Goal: Task Accomplishment & Management: Manage account settings

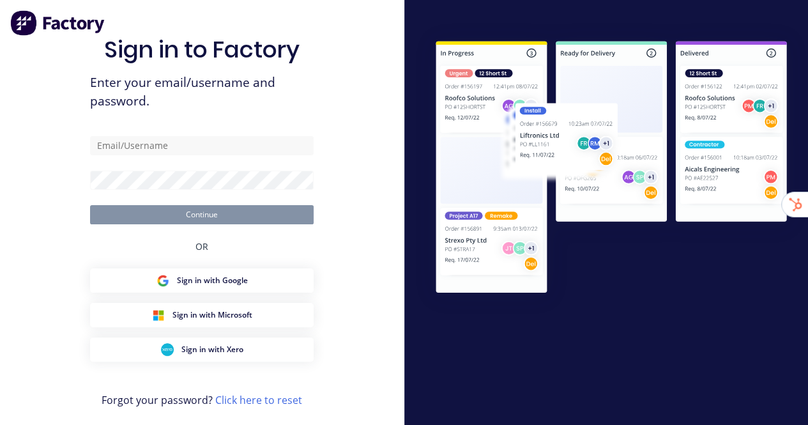
type input "[EMAIL_ADDRESS][DOMAIN_NAME]"
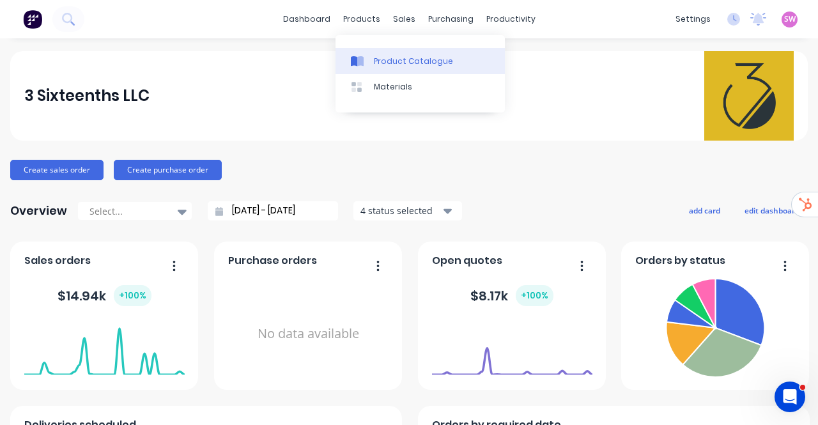
click at [374, 51] on link "Product Catalogue" at bounding box center [419, 61] width 169 height 26
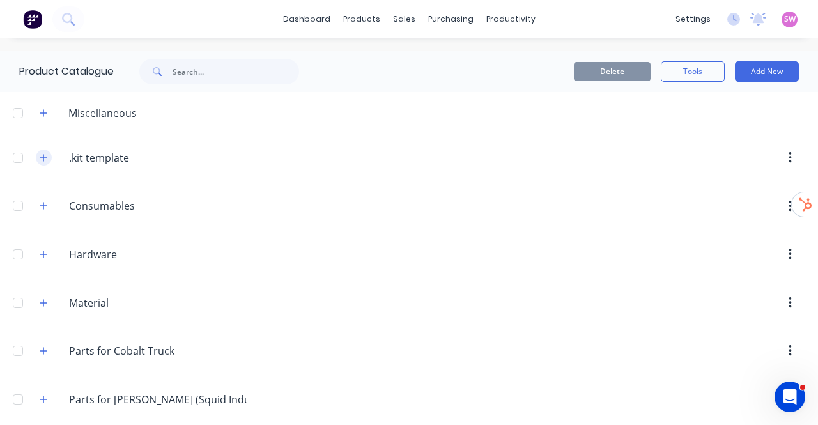
click at [40, 161] on icon "button" at bounding box center [44, 157] width 8 height 9
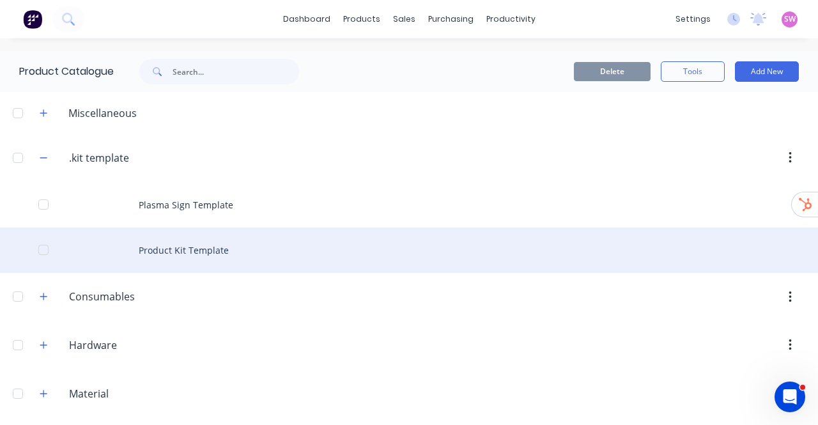
click at [213, 251] on div "Product Kit Template" at bounding box center [409, 249] width 818 height 45
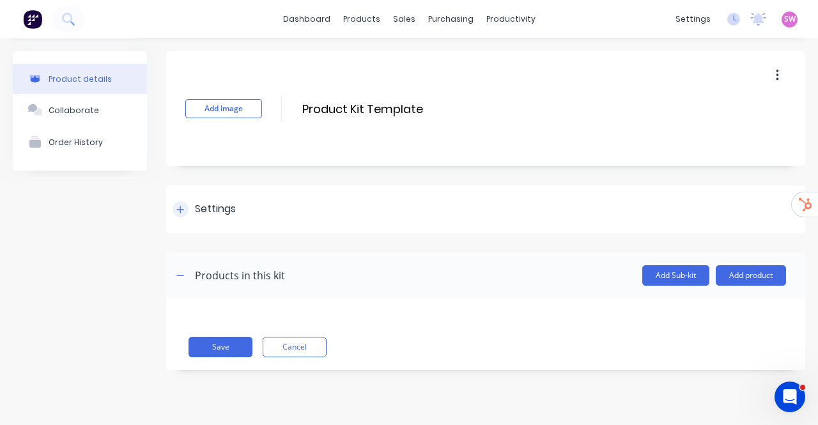
click at [233, 199] on div "Settings" at bounding box center [485, 209] width 639 height 48
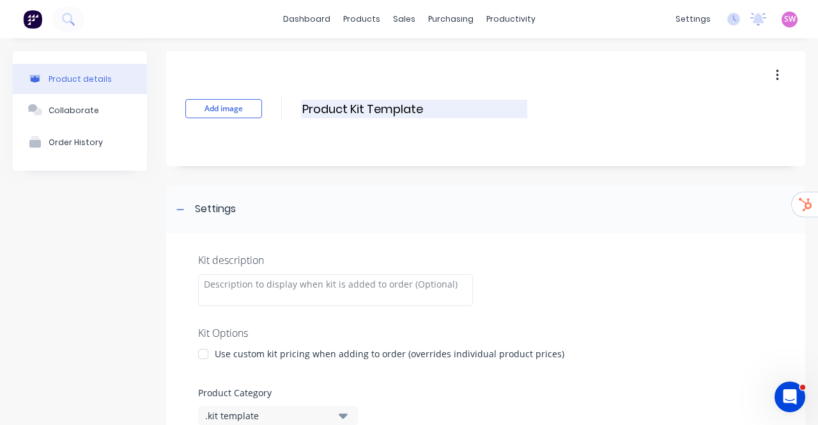
drag, startPoint x: 303, startPoint y: 108, endPoint x: 445, endPoint y: 103, distance: 141.2
click at [445, 103] on input "Product Kit Template" at bounding box center [414, 109] width 226 height 19
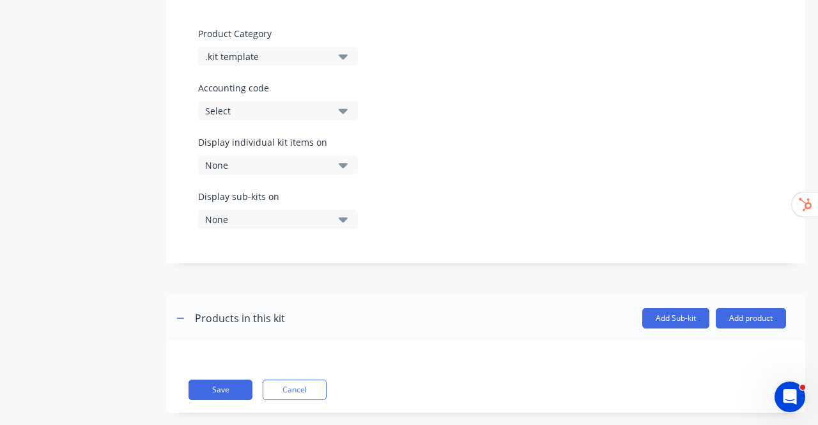
scroll to position [377, 0]
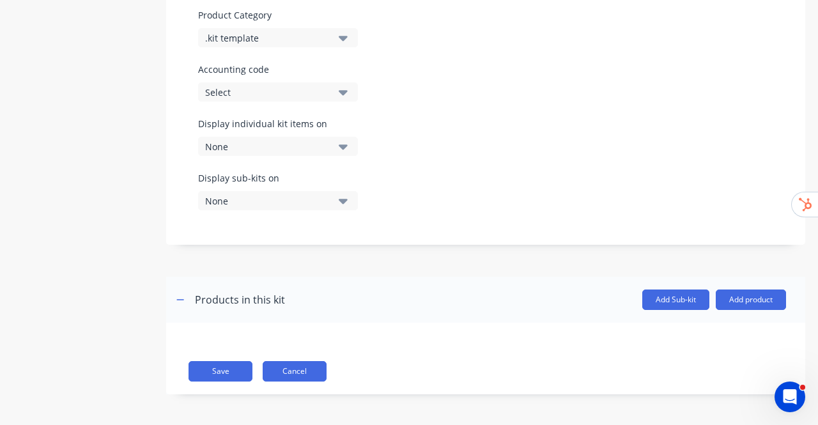
click at [310, 365] on button "Cancel" at bounding box center [295, 371] width 64 height 20
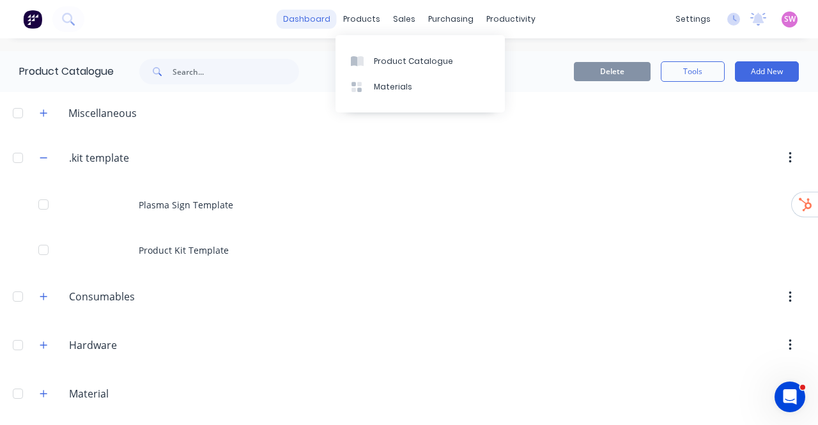
click at [312, 12] on link "dashboard" at bounding box center [307, 19] width 60 height 19
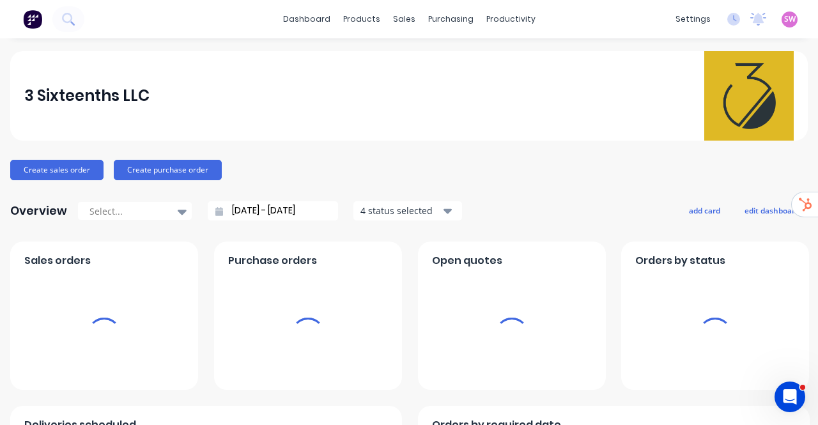
click at [784, 21] on span "SW" at bounding box center [789, 18] width 11 height 11
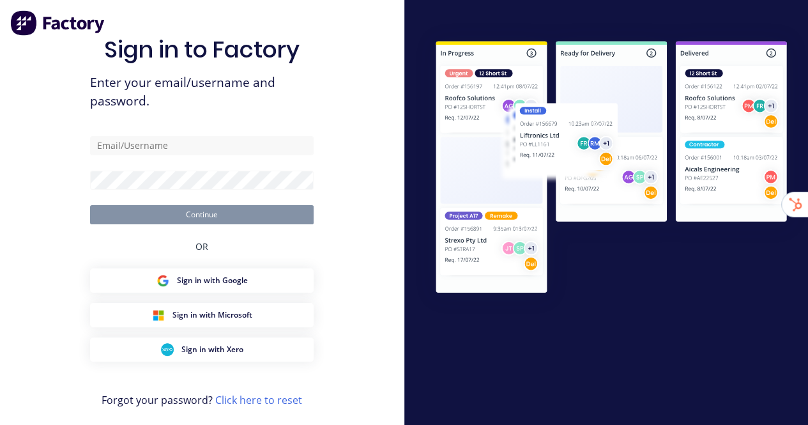
type input "[EMAIL_ADDRESS][DOMAIN_NAME]"
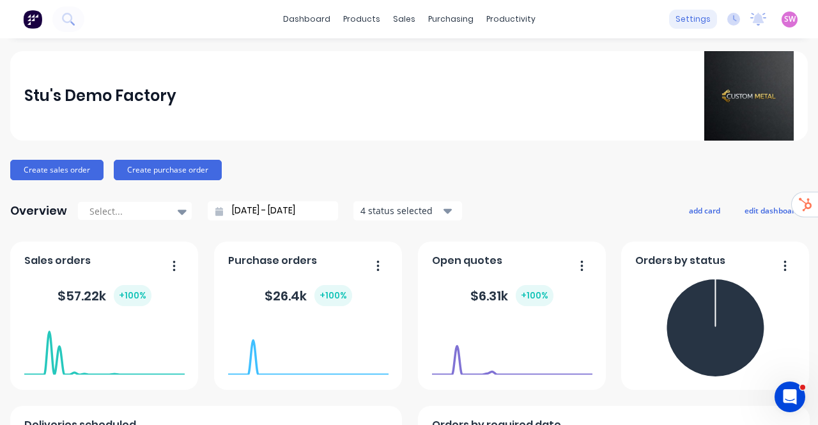
click at [676, 17] on div "settings" at bounding box center [693, 19] width 48 height 19
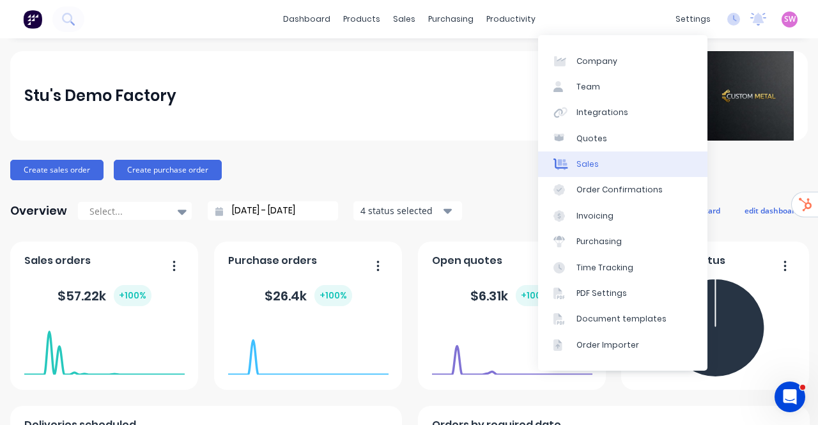
click at [606, 156] on link "Sales" at bounding box center [622, 164] width 169 height 26
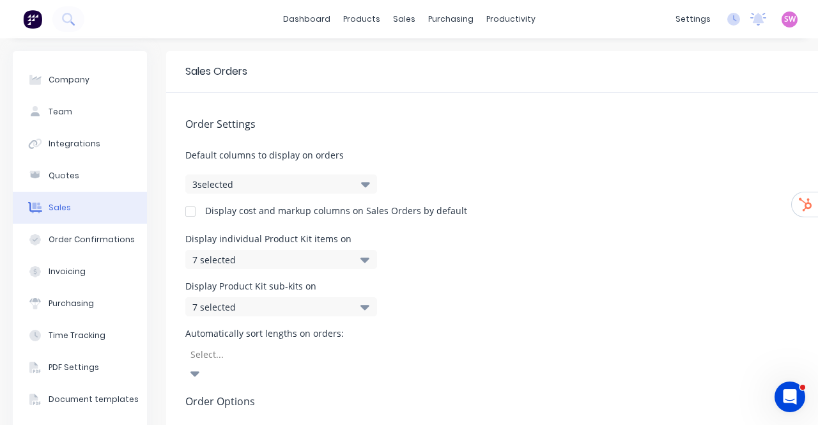
click at [353, 187] on button "3 selected" at bounding box center [281, 183] width 192 height 19
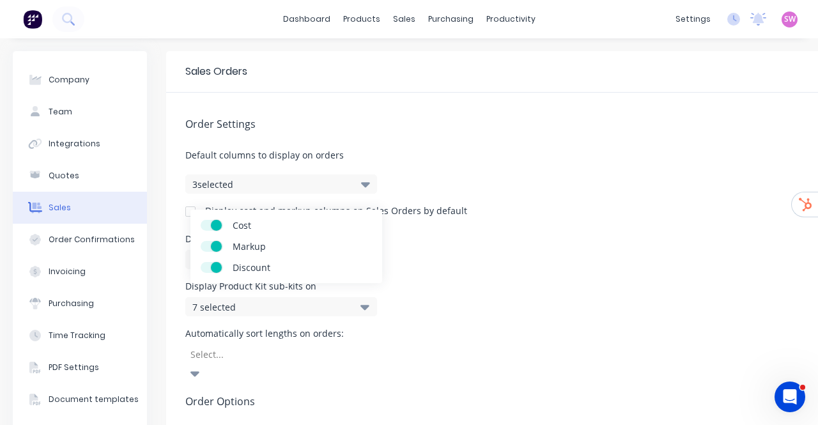
click at [380, 130] on h5 "Order Settings" at bounding box center [533, 124] width 697 height 12
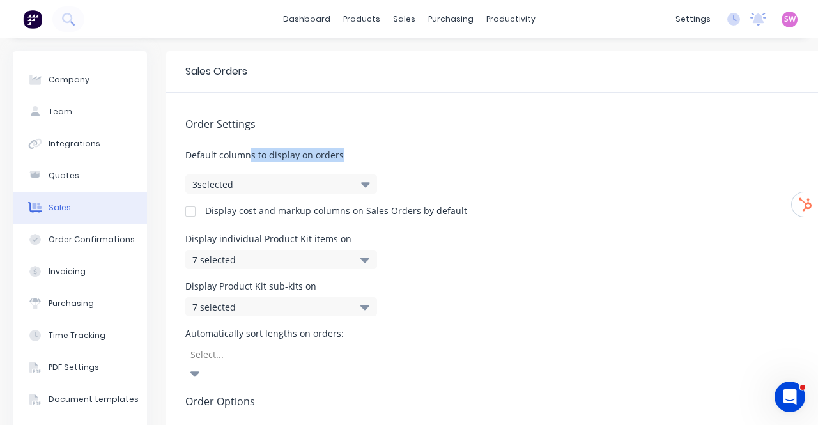
drag, startPoint x: 251, startPoint y: 151, endPoint x: 351, endPoint y: 150, distance: 100.3
click at [351, 150] on span "Default columns to display on orders" at bounding box center [533, 154] width 697 height 13
click at [191, 144] on div "Order Settings Default columns to display on orders 3 selected Display cost and…" at bounding box center [533, 381] width 735 height 577
drag, startPoint x: 199, startPoint y: 151, endPoint x: 373, endPoint y: 154, distance: 174.4
click at [373, 154] on span "Default columns to display on orders" at bounding box center [533, 154] width 697 height 13
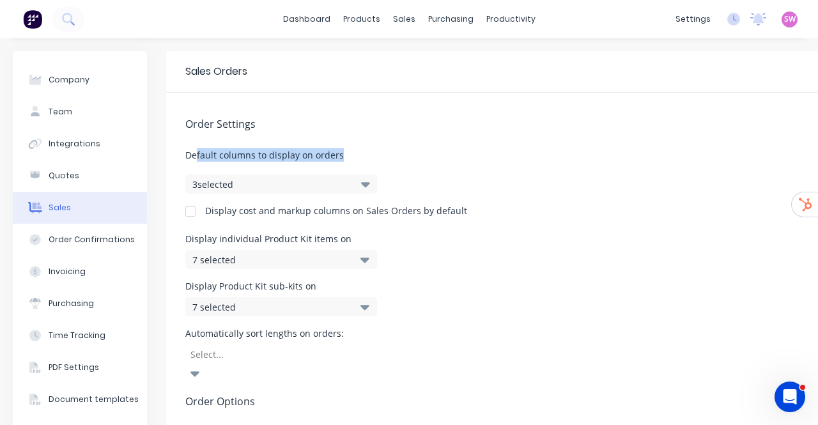
click at [367, 156] on span "Default columns to display on orders" at bounding box center [533, 154] width 697 height 13
drag, startPoint x: 190, startPoint y: 153, endPoint x: 362, endPoint y: 153, distance: 171.8
click at [358, 158] on span "Default columns to display on orders" at bounding box center [533, 154] width 697 height 13
click at [362, 152] on span "Default columns to display on orders" at bounding box center [533, 154] width 697 height 13
drag, startPoint x: 340, startPoint y: 156, endPoint x: 170, endPoint y: 153, distance: 169.9
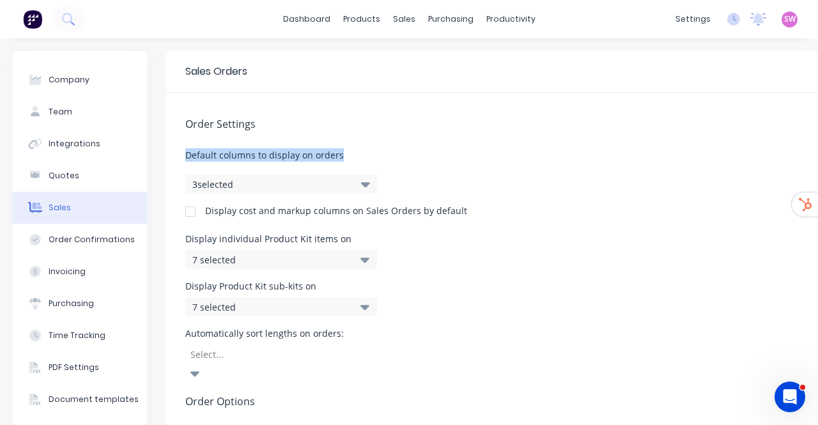
click at [170, 153] on div "Order Settings Default columns to display on orders 3 selected Display cost and…" at bounding box center [533, 381] width 735 height 577
click at [308, 153] on span "Default columns to display on orders" at bounding box center [533, 154] width 697 height 13
click at [363, 185] on icon "button" at bounding box center [365, 184] width 9 height 5
click at [498, 132] on div "Order Settings Default columns to display on orders 3 selected Display cost and…" at bounding box center [533, 381] width 735 height 577
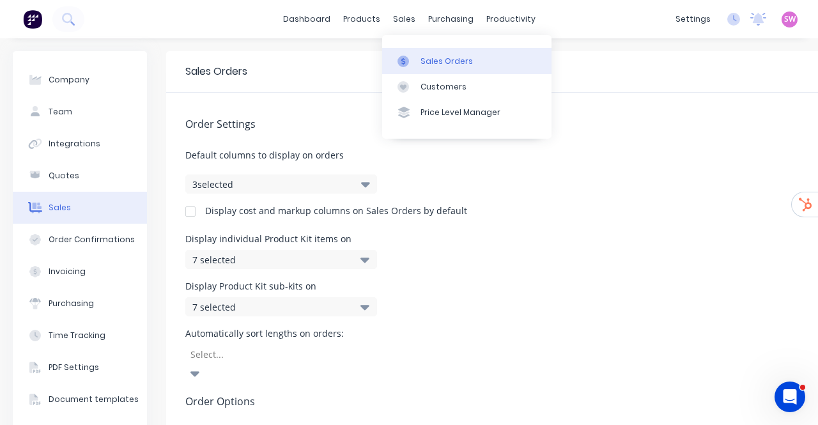
click at [415, 64] on div at bounding box center [406, 61] width 19 height 11
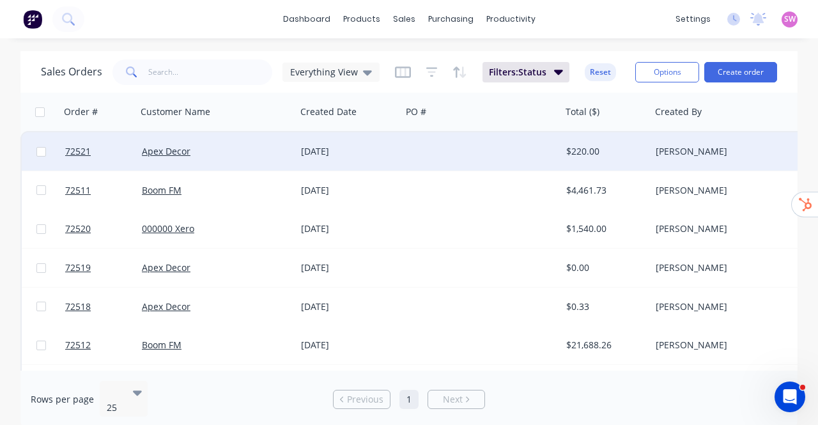
click at [474, 156] on div at bounding box center [481, 151] width 160 height 38
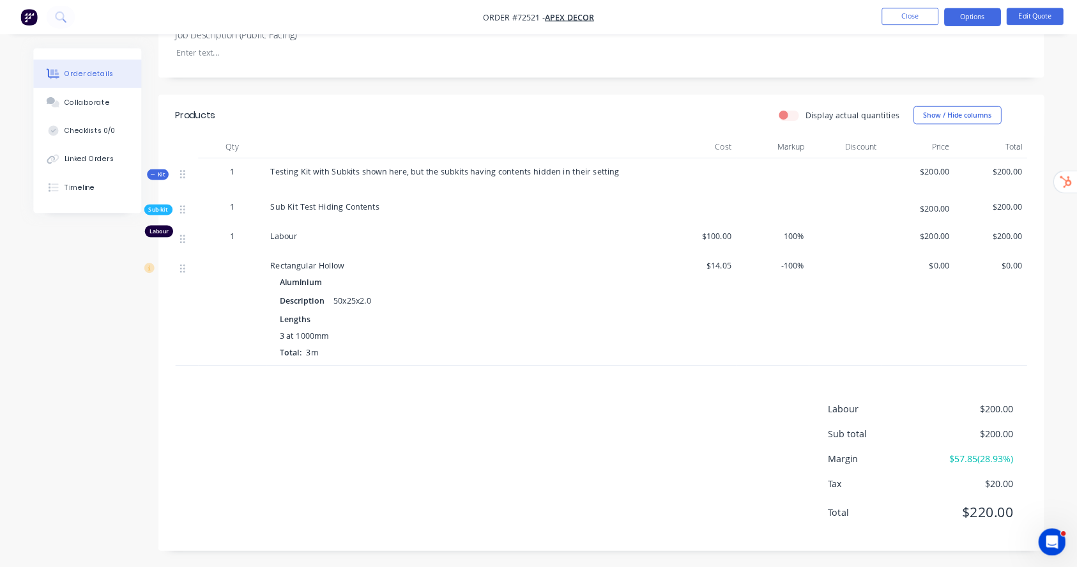
scroll to position [608, 0]
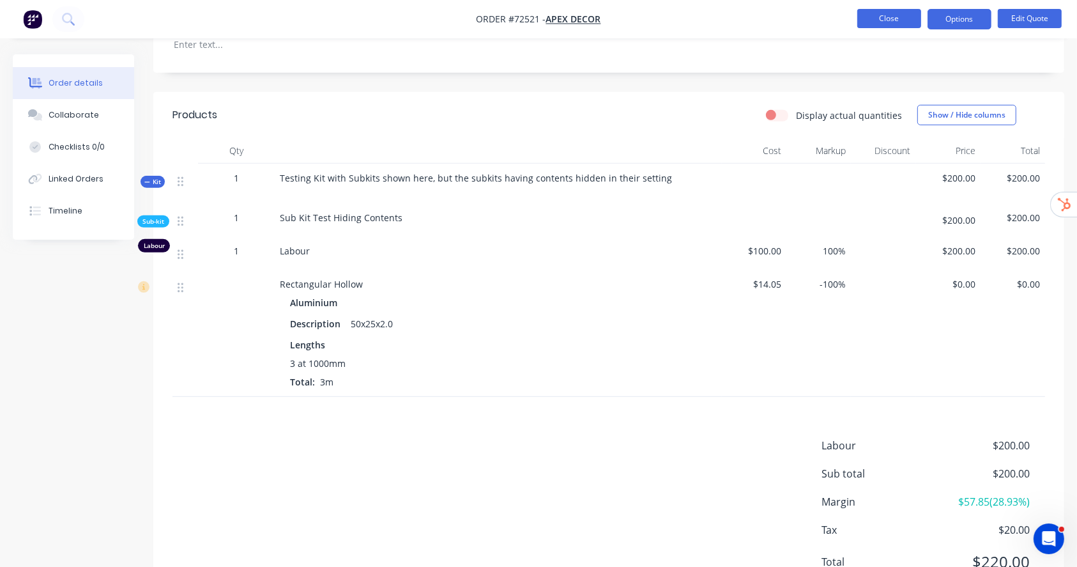
click at [807, 18] on button "Close" at bounding box center [889, 18] width 64 height 19
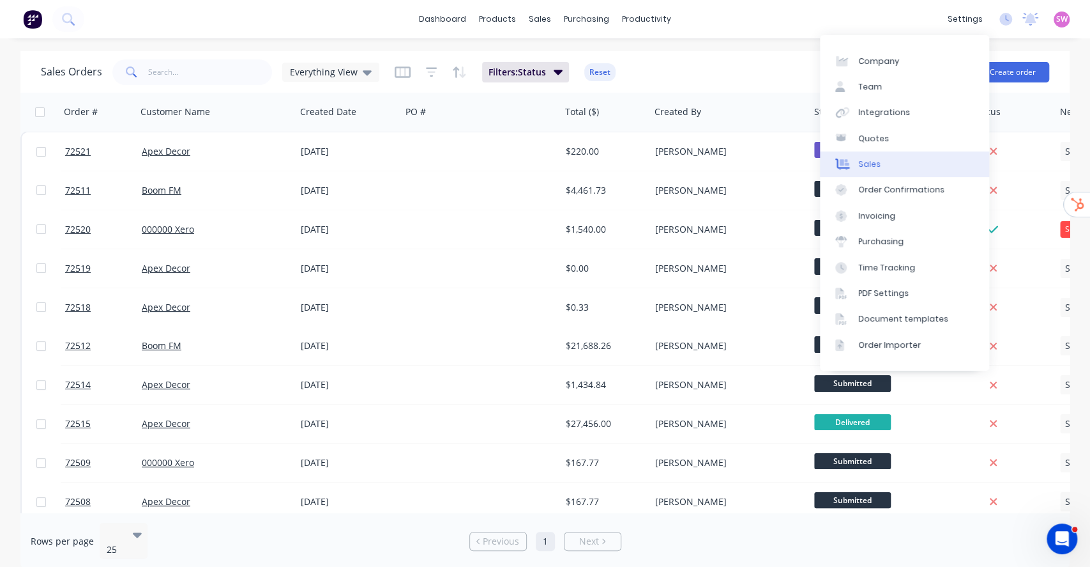
click at [807, 159] on link "Sales" at bounding box center [904, 164] width 169 height 26
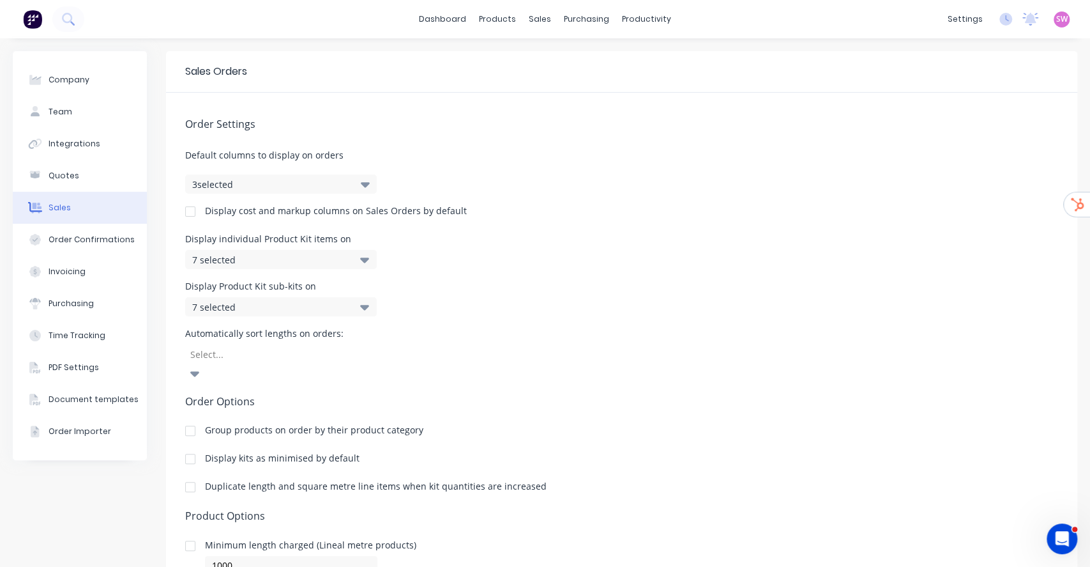
click at [324, 188] on button "3 selected" at bounding box center [281, 183] width 192 height 19
click at [214, 263] on span at bounding box center [216, 267] width 11 height 11
click at [201, 262] on input "Discount" at bounding box center [201, 262] width 0 height 0
click at [496, 78] on div "Sales Orders" at bounding box center [621, 72] width 911 height 42
click at [561, 61] on div "Sales Orders" at bounding box center [581, 61] width 52 height 11
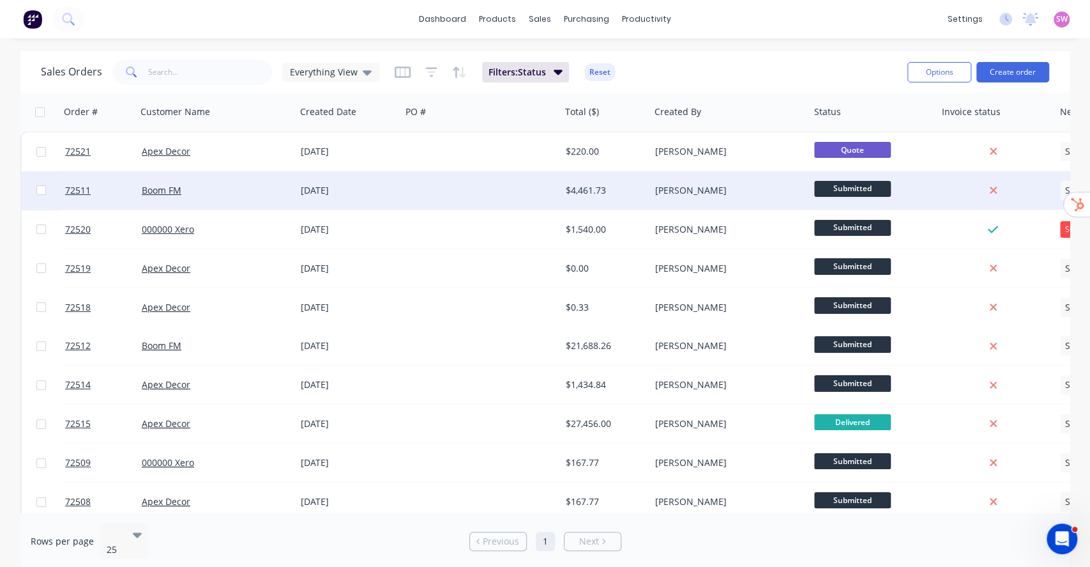
click at [512, 188] on div at bounding box center [481, 190] width 160 height 38
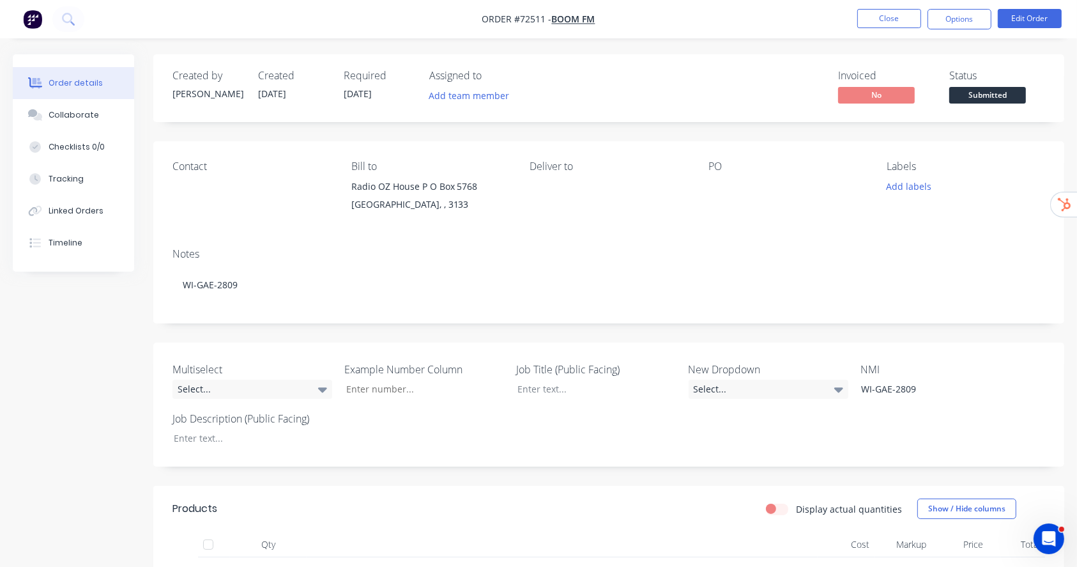
drag, startPoint x: 486, startPoint y: 36, endPoint x: 528, endPoint y: -227, distance: 265.8
click at [807, 13] on button "Close" at bounding box center [889, 18] width 64 height 19
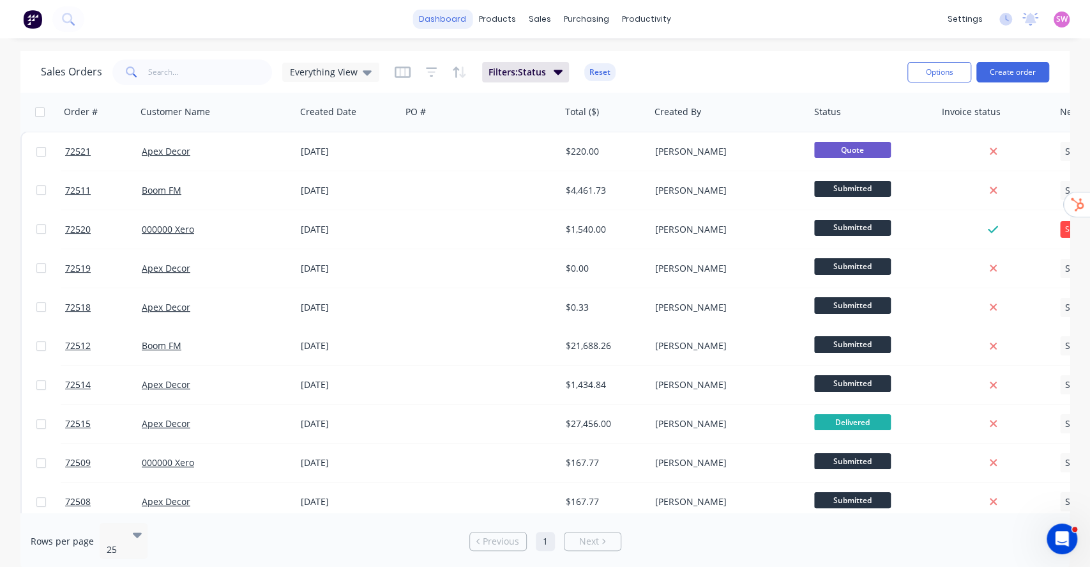
click at [466, 22] on link "dashboard" at bounding box center [443, 19] width 60 height 19
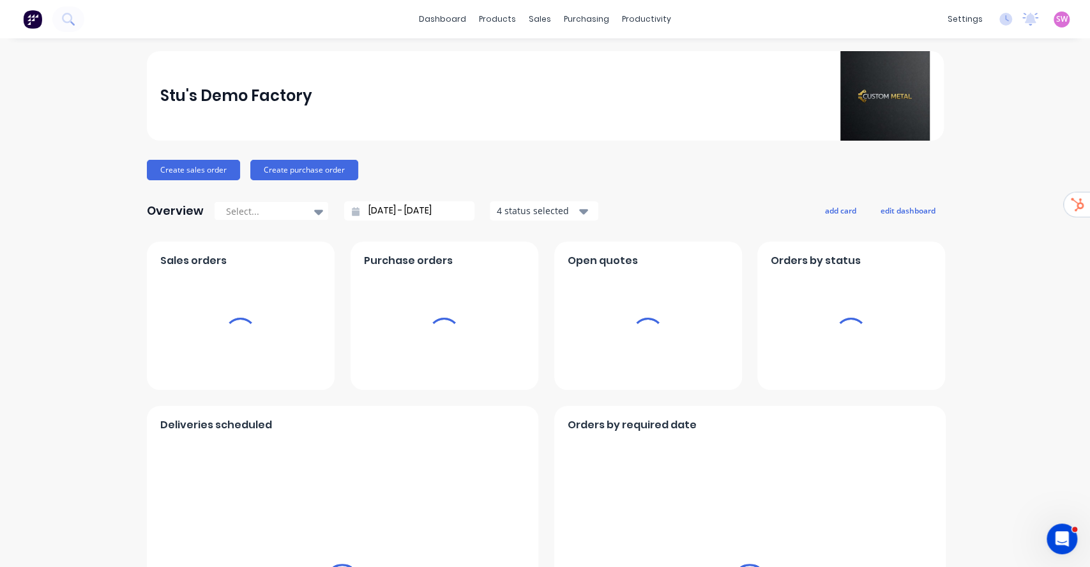
click at [807, 19] on span "SW" at bounding box center [1061, 18] width 11 height 11
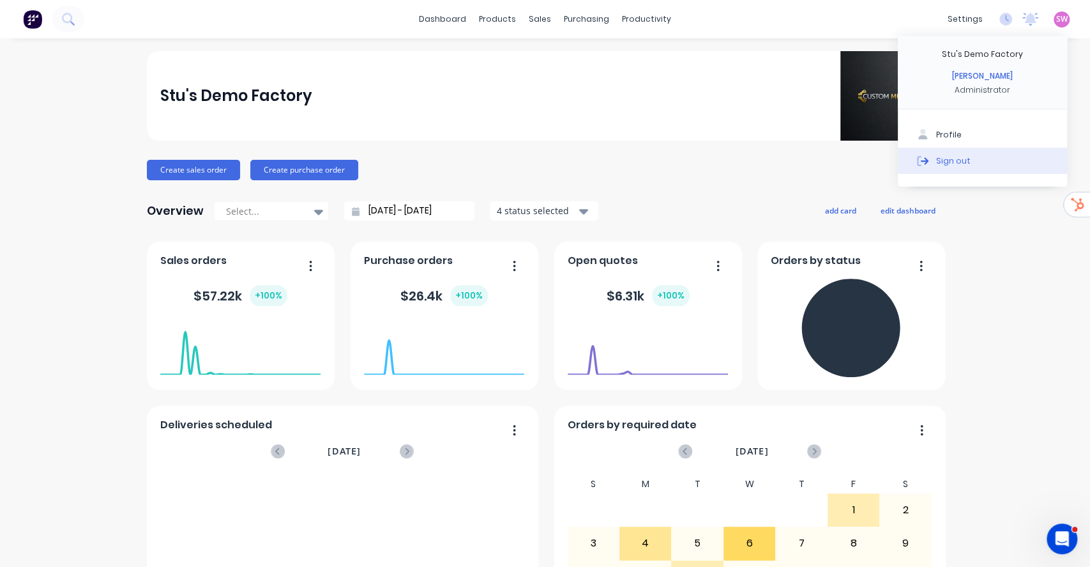
click at [807, 164] on div "Sign out" at bounding box center [953, 160] width 34 height 11
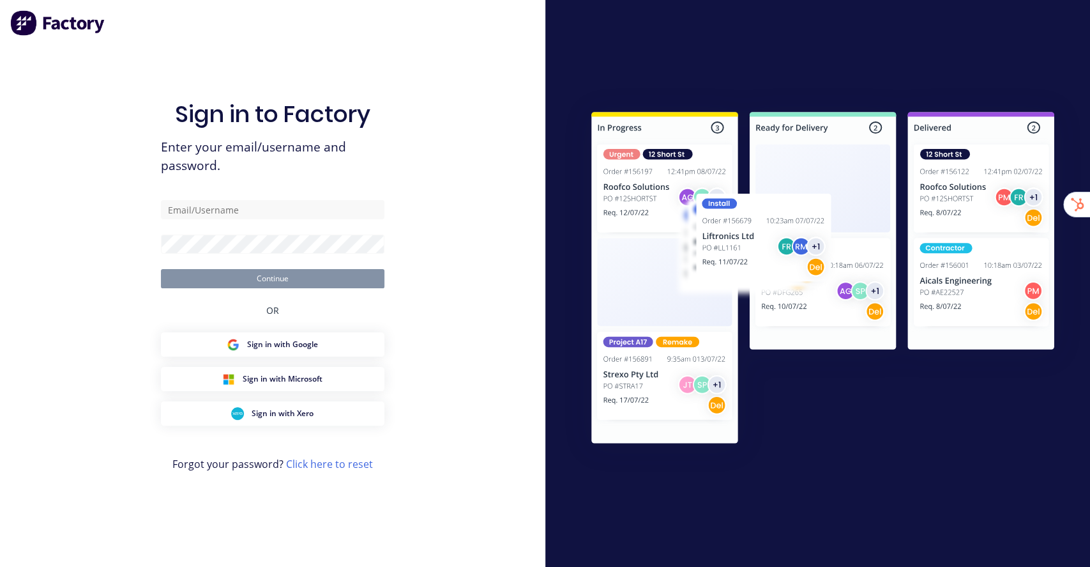
type input "[EMAIL_ADDRESS][DOMAIN_NAME]"
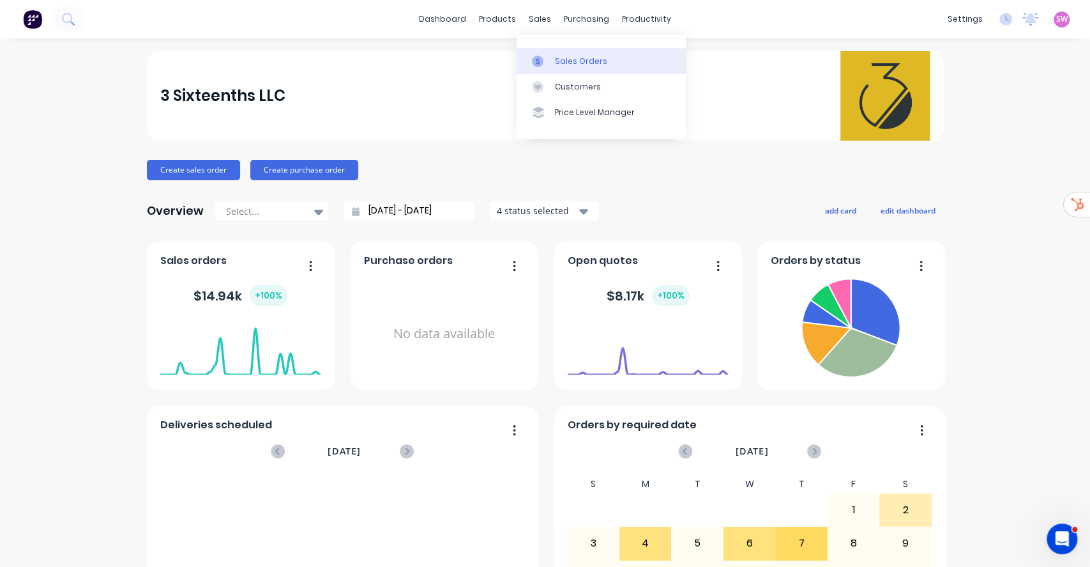
click at [591, 69] on link "Sales Orders" at bounding box center [601, 61] width 169 height 26
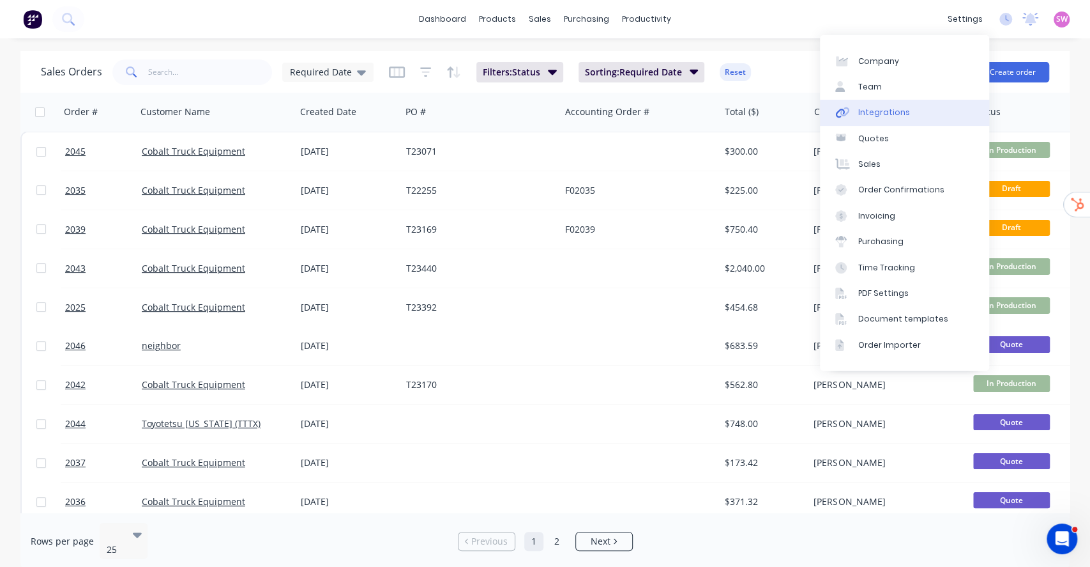
click at [870, 115] on div "Integrations" at bounding box center [884, 112] width 52 height 11
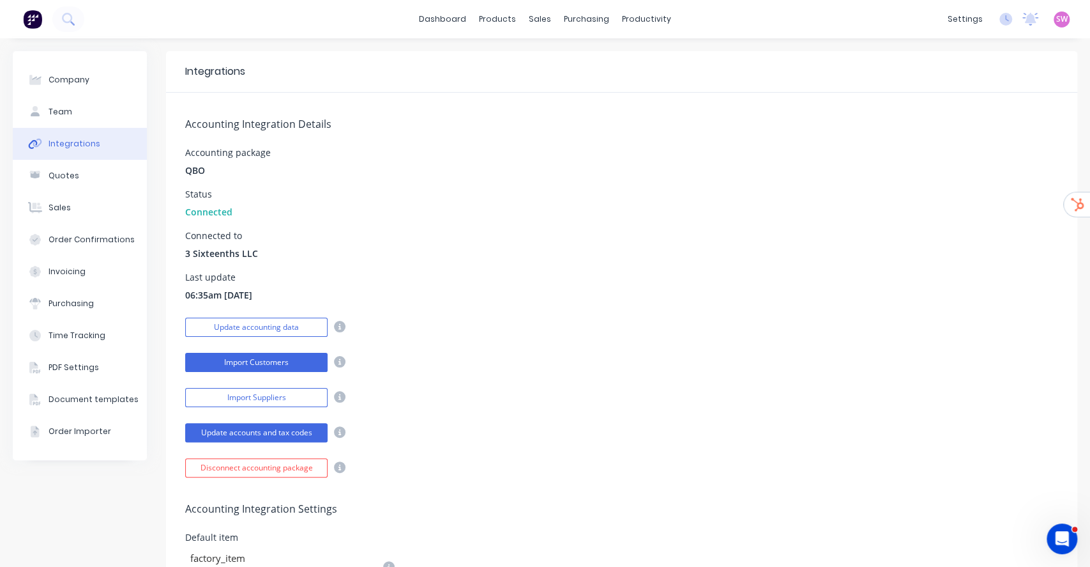
click at [259, 361] on button "Import Customers" at bounding box center [256, 362] width 142 height 19
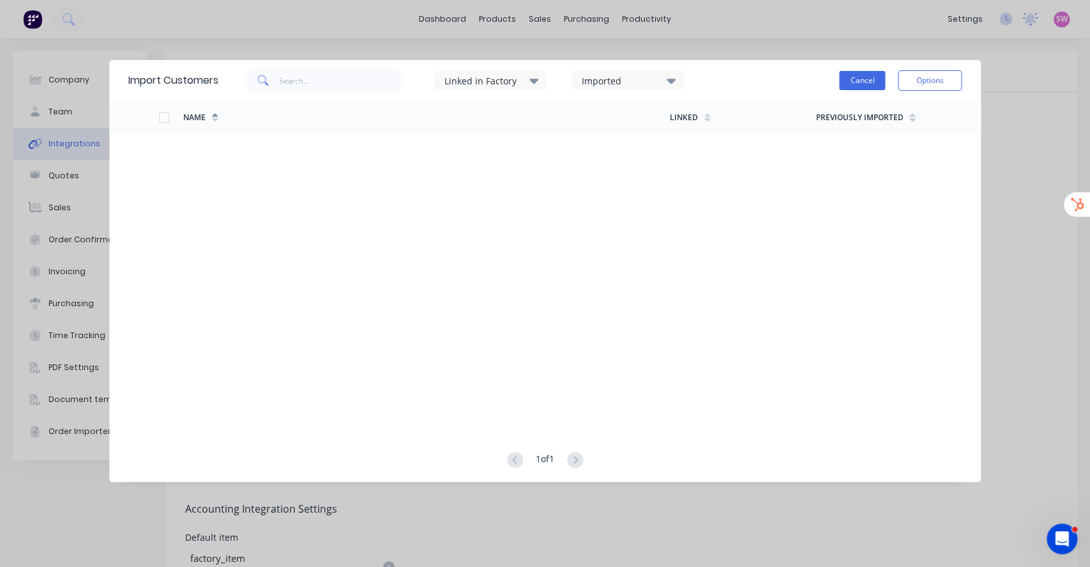
click at [858, 84] on button "Cancel" at bounding box center [862, 80] width 46 height 19
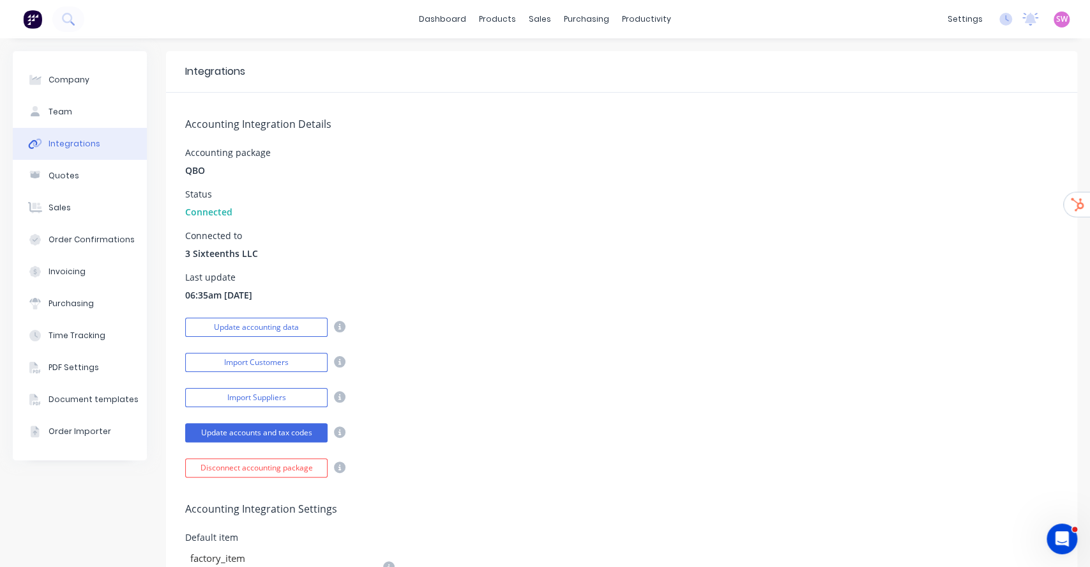
click at [601, 232] on div "Connected to 3 Sixteenths LLC" at bounding box center [621, 245] width 873 height 29
drag, startPoint x: 236, startPoint y: 326, endPoint x: 661, endPoint y: 222, distance: 437.2
click at [661, 222] on div "Accounting Integration Details Accounting package QBO Status Connected Connecte…" at bounding box center [621, 285] width 911 height 385
drag, startPoint x: 259, startPoint y: 324, endPoint x: 538, endPoint y: 232, distance: 293.3
click at [538, 232] on div "Accounting Integration Details Accounting package QBO Status Connected Connecte…" at bounding box center [621, 285] width 911 height 385
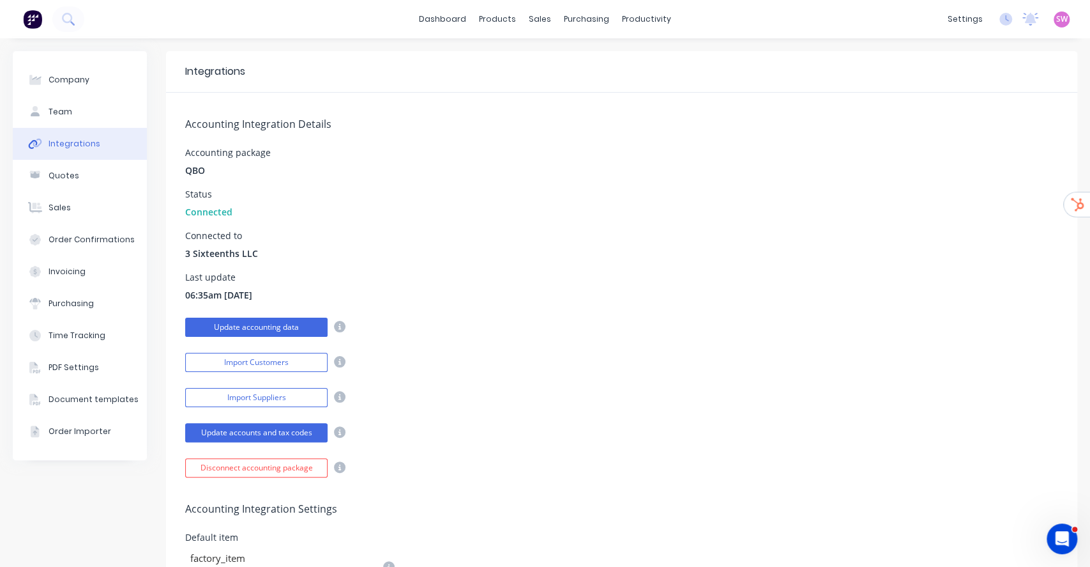
click at [260, 328] on button "Update accounting data" at bounding box center [256, 326] width 142 height 19
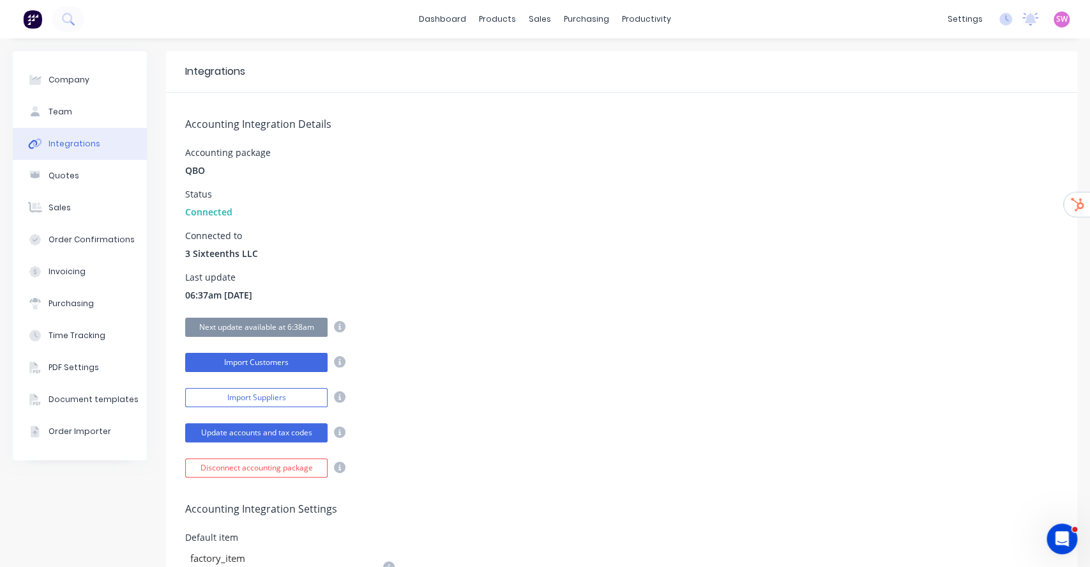
click at [268, 361] on button "Import Customers" at bounding box center [256, 362] width 142 height 19
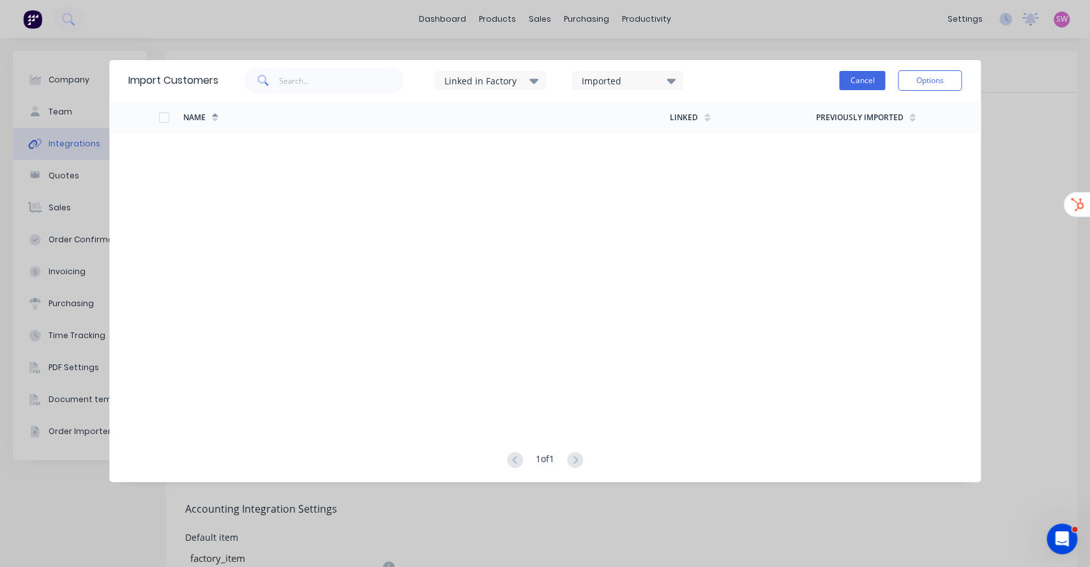
click at [868, 80] on button "Cancel" at bounding box center [862, 80] width 46 height 19
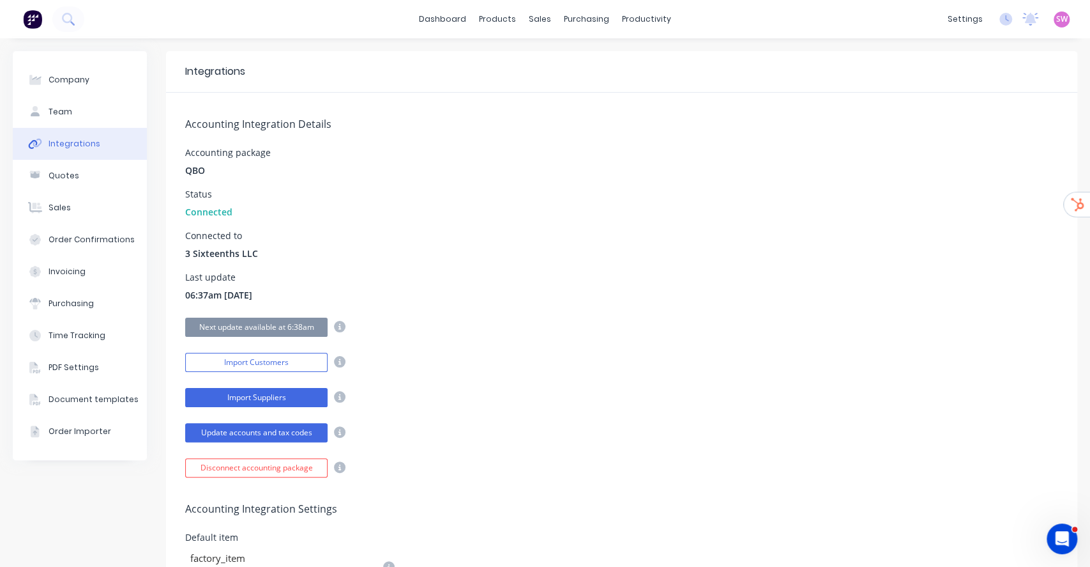
click at [263, 399] on button "Import Suppliers" at bounding box center [256, 397] width 142 height 19
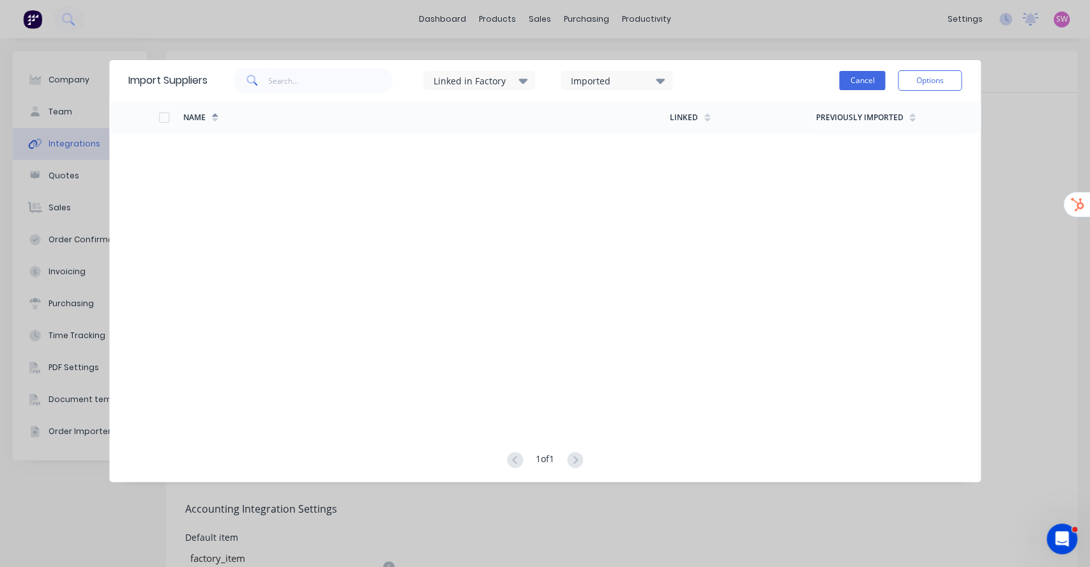
click at [858, 79] on button "Cancel" at bounding box center [862, 80] width 46 height 19
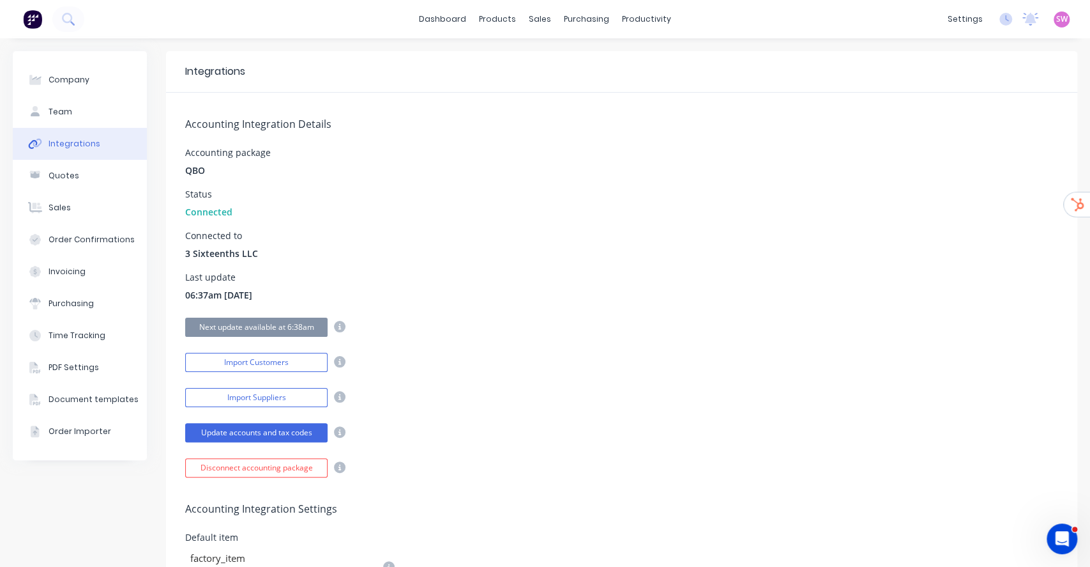
drag, startPoint x: 503, startPoint y: 284, endPoint x: 455, endPoint y: 172, distance: 122.4
click at [455, 172] on div "Accounting package QBO" at bounding box center [621, 162] width 873 height 29
click at [424, 17] on link "dashboard" at bounding box center [443, 19] width 60 height 19
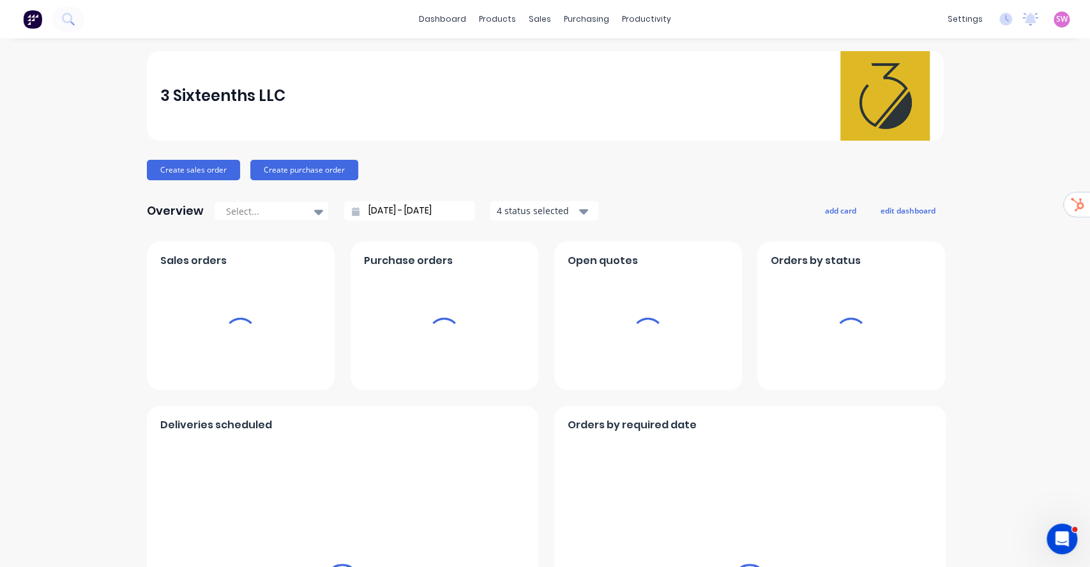
click at [1056, 19] on span "SW" at bounding box center [1061, 18] width 11 height 11
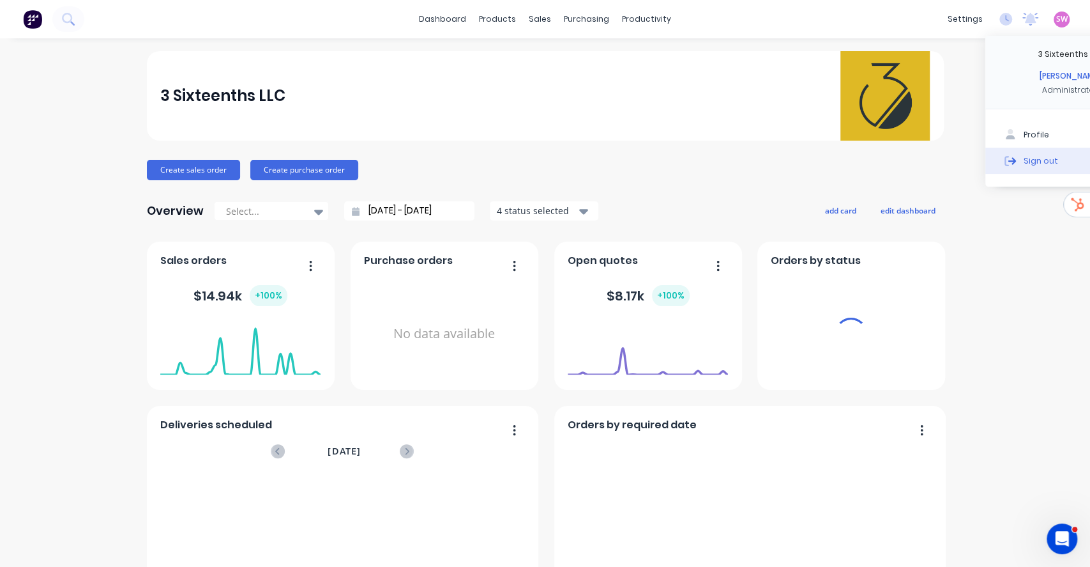
click at [1024, 159] on div "Sign out" at bounding box center [1041, 160] width 34 height 11
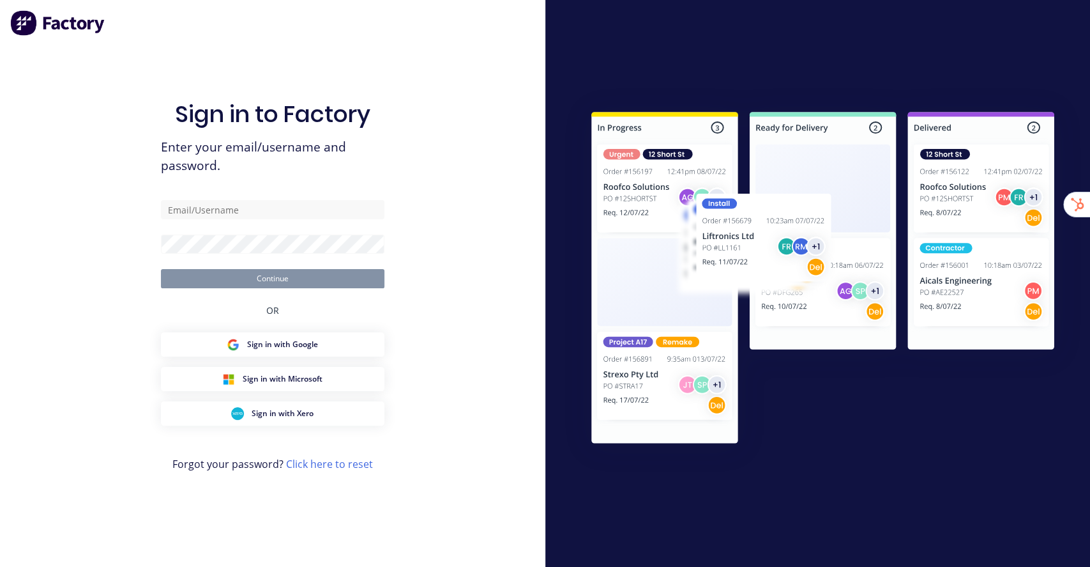
type input "[EMAIL_ADDRESS][DOMAIN_NAME]"
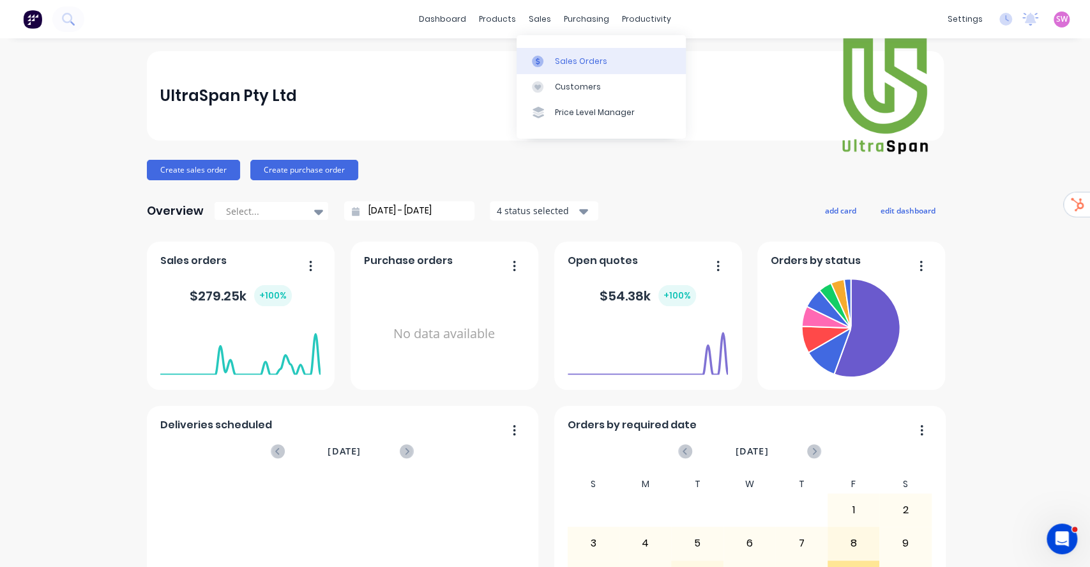
click at [557, 59] on div "Sales Orders" at bounding box center [581, 61] width 52 height 11
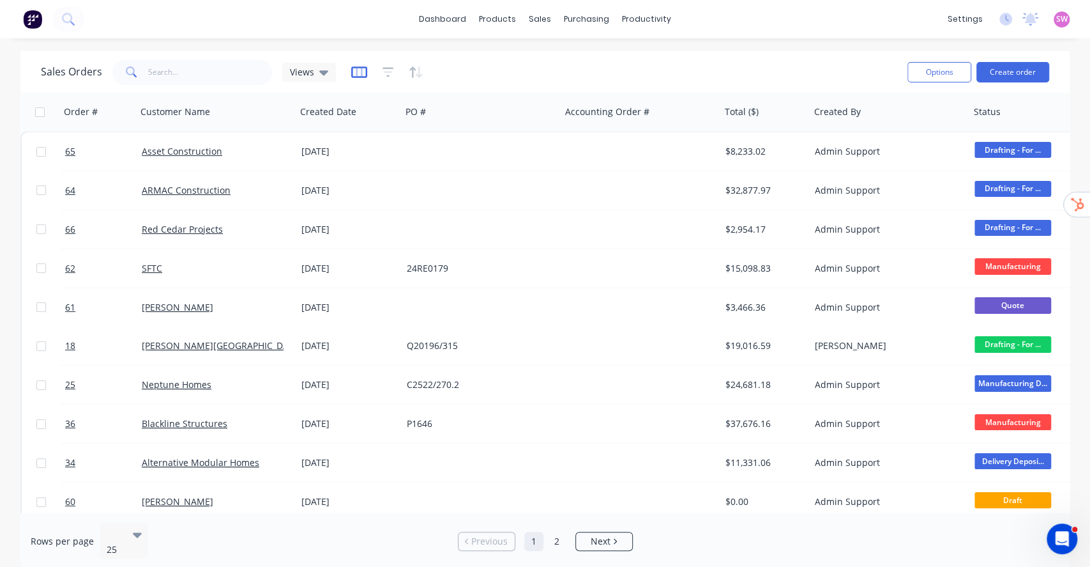
click at [358, 68] on icon "button" at bounding box center [359, 72] width 16 height 13
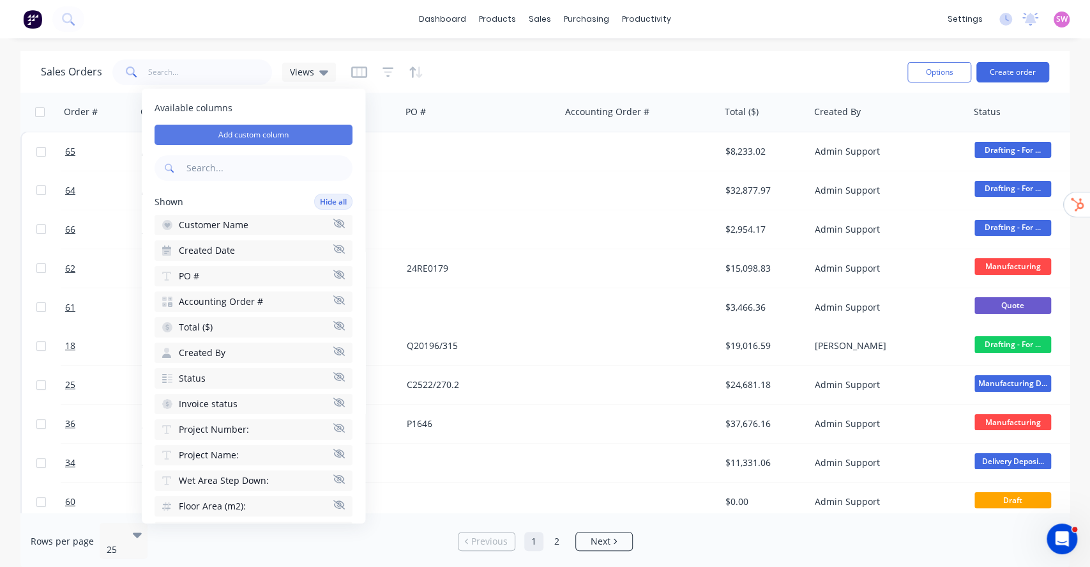
click at [248, 129] on button "Add custom column" at bounding box center [254, 135] width 198 height 20
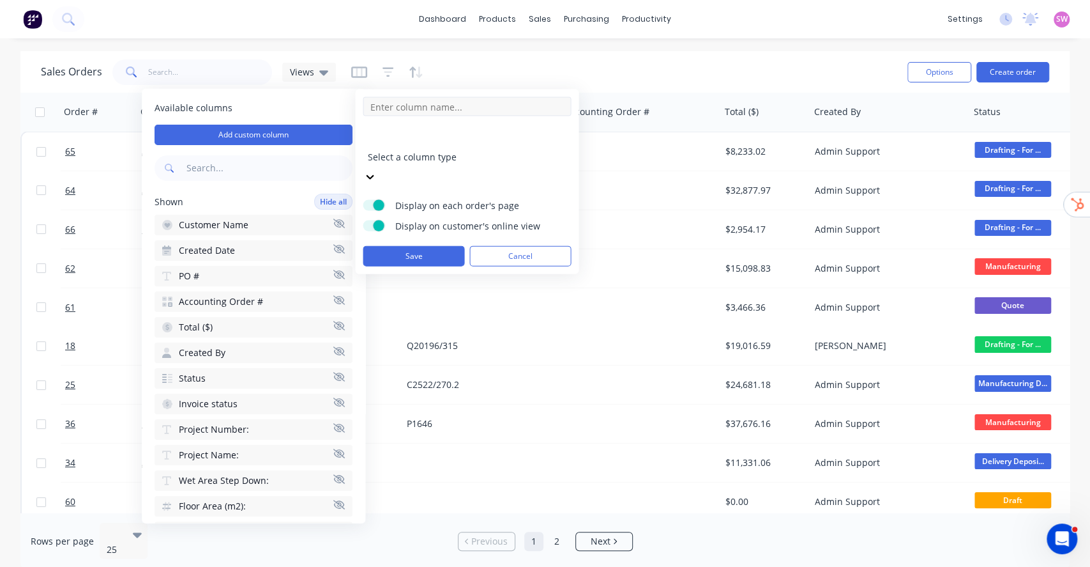
click at [434, 107] on input at bounding box center [467, 106] width 208 height 19
type input "Payment Terms"
click at [483, 146] on div at bounding box center [459, 140] width 184 height 16
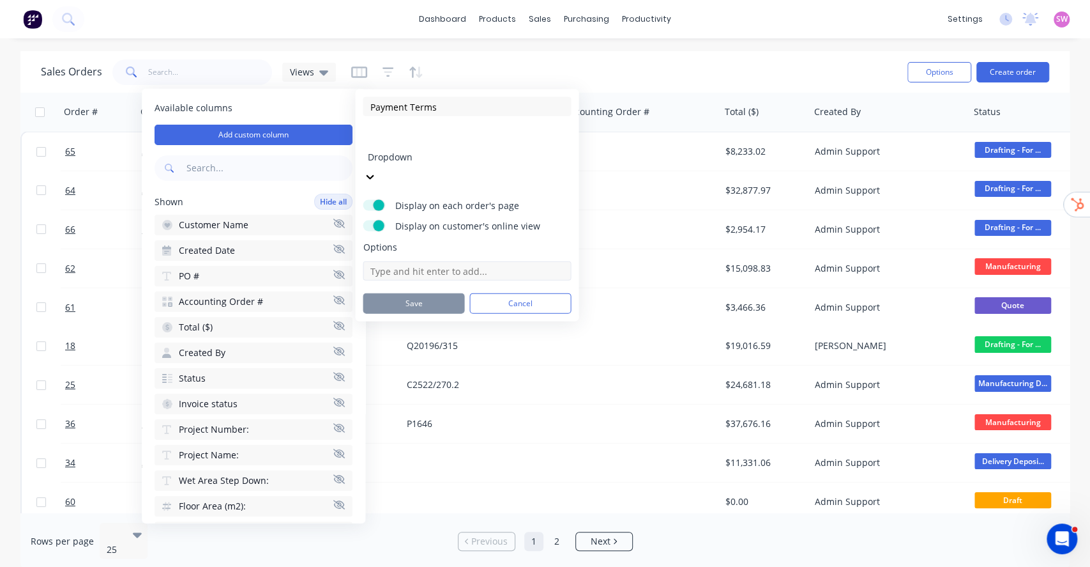
click at [429, 261] on input at bounding box center [467, 270] width 208 height 19
click at [424, 261] on input at bounding box center [467, 270] width 208 height 19
paste input "20% deposit upon signing contract. 50% prior to manufacturing and balance prior…"
type input "20% deposit upon signing contract. 50% prior to manufacturing and balance prior…"
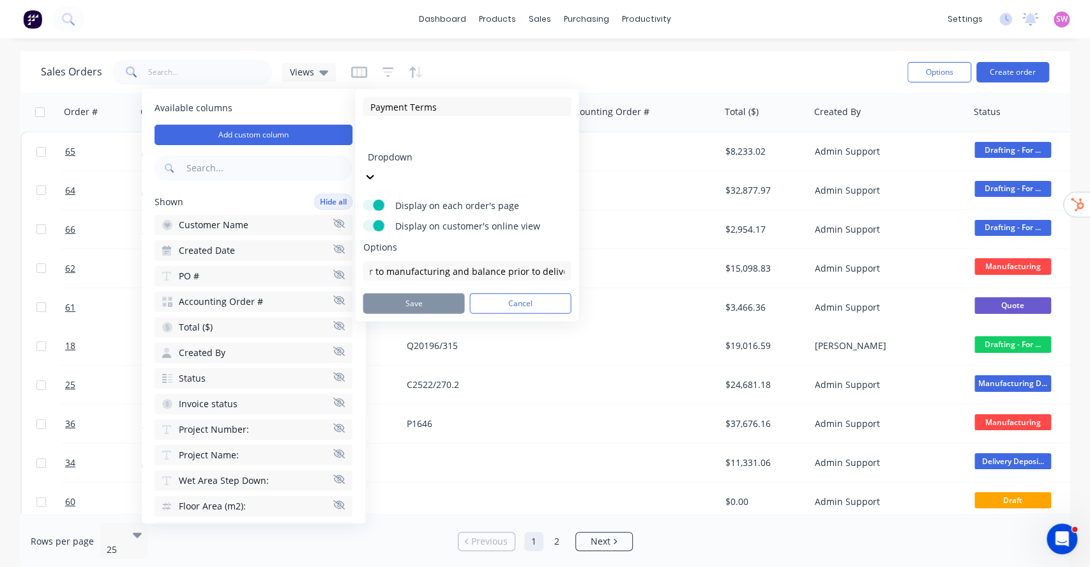
click at [532, 241] on span "Options" at bounding box center [467, 247] width 208 height 13
click at [566, 261] on input "20% deposit upon signing contract. 50% prior to manufacturing and balance prior…" at bounding box center [467, 270] width 208 height 19
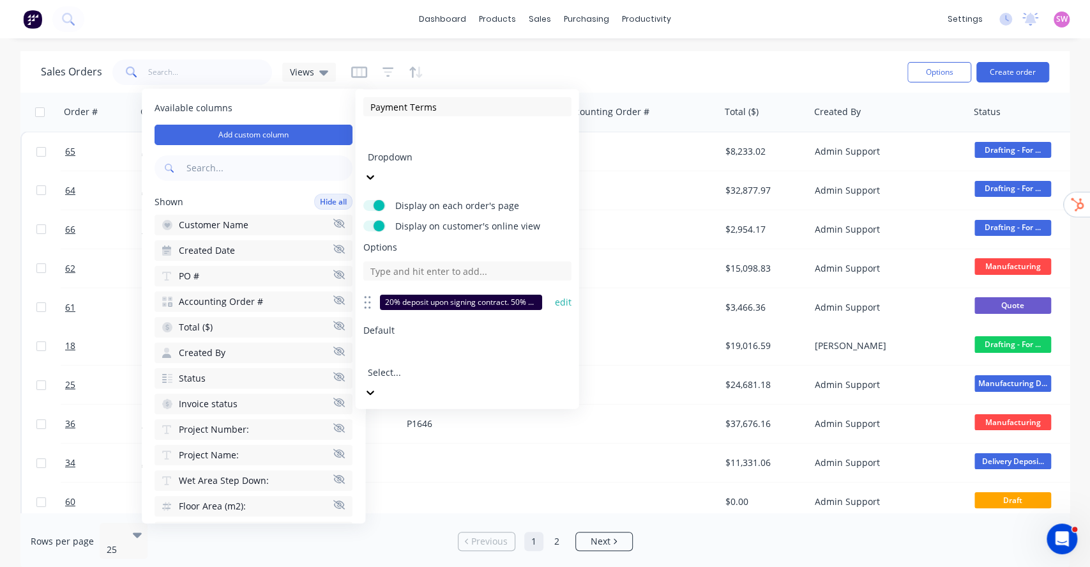
click at [524, 415] on button "Cancel" at bounding box center [520, 425] width 102 height 20
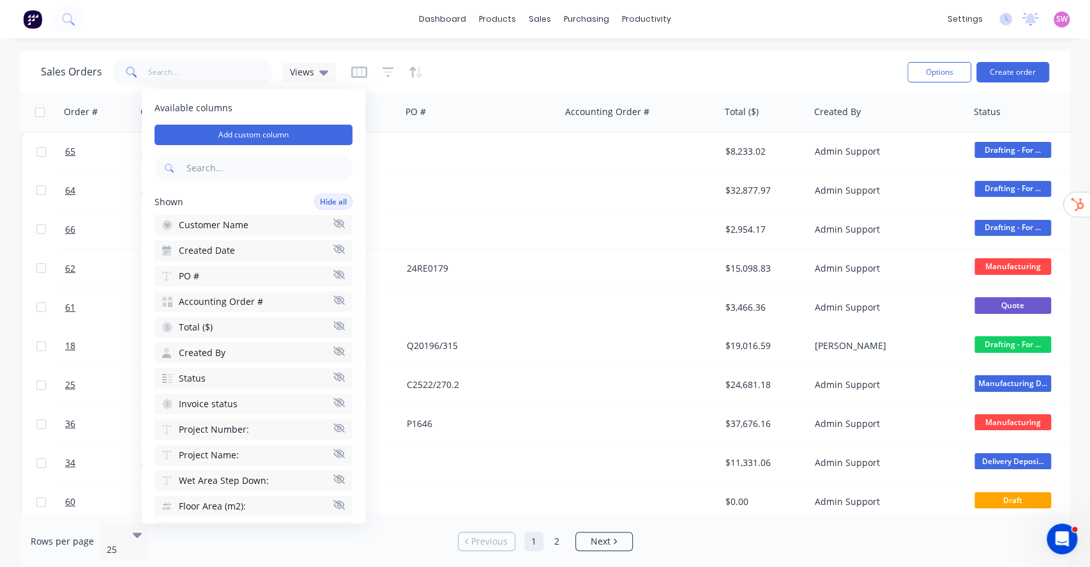
drag, startPoint x: 586, startPoint y: 68, endPoint x: 555, endPoint y: 69, distance: 31.3
click at [586, 67] on div "Sales Orders Views" at bounding box center [469, 71] width 857 height 31
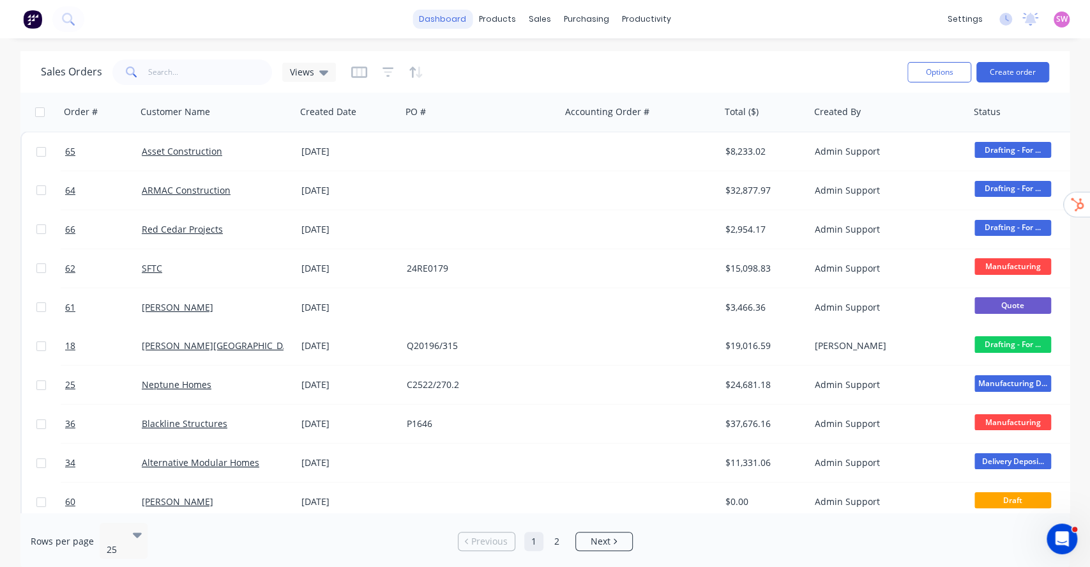
click at [452, 20] on link "dashboard" at bounding box center [443, 19] width 60 height 19
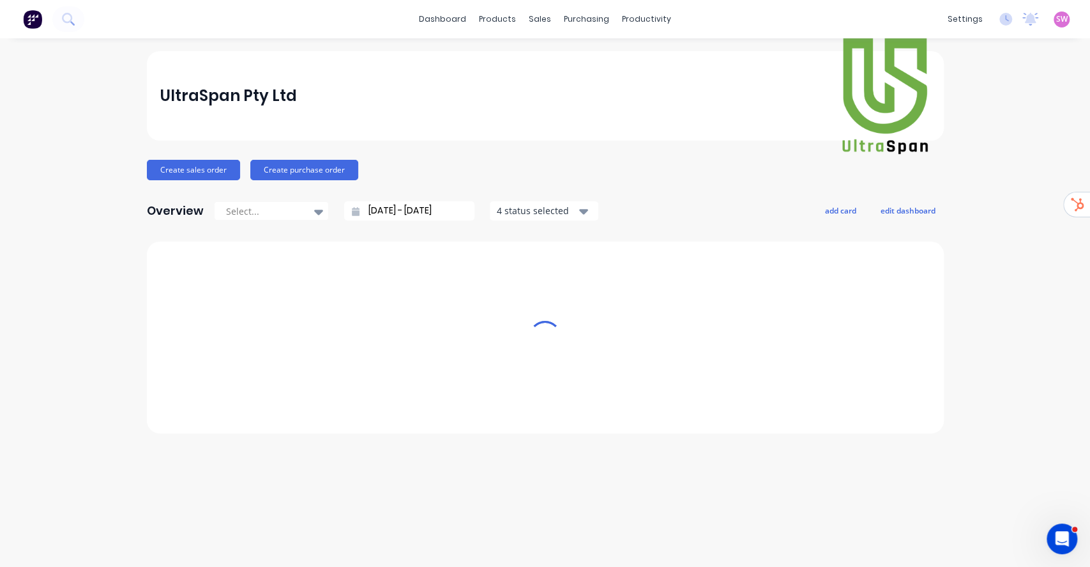
click at [1065, 17] on div "settings No new notifications Mark all as read You have no notifications SW Ult…" at bounding box center [1015, 19] width 149 height 19
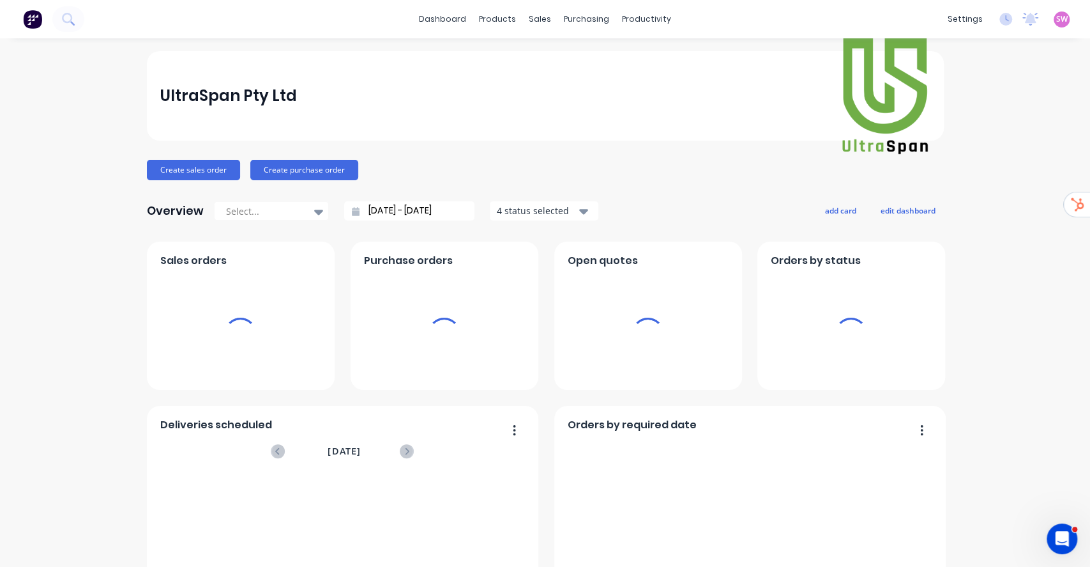
click at [1056, 17] on span "SW" at bounding box center [1061, 18] width 11 height 11
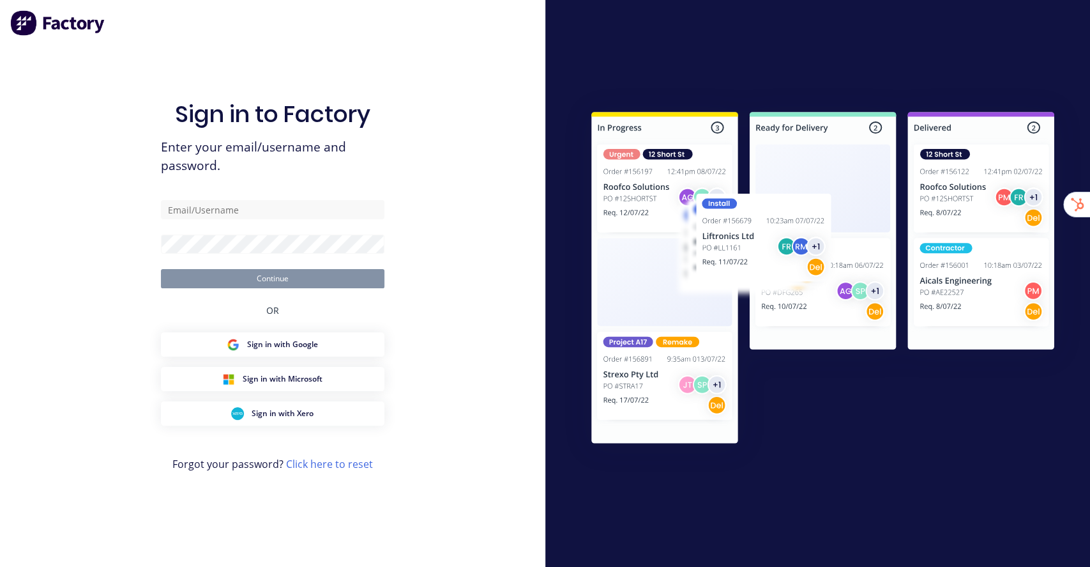
type input "[EMAIL_ADDRESS][DOMAIN_NAME]"
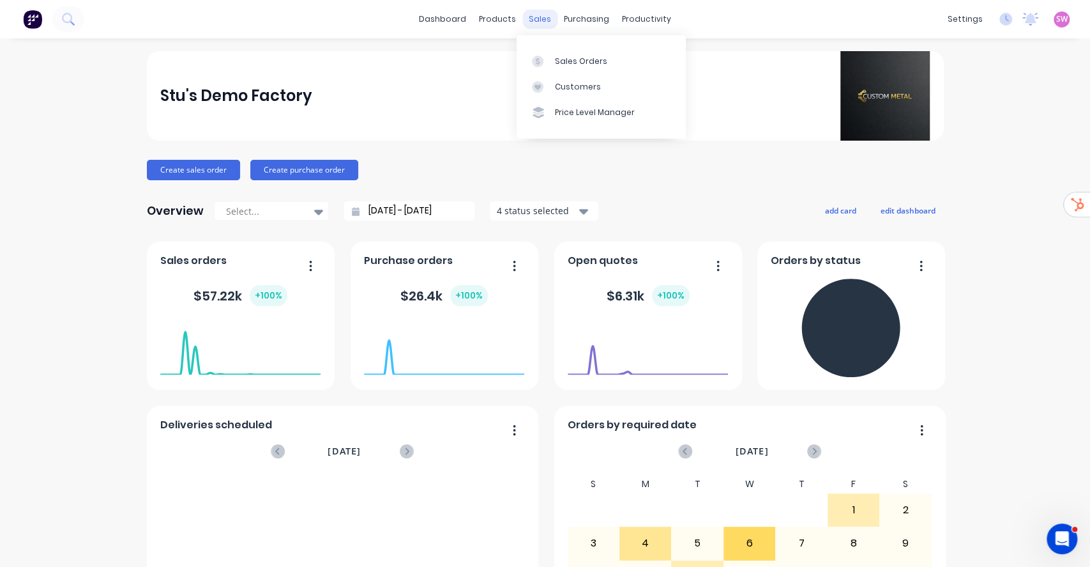
click at [524, 17] on div "sales" at bounding box center [539, 19] width 35 height 19
click at [561, 61] on div "Sales Orders" at bounding box center [581, 61] width 52 height 11
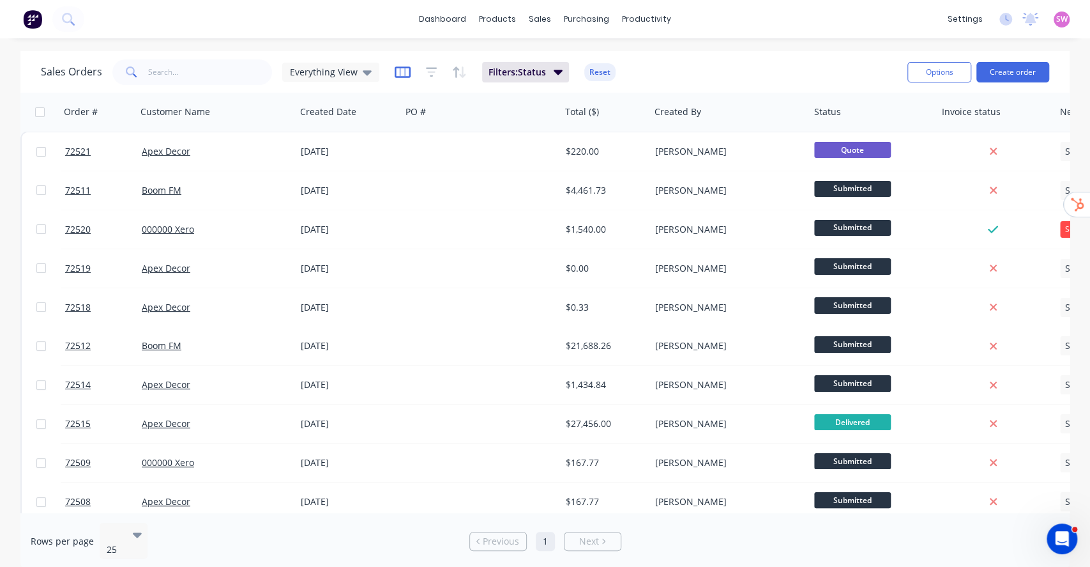
click at [395, 72] on icon "button" at bounding box center [403, 72] width 16 height 13
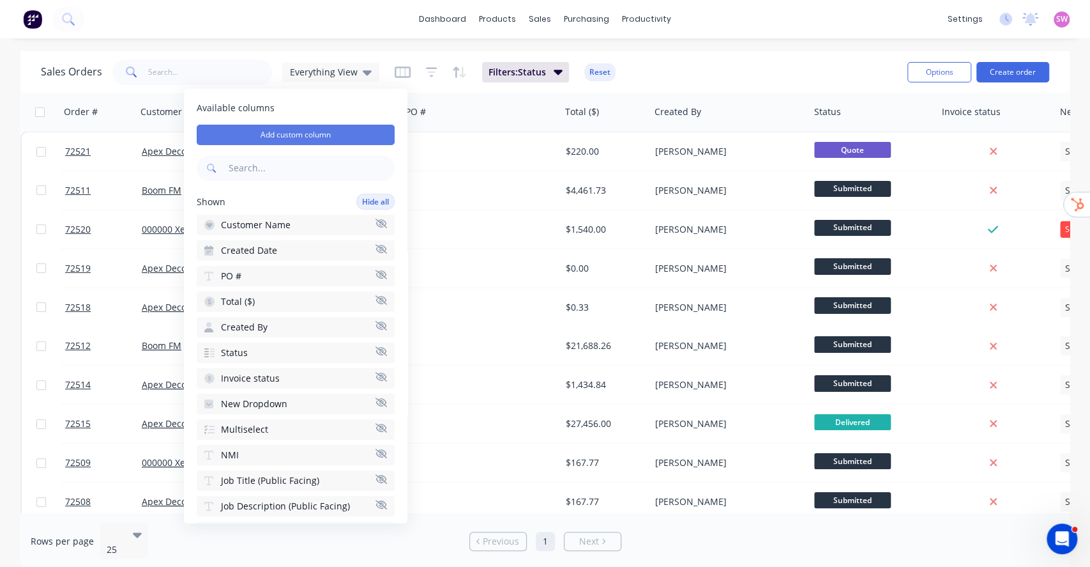
click at [301, 125] on button "Add custom column" at bounding box center [296, 135] width 198 height 20
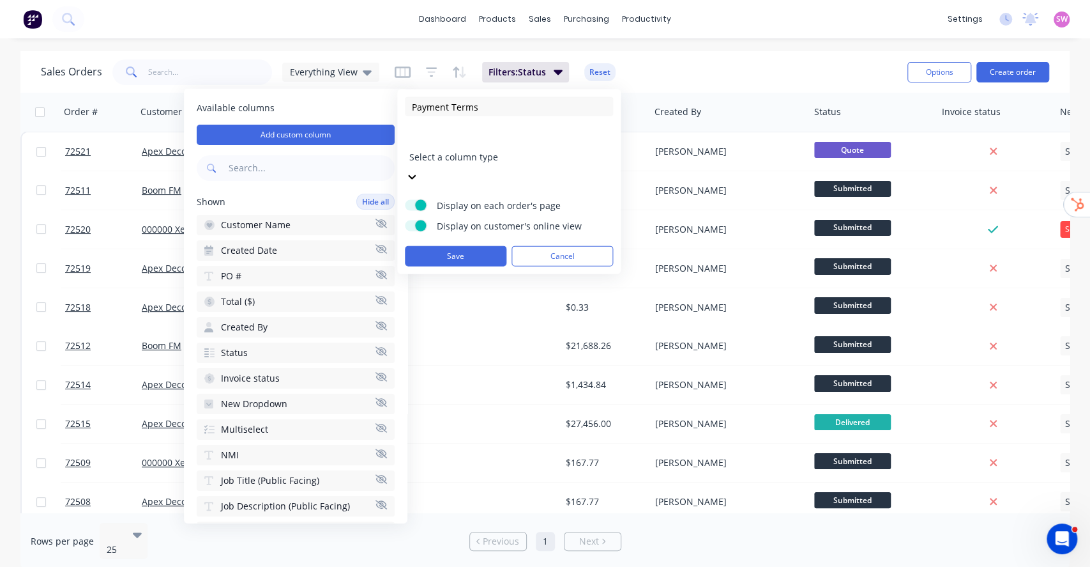
type input "Payment Terms"
click at [460, 137] on div at bounding box center [501, 140] width 184 height 16
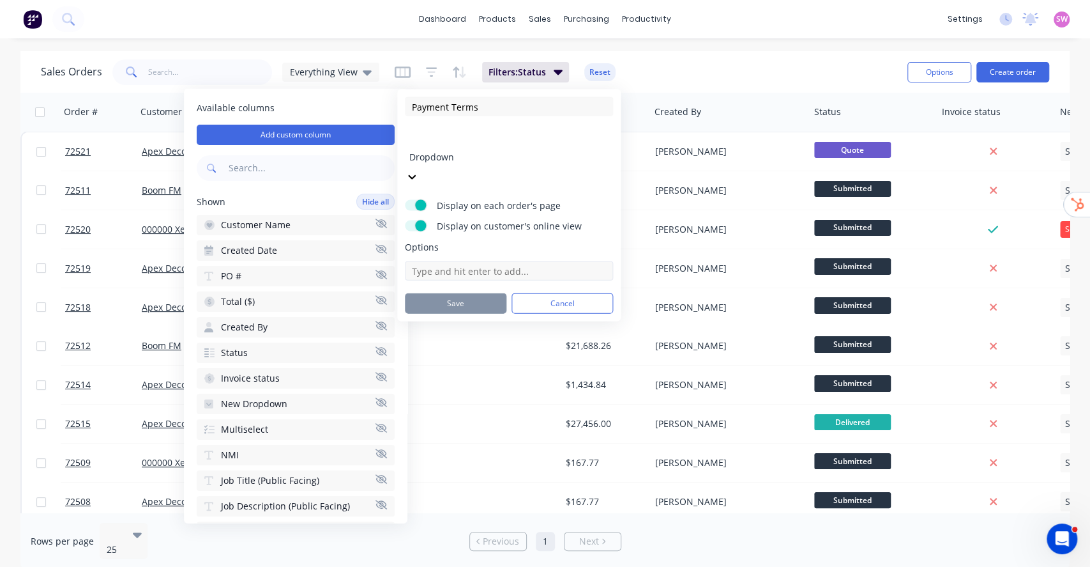
click at [476, 261] on input at bounding box center [509, 270] width 208 height 19
paste input "20% deposit upon signing contract. 50% prior to manufacturing and balance prior…"
type input "20% deposit upon signing contract. 50% prior to manufacturing and balance prior…"
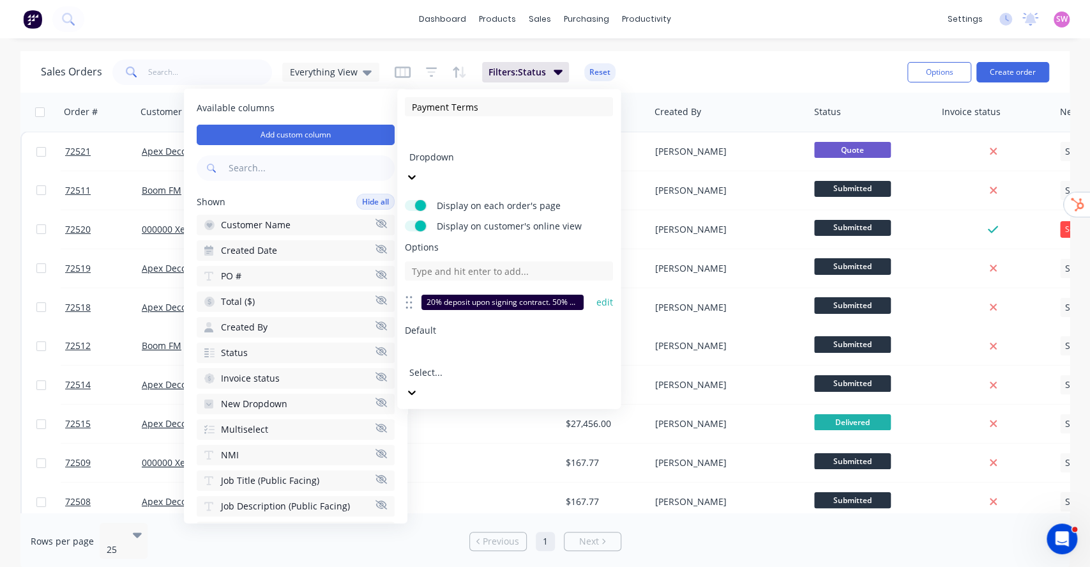
click at [601, 296] on button "edit" at bounding box center [605, 302] width 17 height 13
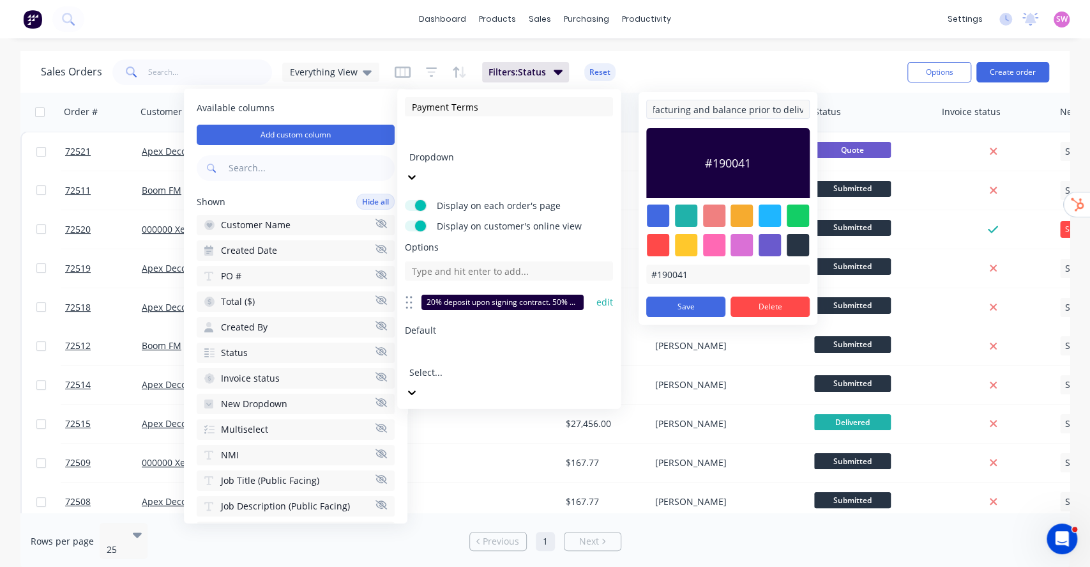
scroll to position [0, 237]
type input "20% deposit upon signing contract. 50% prior to manufacturing and balance prior…"
click at [700, 304] on button "Save" at bounding box center [685, 306] width 79 height 20
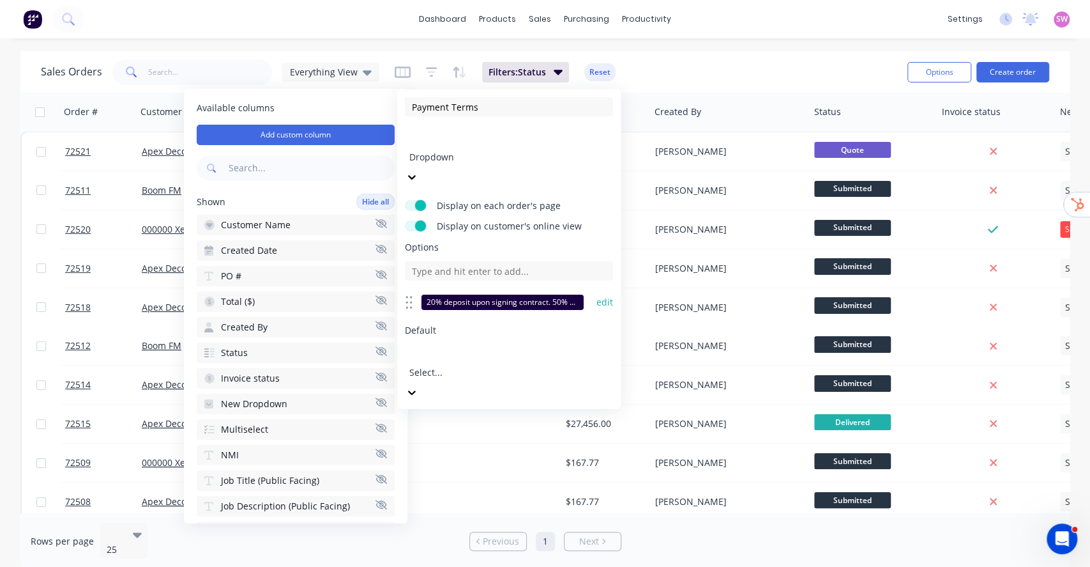
click at [608, 296] on button "edit" at bounding box center [605, 302] width 17 height 13
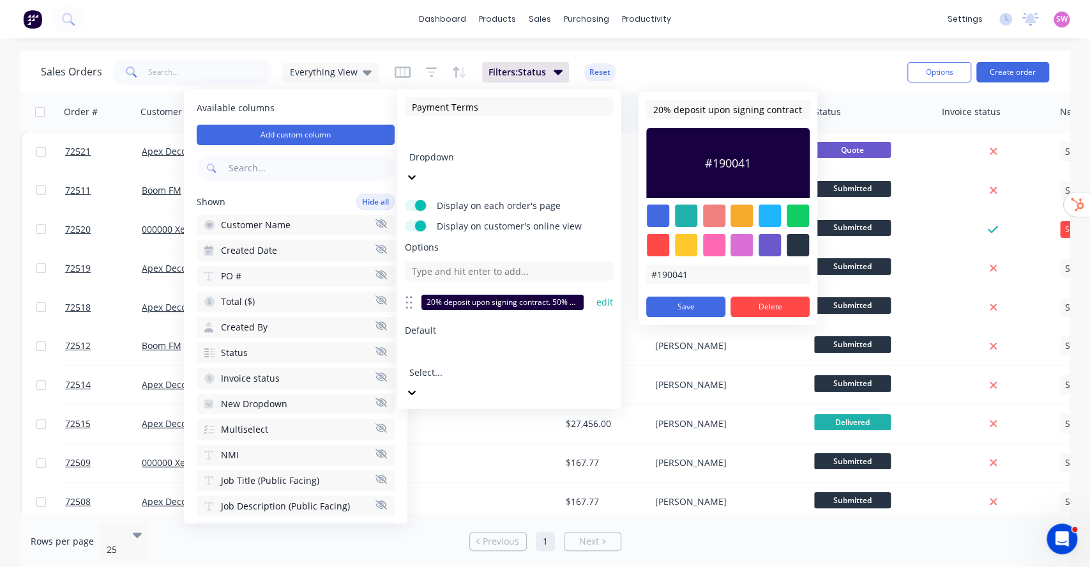
scroll to position [0, 237]
click at [538, 324] on span "Default" at bounding box center [509, 330] width 208 height 13
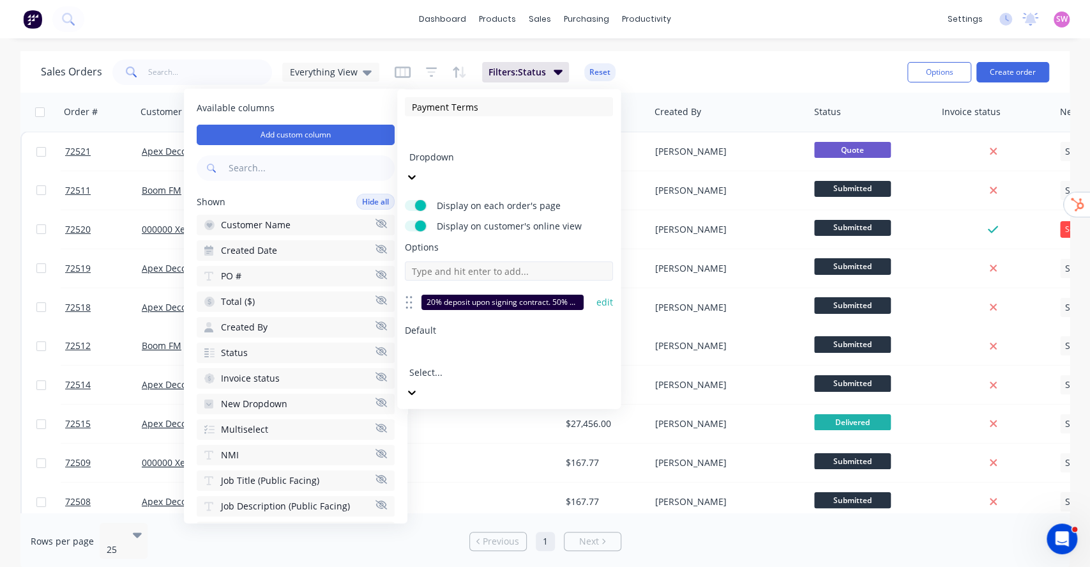
click at [455, 261] on input at bounding box center [509, 270] width 208 height 19
paste input "10% deposit upon signing contract. 50% prior to manufacturing and balance prior…"
type input "10% deposit upon signing contract. 50% prior to manufacturing and balance prior…"
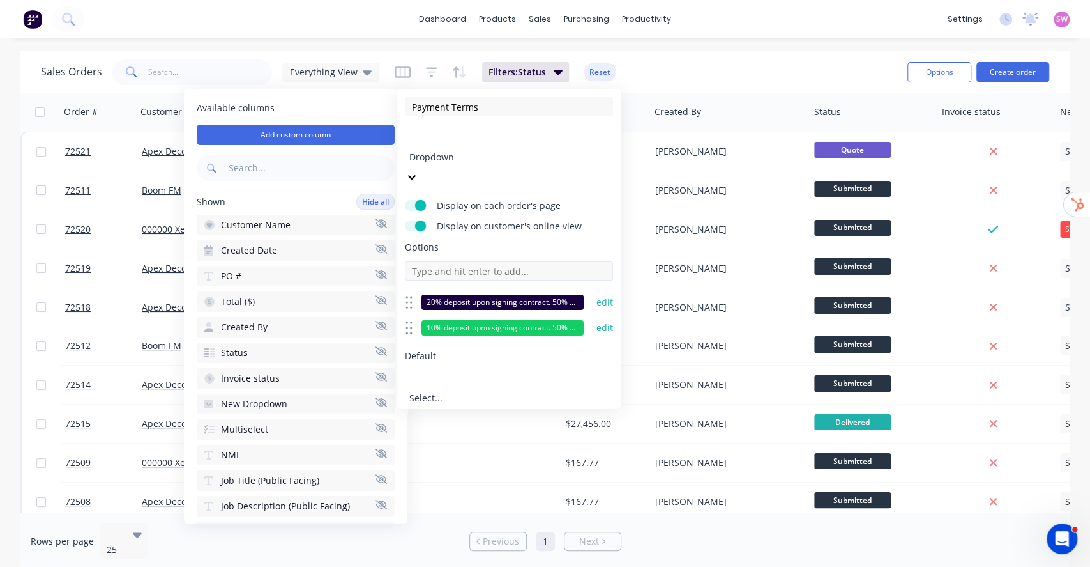
click at [506, 261] on input at bounding box center [509, 270] width 208 height 19
paste input "10% deposit upon signing contract. Balance prior to delivery"
type input "10% deposit upon signing contract. Balance prior to delivery."
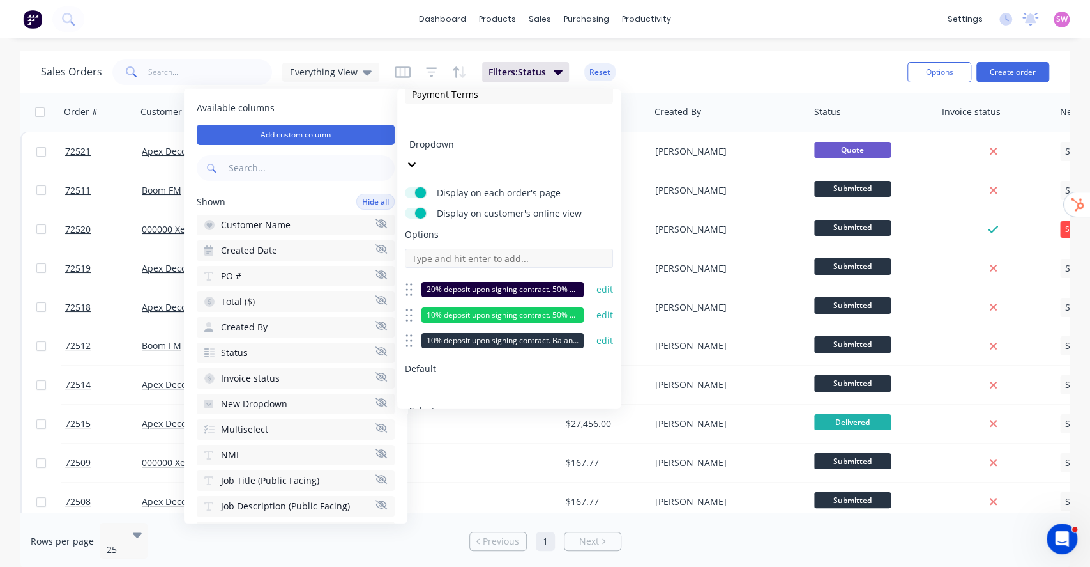
scroll to position [15, 0]
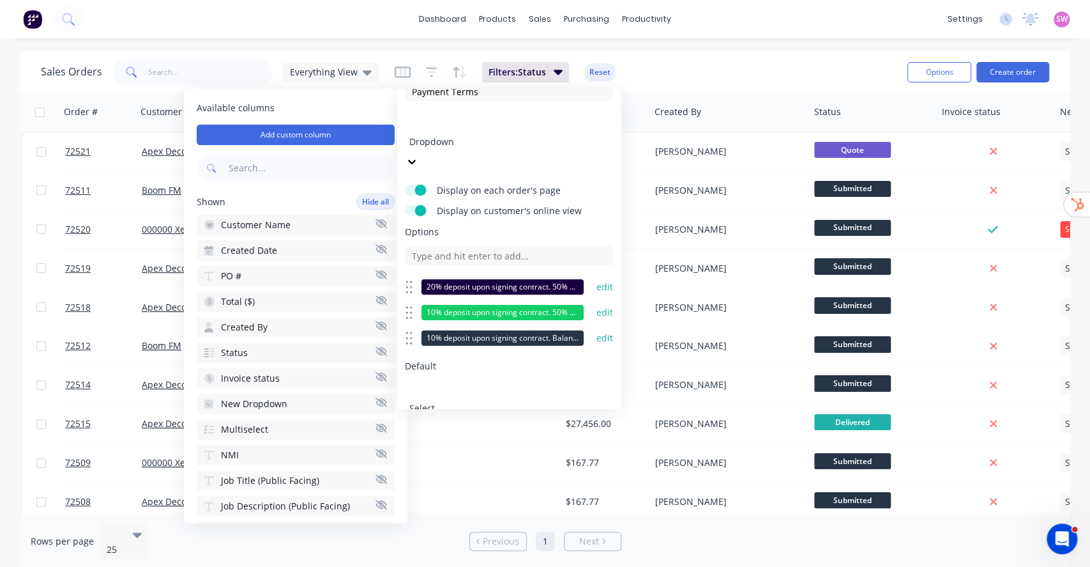
click at [470, 451] on button "Save" at bounding box center [456, 461] width 102 height 20
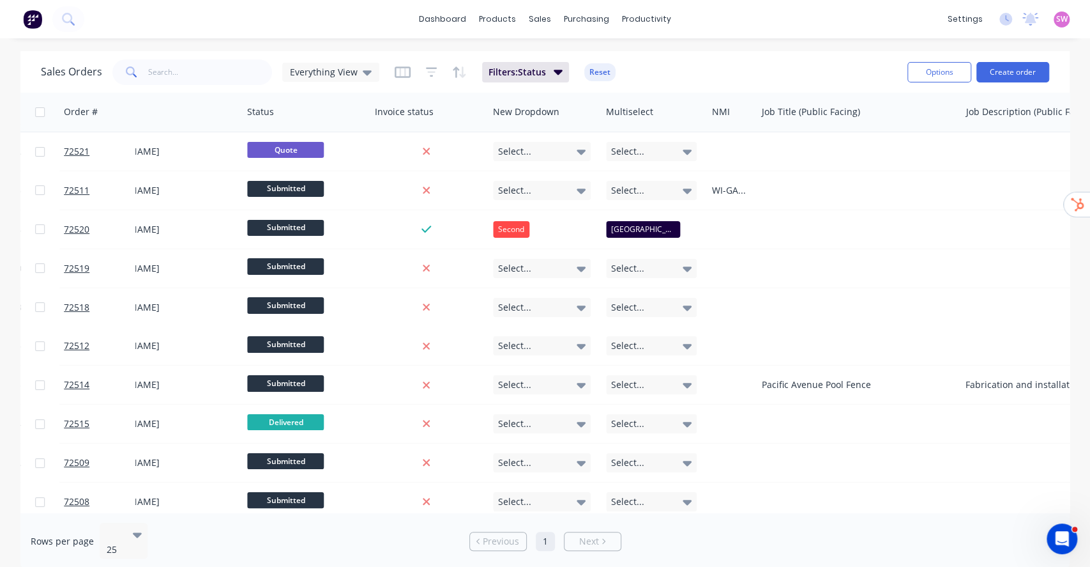
scroll to position [0, 991]
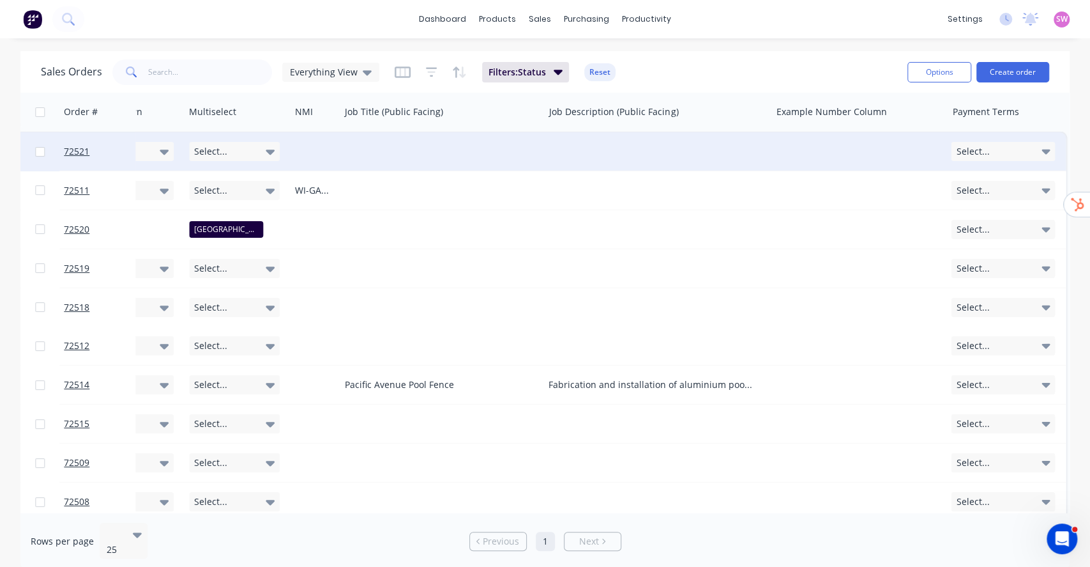
click at [1023, 151] on div "Select..." at bounding box center [1003, 151] width 104 height 19
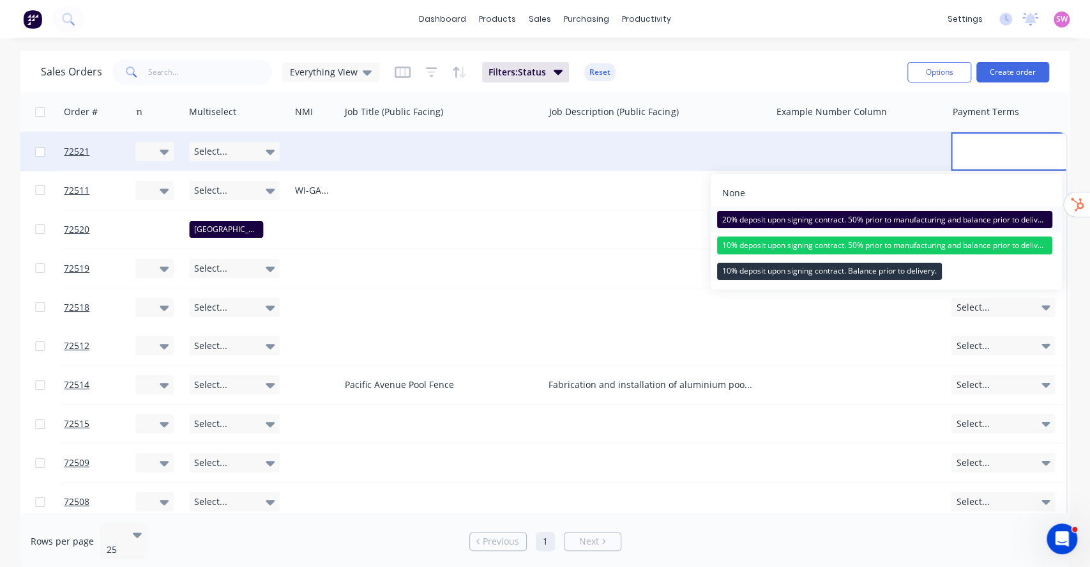
click at [909, 219] on div "20% deposit upon signing contract. 50% prior to manufacturing and balance prior…" at bounding box center [885, 220] width 336 height 18
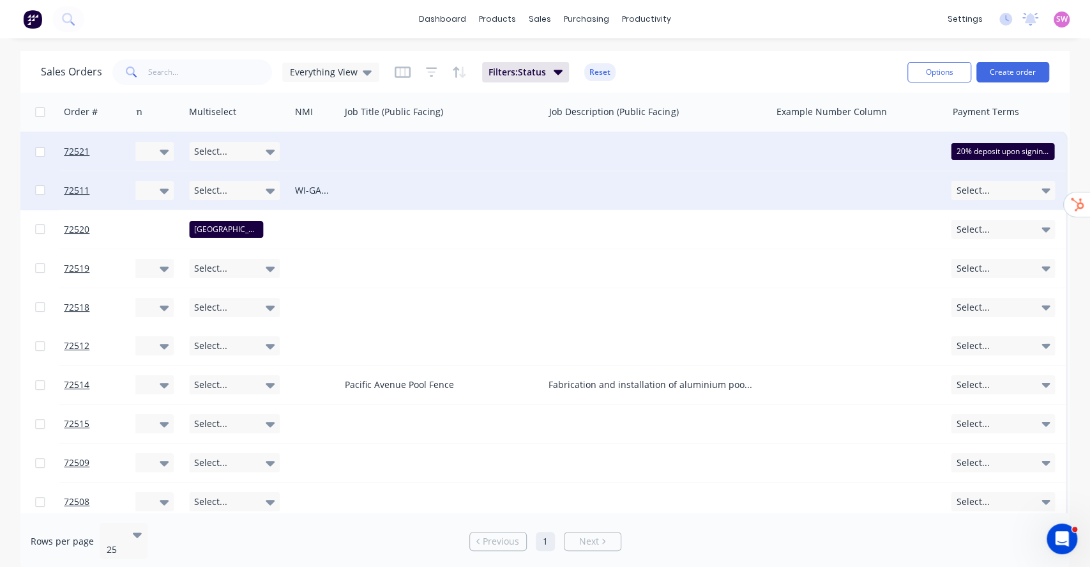
click at [1017, 186] on div "Select..." at bounding box center [1003, 190] width 104 height 19
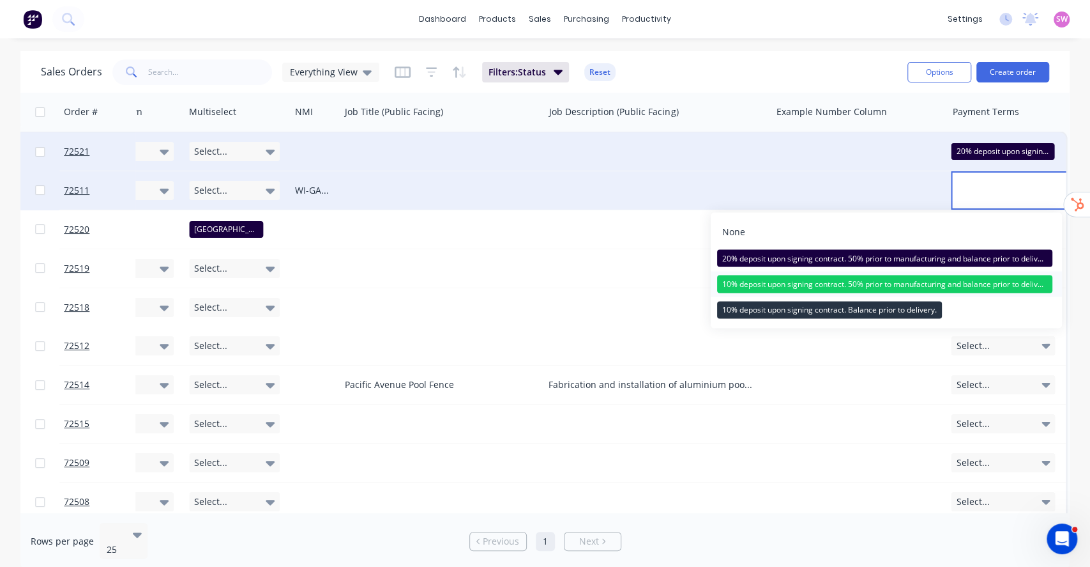
click at [940, 280] on div "10% deposit upon signing contract. 50% prior to manufacturing and balance prior…" at bounding box center [885, 284] width 336 height 18
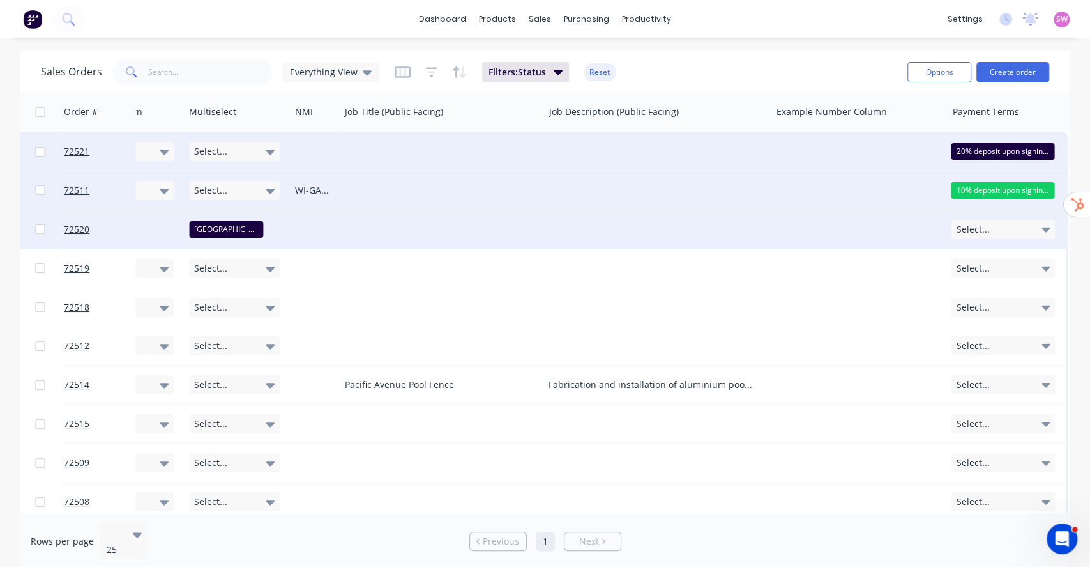
click at [1004, 223] on div "Select..." at bounding box center [1003, 229] width 104 height 19
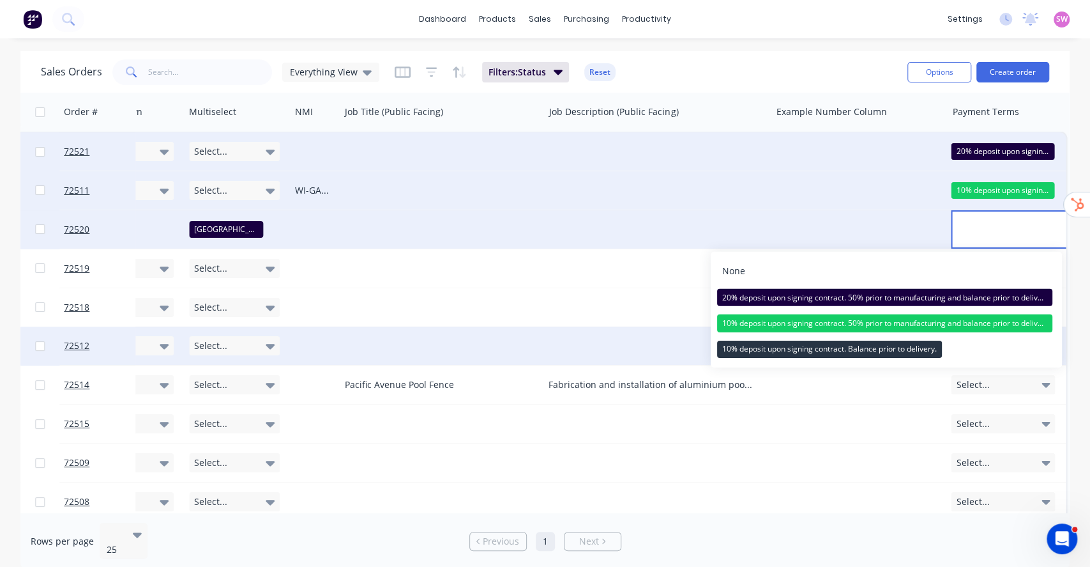
click at [864, 355] on div "10% deposit upon signing contract. Balance prior to delivery." at bounding box center [829, 349] width 225 height 18
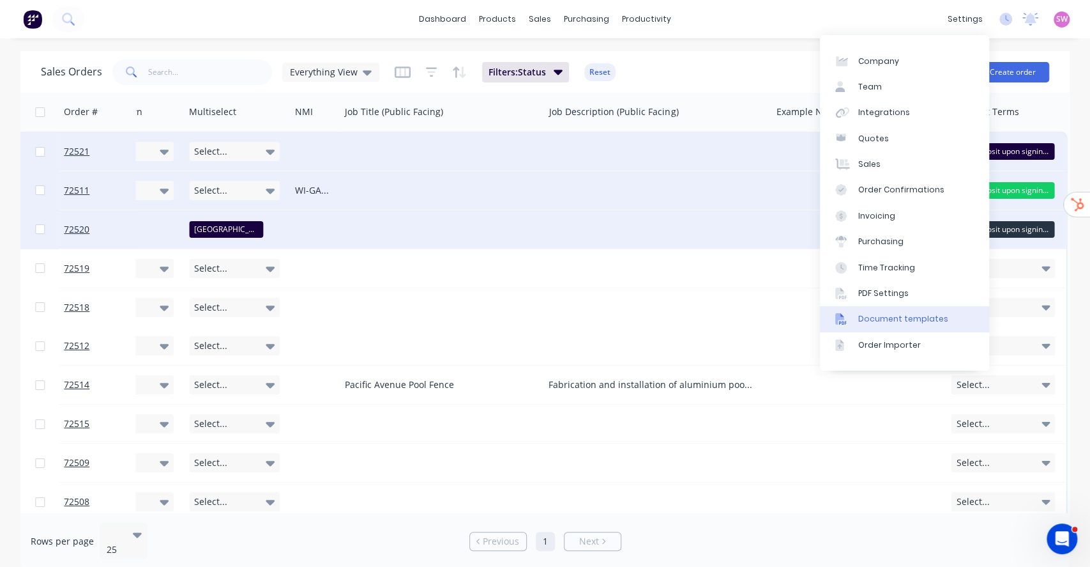
click at [904, 311] on link "Document templates" at bounding box center [904, 319] width 169 height 26
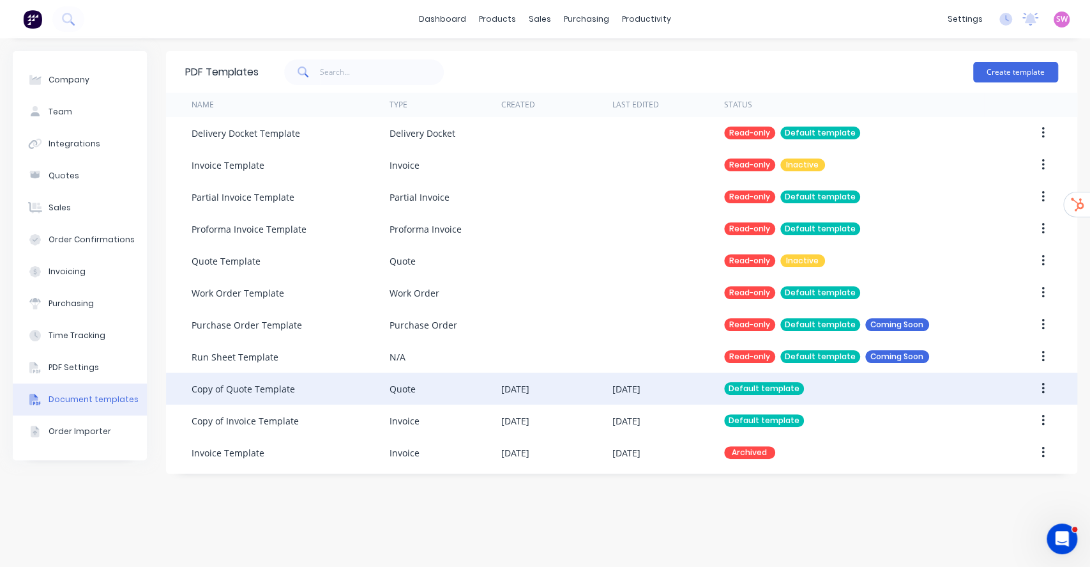
click at [604, 393] on div "20 Aug 2025" at bounding box center [556, 388] width 111 height 32
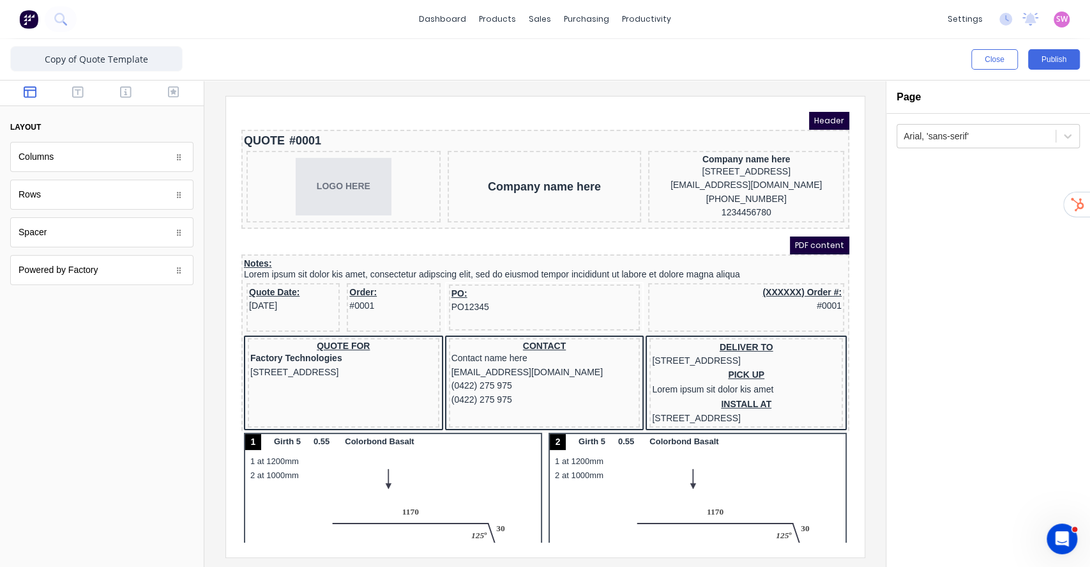
click at [921, 448] on div "Arial, 'sans-serif'" at bounding box center [989, 340] width 204 height 453
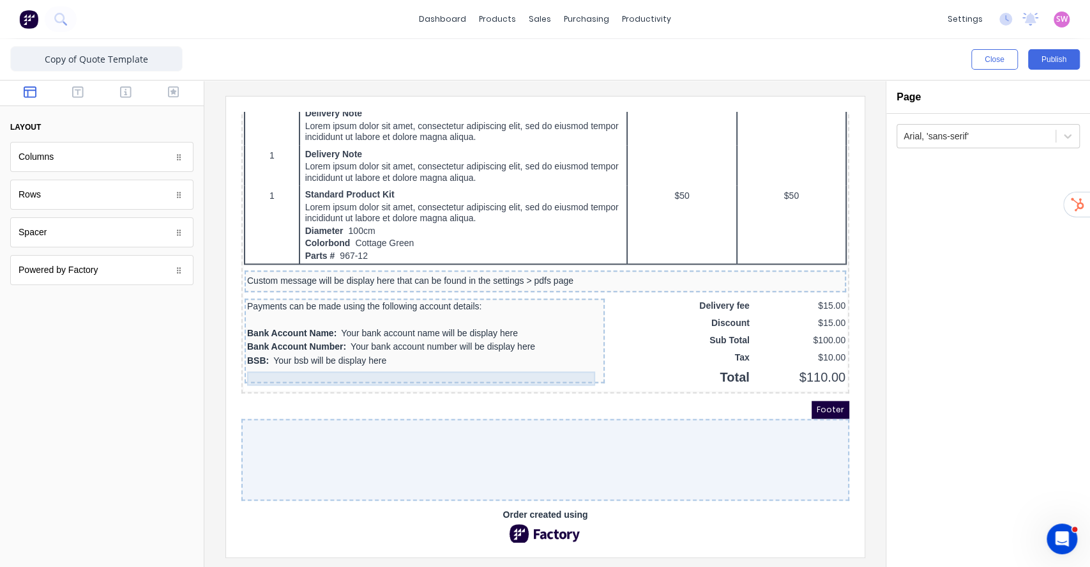
scroll to position [1027, 0]
click at [73, 98] on icon "button" at bounding box center [77, 92] width 11 height 13
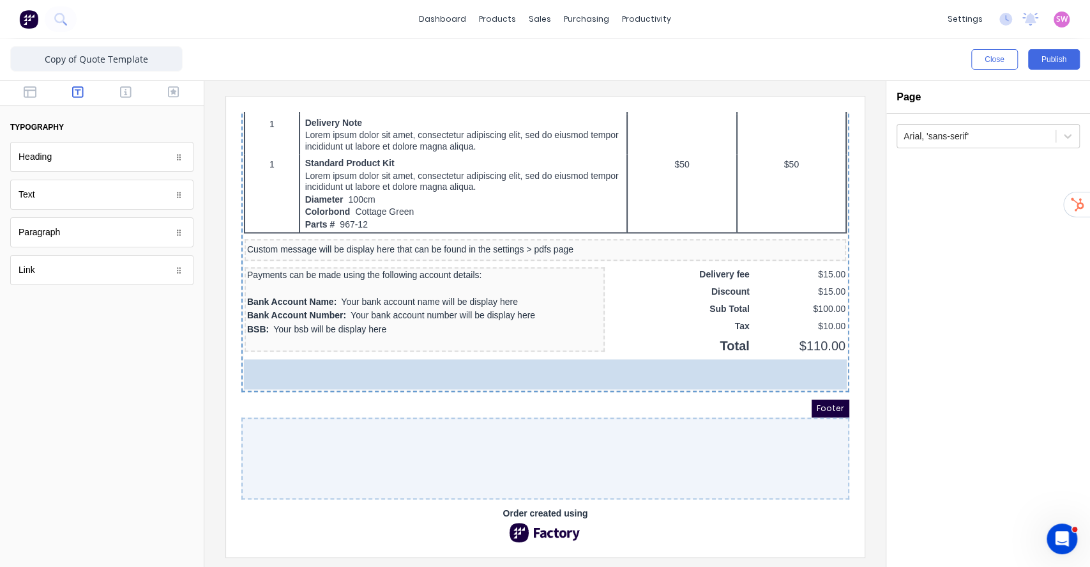
drag, startPoint x: 75, startPoint y: 202, endPoint x: 430, endPoint y: 410, distance: 411.7
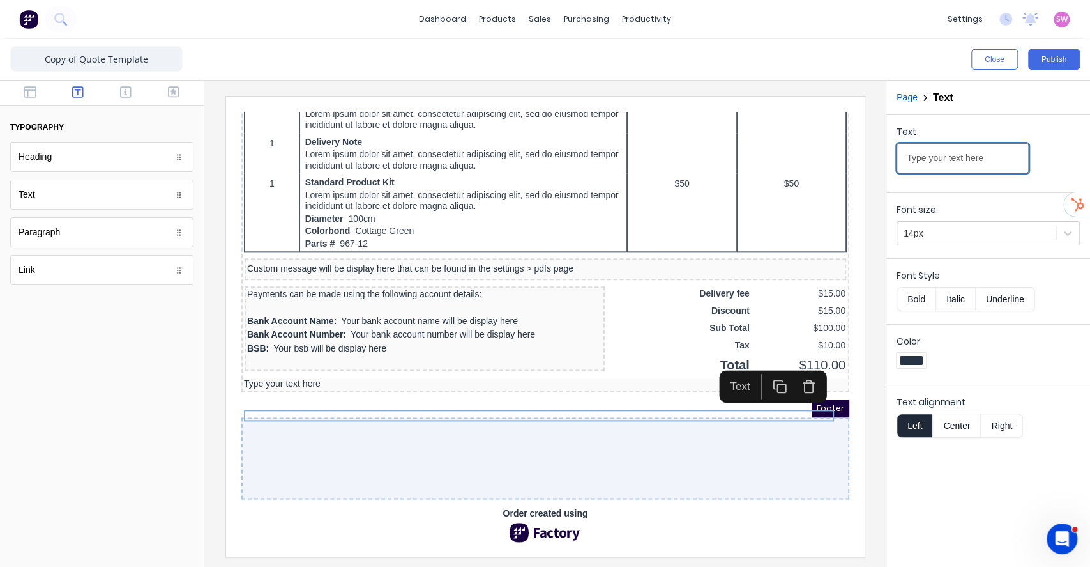
drag, startPoint x: 1228, startPoint y: 261, endPoint x: 719, endPoint y: 148, distance: 521.5
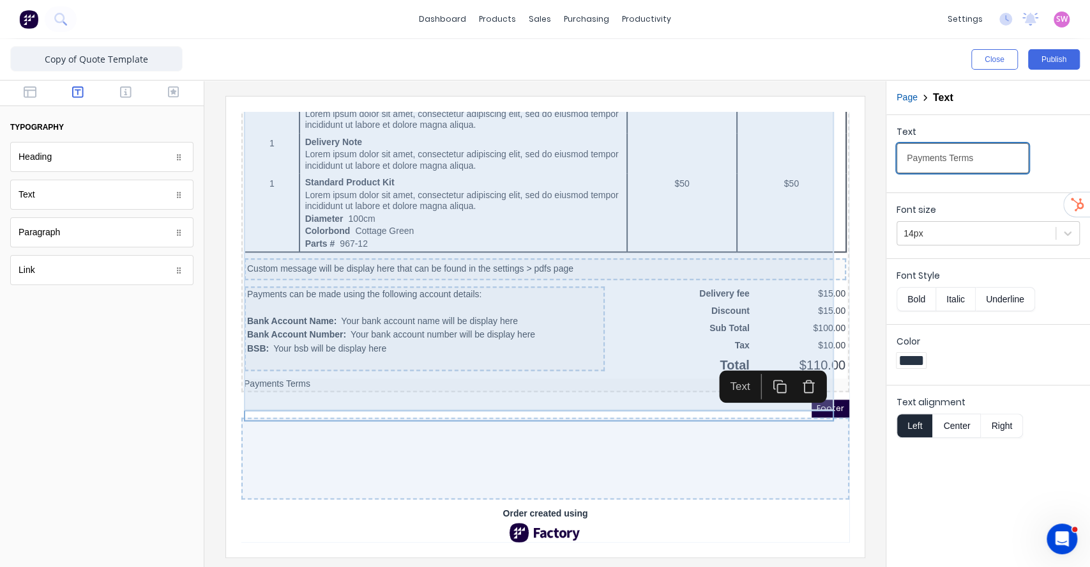
type input "Payments Terms"
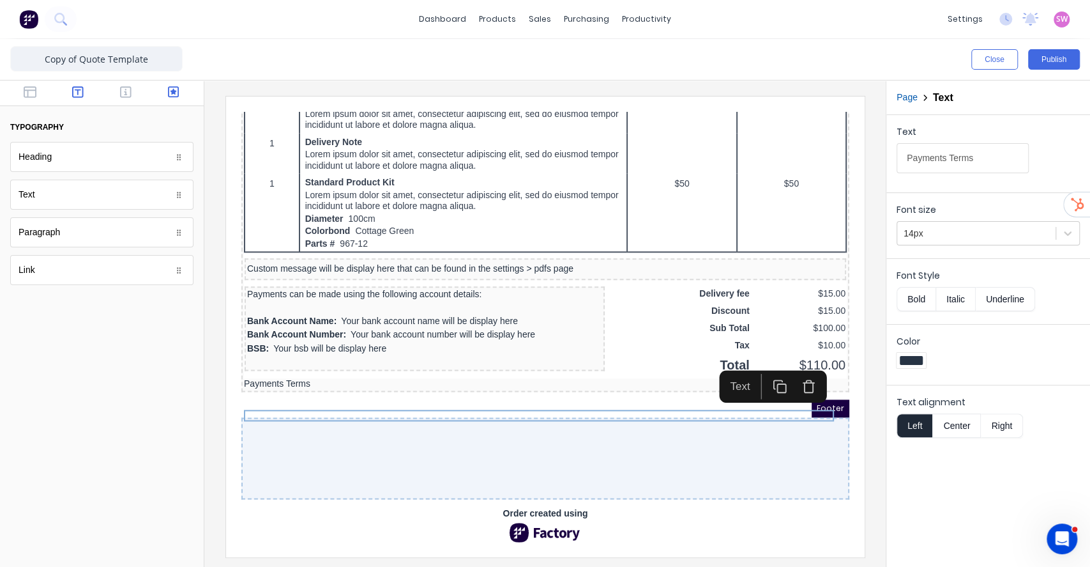
click at [169, 91] on icon "button" at bounding box center [173, 92] width 11 height 13
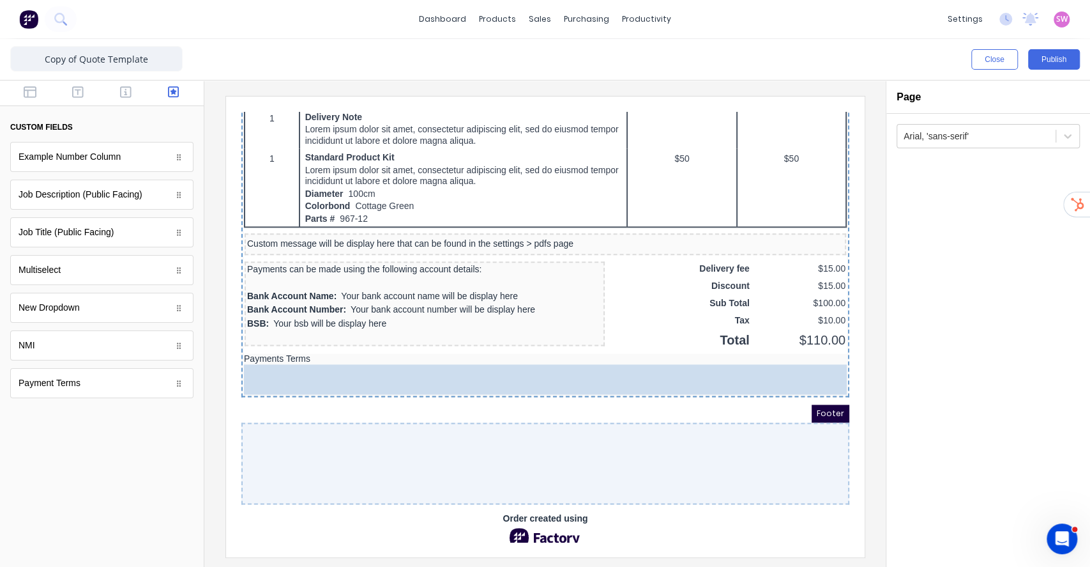
drag, startPoint x: 84, startPoint y: 384, endPoint x: 172, endPoint y: 277, distance: 138.4
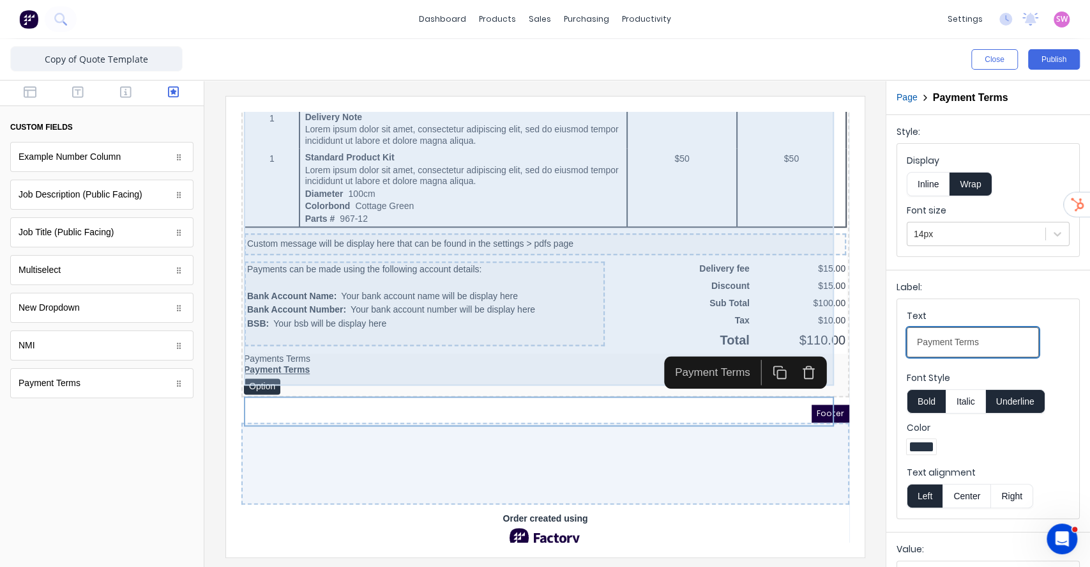
drag, startPoint x: 1162, startPoint y: 441, endPoint x: 655, endPoint y: 333, distance: 517.9
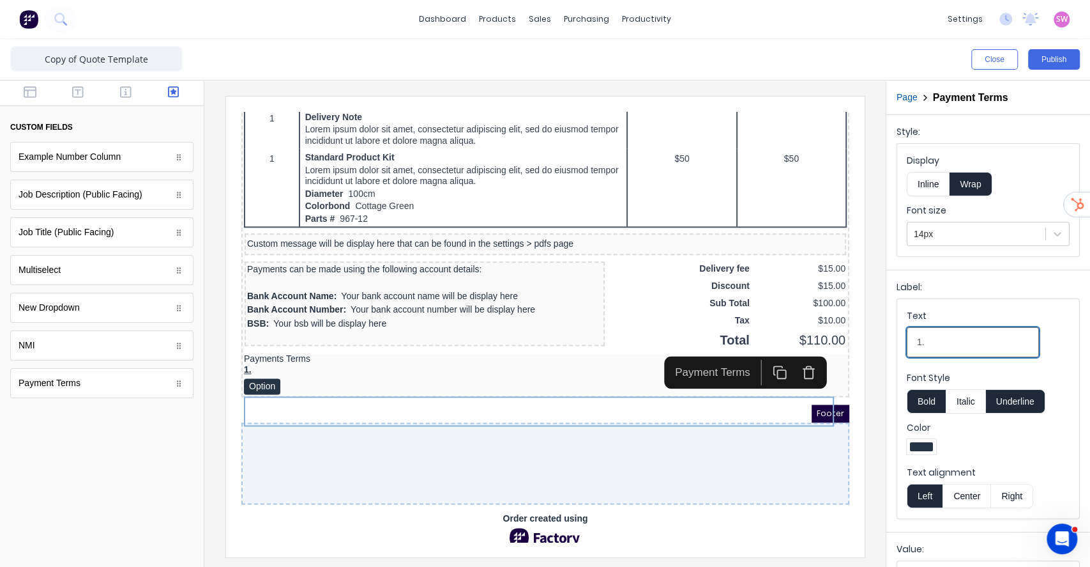
type Terms-select1mwb5kbcs2rr5dpa8hhrjqgcvuqe2k8p0sscug493rwln3t9fwcii9vbl7d0-1535791a-e426-404d-b603-98fa4c83dbc0_object_label_text "1."
click at [1030, 398] on button "Underline" at bounding box center [1015, 401] width 59 height 24
click at [931, 406] on button "Bold" at bounding box center [926, 401] width 39 height 24
click at [938, 187] on button "Inline" at bounding box center [928, 184] width 43 height 24
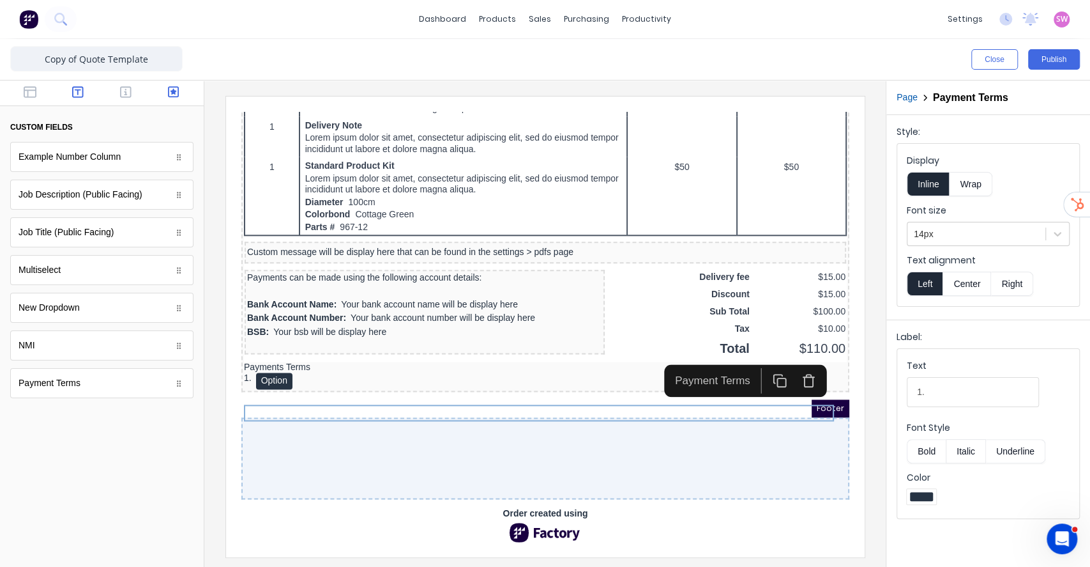
click at [78, 98] on icon "button" at bounding box center [77, 92] width 11 height 13
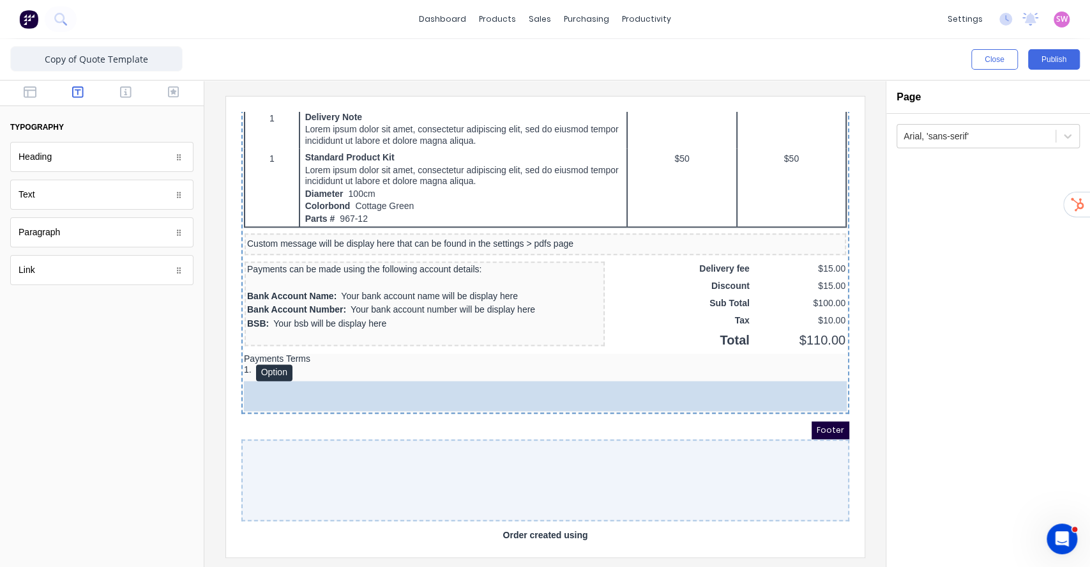
drag, startPoint x: 74, startPoint y: 199, endPoint x: 206, endPoint y: 301, distance: 167.1
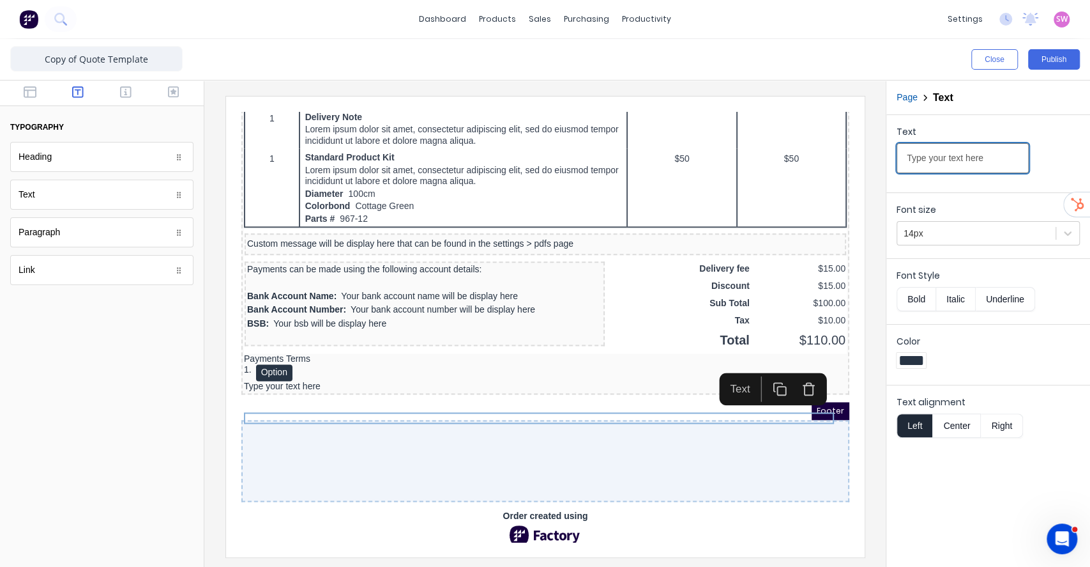
drag, startPoint x: 1222, startPoint y: 251, endPoint x: 723, endPoint y: 103, distance: 520.8
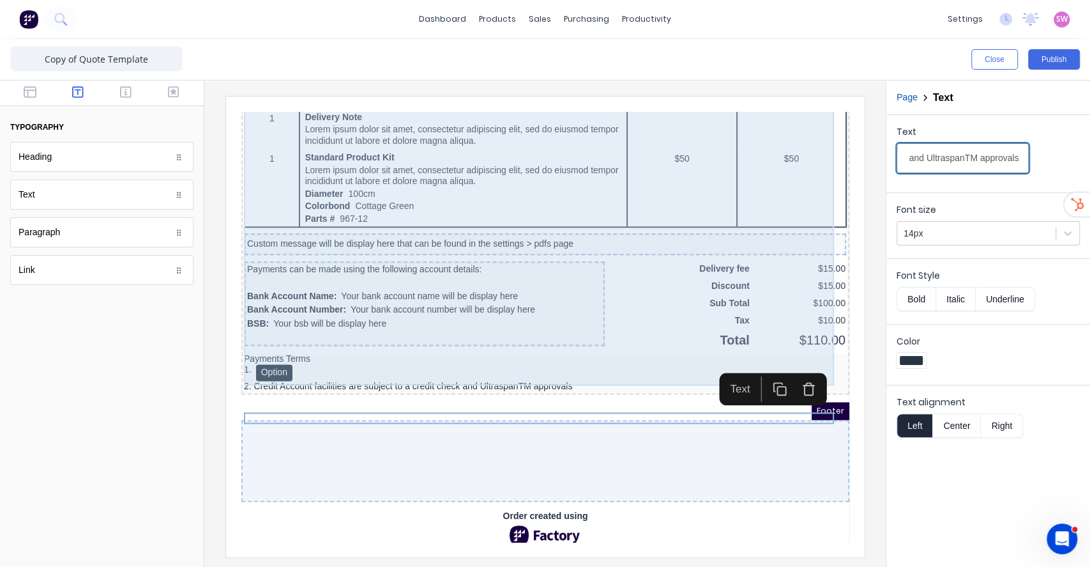
scroll to position [0, 224]
type input "2. Credit Account facilities are subject to a credit check and UltraspanTM appr…"
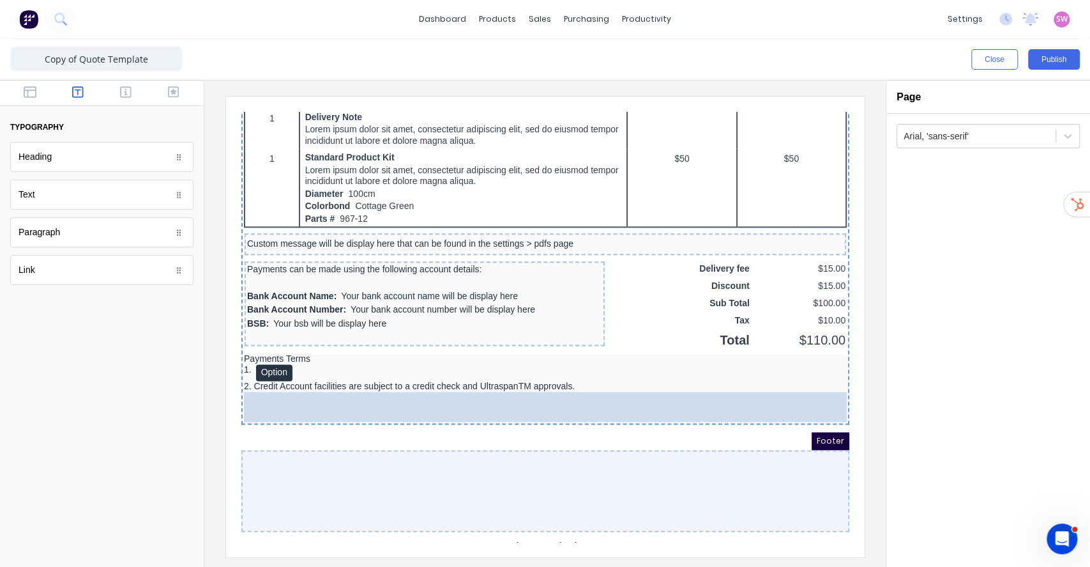
drag, startPoint x: 50, startPoint y: 200, endPoint x: 133, endPoint y: 327, distance: 151.8
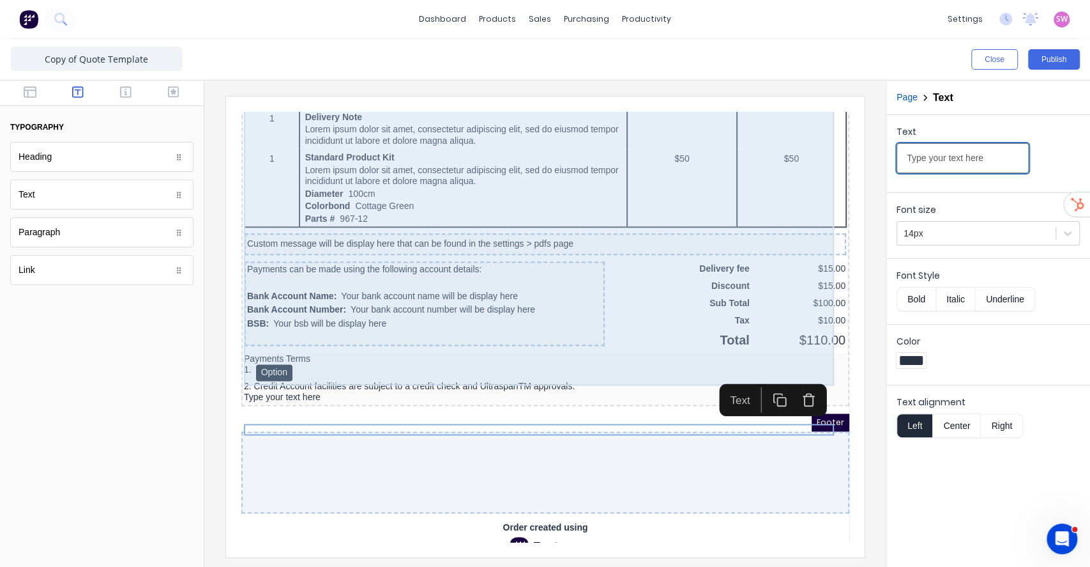
drag, startPoint x: 1100, startPoint y: 252, endPoint x: 699, endPoint y: 133, distance: 418.3
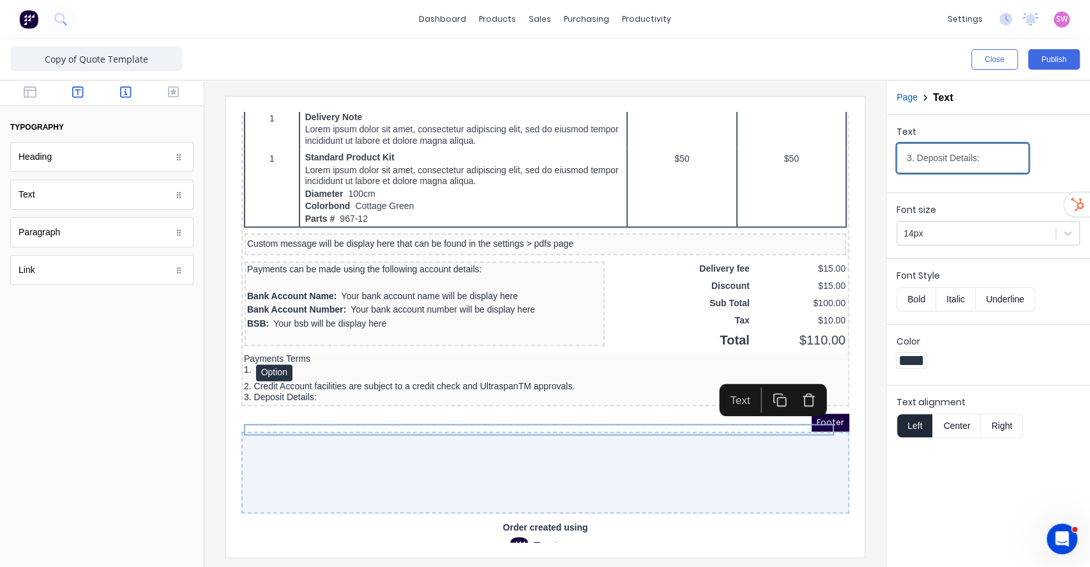
type input "3. Deposit Details:"
click at [120, 94] on icon "button" at bounding box center [125, 92] width 11 height 13
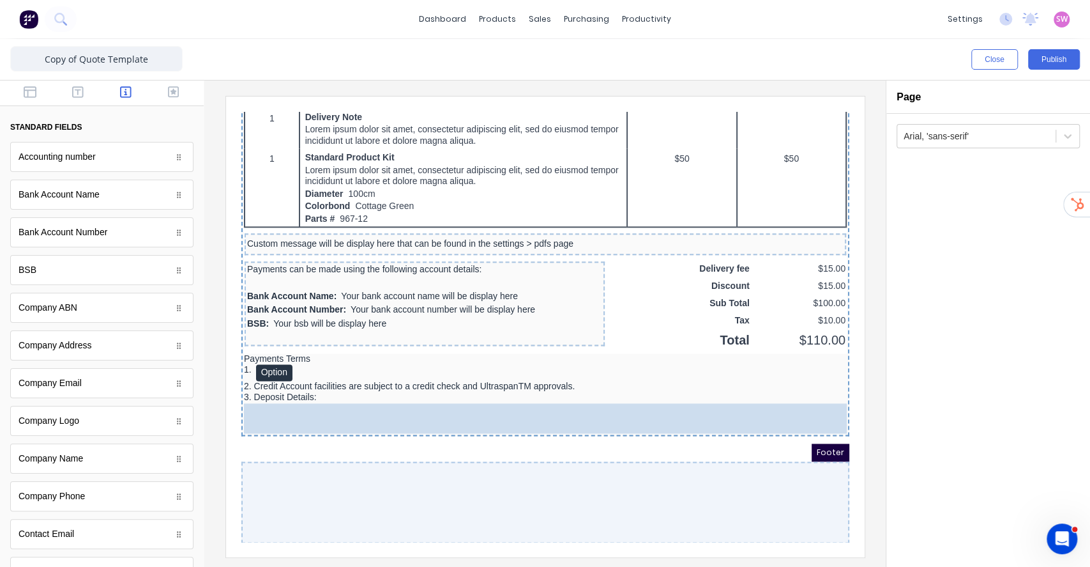
drag, startPoint x: 75, startPoint y: 197, endPoint x: 391, endPoint y: 449, distance: 403.6
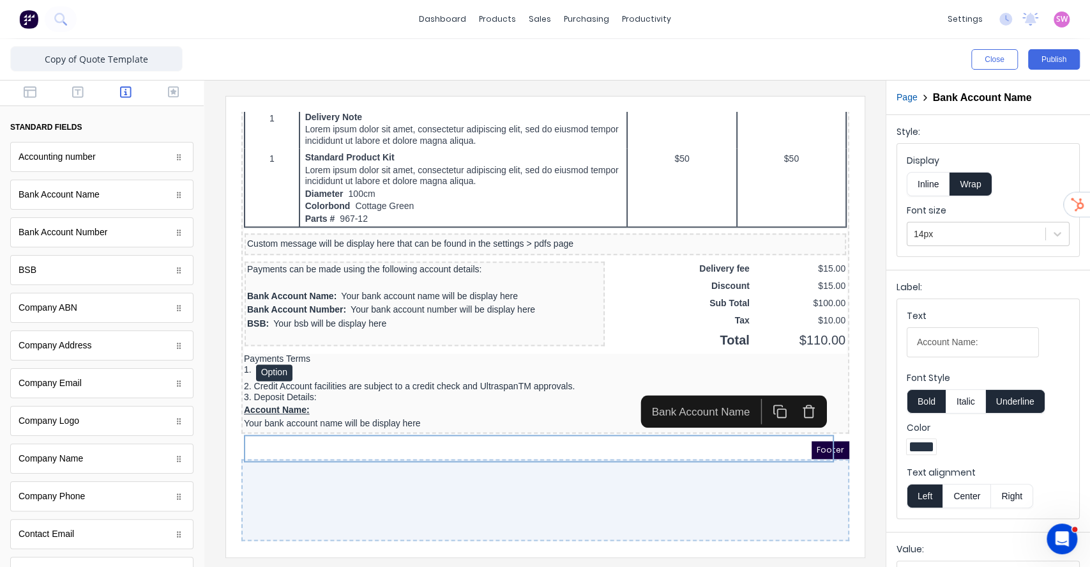
click at [1003, 402] on button "Underline" at bounding box center [1015, 401] width 59 height 24
click at [937, 184] on button "Inline" at bounding box center [928, 184] width 43 height 24
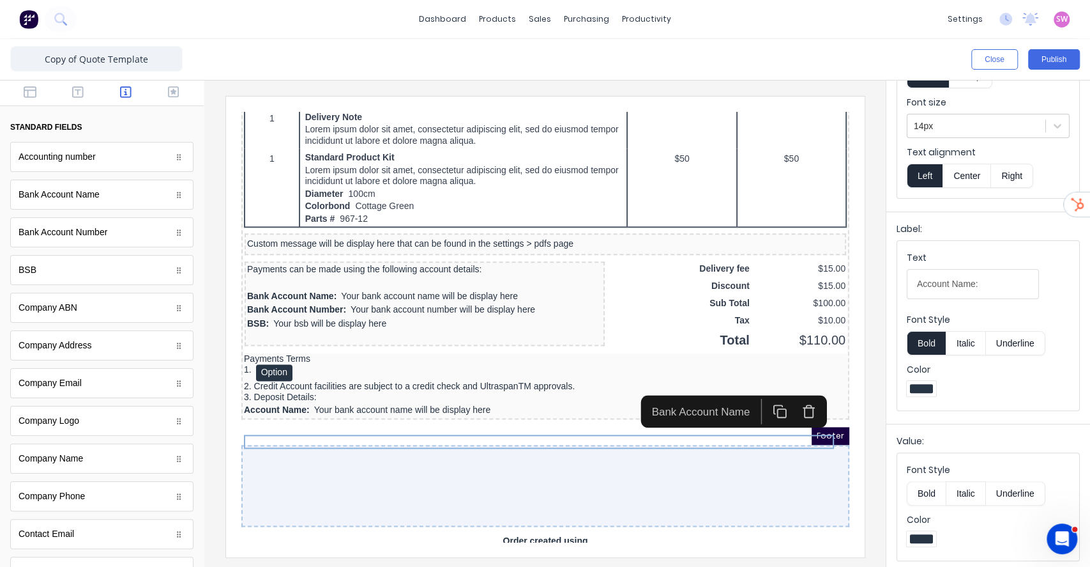
scroll to position [109, 0]
click at [936, 490] on button "Bold" at bounding box center [926, 492] width 39 height 24
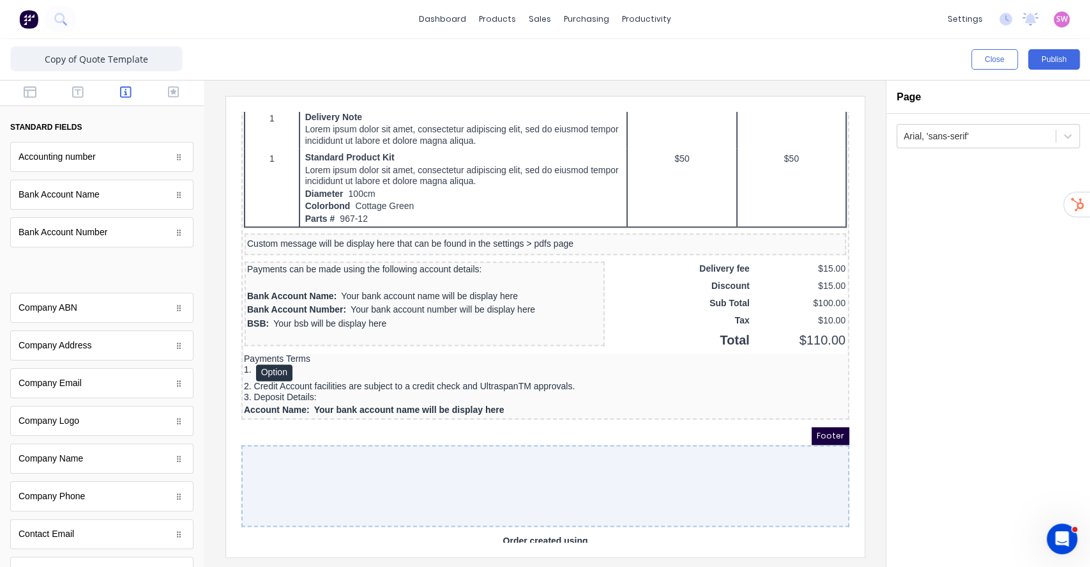
scroll to position [0, 0]
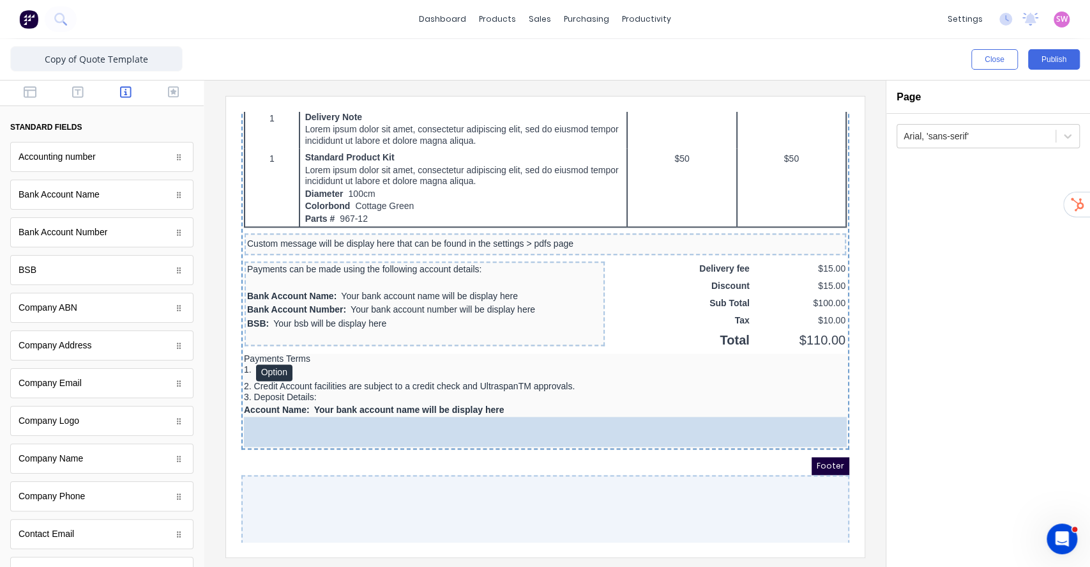
drag, startPoint x: 51, startPoint y: 268, endPoint x: 115, endPoint y: 339, distance: 95.0
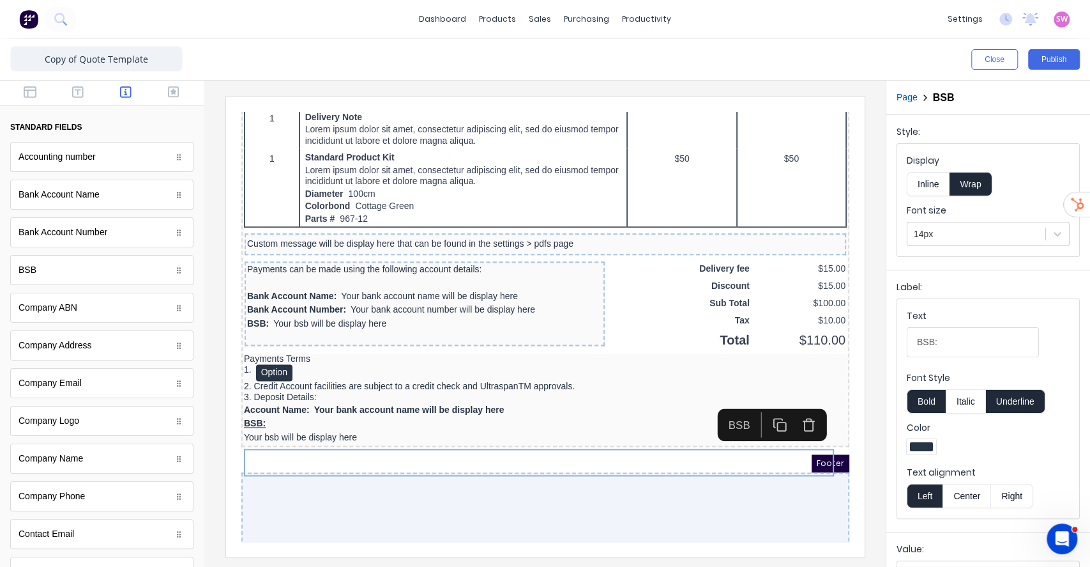
click at [931, 191] on button "Inline" at bounding box center [928, 184] width 43 height 24
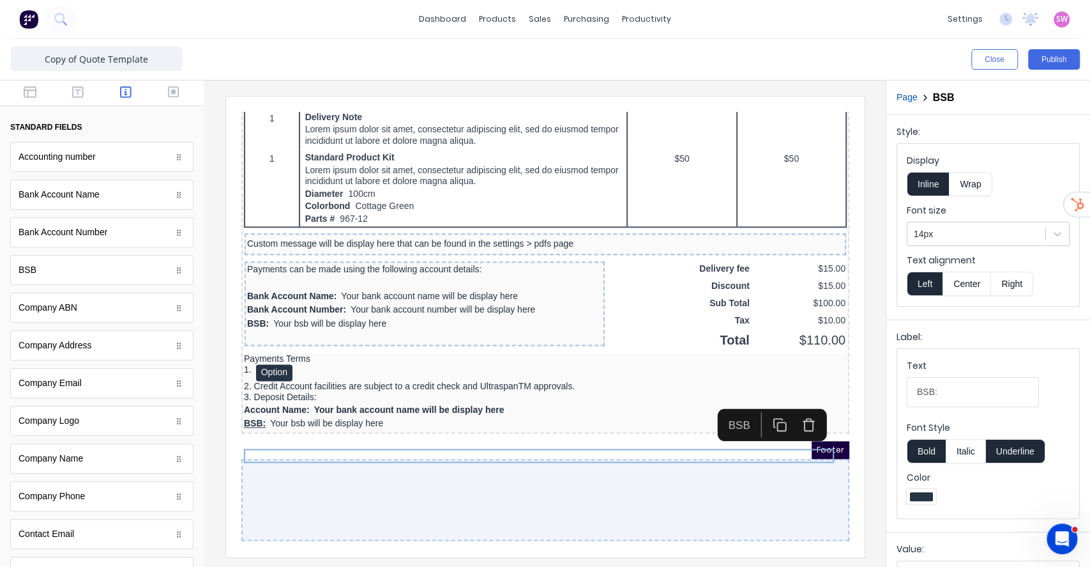
click at [1011, 453] on button "Underline" at bounding box center [1015, 451] width 59 height 24
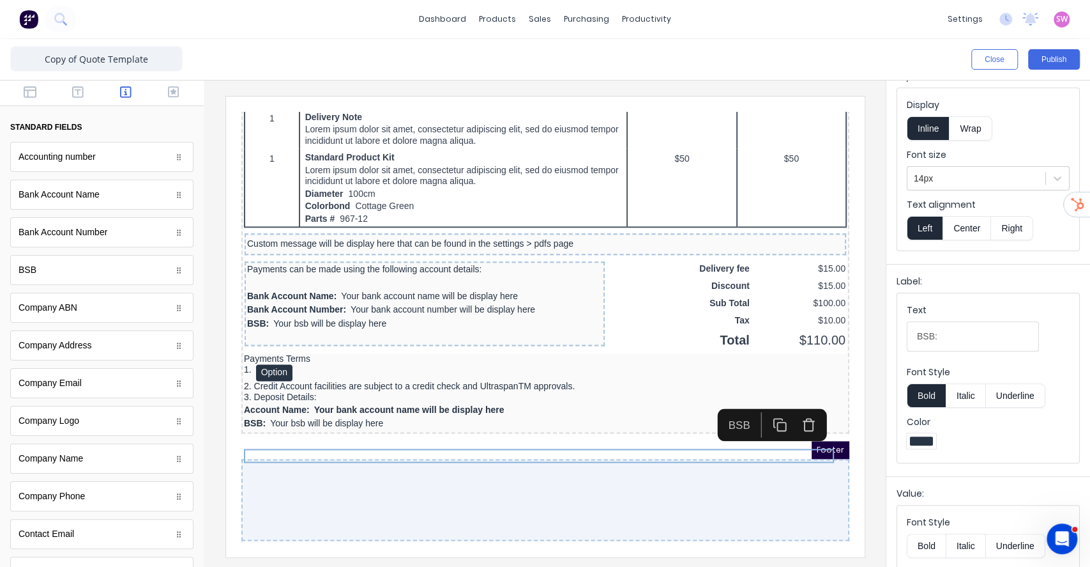
scroll to position [109, 0]
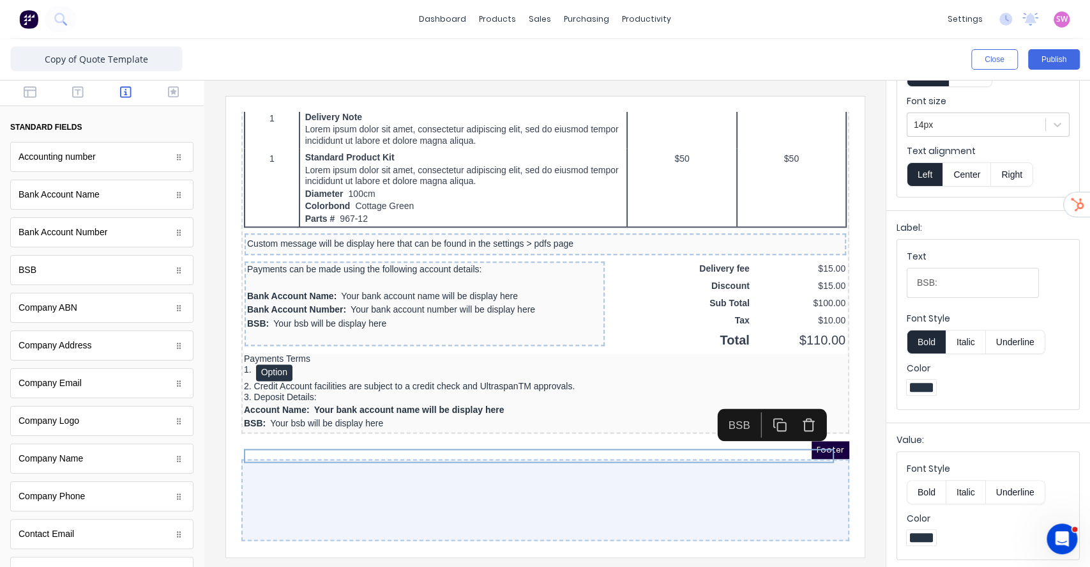
click at [931, 488] on button "Bold" at bounding box center [926, 492] width 39 height 24
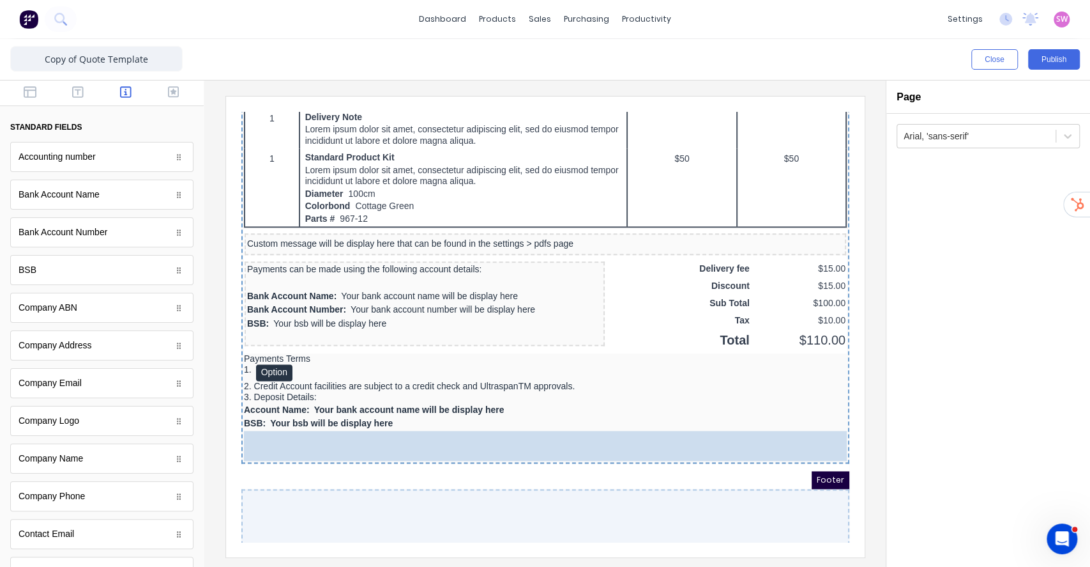
drag, startPoint x: 77, startPoint y: 234, endPoint x: 148, endPoint y: 357, distance: 142.0
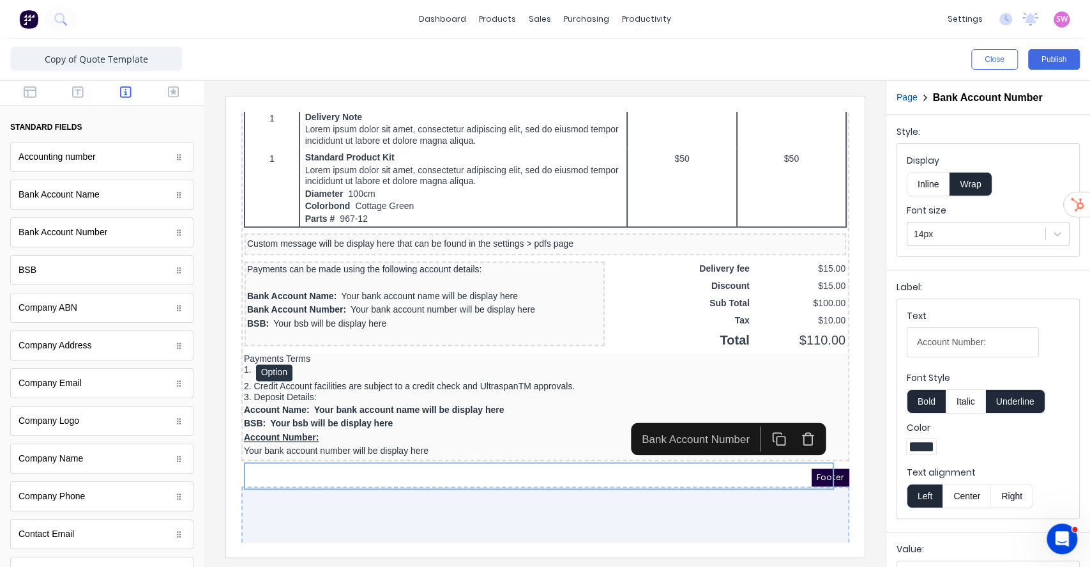
click at [1027, 404] on button "Underline" at bounding box center [1015, 401] width 59 height 24
click at [927, 183] on button "Inline" at bounding box center [928, 184] width 43 height 24
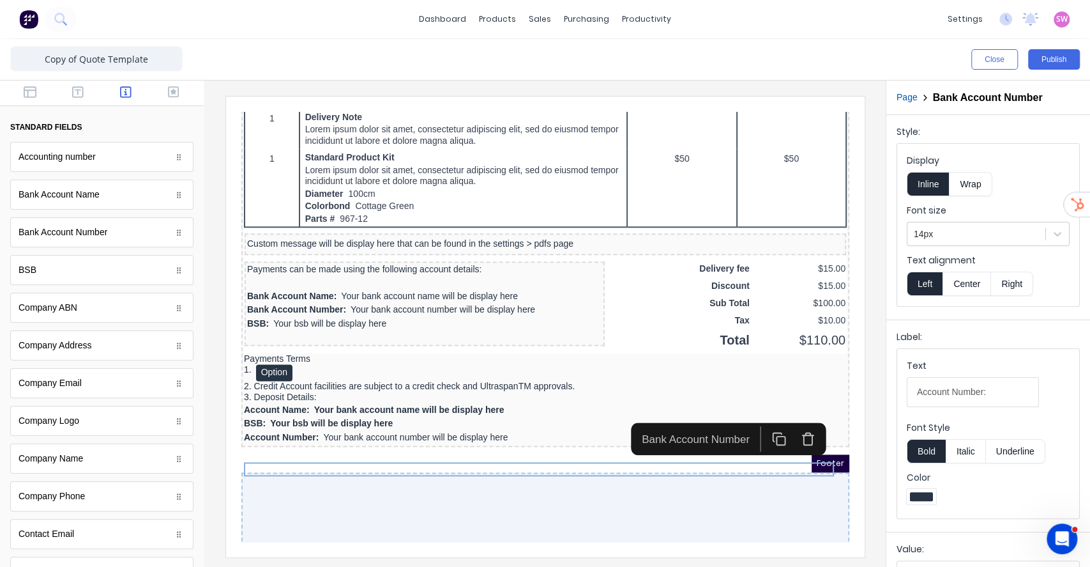
scroll to position [109, 0]
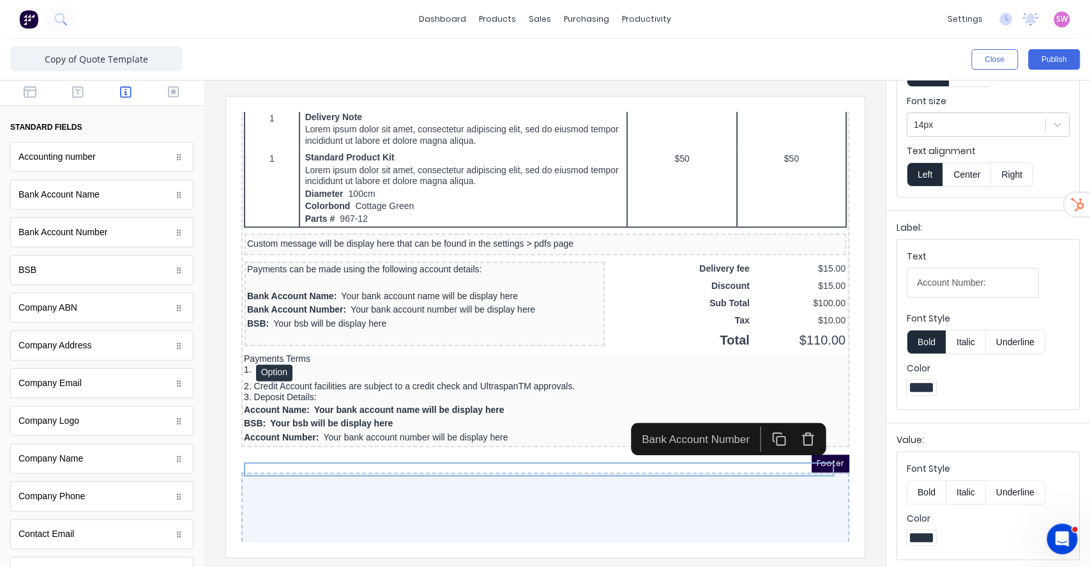
click at [934, 493] on button "Bold" at bounding box center [926, 492] width 39 height 24
click at [1055, 59] on button "Publish" at bounding box center [1054, 59] width 52 height 20
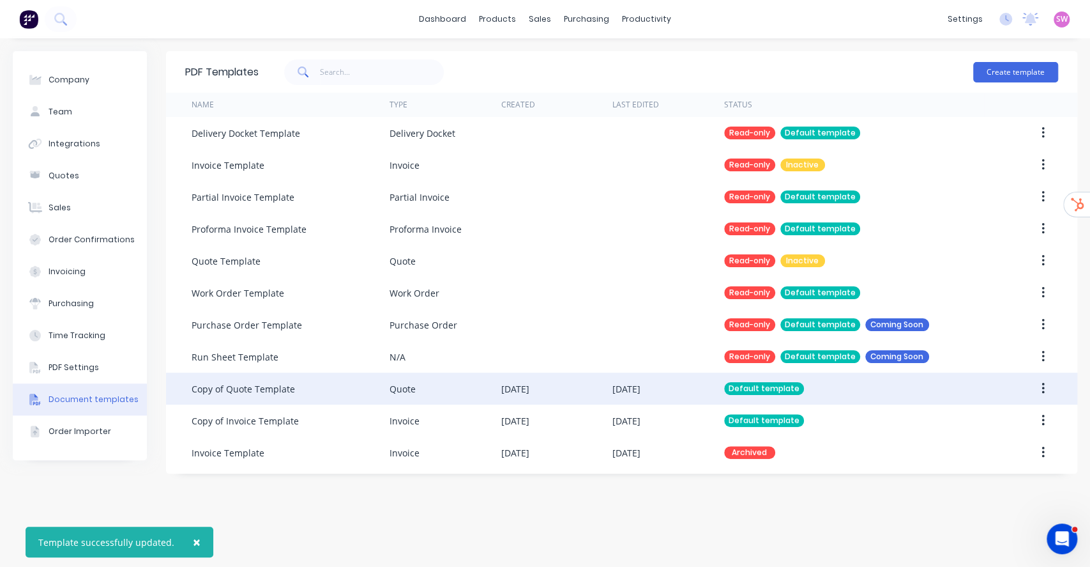
click at [812, 381] on div "Default template" at bounding box center [854, 388] width 260 height 32
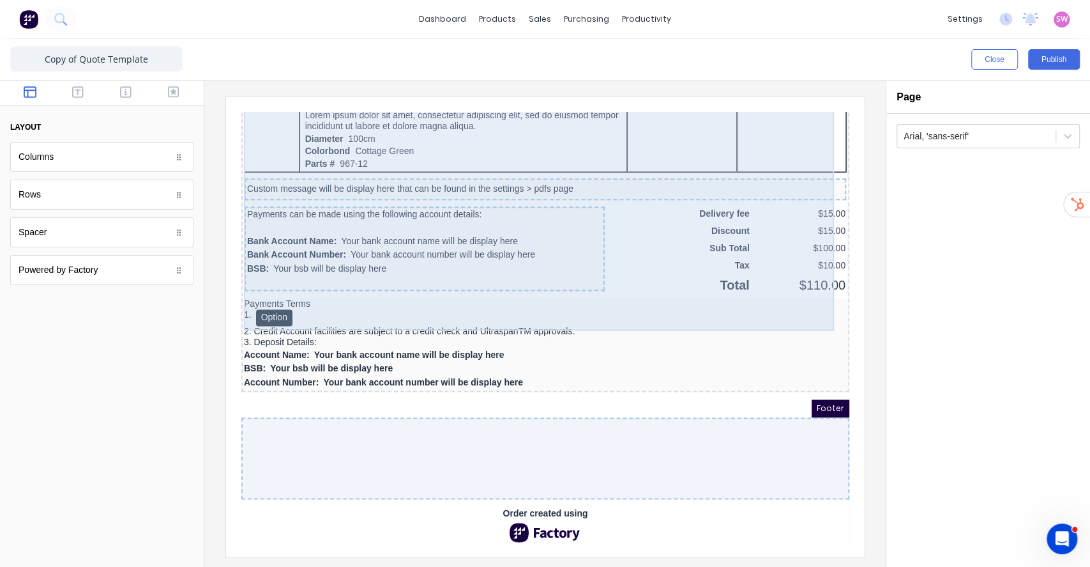
scroll to position [1118, 0]
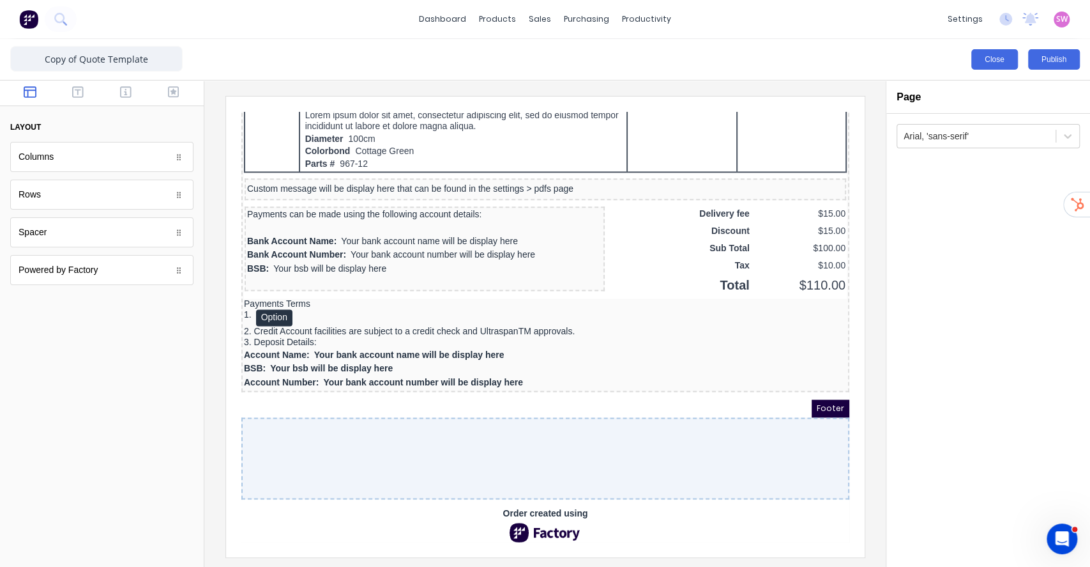
click at [997, 63] on button "Close" at bounding box center [994, 59] width 47 height 20
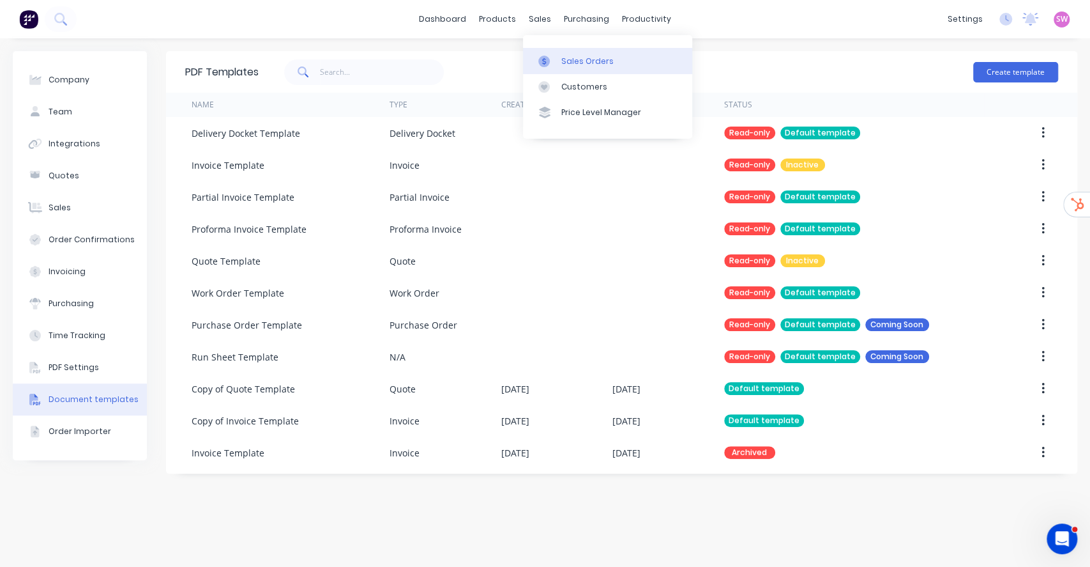
click at [557, 57] on div at bounding box center [547, 61] width 19 height 11
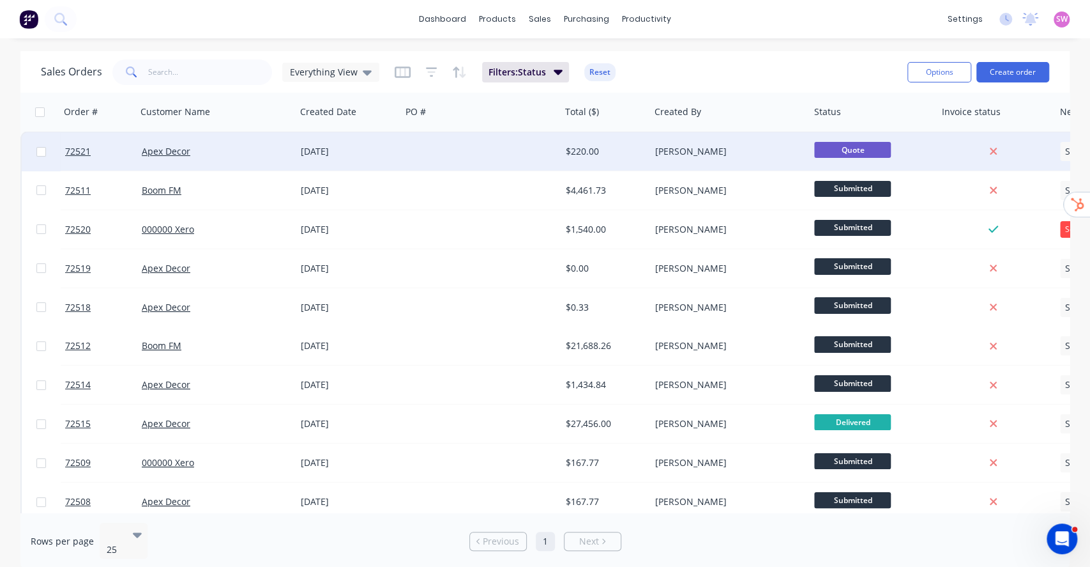
click at [482, 151] on div at bounding box center [481, 151] width 160 height 38
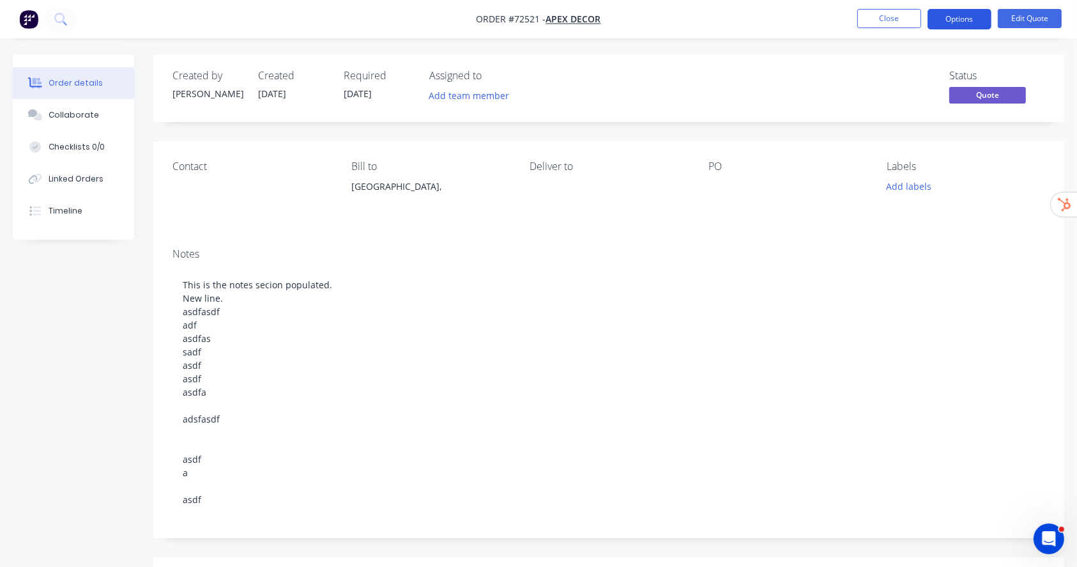
click at [972, 18] on button "Options" at bounding box center [959, 19] width 64 height 20
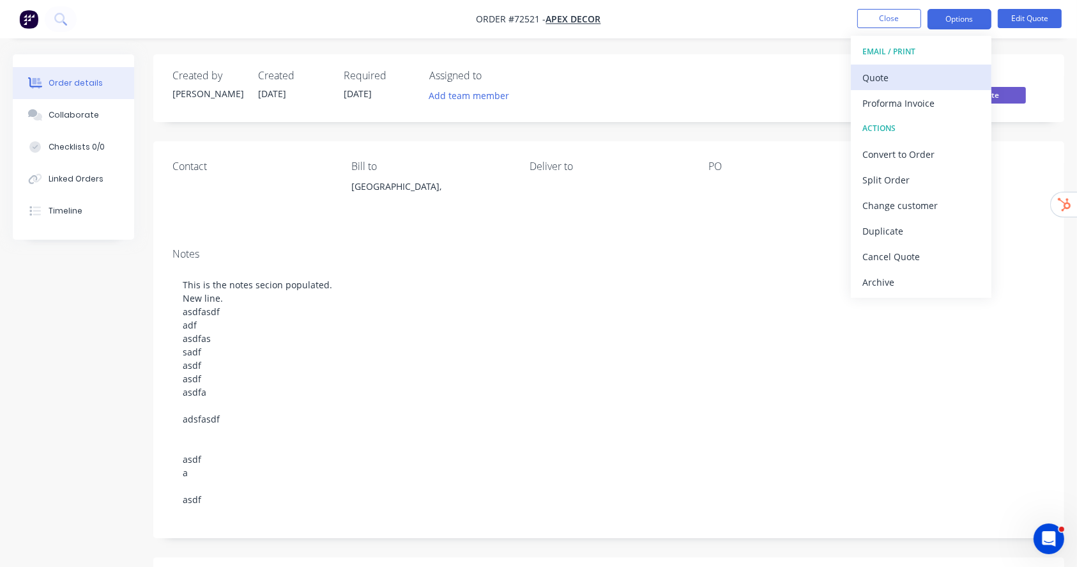
click at [892, 84] on div "Quote" at bounding box center [921, 77] width 118 height 19
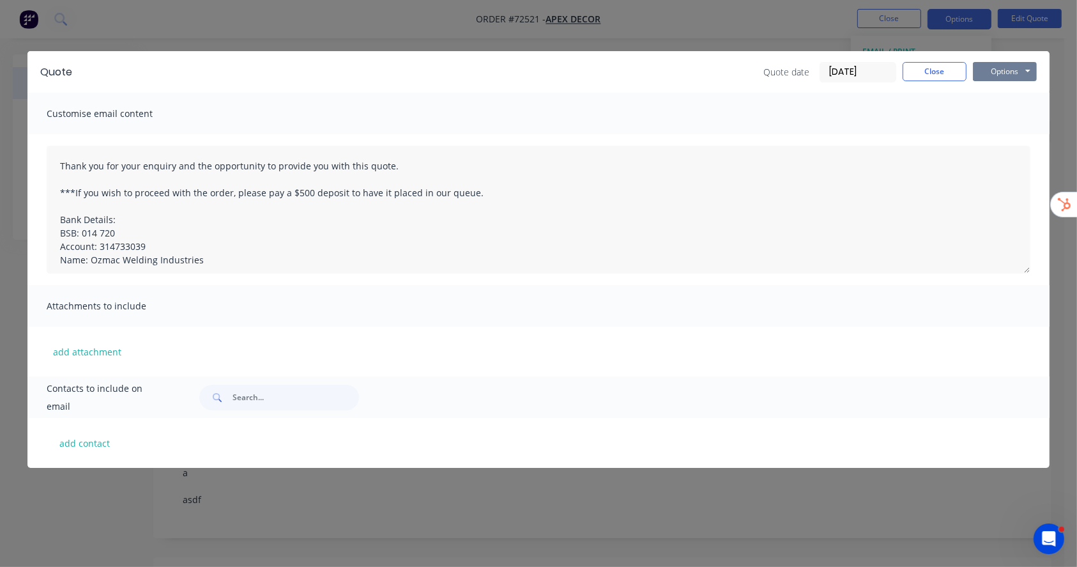
click at [1009, 63] on button "Options" at bounding box center [1005, 71] width 64 height 19
click at [1019, 90] on button "Preview" at bounding box center [1014, 94] width 82 height 21
click at [940, 71] on button "Close" at bounding box center [934, 71] width 64 height 19
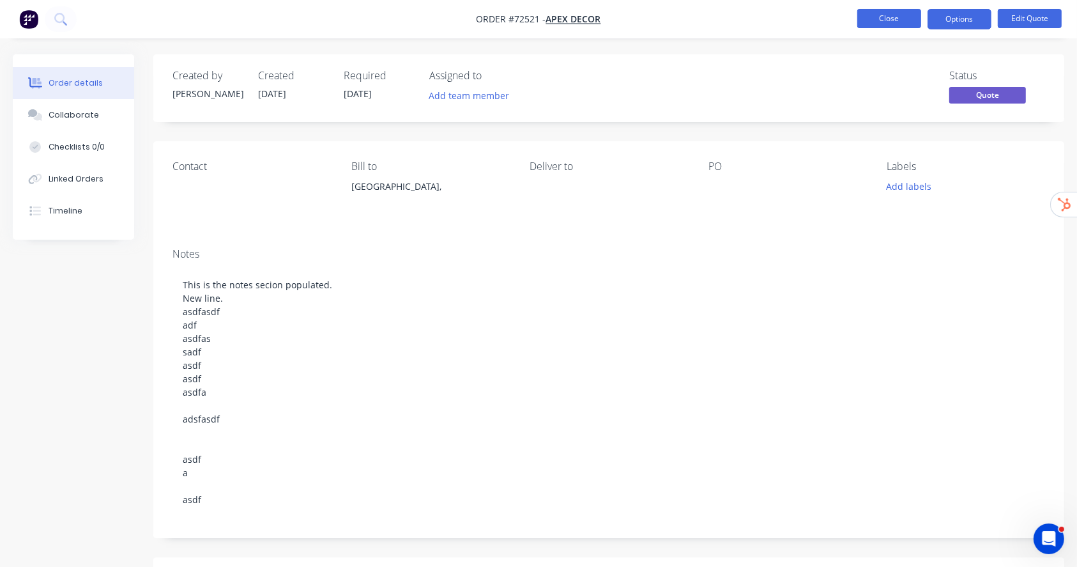
click at [899, 26] on button "Close" at bounding box center [889, 18] width 64 height 19
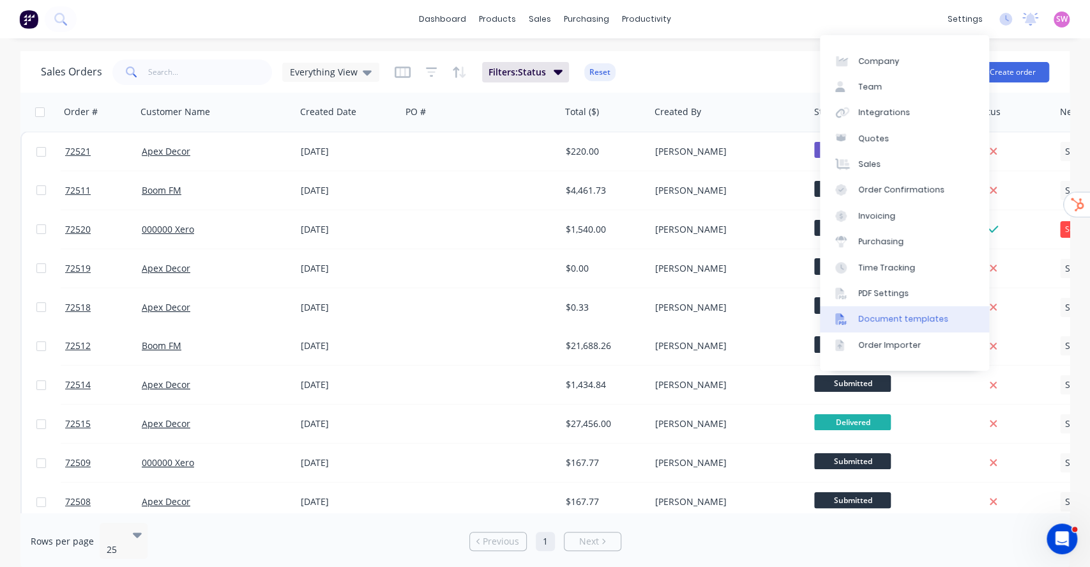
click at [951, 311] on link "Document templates" at bounding box center [904, 319] width 169 height 26
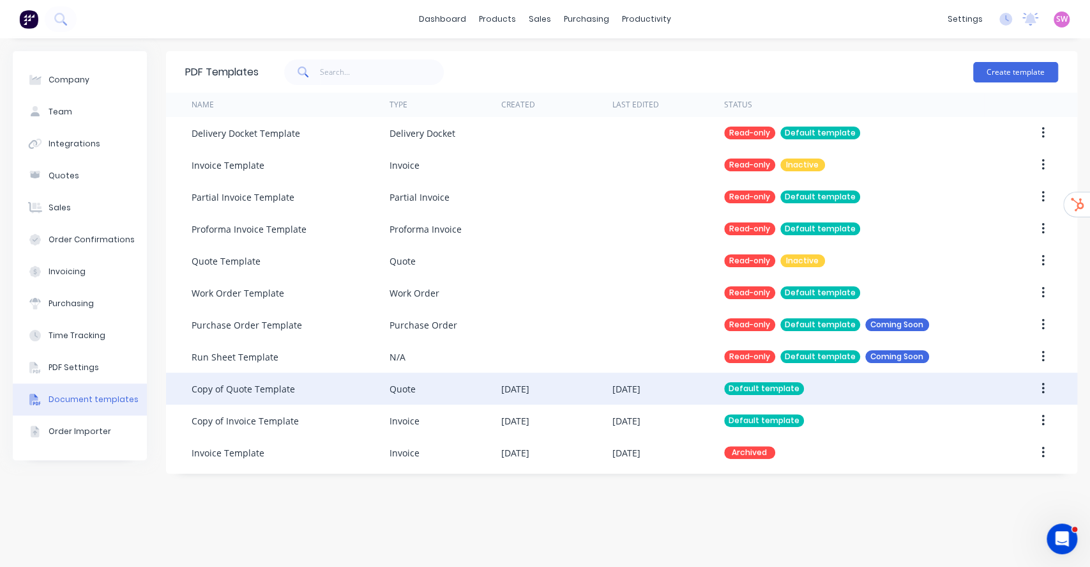
click at [876, 390] on div "Default template" at bounding box center [854, 388] width 260 height 32
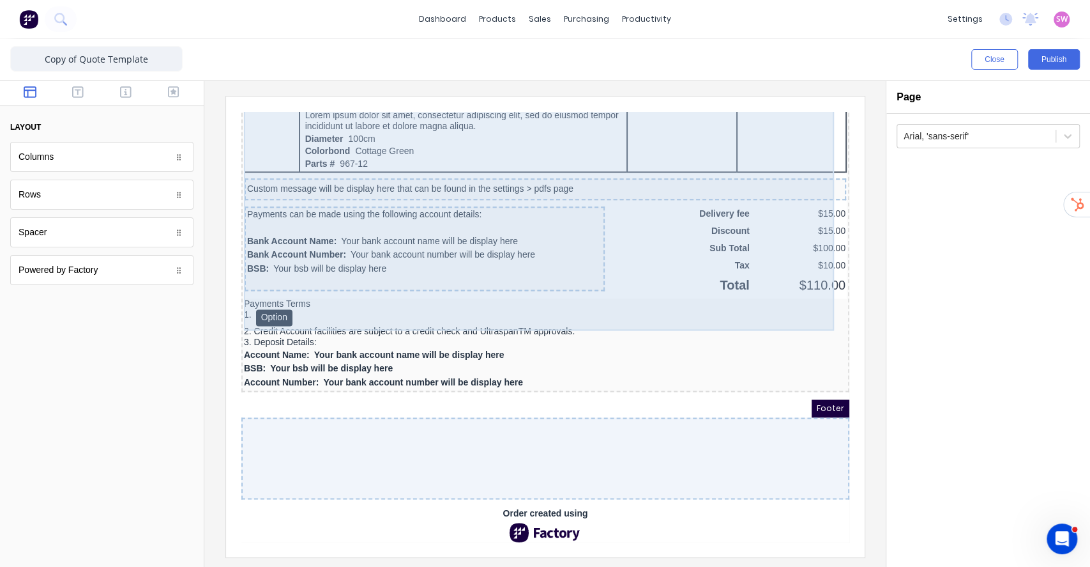
scroll to position [1118, 0]
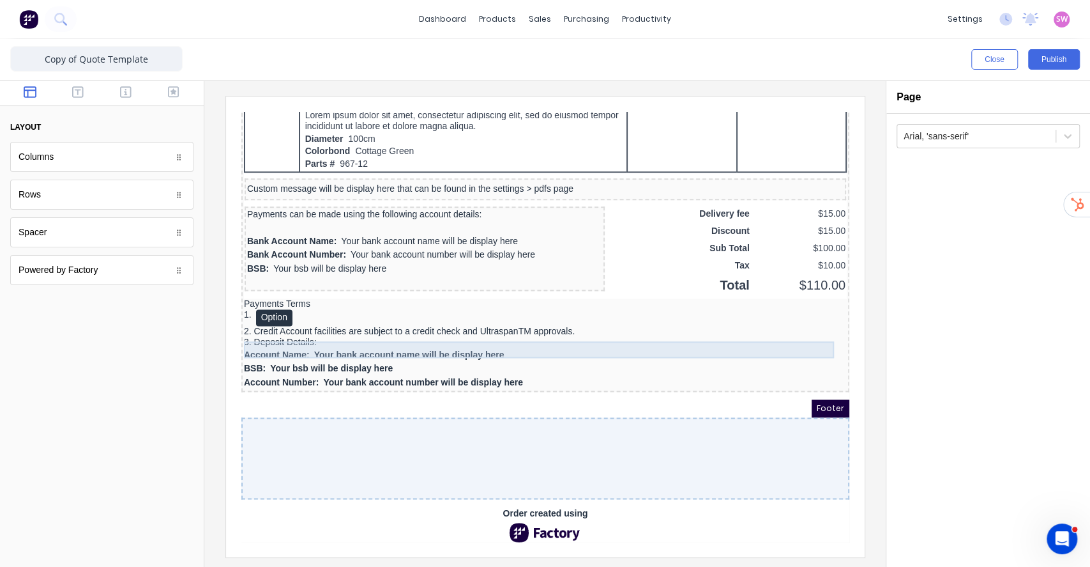
click at [526, 298] on div "1. Option" at bounding box center [529, 302] width 603 height 17
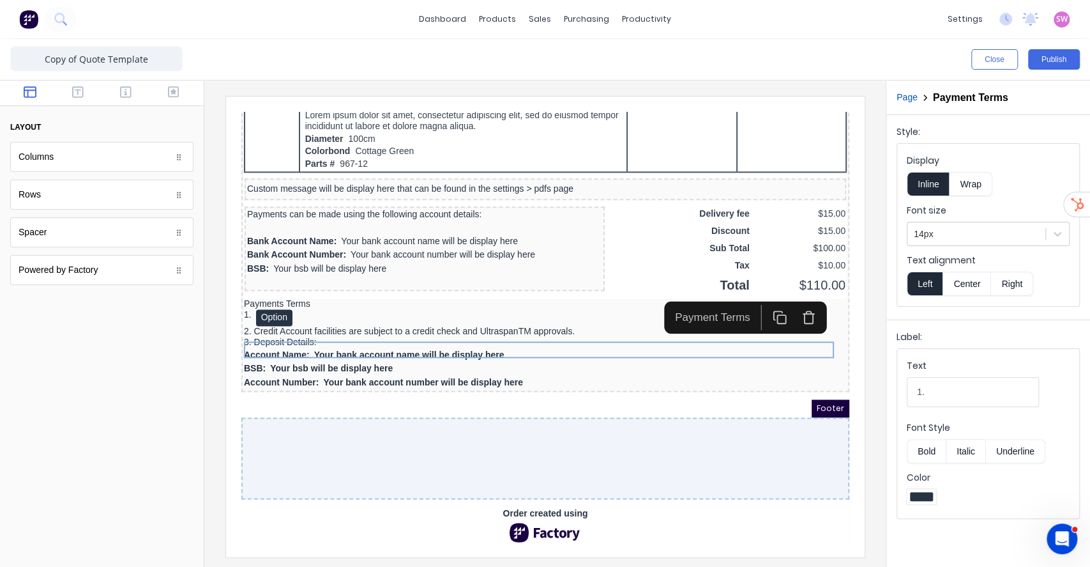
click at [965, 280] on button "Center" at bounding box center [967, 283] width 49 height 24
click at [915, 283] on button "Left" at bounding box center [925, 283] width 36 height 24
click at [1042, 228] on div "14px" at bounding box center [977, 234] width 138 height 21
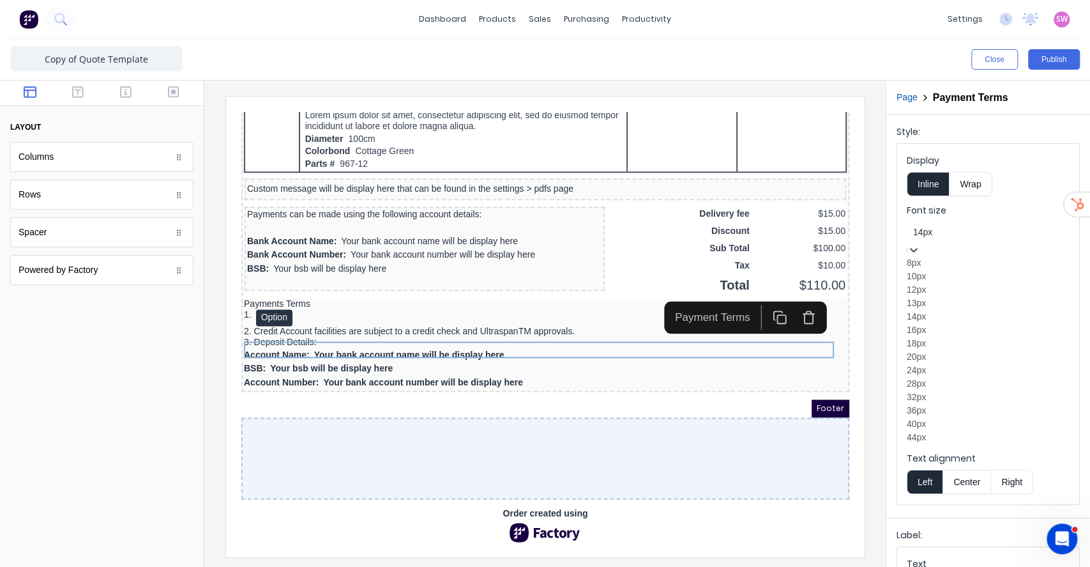
click at [961, 350] on div "18px" at bounding box center [988, 343] width 163 height 13
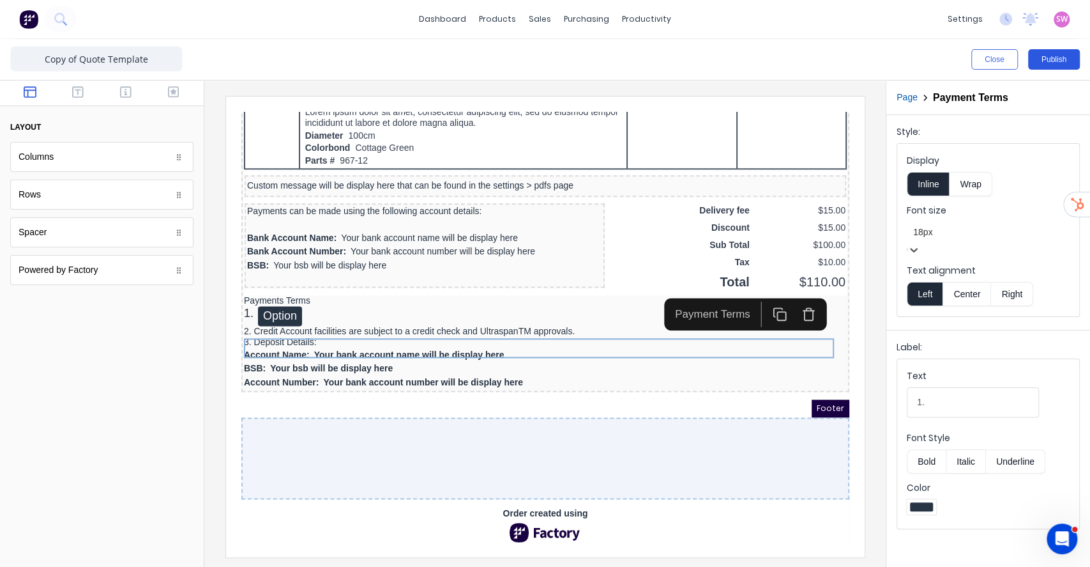
click at [1052, 64] on button "Publish" at bounding box center [1054, 59] width 52 height 20
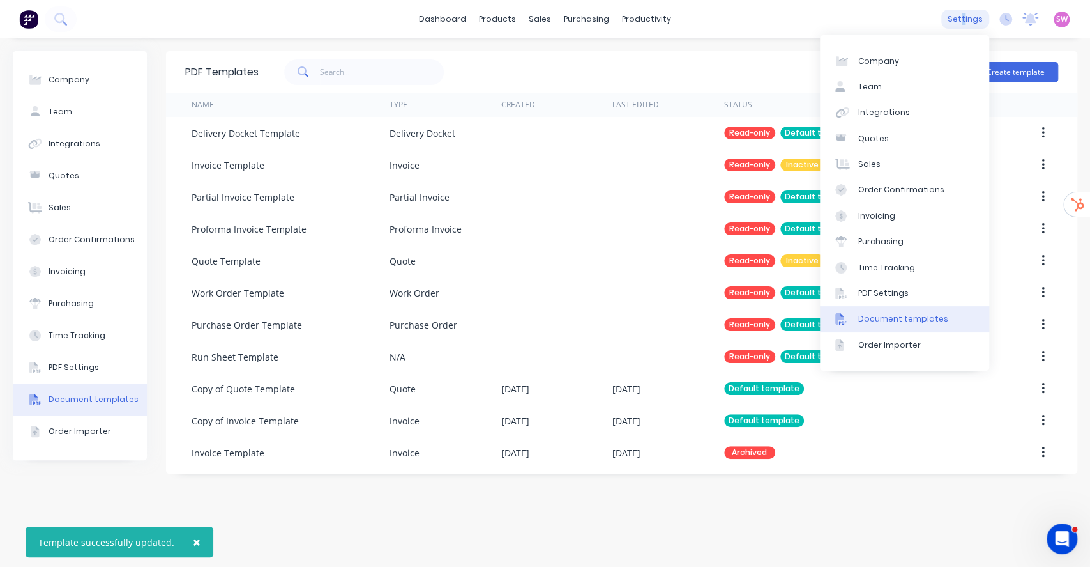
click at [966, 13] on div "settings" at bounding box center [965, 19] width 48 height 19
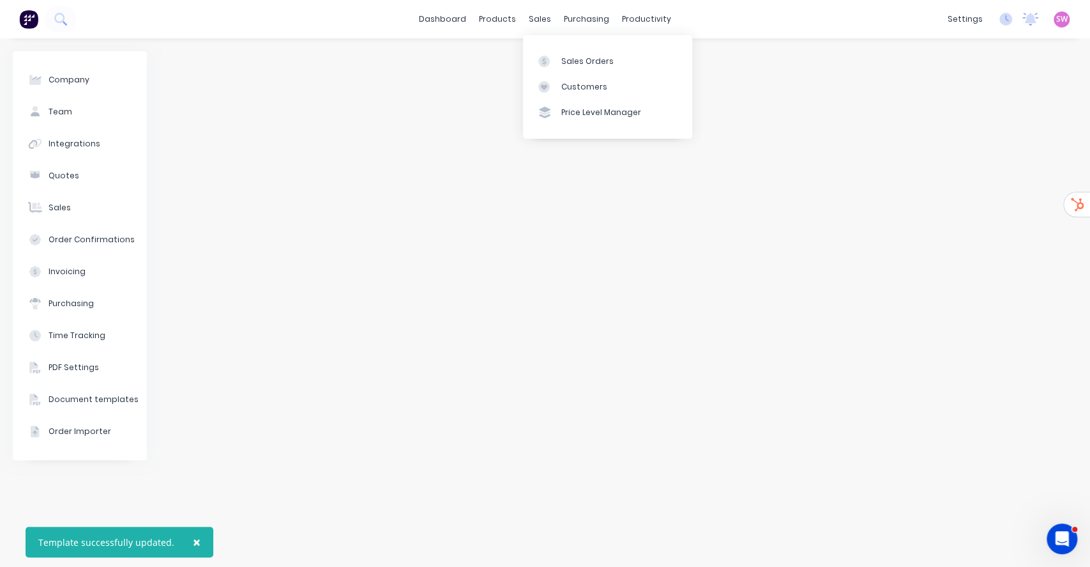
click at [577, 47] on div "Sales Orders Customers Price Level Manager" at bounding box center [607, 86] width 169 height 103
click at [579, 56] on div "Sales Orders" at bounding box center [587, 61] width 52 height 11
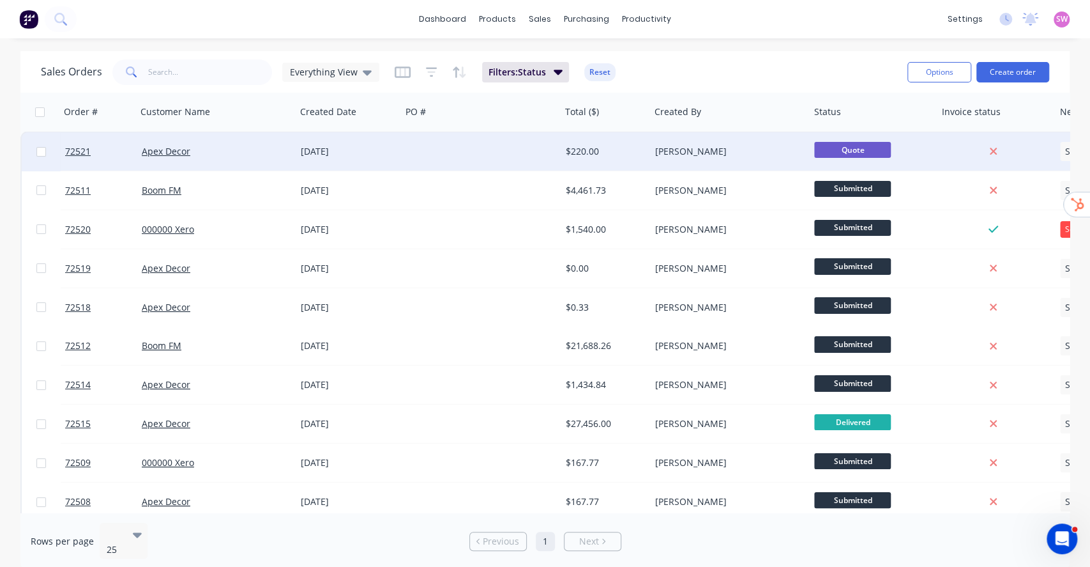
click at [773, 156] on div "[PERSON_NAME]" at bounding box center [726, 151] width 142 height 13
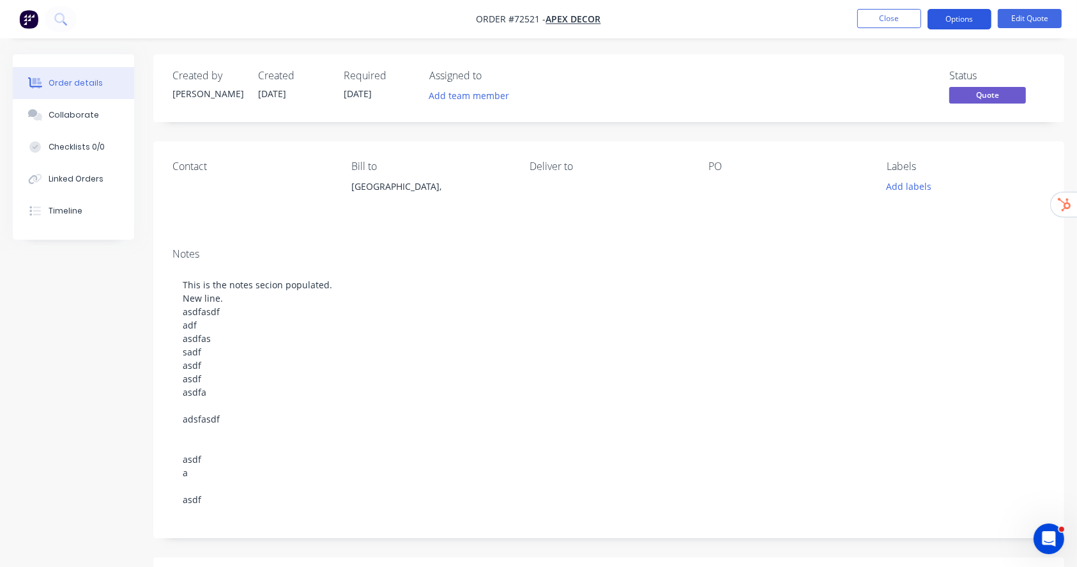
click at [983, 19] on button "Options" at bounding box center [959, 19] width 64 height 20
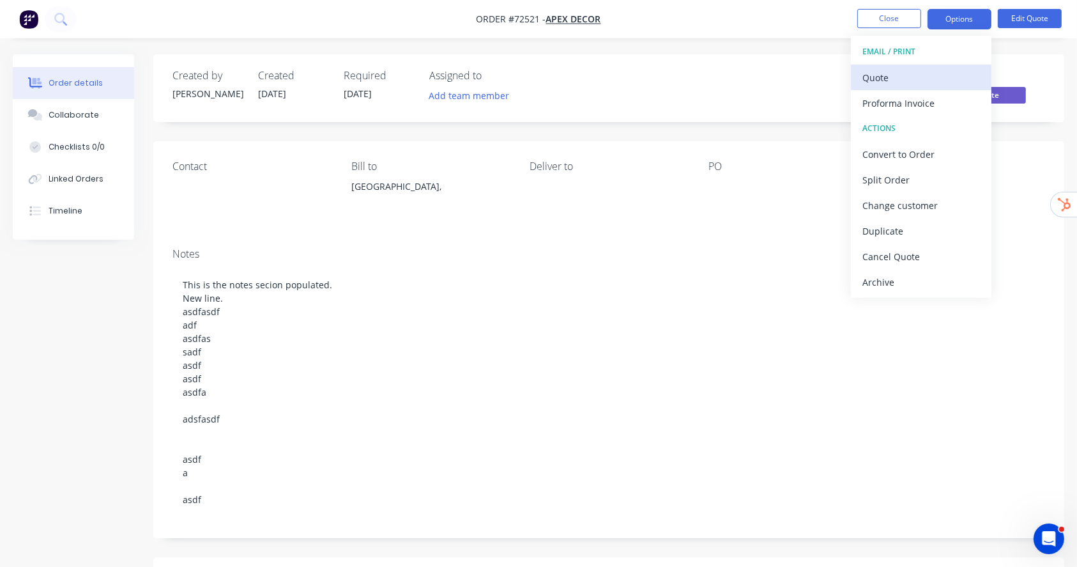
click at [914, 73] on div "Quote" at bounding box center [921, 77] width 118 height 19
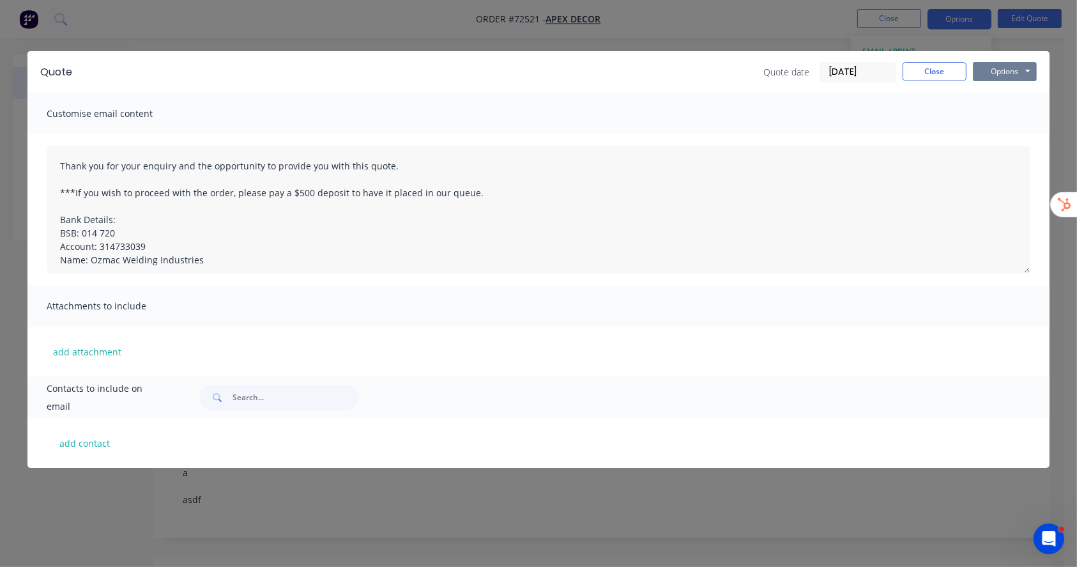
click at [979, 64] on button "Options" at bounding box center [1005, 71] width 64 height 19
click at [1007, 89] on button "Preview" at bounding box center [1014, 94] width 82 height 21
click at [917, 66] on button "Close" at bounding box center [934, 71] width 64 height 19
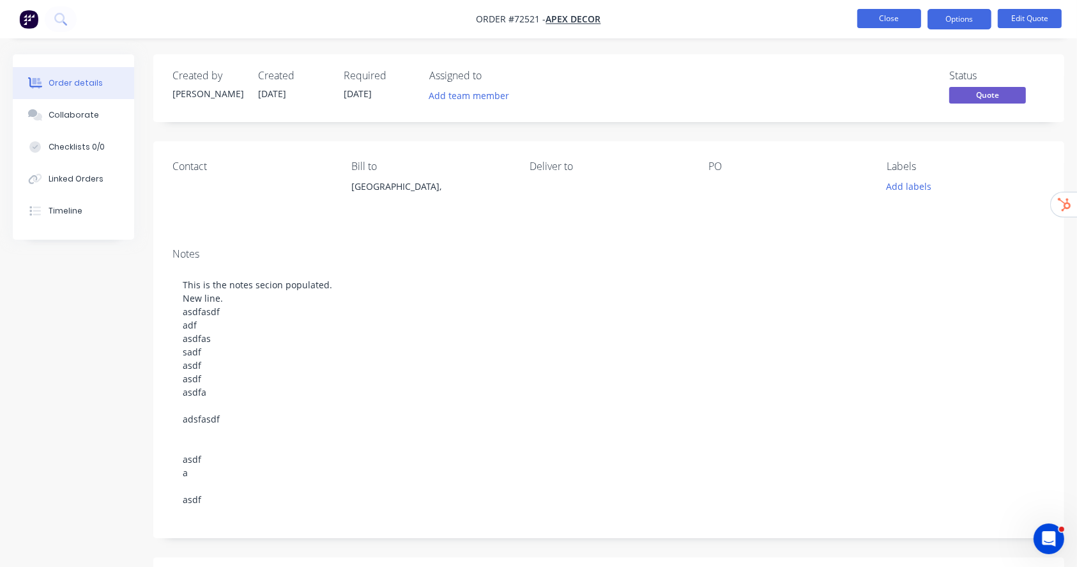
click at [890, 24] on button "Close" at bounding box center [889, 18] width 64 height 19
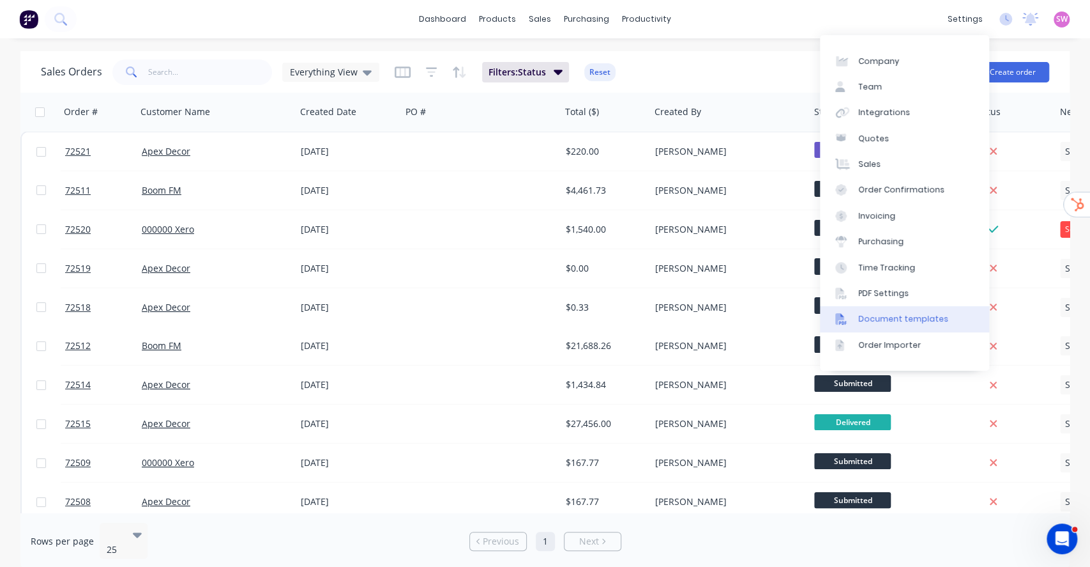
click at [925, 319] on div "Document templates" at bounding box center [903, 318] width 90 height 11
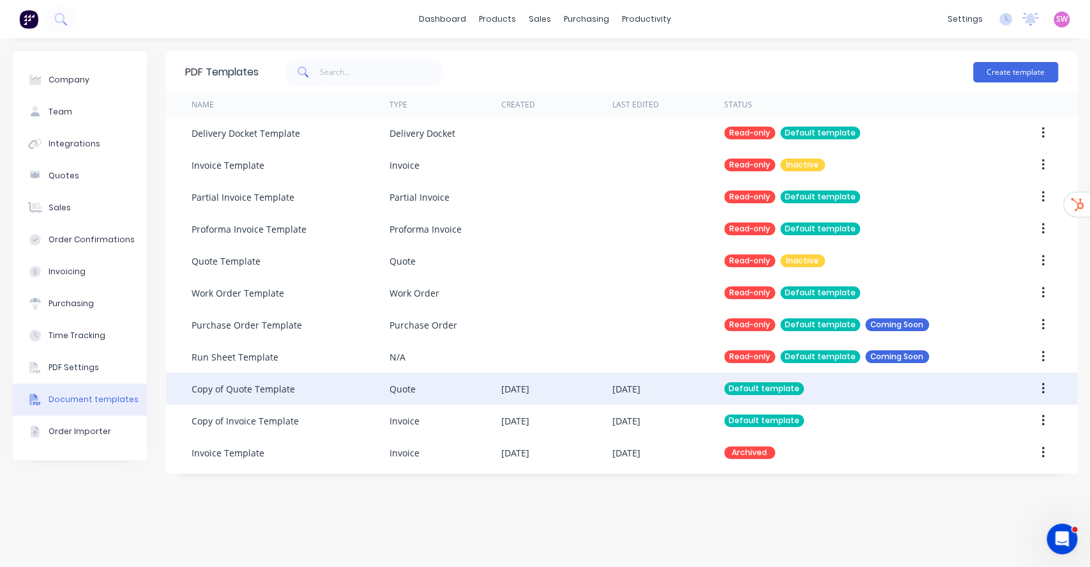
click at [641, 382] on div "26 Aug 2025" at bounding box center [627, 388] width 28 height 13
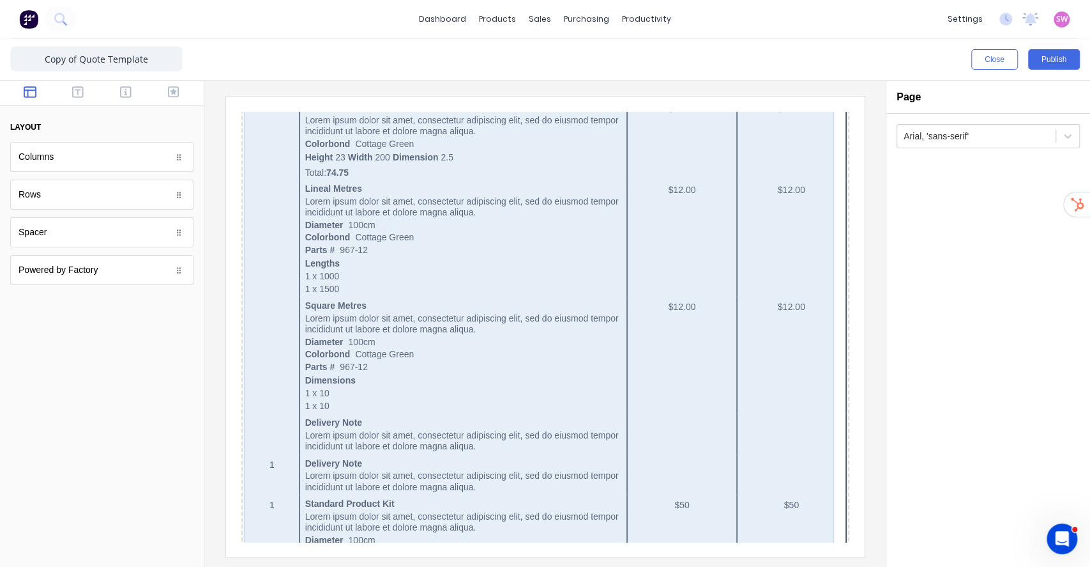
scroll to position [1122, 0]
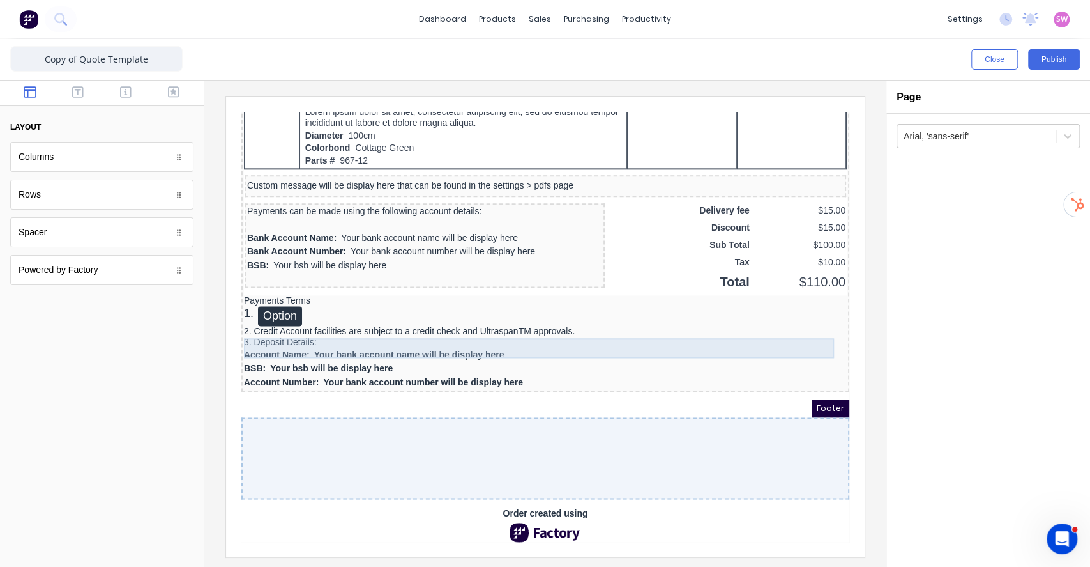
click at [515, 292] on div "1. Option" at bounding box center [529, 301] width 603 height 20
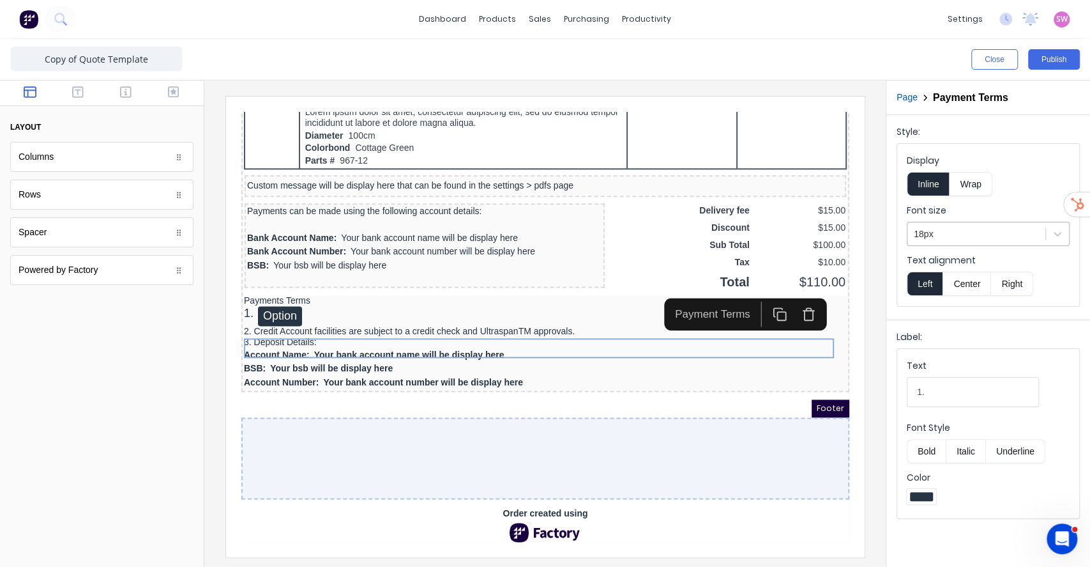
click at [971, 229] on div at bounding box center [976, 234] width 125 height 16
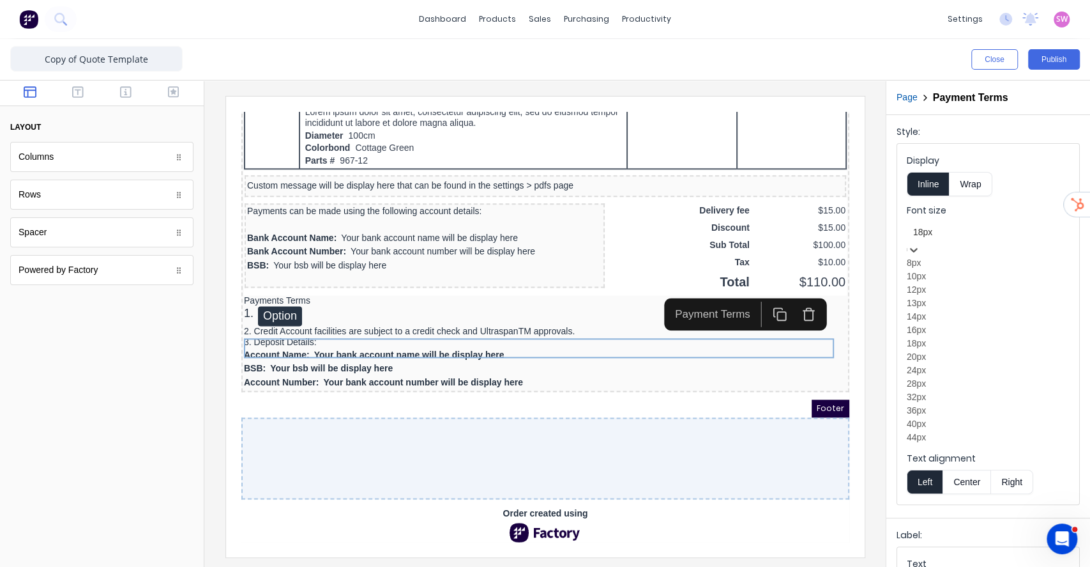
click at [935, 323] on div "14px" at bounding box center [988, 316] width 163 height 13
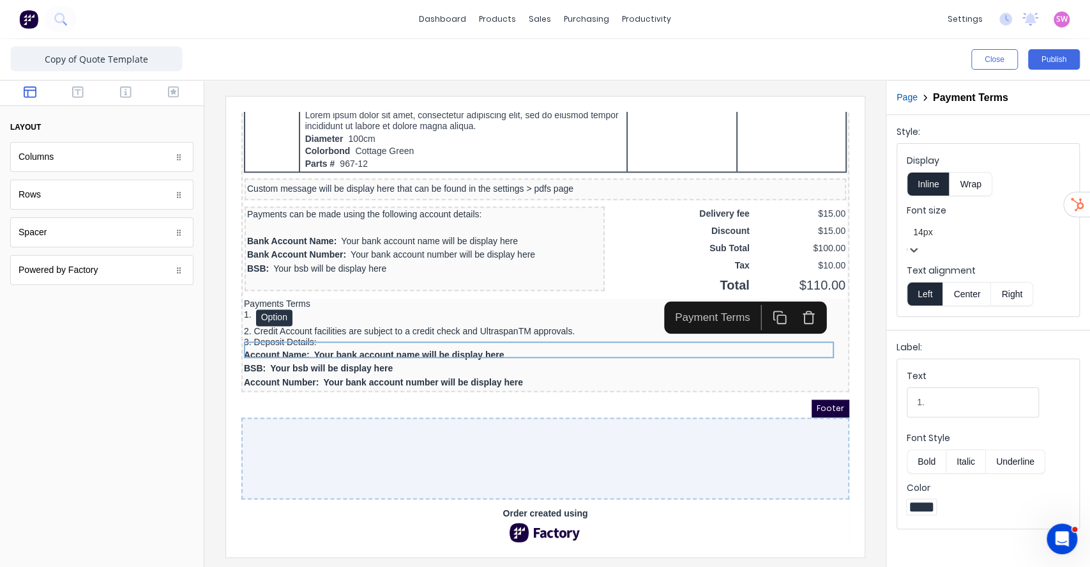
scroll to position [1118, 0]
click at [499, 311] on div "2. Credit Account facilities are subject to a credit check and UltraspanTM appr…" at bounding box center [529, 315] width 603 height 11
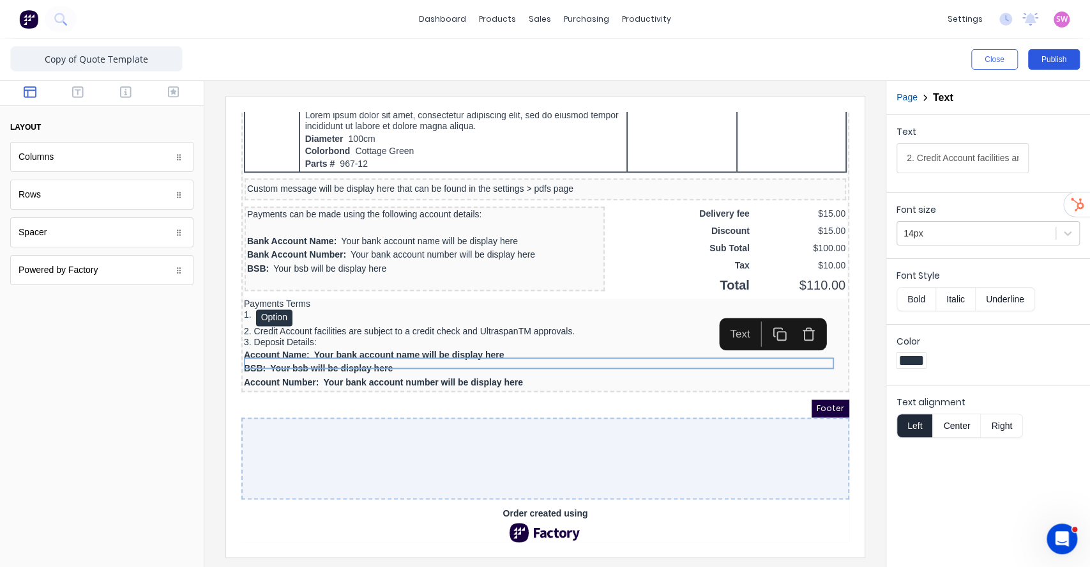
click at [1048, 66] on button "Publish" at bounding box center [1054, 59] width 52 height 20
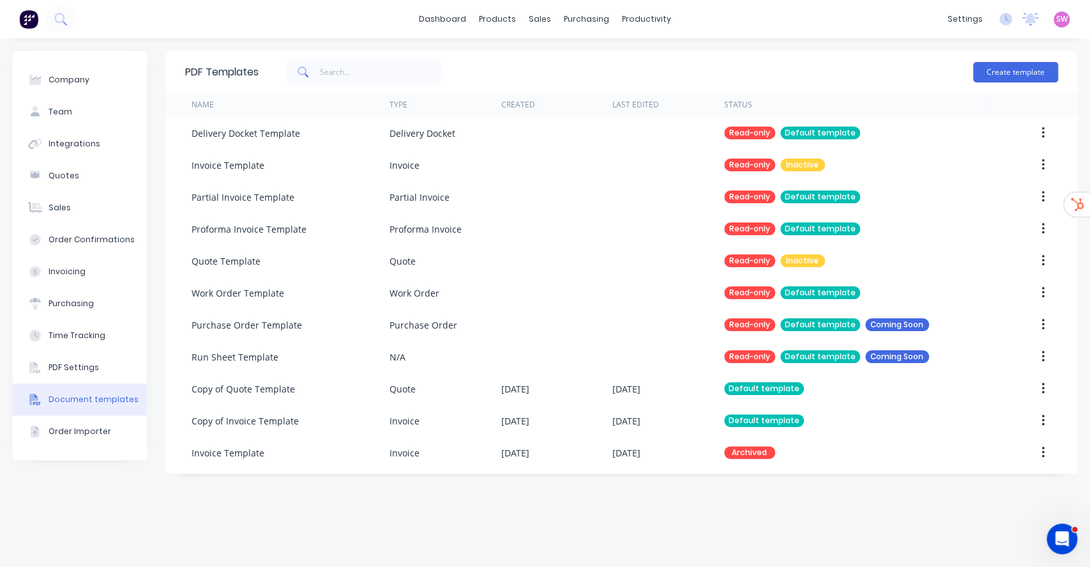
click at [1058, 19] on span "SW" at bounding box center [1061, 18] width 11 height 11
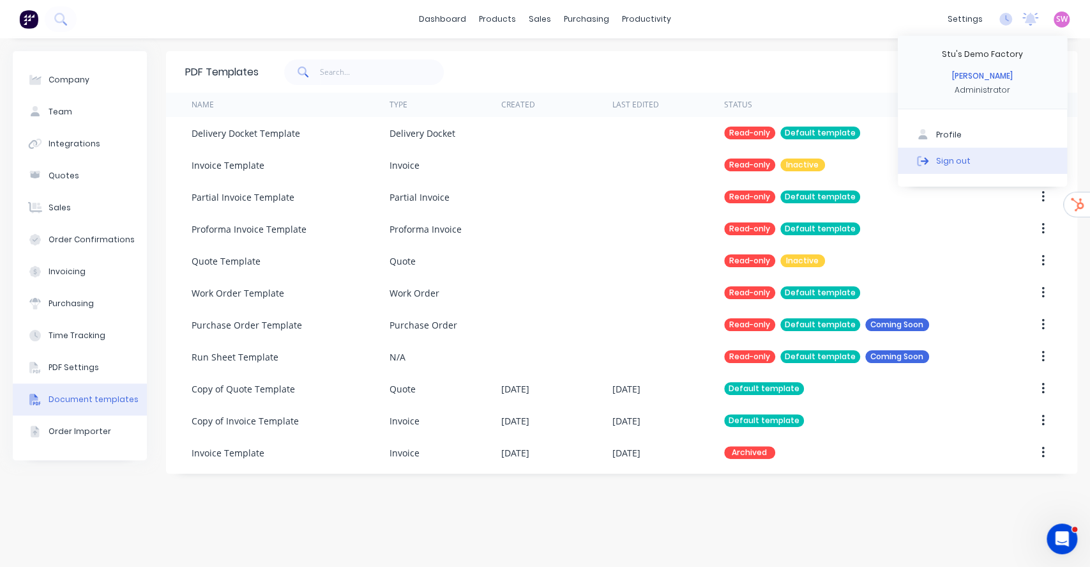
click at [962, 170] on button "Sign out" at bounding box center [982, 161] width 169 height 26
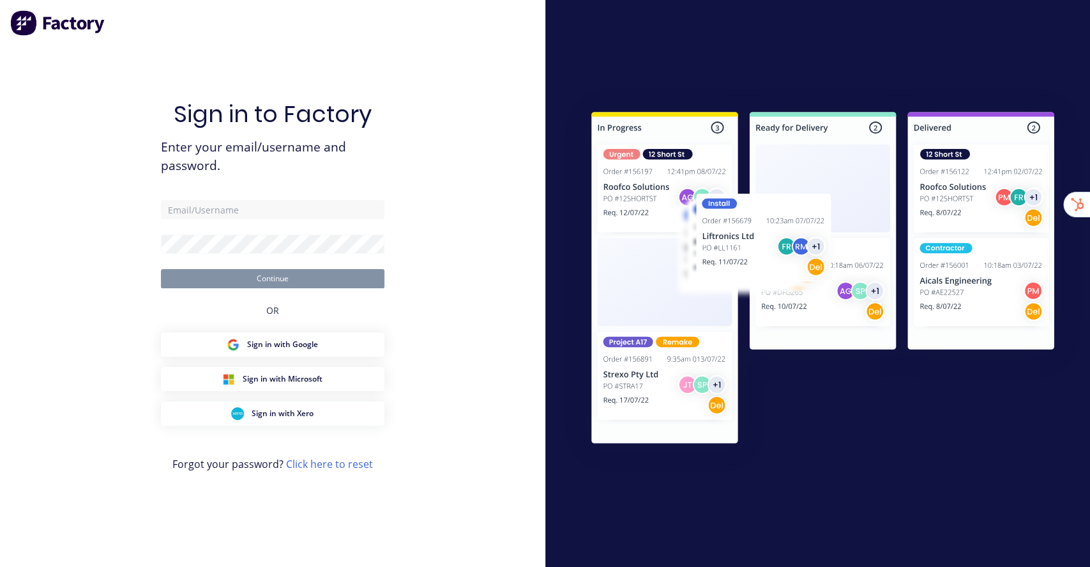
drag, startPoint x: 962, startPoint y: 169, endPoint x: 406, endPoint y: 100, distance: 560.0
click at [436, 108] on div "Sign in to Factory Enter your email/username and password. Continue OR Sign in …" at bounding box center [272, 283] width 545 height 567
type input "[EMAIL_ADDRESS][DOMAIN_NAME]"
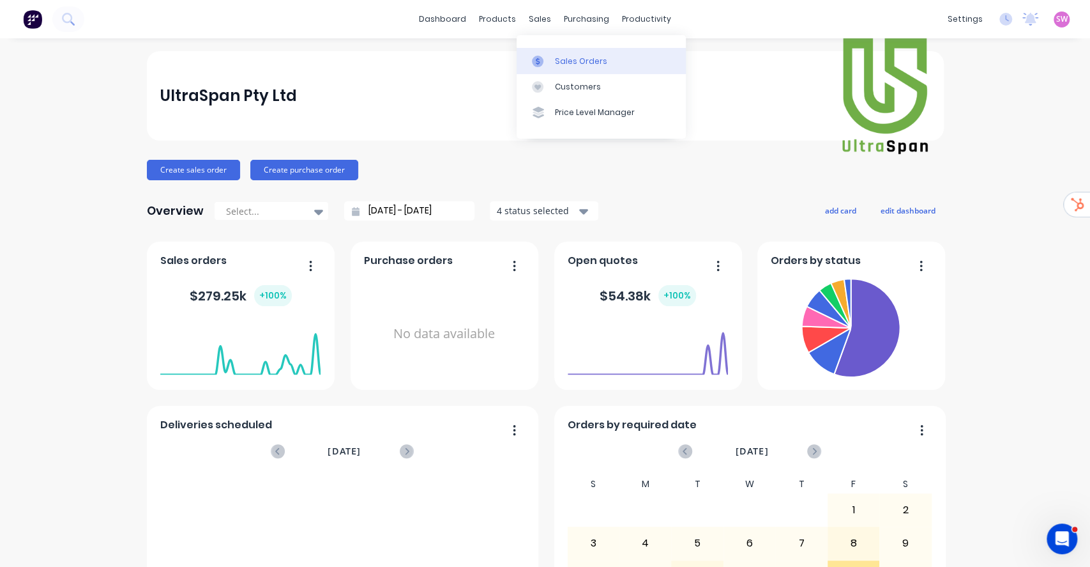
click at [562, 56] on div "Sales Orders" at bounding box center [581, 61] width 52 height 11
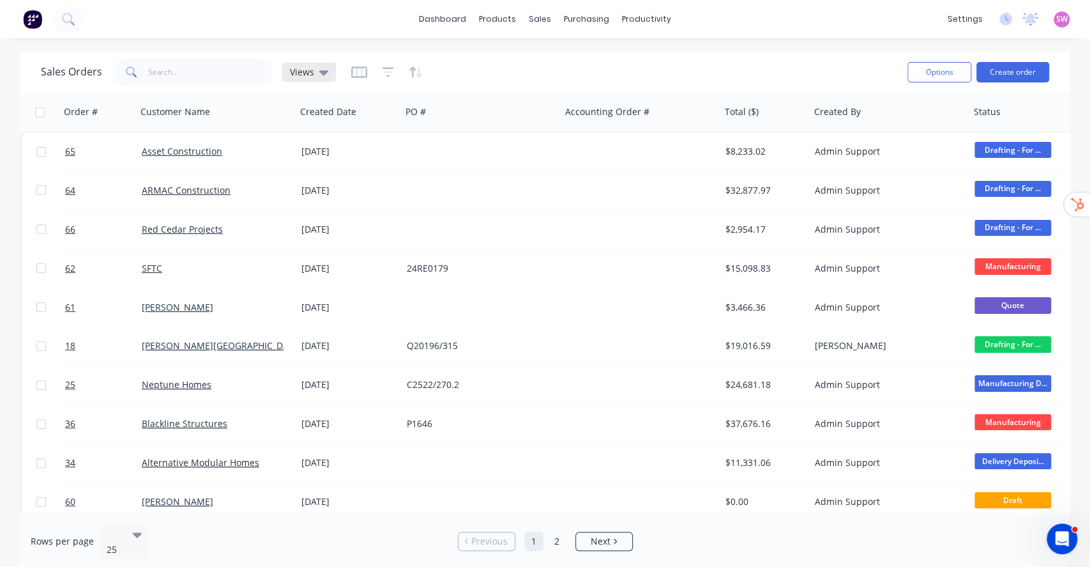
click at [325, 79] on div "Views" at bounding box center [309, 72] width 54 height 19
click at [339, 211] on button "Drafts & Quotes" at bounding box center [359, 206] width 146 height 15
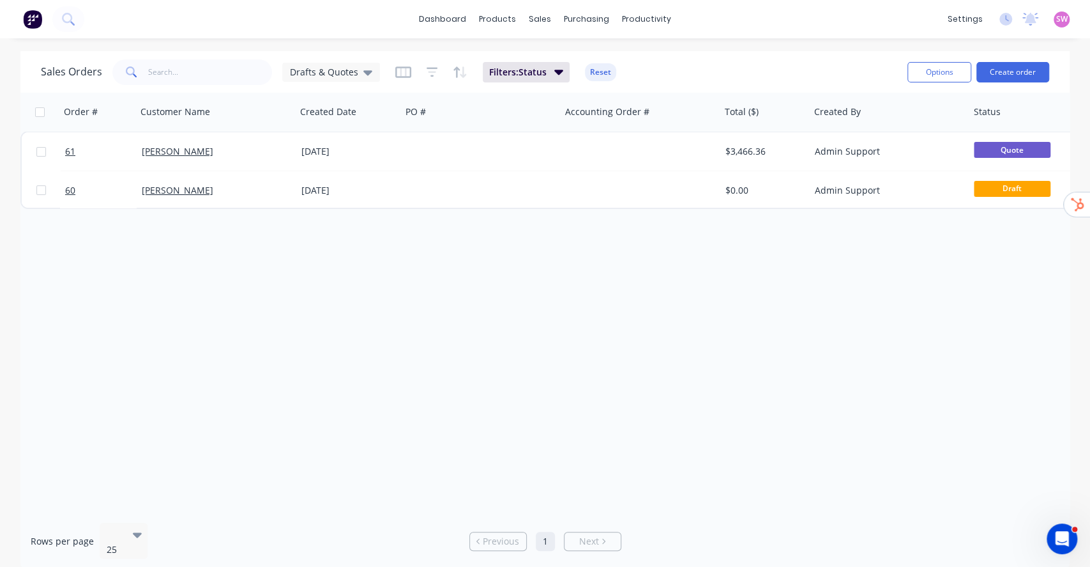
drag, startPoint x: 502, startPoint y: 505, endPoint x: 660, endPoint y: 508, distance: 158.4
click at [680, 507] on div "Order # Customer Name Created Date PO # Accounting Order # Total ($) Created By…" at bounding box center [544, 303] width 1049 height 420
click at [363, 77] on icon at bounding box center [367, 72] width 9 height 14
click at [334, 185] on button "None (Default)" at bounding box center [359, 180] width 146 height 15
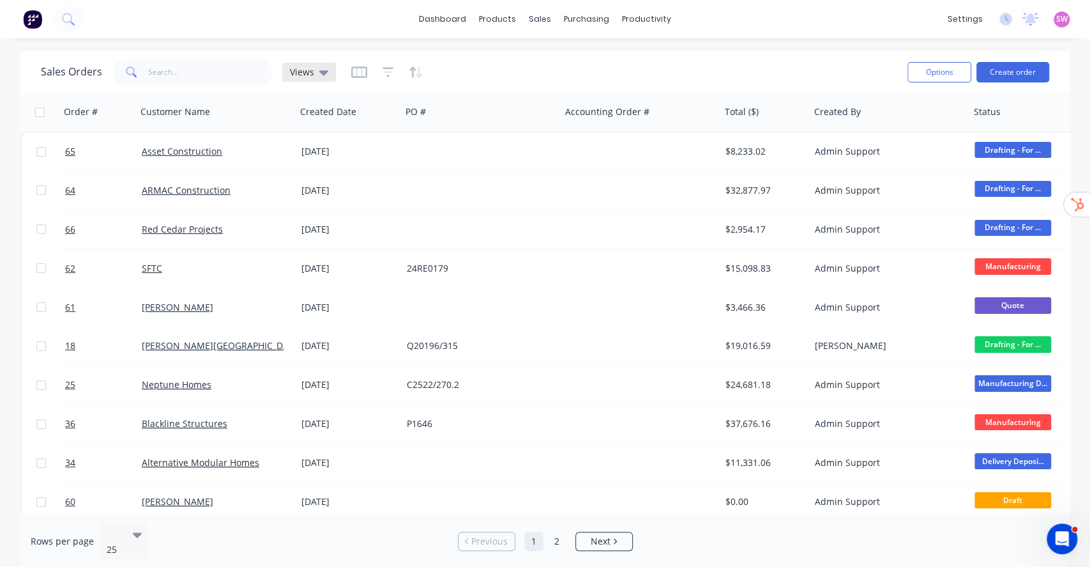
click at [316, 72] on div "Views" at bounding box center [309, 71] width 38 height 11
click at [445, 181] on button "edit" at bounding box center [446, 180] width 17 height 13
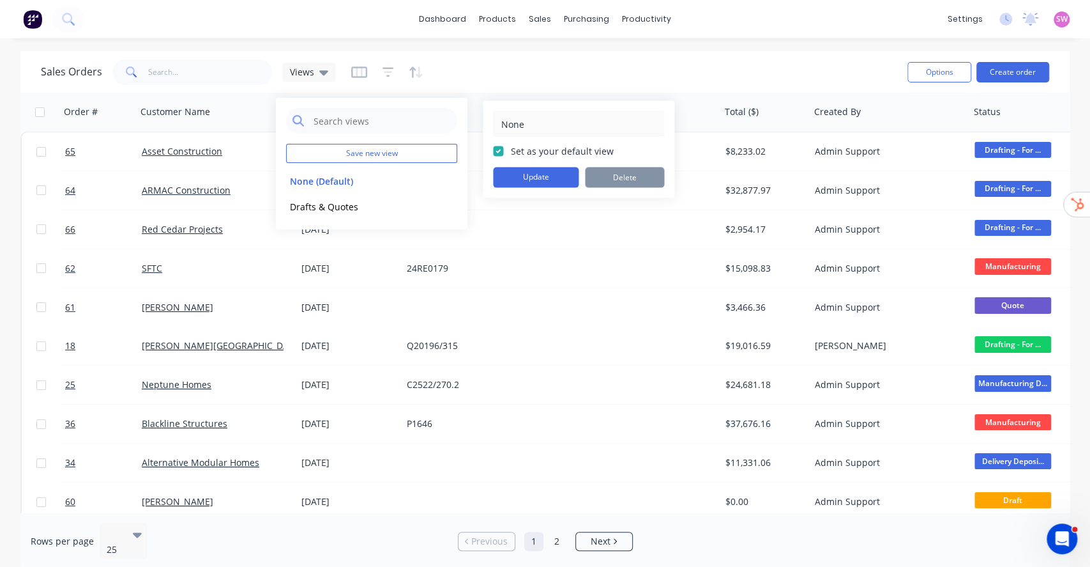
click at [593, 58] on div "Sales Orders Views" at bounding box center [469, 71] width 857 height 31
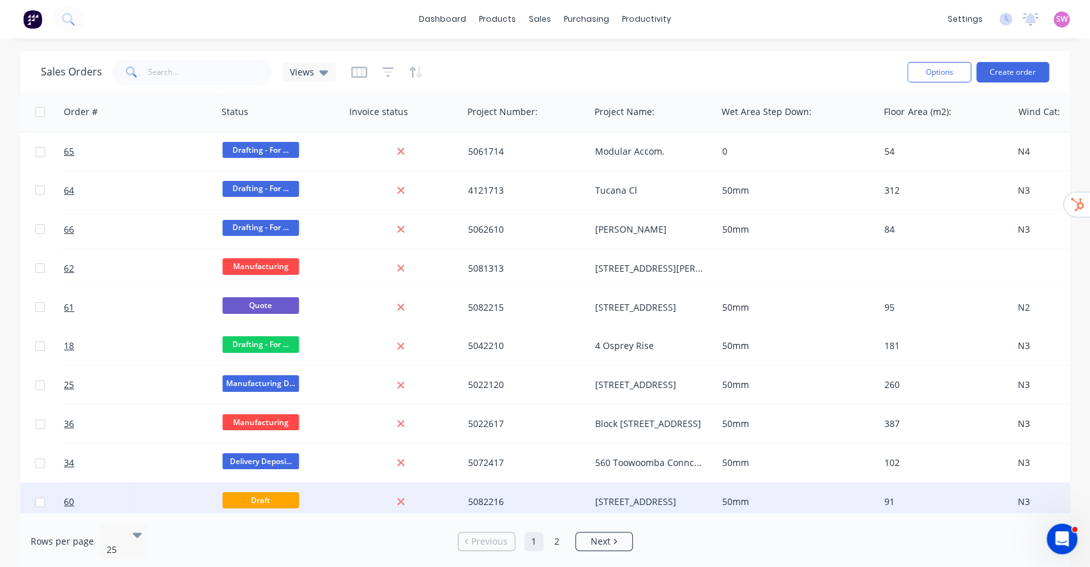
scroll to position [0, 761]
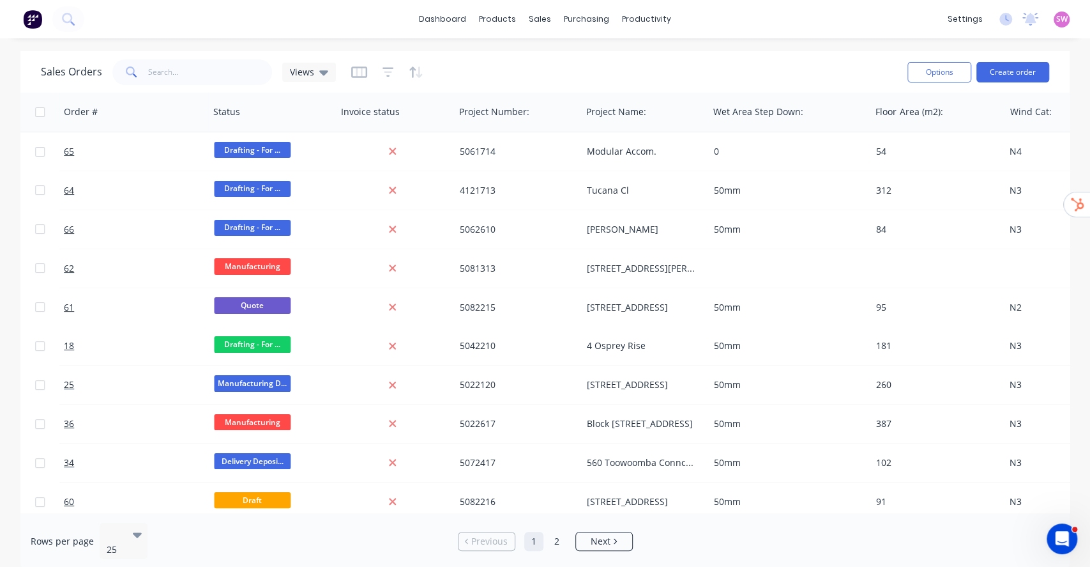
click at [666, 73] on div "Sales Orders Views" at bounding box center [469, 71] width 857 height 31
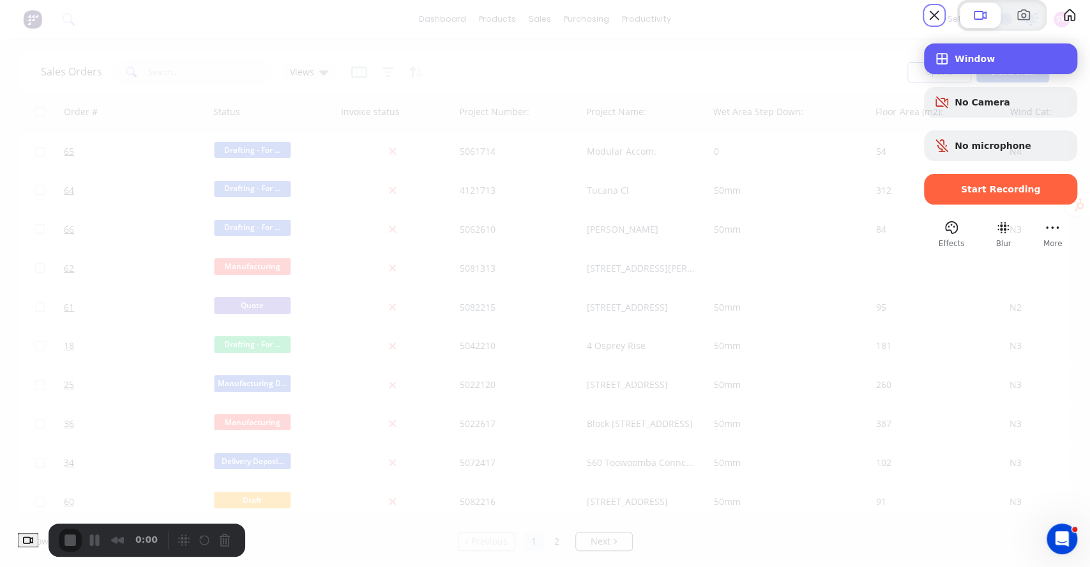
click at [1005, 64] on span "Window" at bounding box center [1011, 59] width 112 height 10
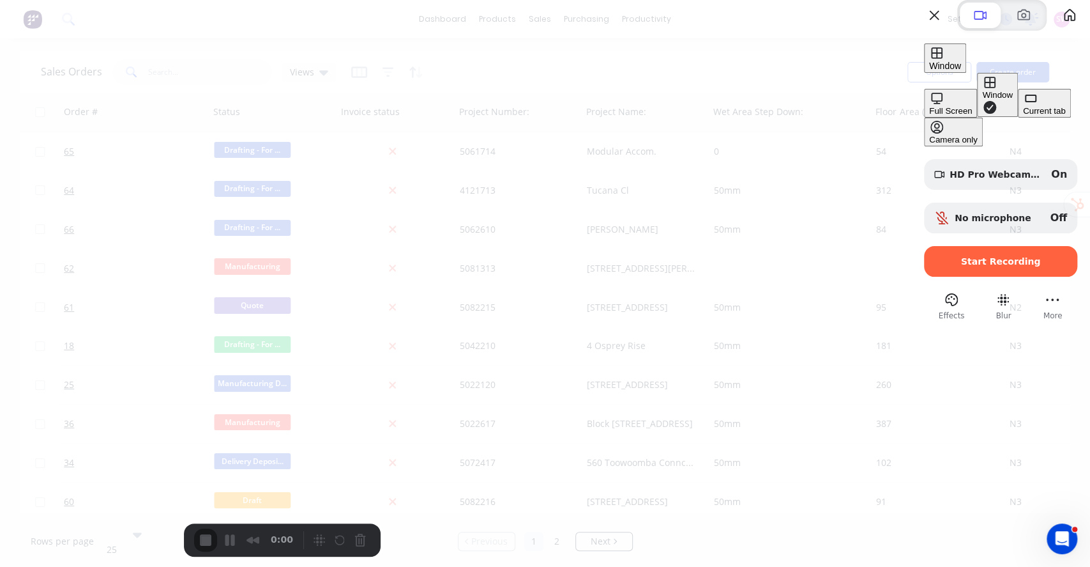
click at [982, 100] on div "Window" at bounding box center [997, 95] width 30 height 10
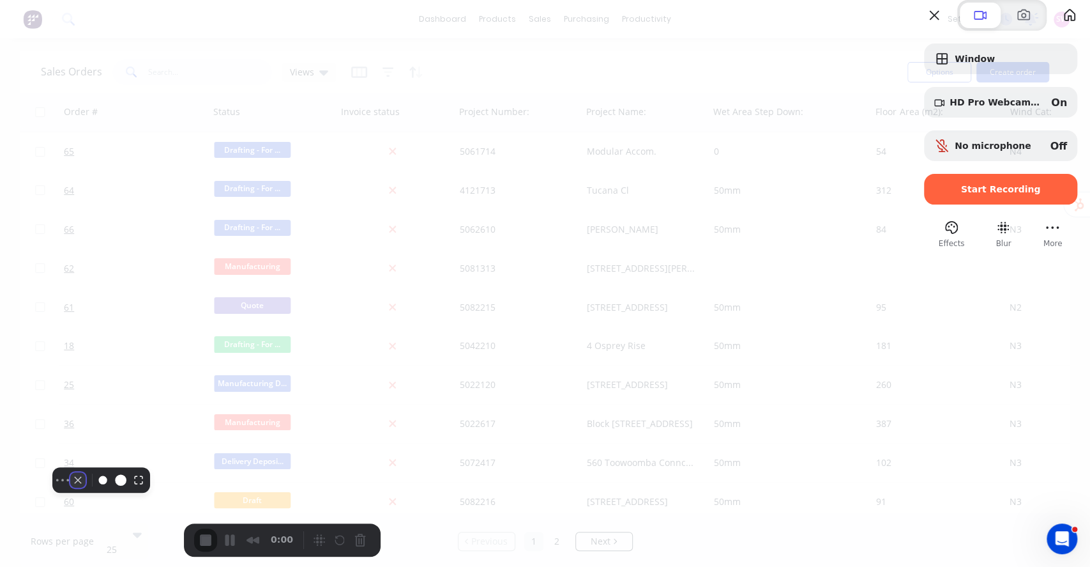
click at [70, 487] on button "Camera off" at bounding box center [77, 479] width 15 height 15
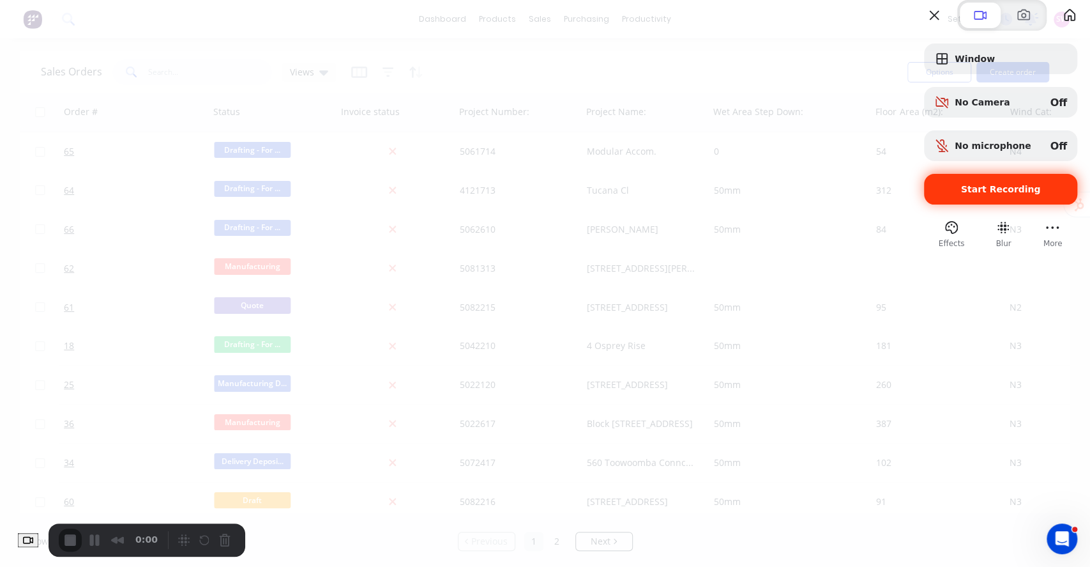
click at [996, 194] on span "Start Recording" at bounding box center [1001, 189] width 80 height 10
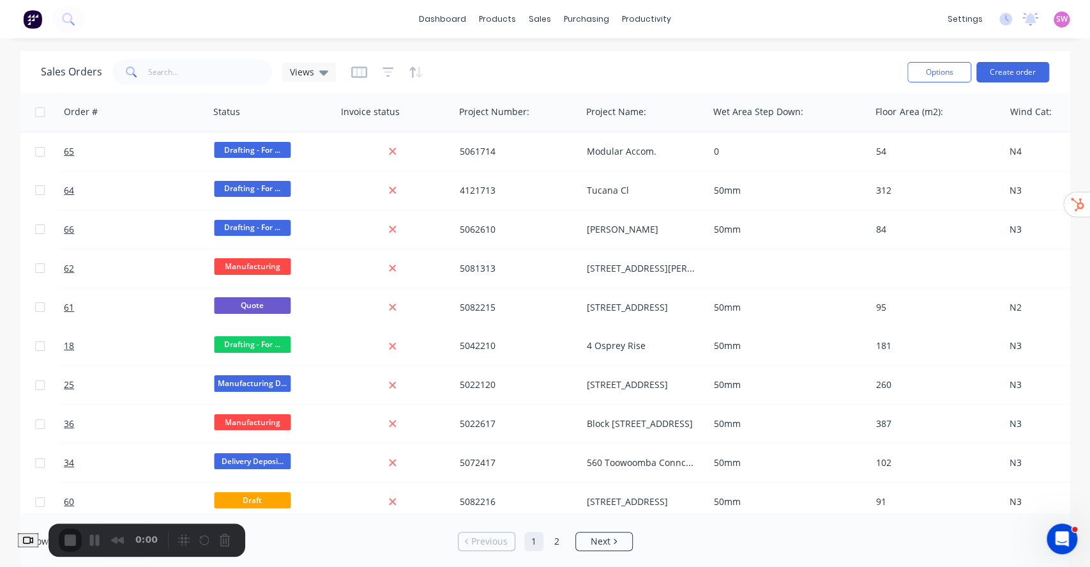
drag, startPoint x: 525, startPoint y: 505, endPoint x: 674, endPoint y: 515, distance: 149.8
click at [572, 501] on div "5082216" at bounding box center [518, 501] width 117 height 13
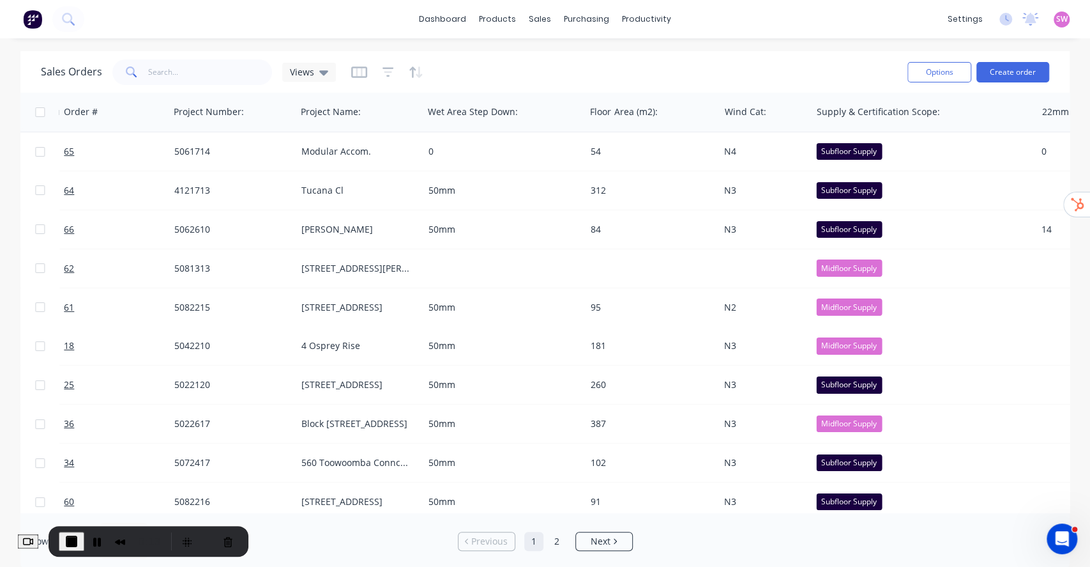
scroll to position [0, 1058]
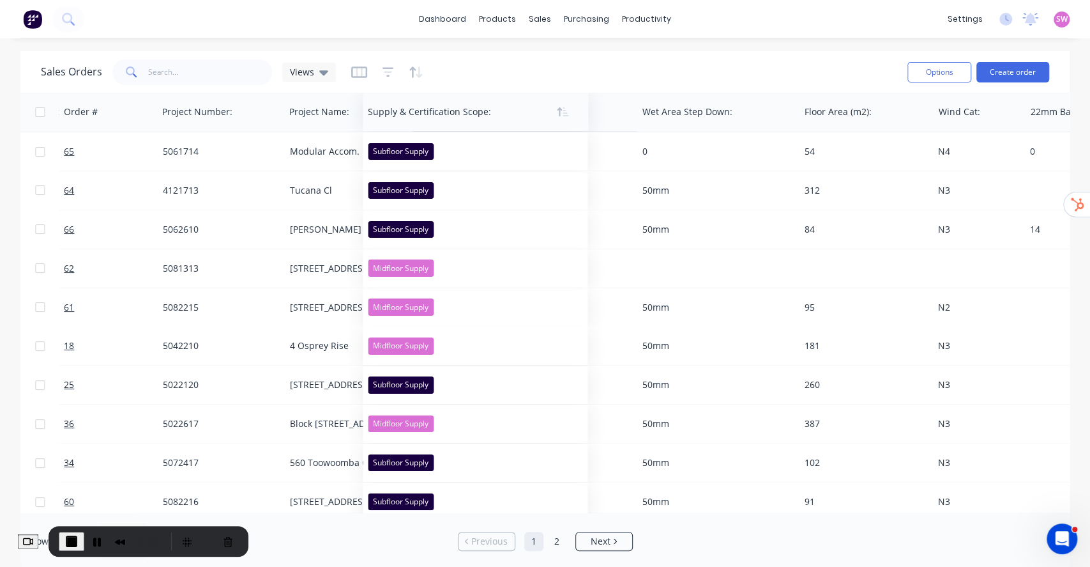
drag, startPoint x: 851, startPoint y: 114, endPoint x: 415, endPoint y: 121, distance: 436.9
click at [415, 121] on div at bounding box center [470, 112] width 204 height 26
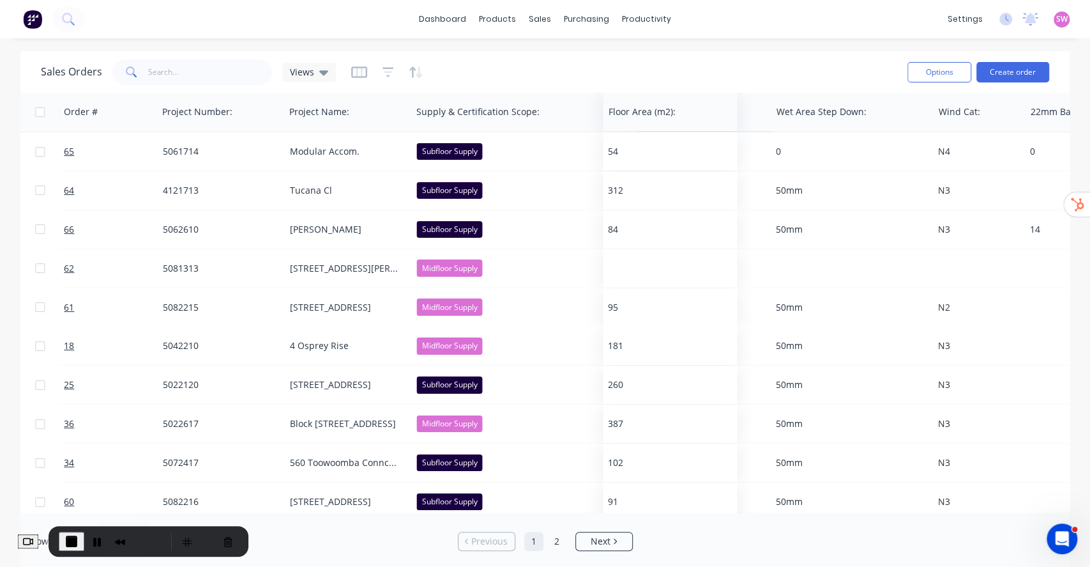
drag, startPoint x: 834, startPoint y: 110, endPoint x: 676, endPoint y: 127, distance: 158.7
click at [0, 0] on div at bounding box center [0, 0] width 0 height 0
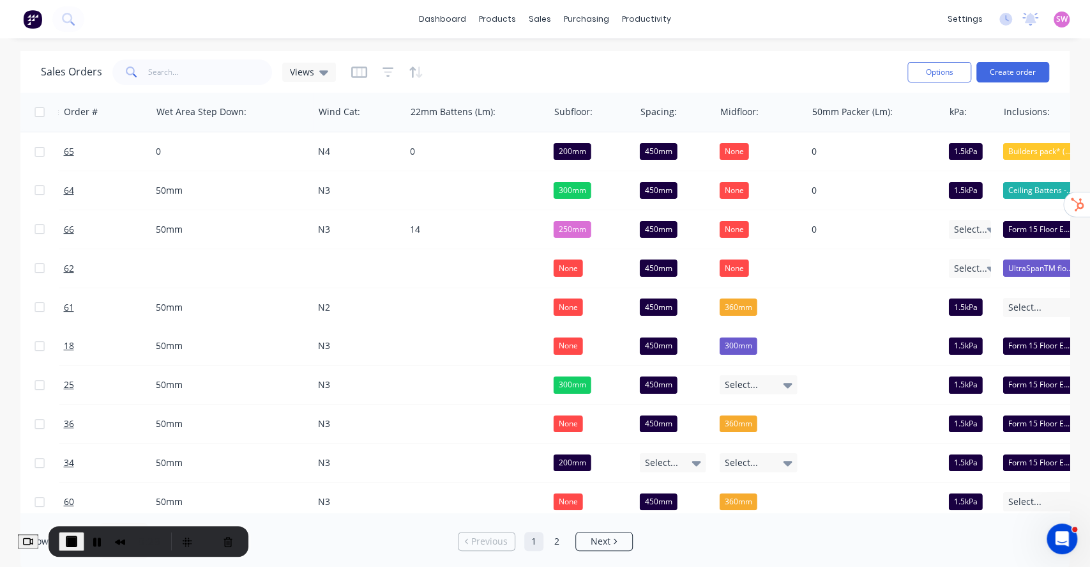
scroll to position [0, 1693]
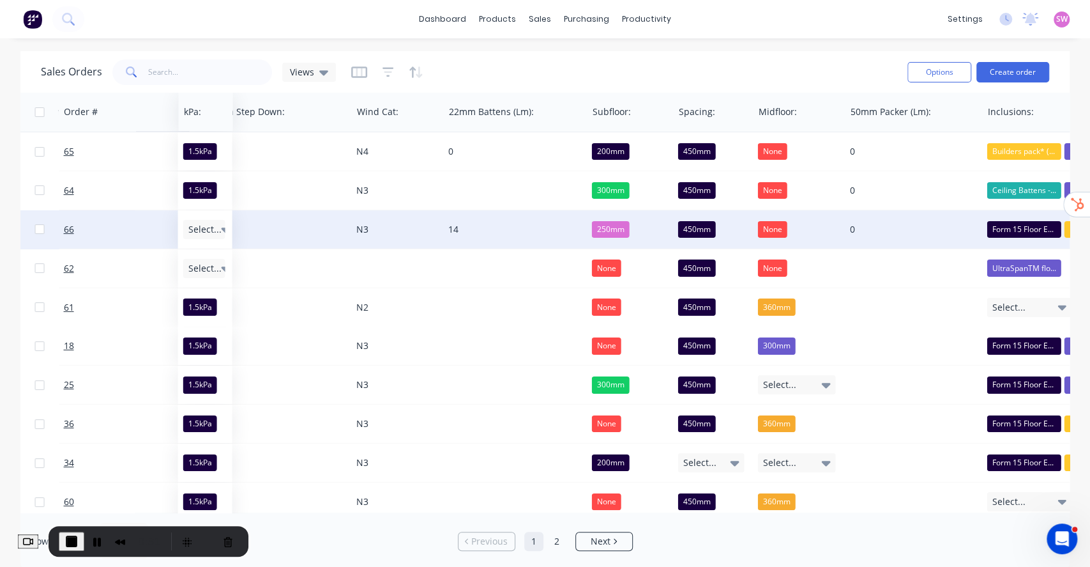
drag, startPoint x: 938, startPoint y: 112, endPoint x: 272, endPoint y: 209, distance: 673.3
click at [0, 0] on div at bounding box center [0, 0] width 0 height 0
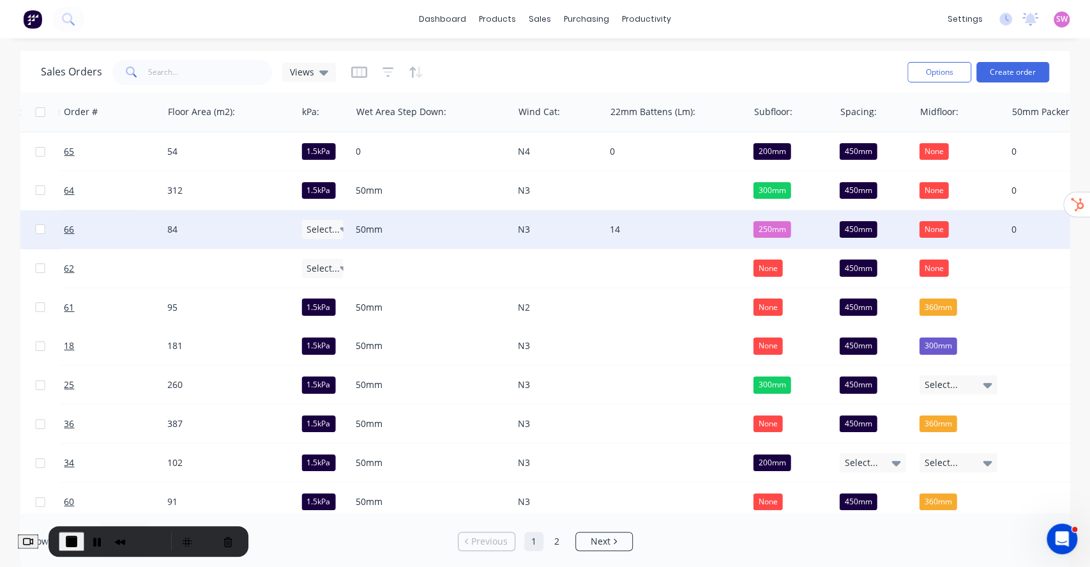
scroll to position [0, 1538]
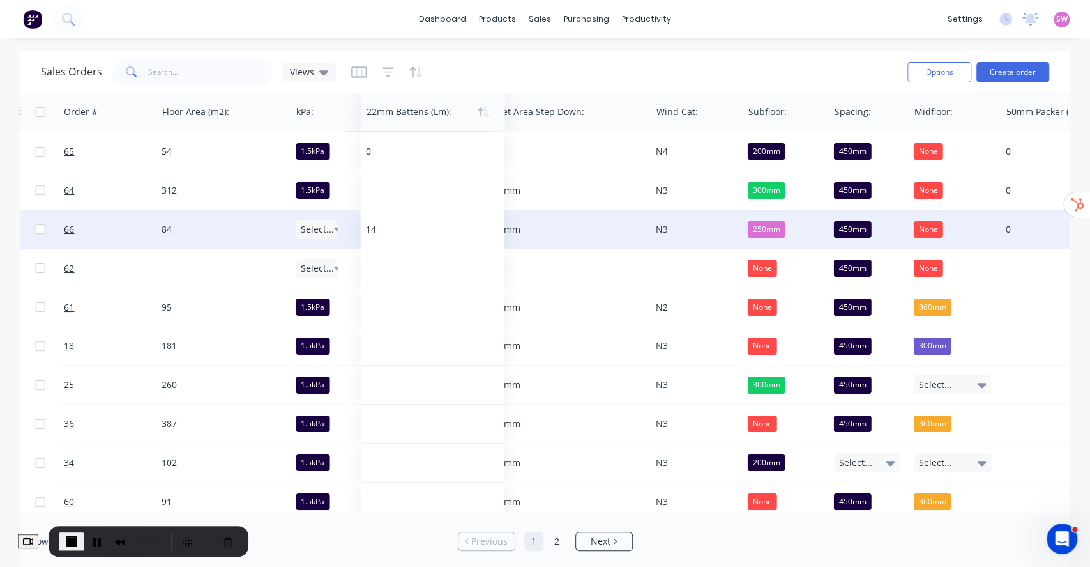
drag, startPoint x: 643, startPoint y: 114, endPoint x: 404, endPoint y: 112, distance: 238.2
click at [404, 112] on div at bounding box center [429, 112] width 127 height 26
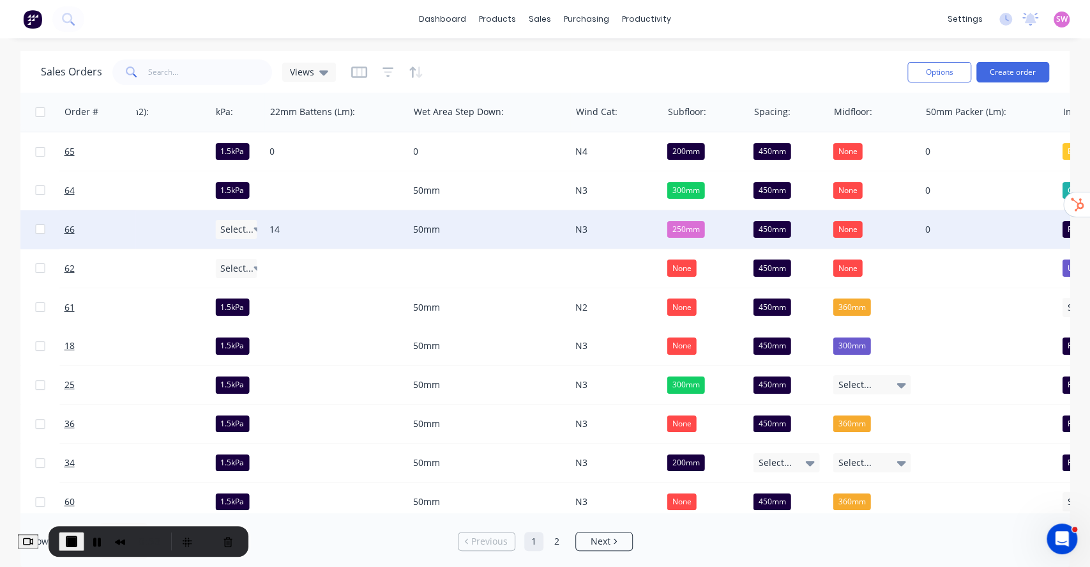
scroll to position [0, 1606]
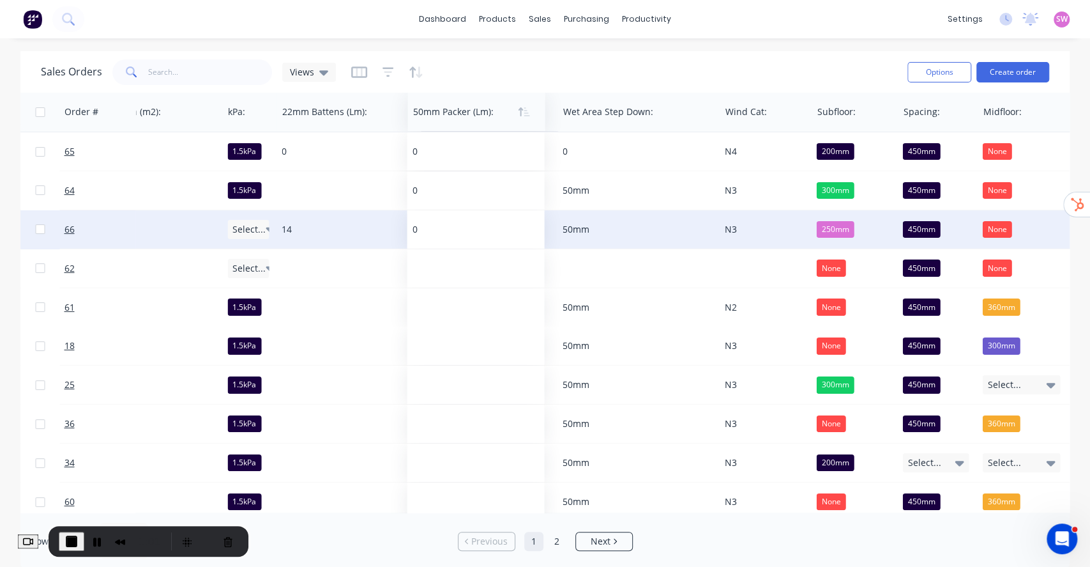
drag, startPoint x: 977, startPoint y: 120, endPoint x: 453, endPoint y: 114, distance: 523.8
click at [453, 114] on div at bounding box center [473, 112] width 121 height 26
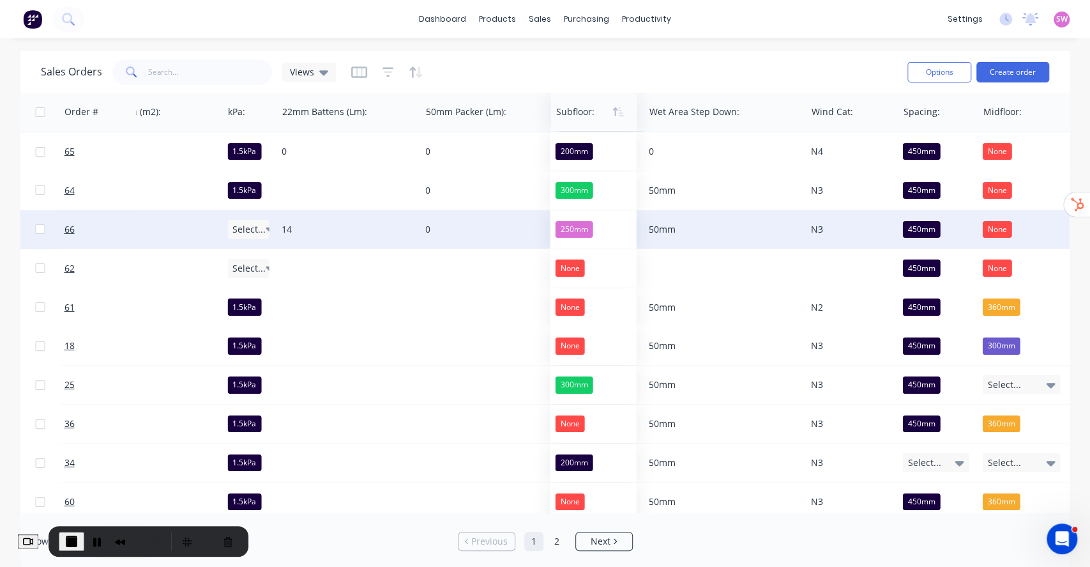
drag, startPoint x: 835, startPoint y: 111, endPoint x: 570, endPoint y: 118, distance: 265.8
click at [570, 118] on div at bounding box center [592, 112] width 72 height 26
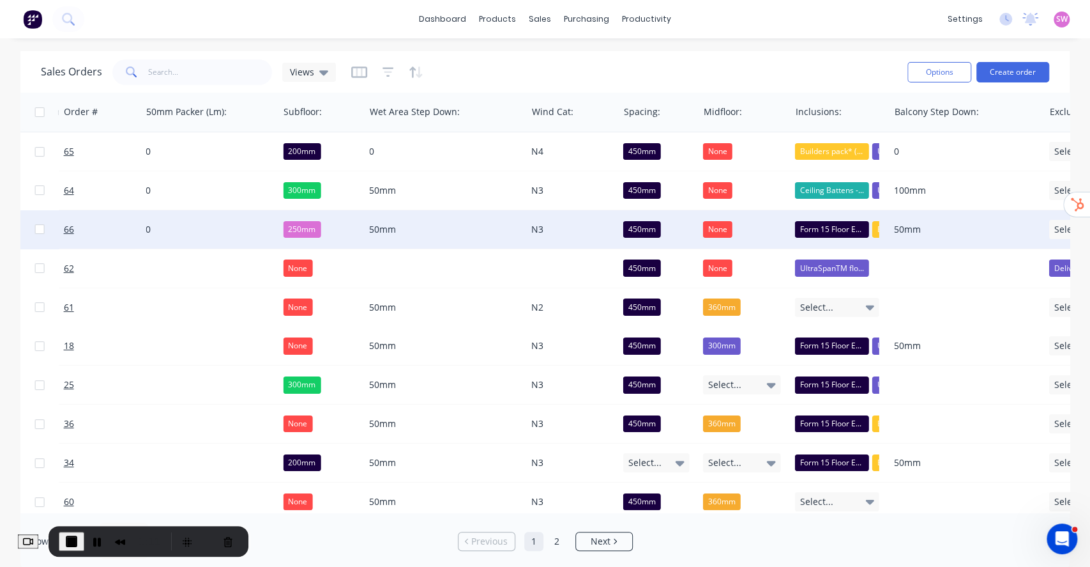
scroll to position [0, 1894]
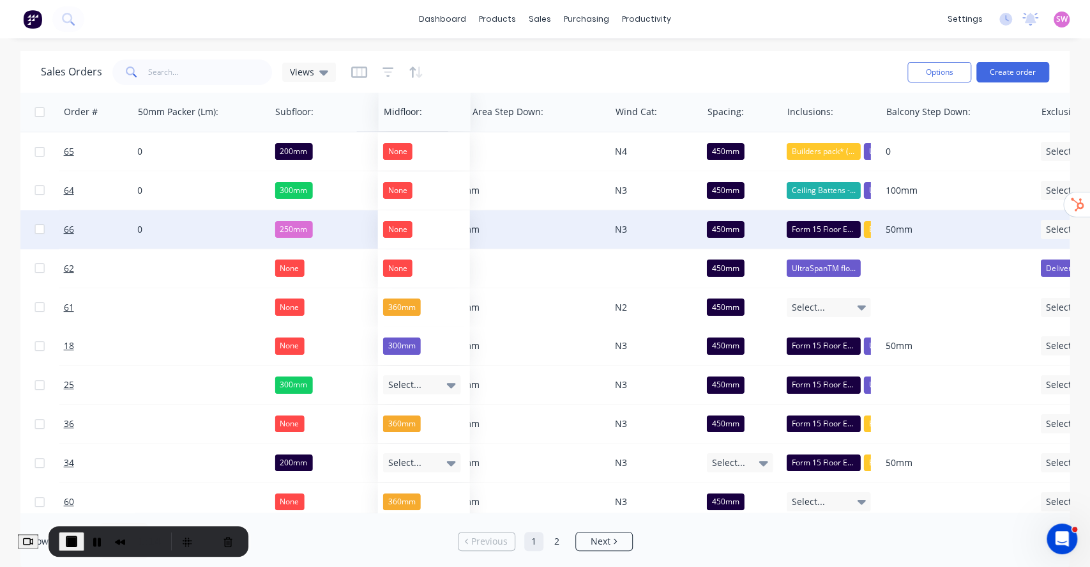
drag, startPoint x: 710, startPoint y: 116, endPoint x: 399, endPoint y: 119, distance: 311.7
click at [399, 119] on div at bounding box center [423, 112] width 78 height 26
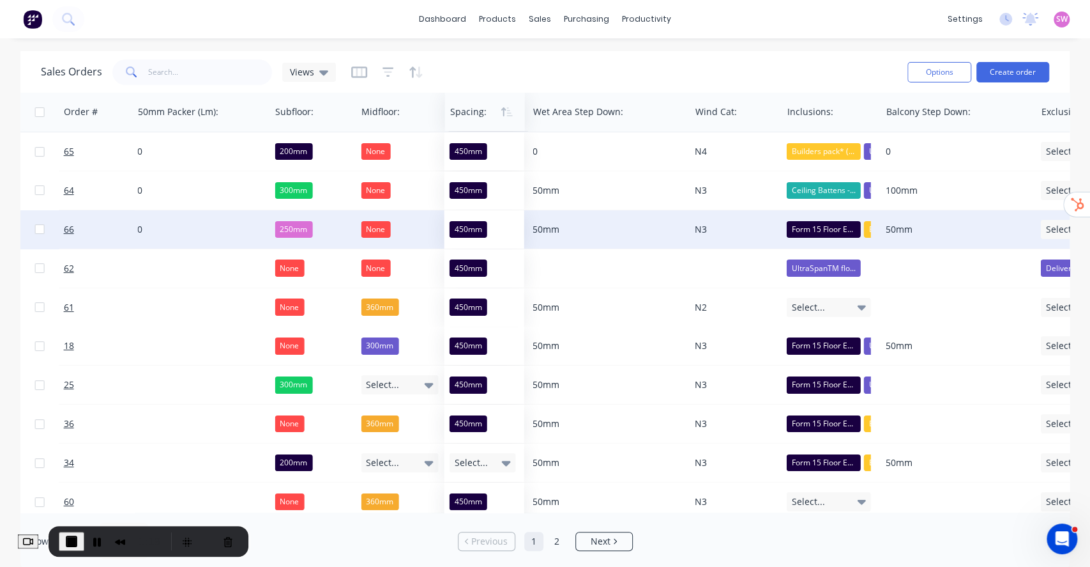
drag, startPoint x: 723, startPoint y: 114, endPoint x: 465, endPoint y: 116, distance: 258.0
click at [465, 116] on div at bounding box center [483, 112] width 66 height 26
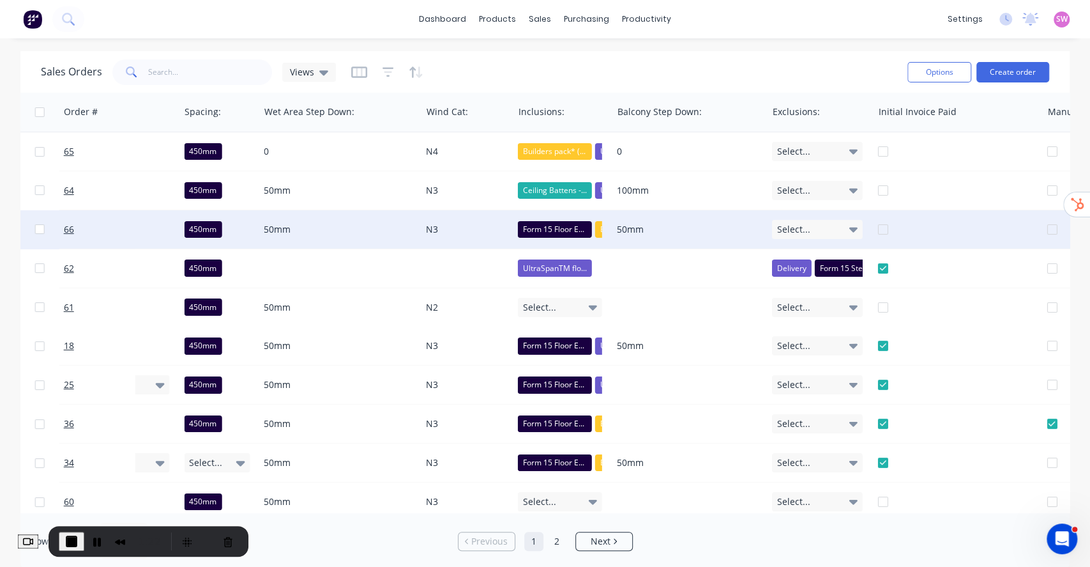
scroll to position [0, 2163]
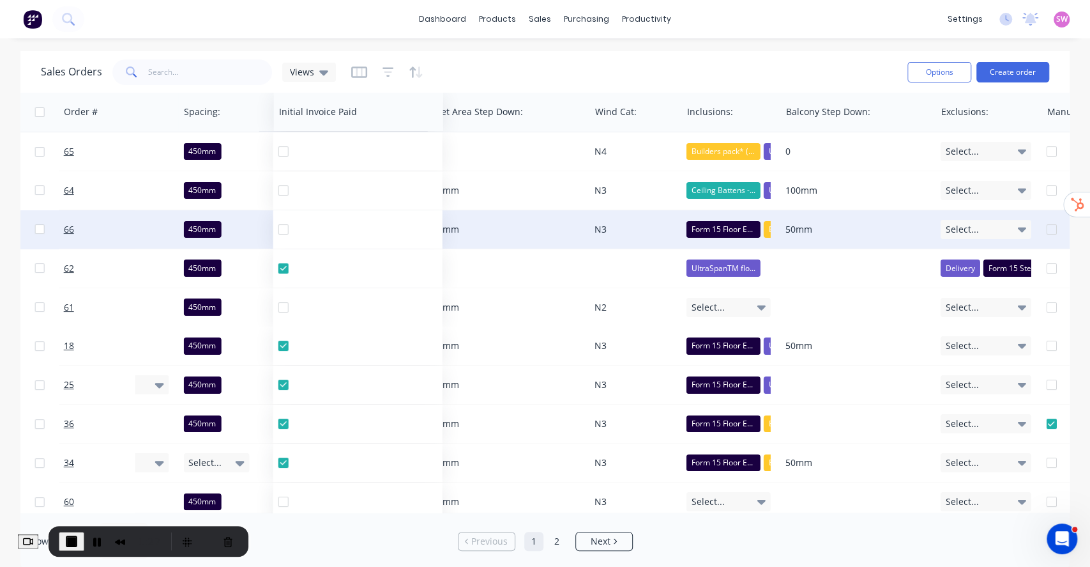
drag, startPoint x: 910, startPoint y: 114, endPoint x: 311, endPoint y: 125, distance: 599.2
click at [311, 125] on div "Initial Invoice Paid" at bounding box center [358, 112] width 169 height 38
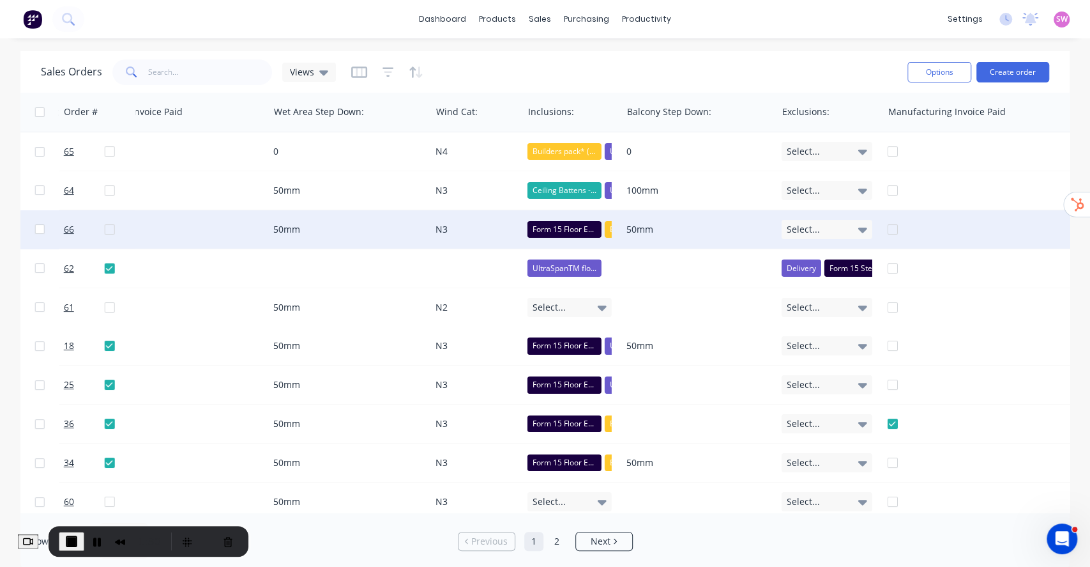
scroll to position [0, 2350]
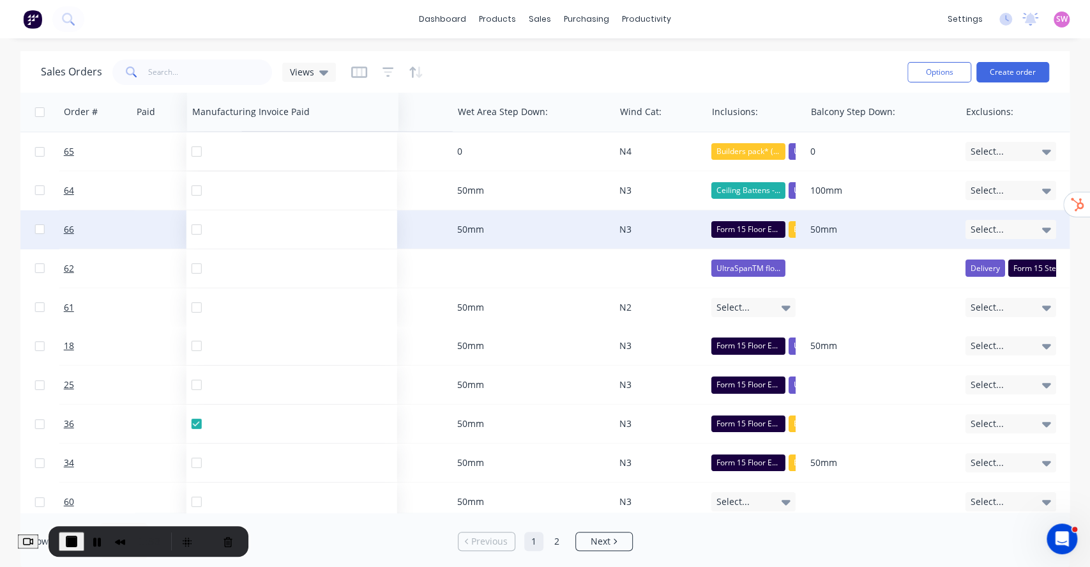
drag, startPoint x: 934, startPoint y: 112, endPoint x: 265, endPoint y: 128, distance: 668.9
click at [265, 128] on div "Manufacturing Invoice Paid" at bounding box center [292, 112] width 211 height 38
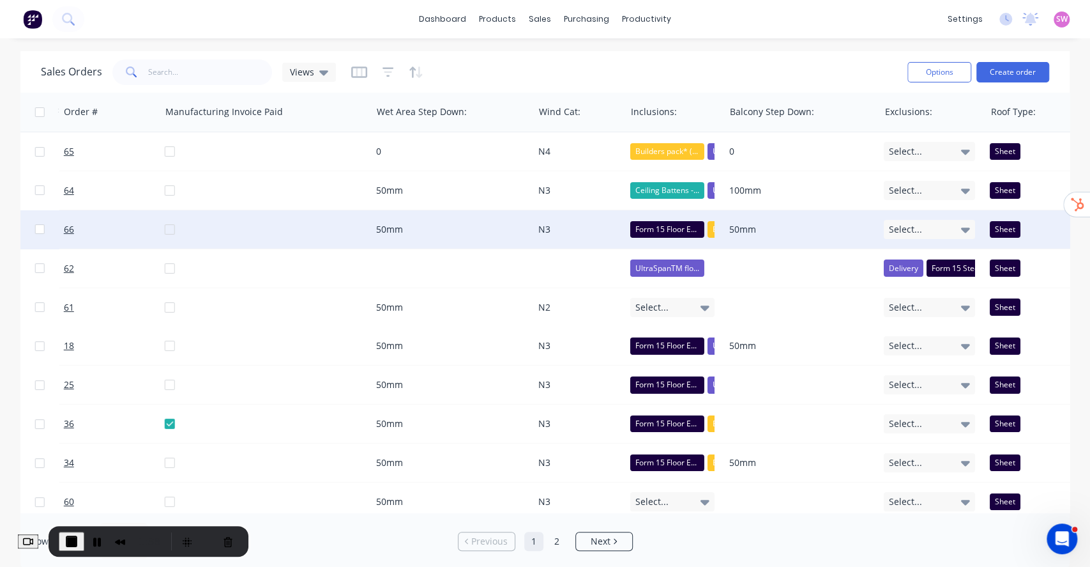
scroll to position [0, 2458]
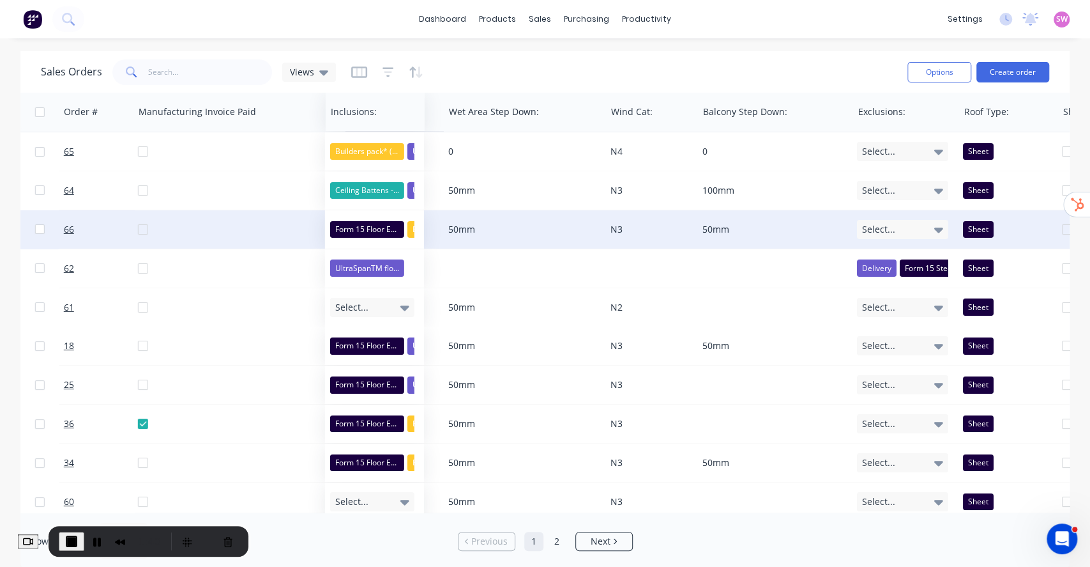
drag, startPoint x: 636, startPoint y: 110, endPoint x: 362, endPoint y: 118, distance: 274.1
click at [362, 118] on div at bounding box center [373, 112] width 84 height 26
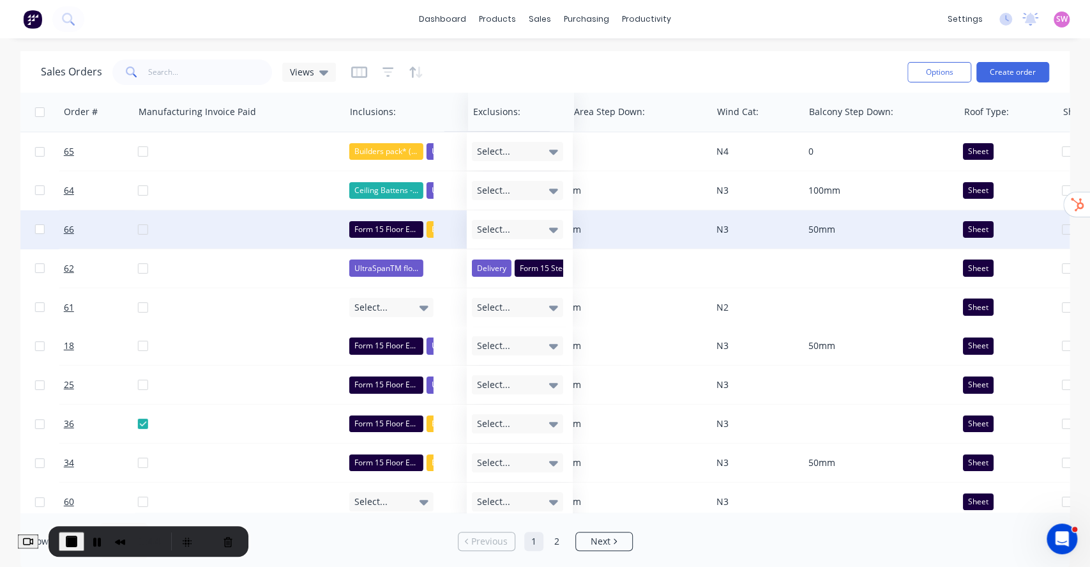
drag, startPoint x: 883, startPoint y: 109, endPoint x: 497, endPoint y: 120, distance: 386.0
click at [497, 120] on div at bounding box center [518, 112] width 91 height 26
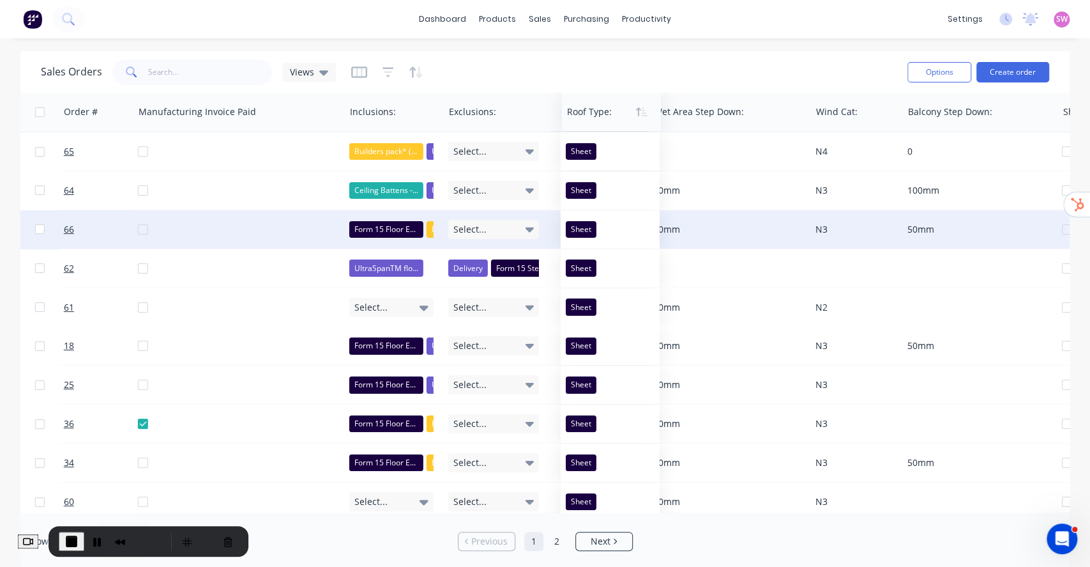
drag, startPoint x: 993, startPoint y: 109, endPoint x: 596, endPoint y: 120, distance: 397.4
click at [596, 120] on div at bounding box center [609, 112] width 84 height 26
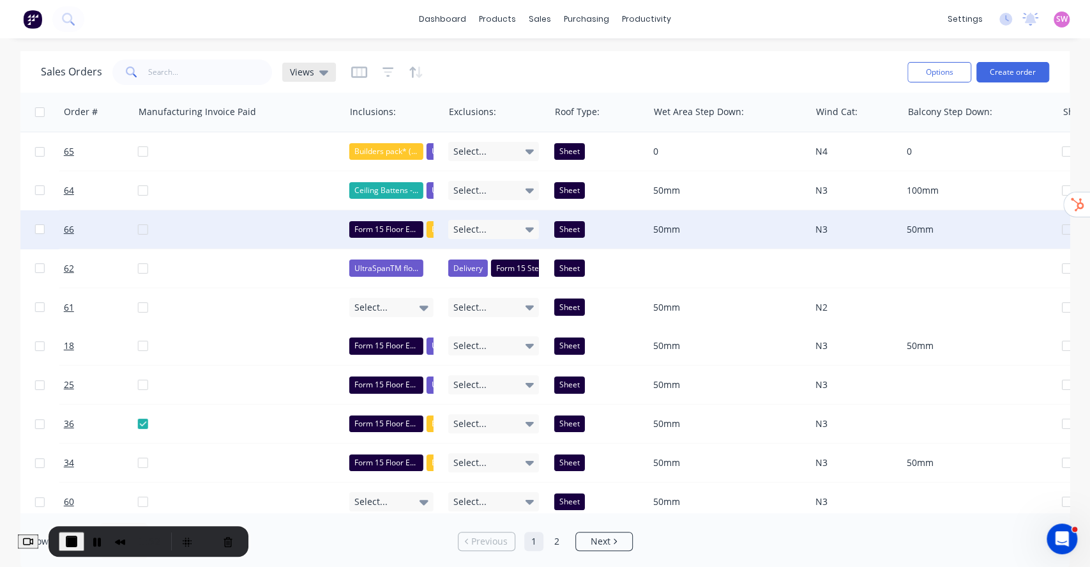
click at [323, 72] on icon at bounding box center [323, 72] width 9 height 5
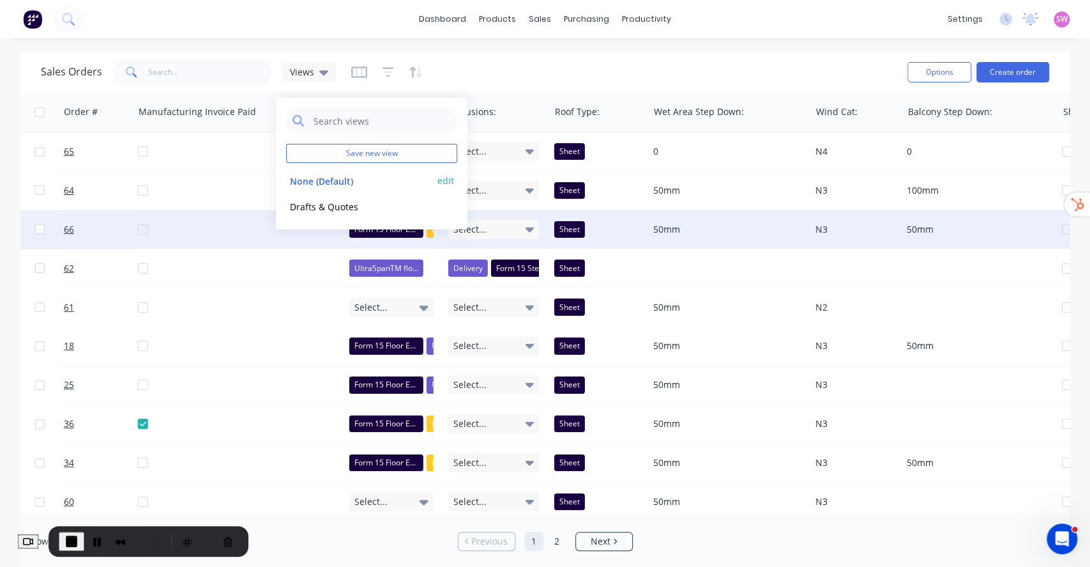
click at [450, 180] on button "edit" at bounding box center [446, 180] width 17 height 13
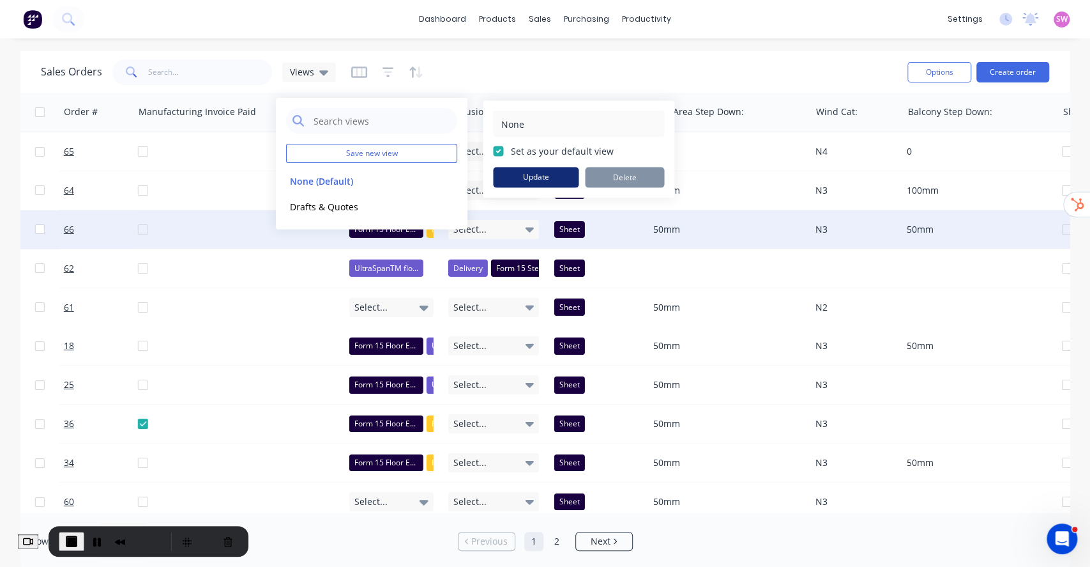
click at [538, 176] on button "Update" at bounding box center [536, 177] width 86 height 20
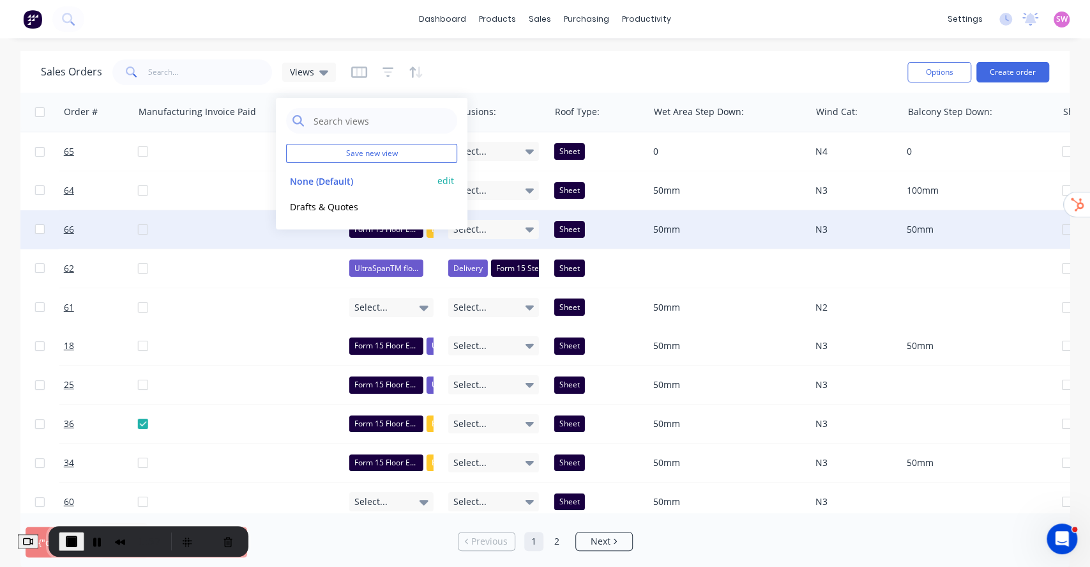
click at [446, 175] on button "edit" at bounding box center [446, 180] width 17 height 13
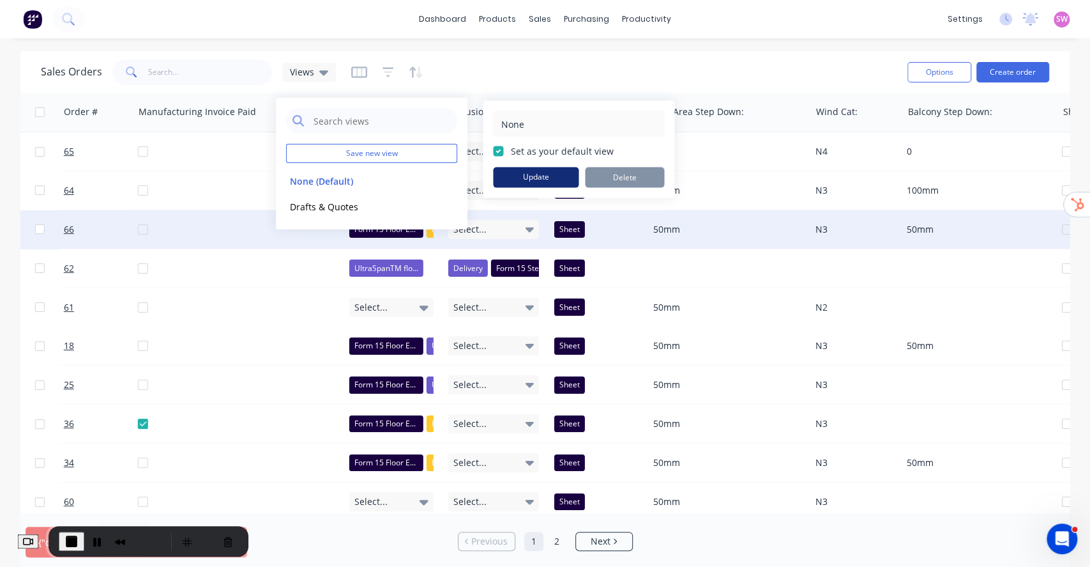
click at [534, 176] on button "Update" at bounding box center [536, 177] width 86 height 20
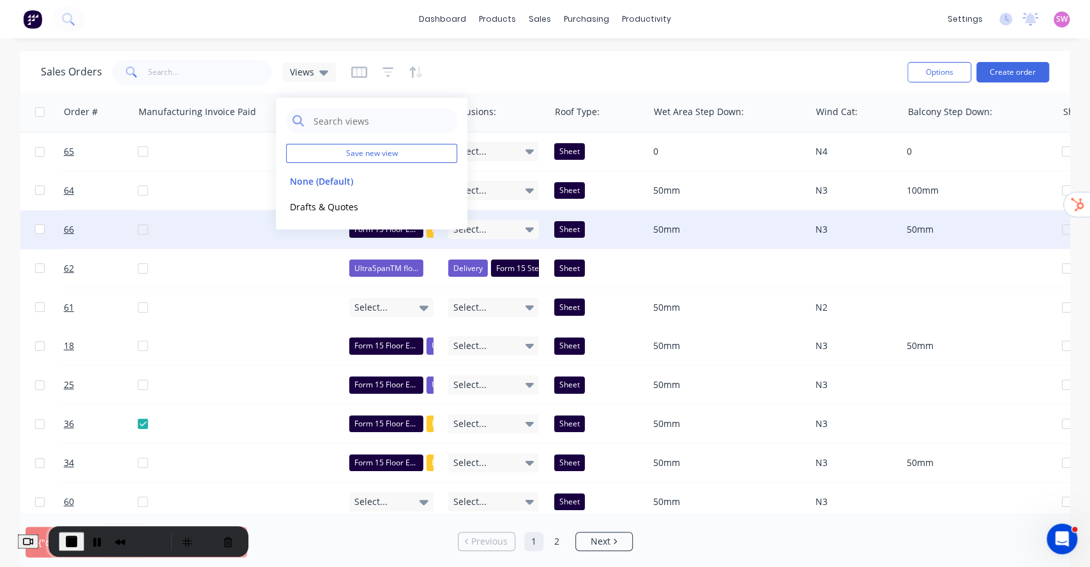
click at [78, 537] on span "End Recording" at bounding box center [71, 540] width 15 height 15
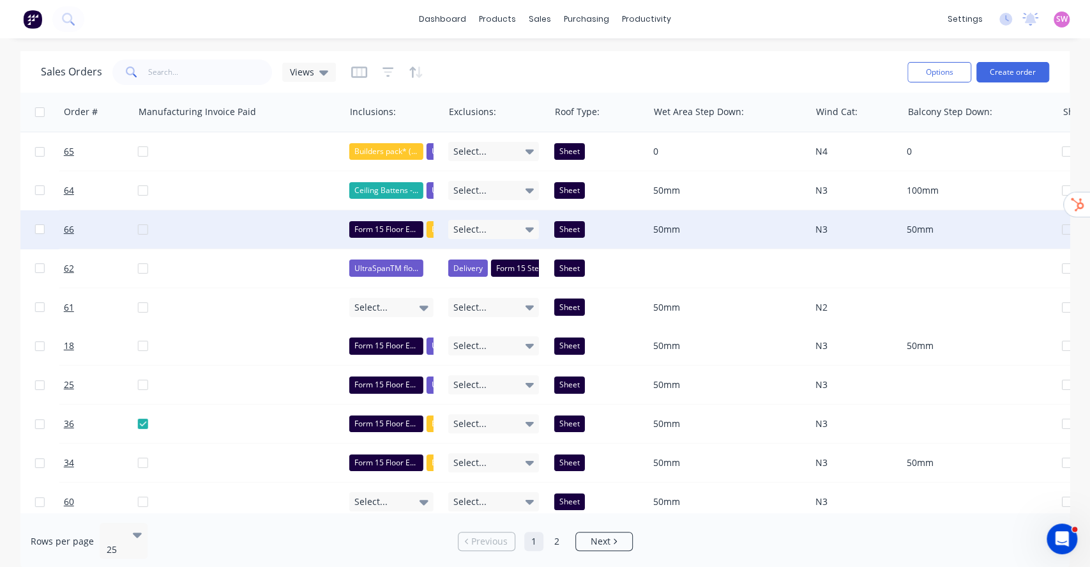
scroll to position [0, 2568]
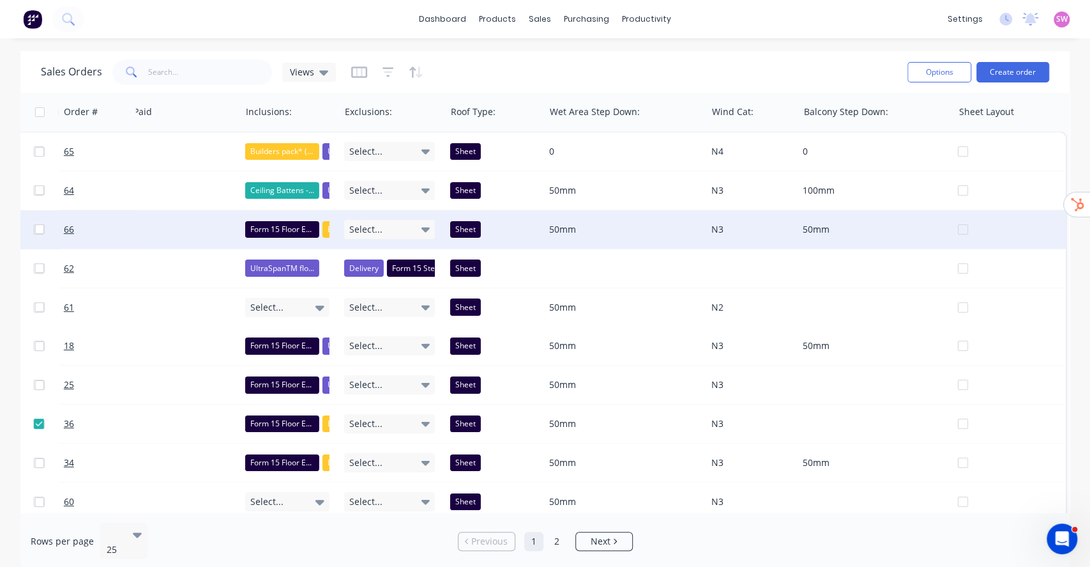
drag, startPoint x: 981, startPoint y: 506, endPoint x: 683, endPoint y: 65, distance: 532.7
click at [700, 63] on div "Sales Orders Views" at bounding box center [469, 71] width 857 height 31
click at [316, 72] on div "Views" at bounding box center [309, 71] width 38 height 11
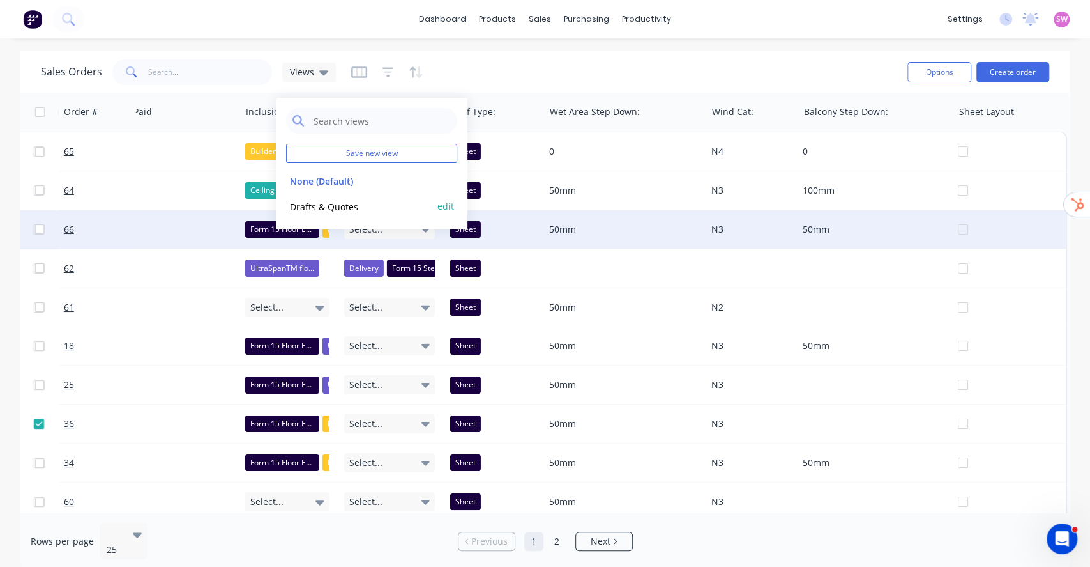
click at [330, 206] on button "Drafts & Quotes" at bounding box center [359, 206] width 146 height 15
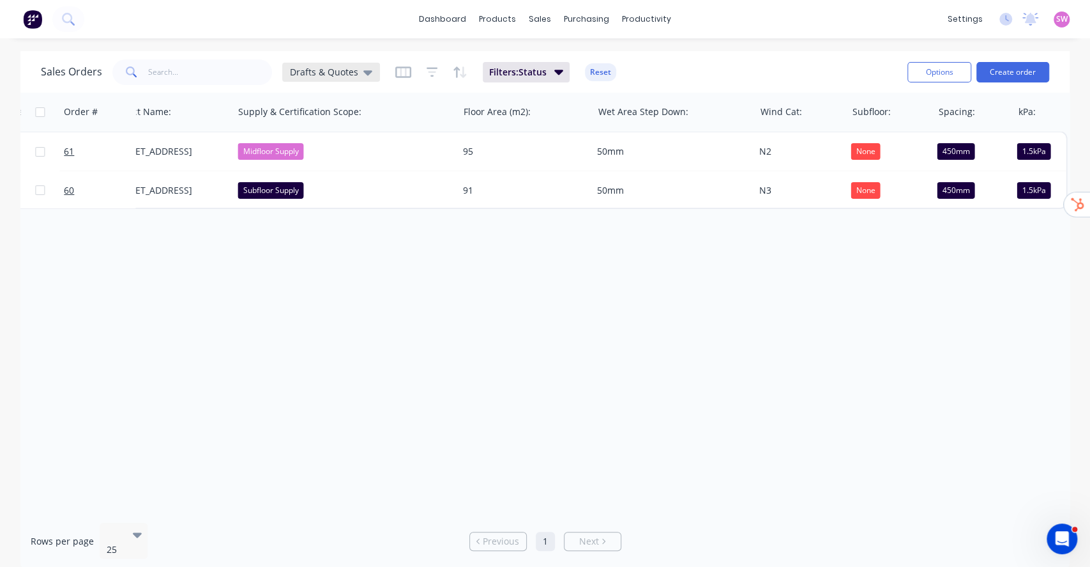
click at [347, 74] on span "Drafts & Quotes" at bounding box center [324, 71] width 68 height 13
click at [345, 185] on button "None (Default)" at bounding box center [359, 180] width 146 height 15
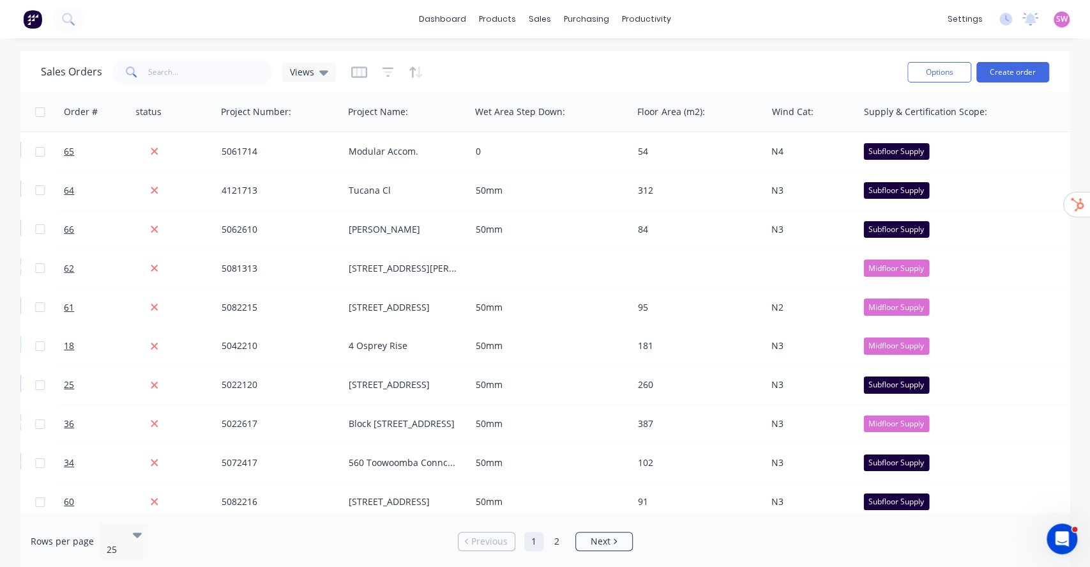
scroll to position [0, 1001]
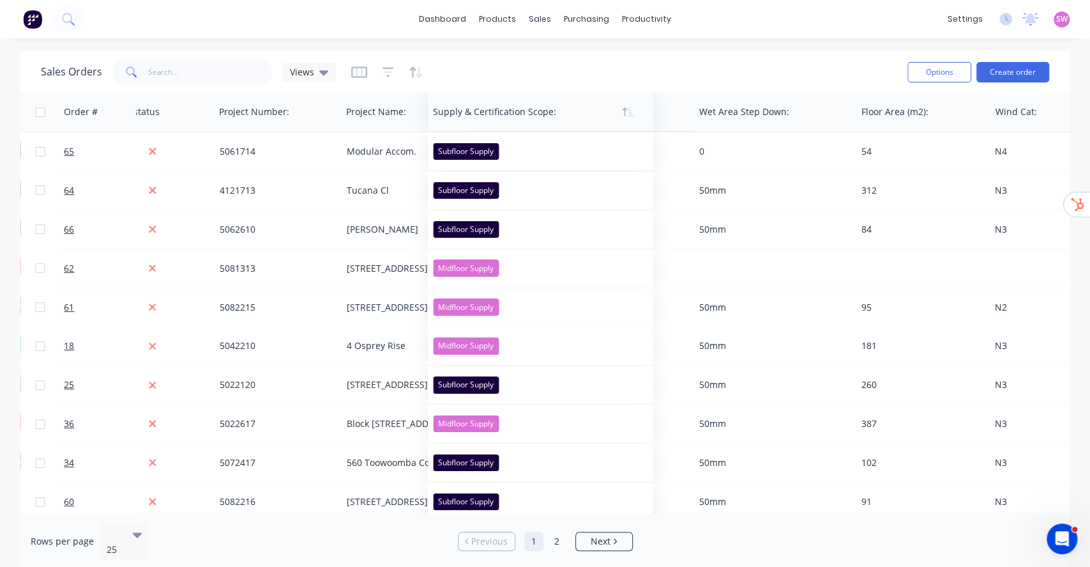
drag, startPoint x: 894, startPoint y: 110, endPoint x: 466, endPoint y: 109, distance: 428.6
click at [466, 109] on div at bounding box center [535, 112] width 204 height 26
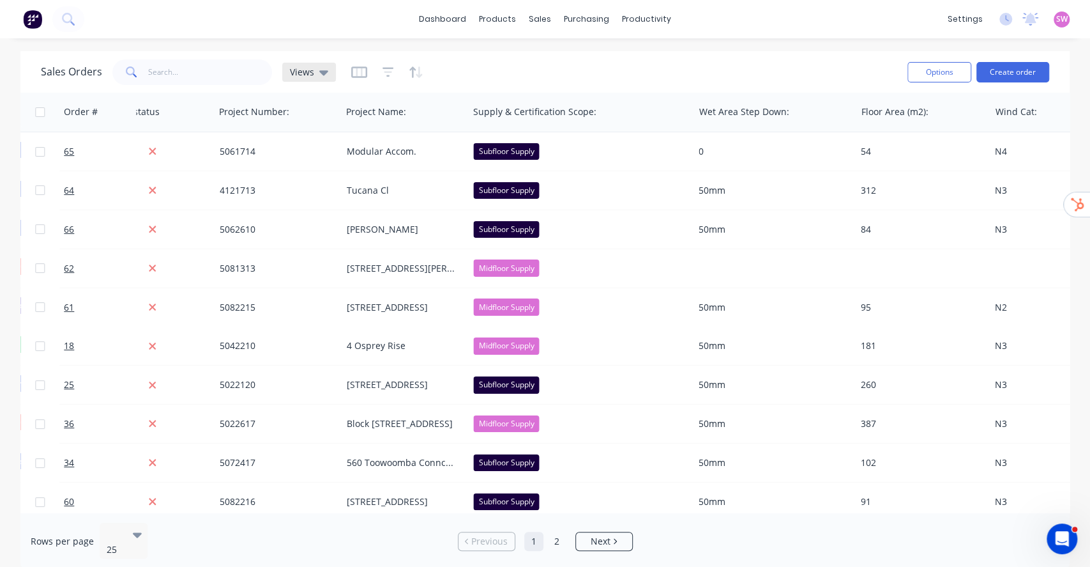
click at [319, 73] on icon at bounding box center [323, 72] width 9 height 14
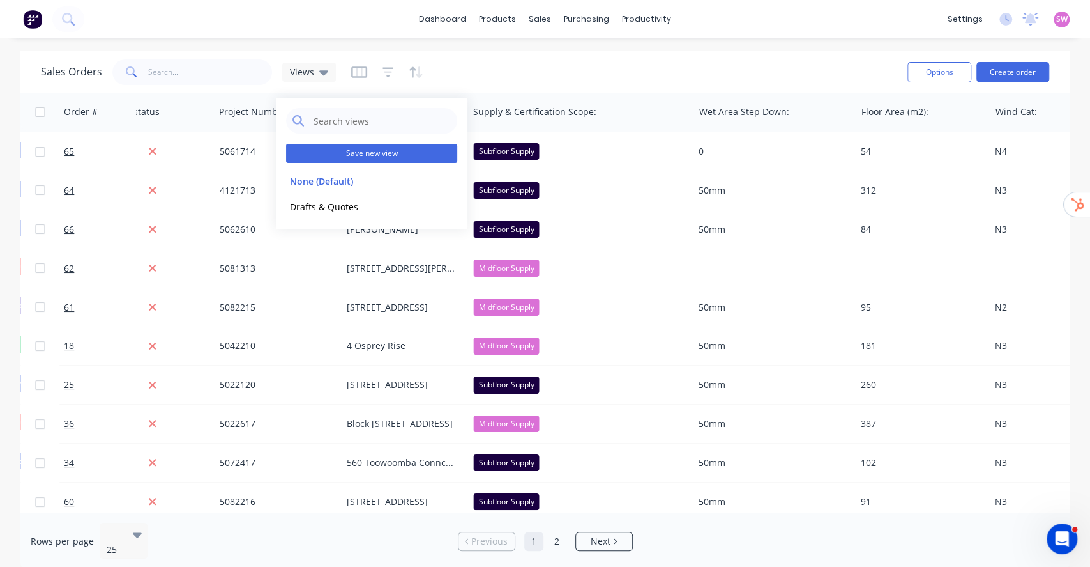
click at [385, 151] on button "Save new view" at bounding box center [371, 153] width 171 height 19
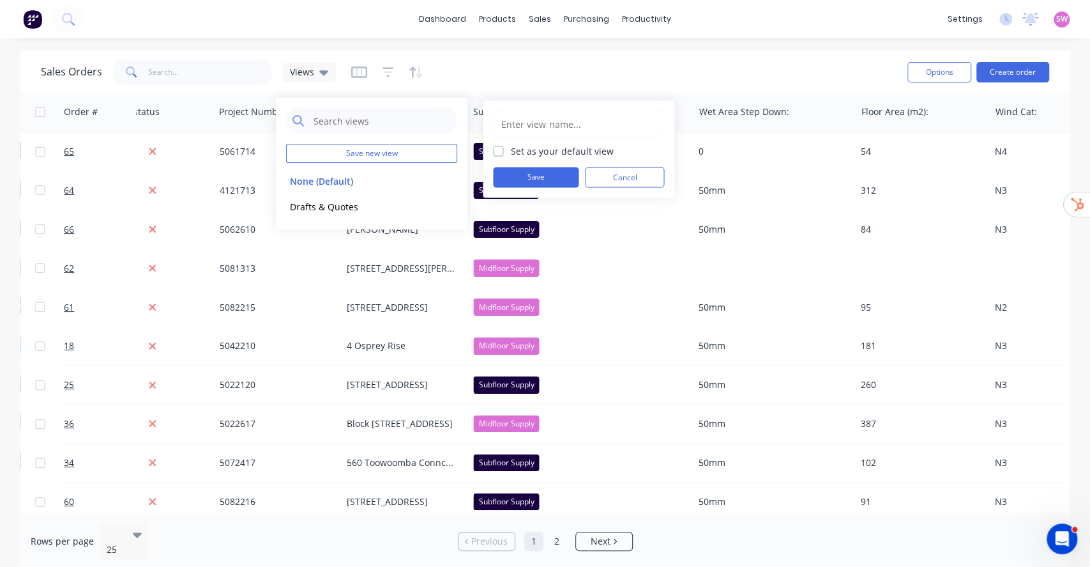
click at [561, 122] on input "text" at bounding box center [578, 124] width 157 height 24
type input "Ordered Custom Fields"
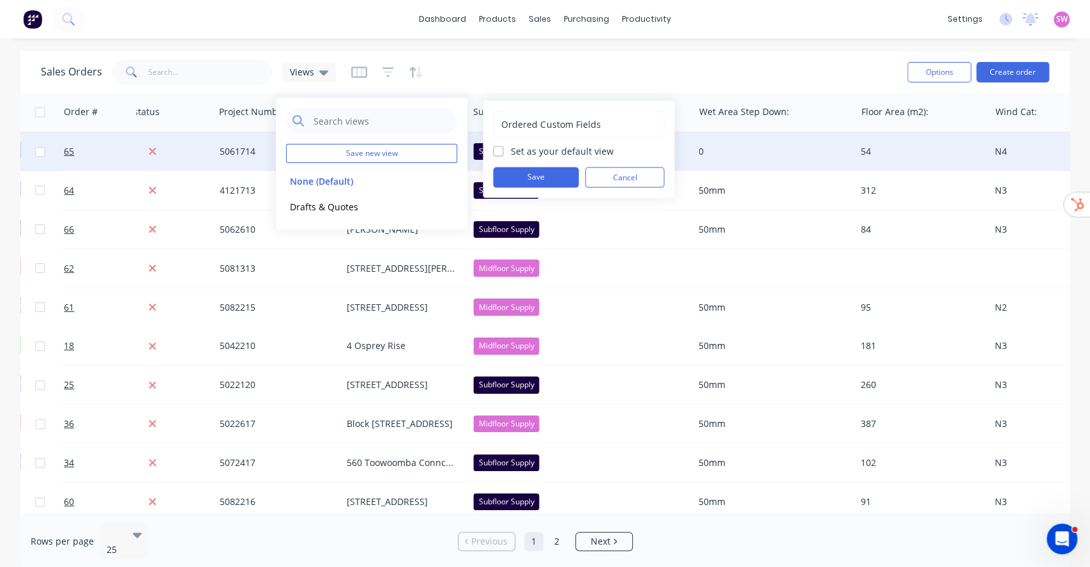
drag, startPoint x: 613, startPoint y: 169, endPoint x: 571, endPoint y: 166, distance: 42.2
click at [613, 168] on button "Cancel" at bounding box center [624, 177] width 79 height 20
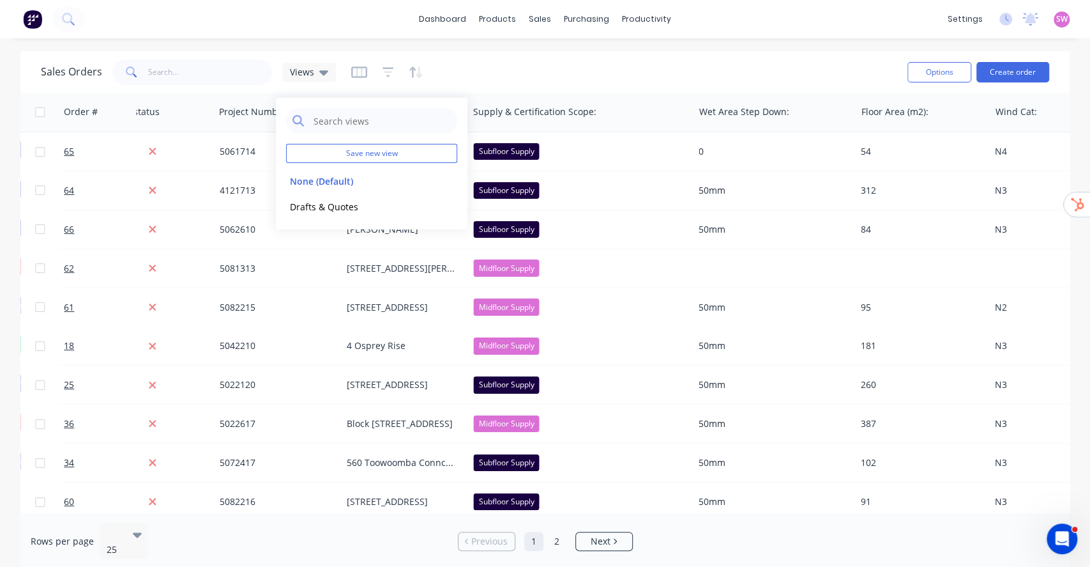
click at [510, 54] on div "Sales Orders Views Options Create order" at bounding box center [544, 72] width 1049 height 42
click at [298, 69] on span "Views" at bounding box center [302, 71] width 24 height 13
click at [327, 183] on button "None (Default)" at bounding box center [359, 180] width 146 height 15
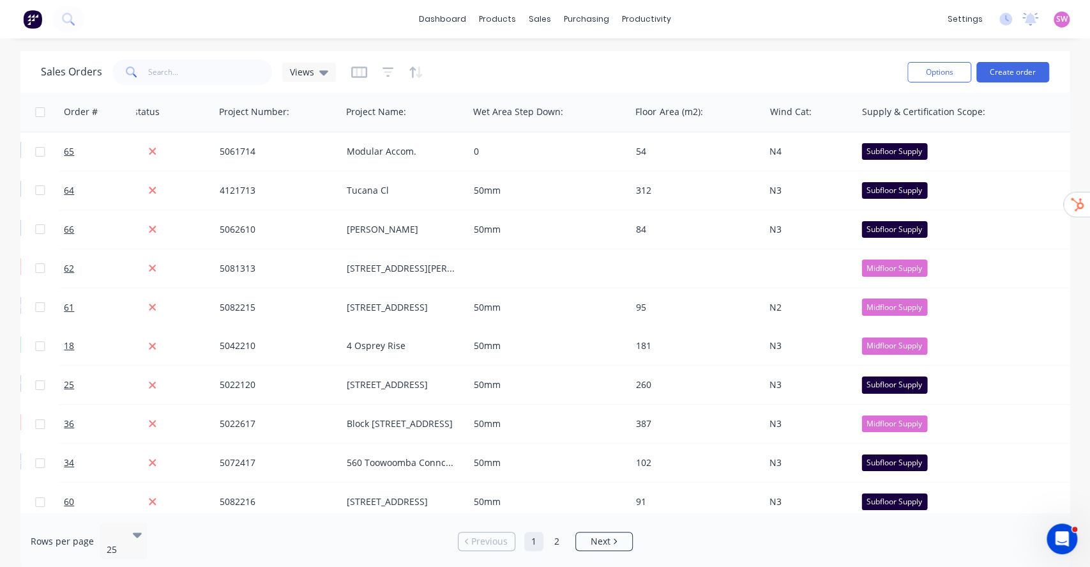
click at [313, 54] on div "Sales Orders Views Options Create order" at bounding box center [544, 72] width 1049 height 42
click at [314, 70] on div "Views" at bounding box center [309, 71] width 38 height 11
click at [333, 201] on button "Drafts & Quotes" at bounding box center [359, 206] width 146 height 15
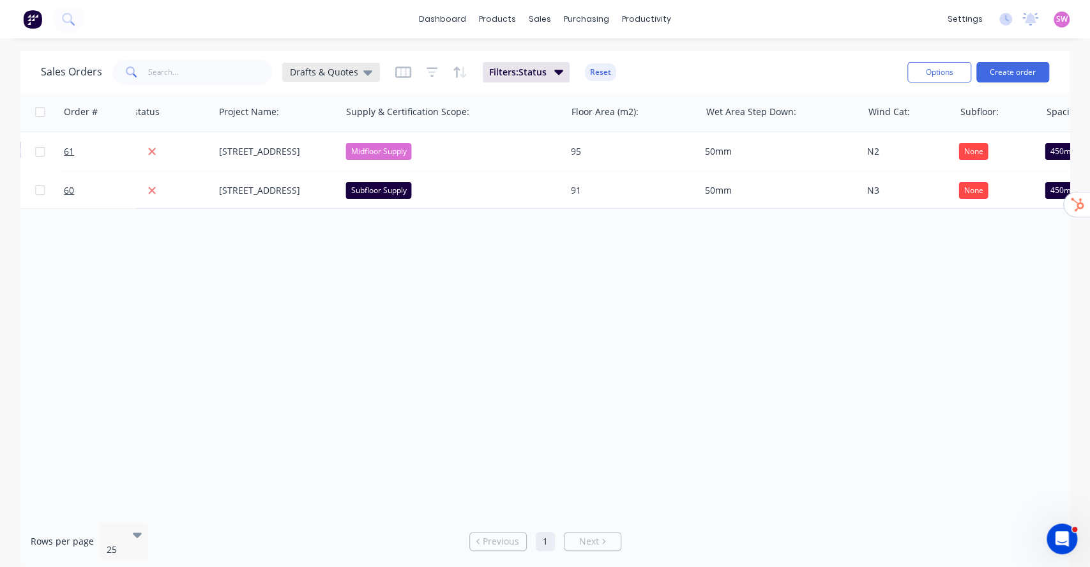
click at [328, 70] on span "Drafts & Quotes" at bounding box center [324, 71] width 68 height 13
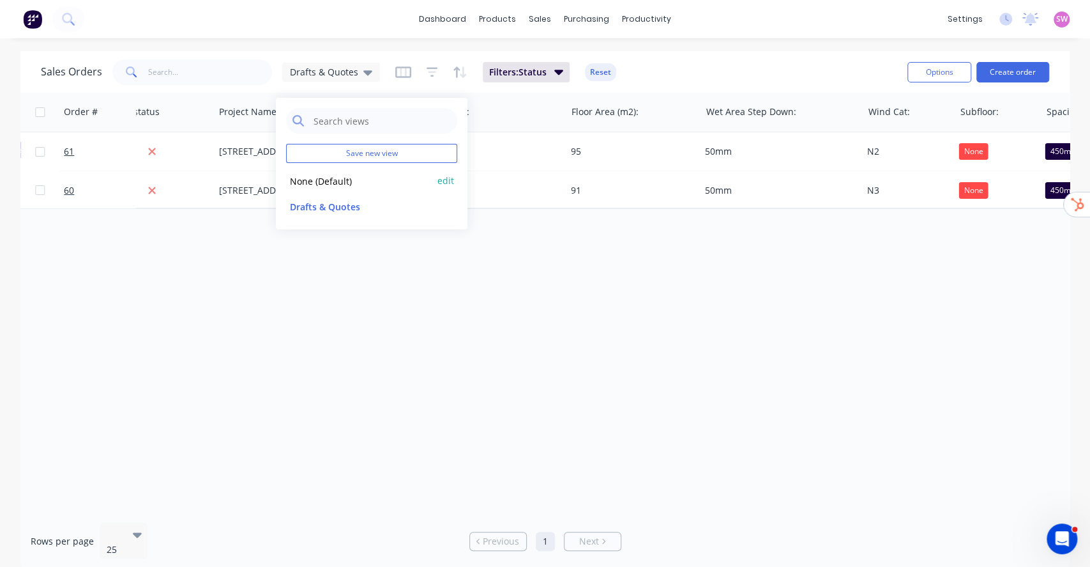
click at [331, 174] on button "None (Default)" at bounding box center [359, 180] width 146 height 15
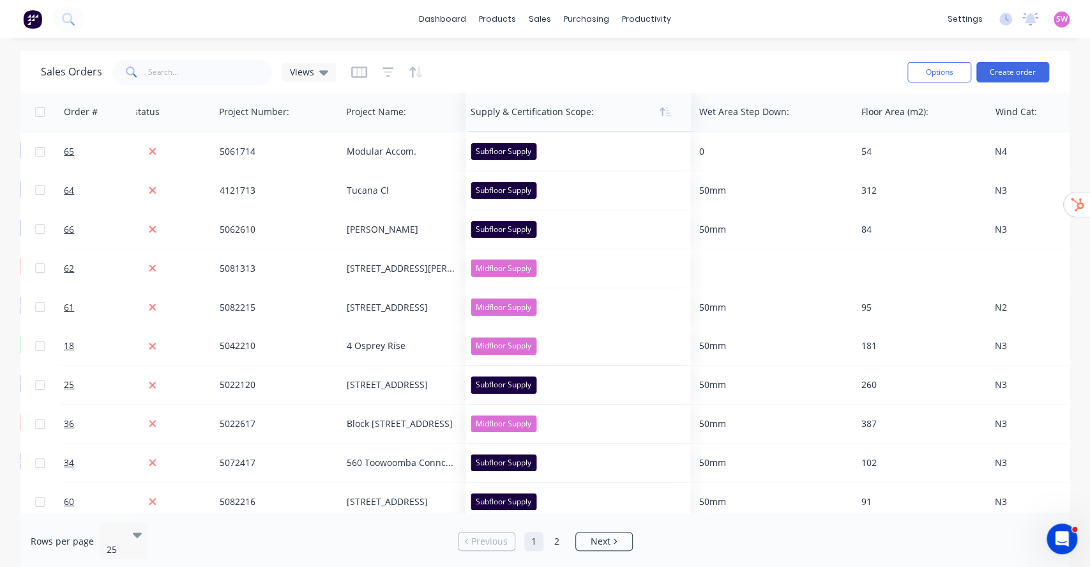
drag, startPoint x: 931, startPoint y: 112, endPoint x: 541, endPoint y: 112, distance: 390.3
click at [541, 112] on div at bounding box center [573, 112] width 204 height 26
click at [321, 71] on icon at bounding box center [323, 72] width 9 height 5
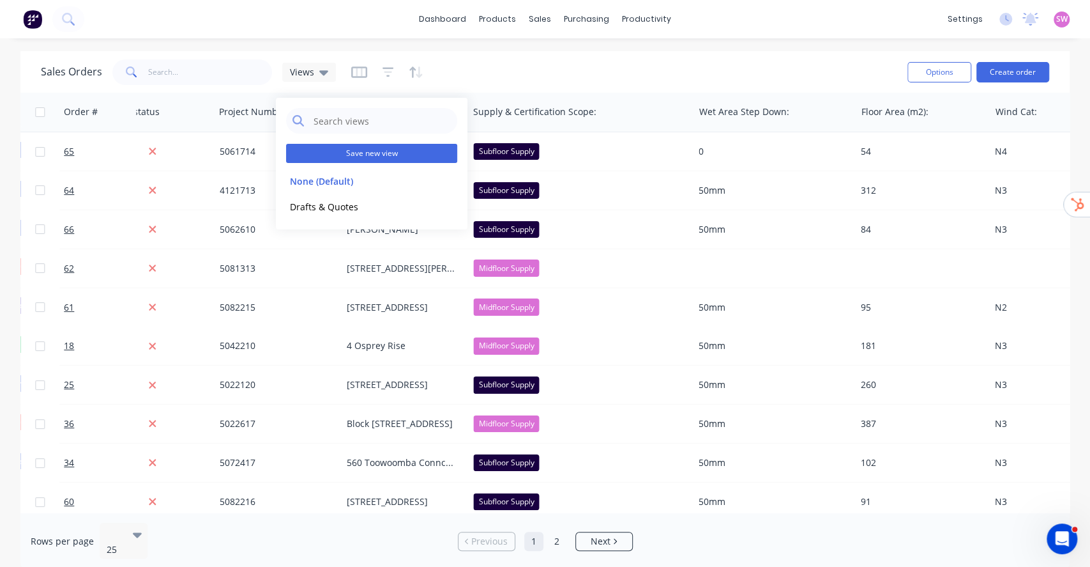
click at [362, 155] on button "Save new view" at bounding box center [371, 153] width 171 height 19
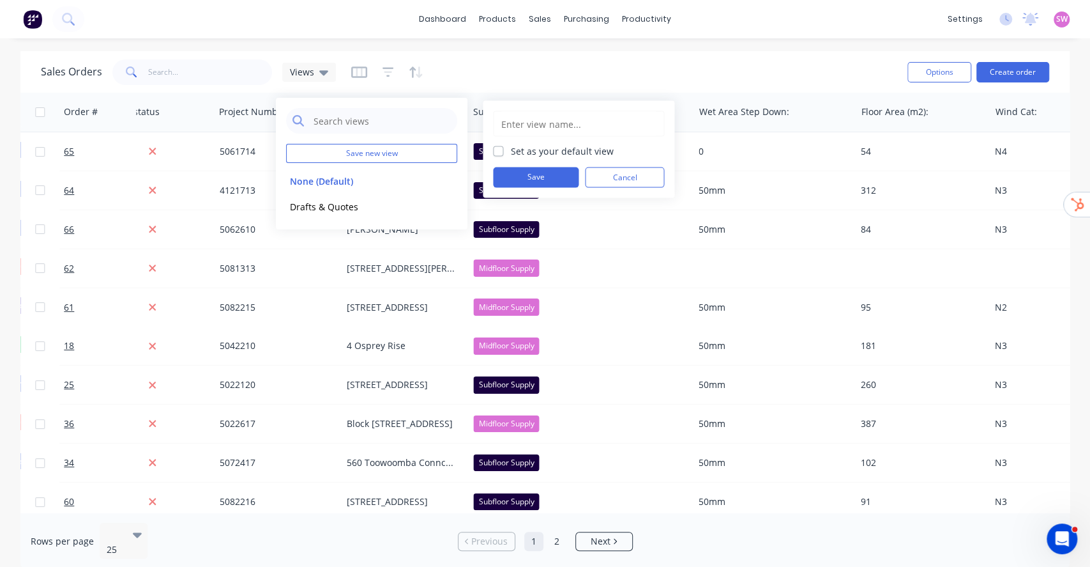
click at [539, 119] on input "text" at bounding box center [578, 124] width 157 height 24
type input "Ordered Custom Columns"
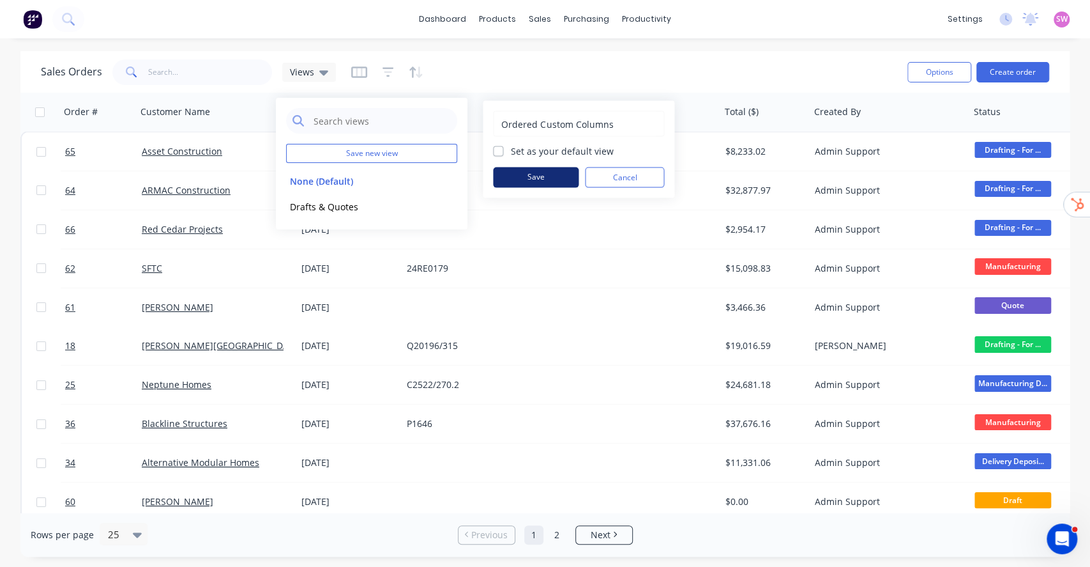
scroll to position [0, 1001]
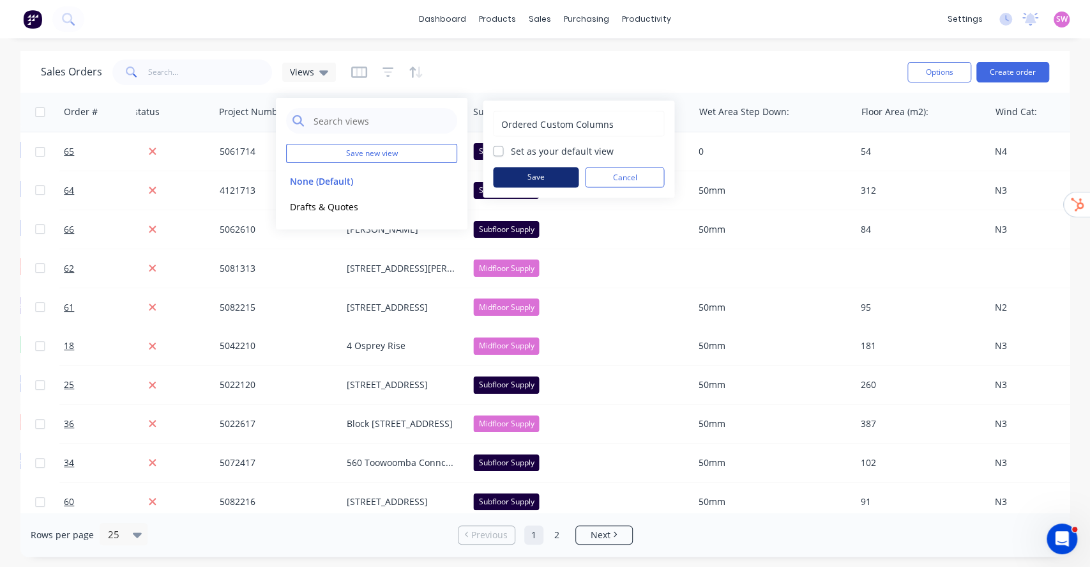
type input "Ordered Custom Columns"
click at [531, 171] on button "Save" at bounding box center [536, 177] width 86 height 20
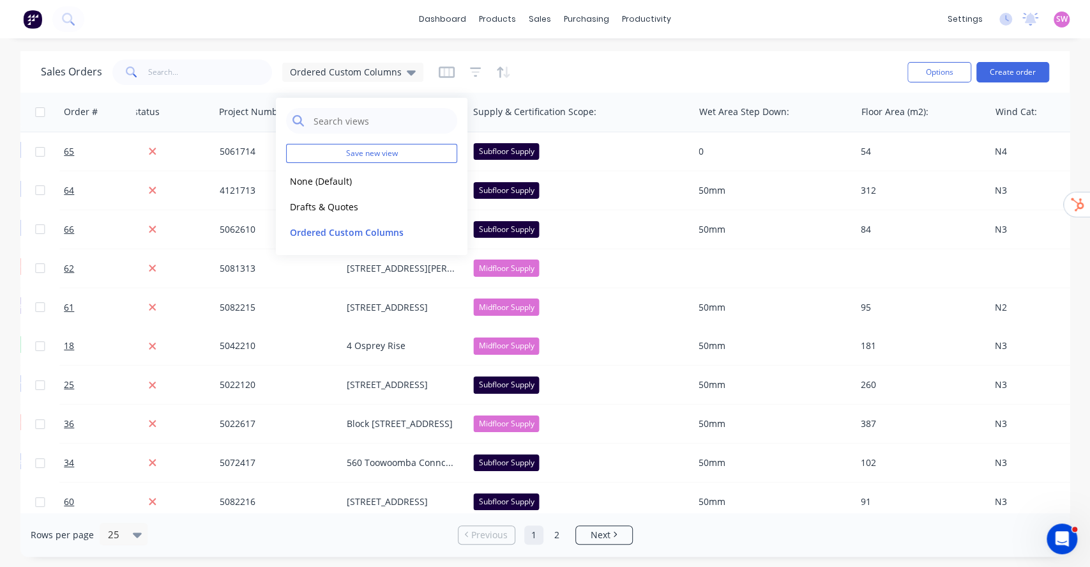
click at [549, 53] on div "Sales Orders Ordered Custom Columns Options Create order" at bounding box center [544, 72] width 1049 height 42
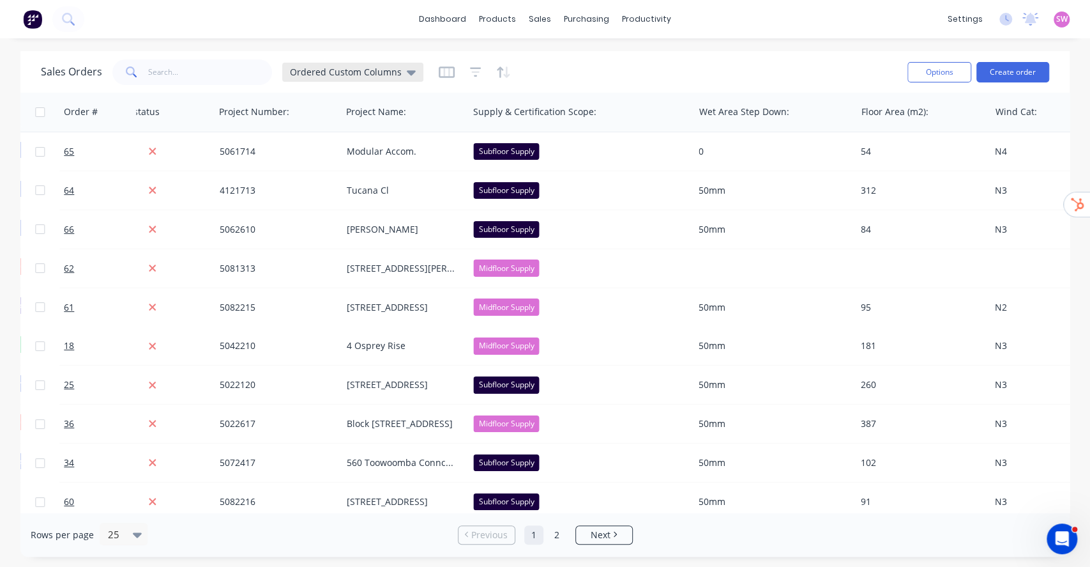
click at [369, 72] on span "Ordered Custom Columns" at bounding box center [346, 71] width 112 height 13
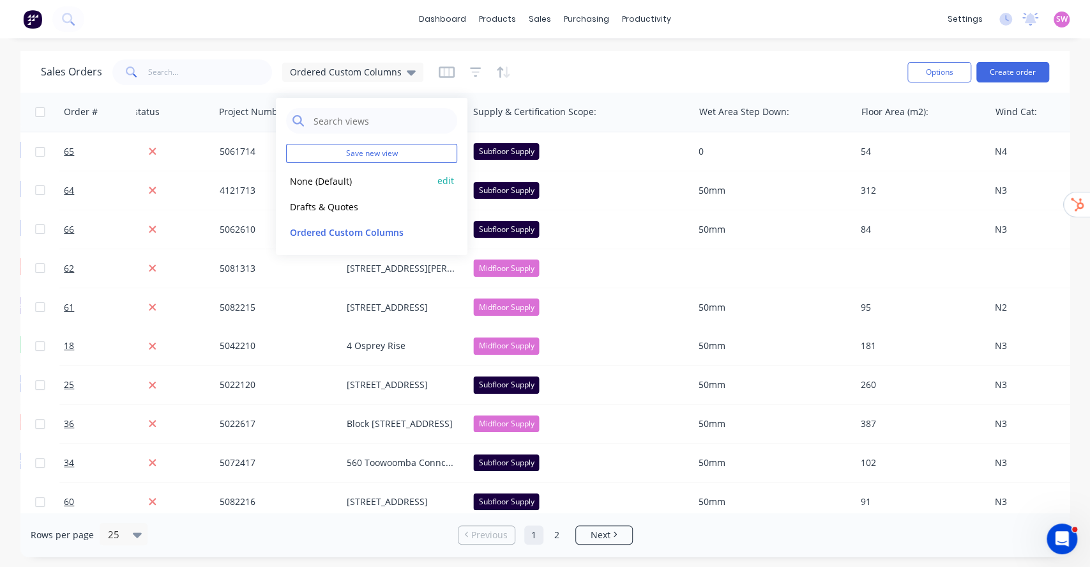
click at [328, 183] on button "None (Default)" at bounding box center [359, 180] width 146 height 15
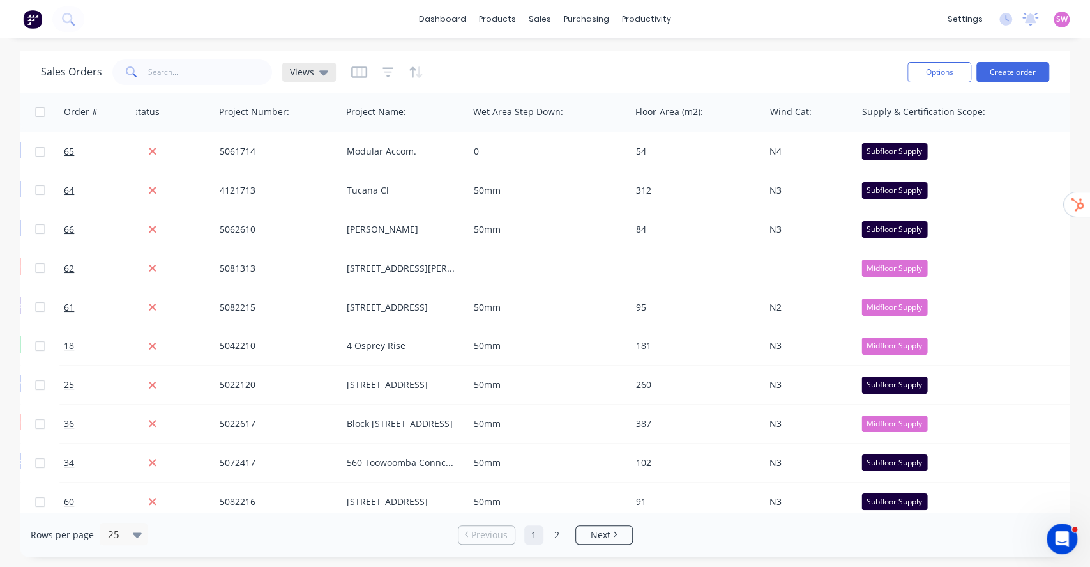
click at [312, 70] on div "Views" at bounding box center [309, 71] width 38 height 11
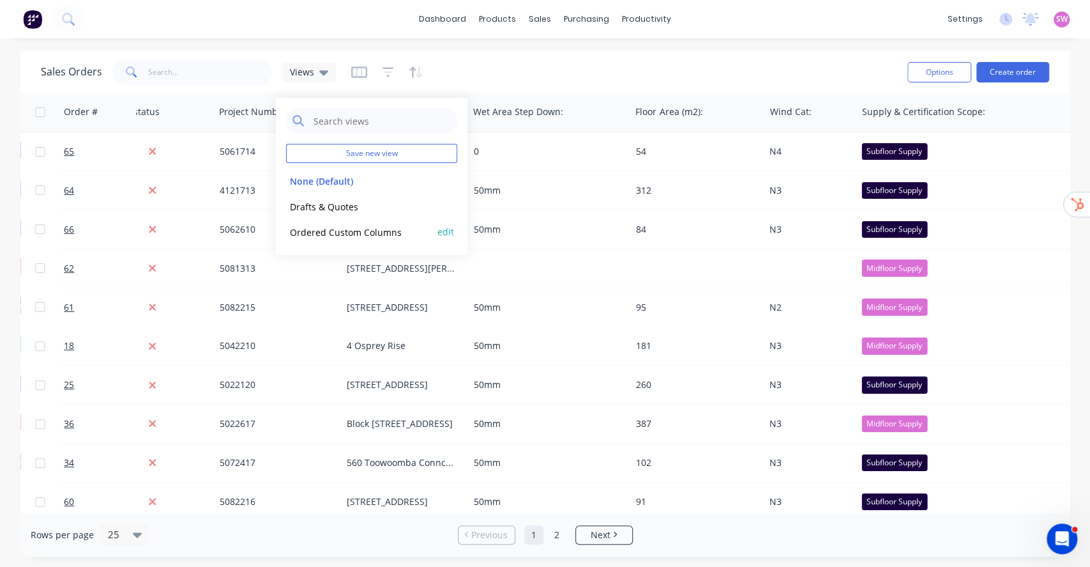
click at [333, 227] on button "Ordered Custom Columns" at bounding box center [359, 231] width 146 height 15
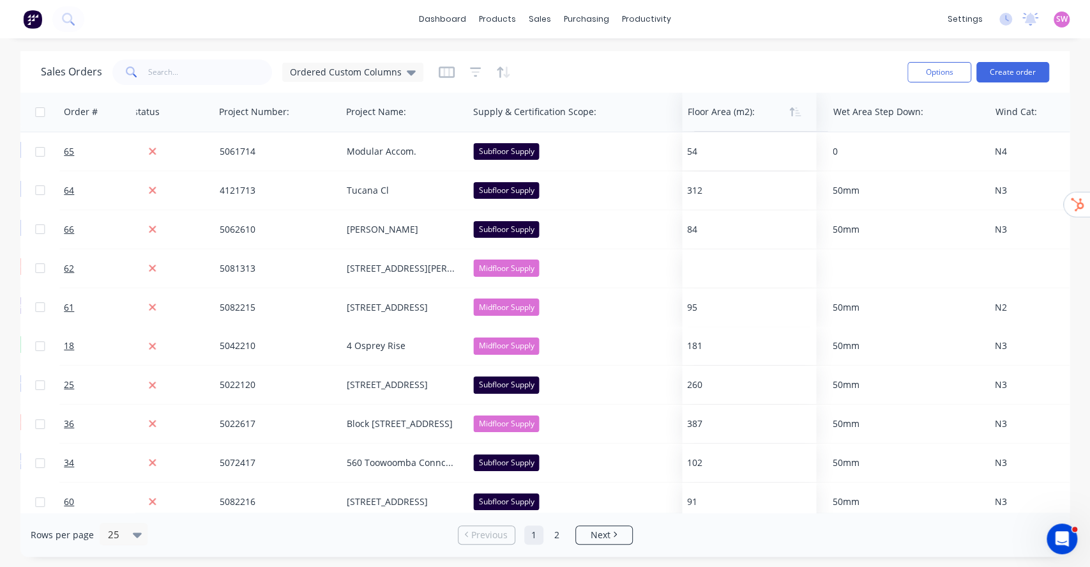
drag, startPoint x: 887, startPoint y: 110, endPoint x: 713, endPoint y: 112, distance: 173.7
click at [713, 112] on div at bounding box center [746, 112] width 118 height 26
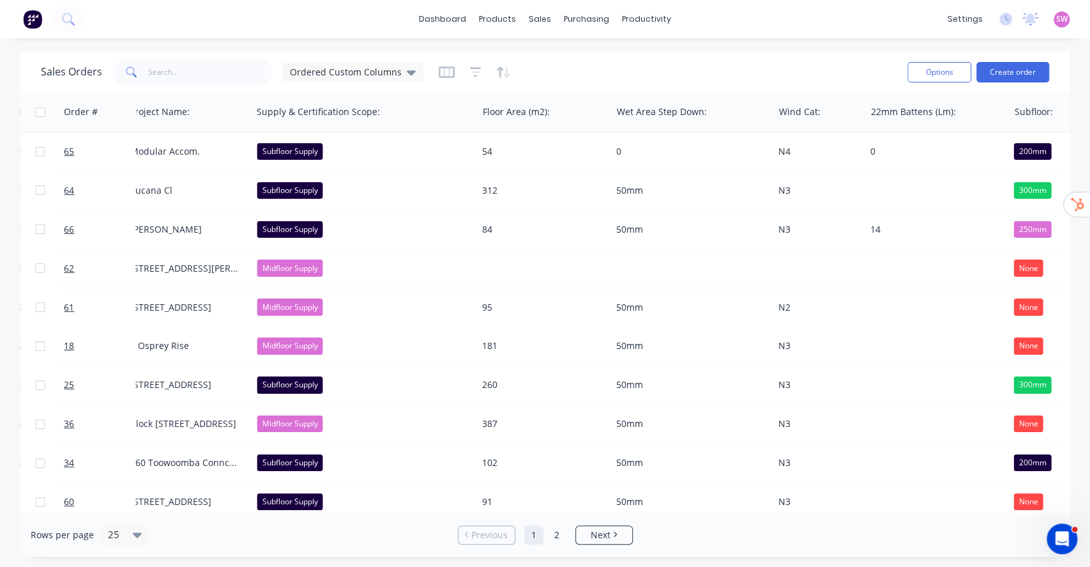
scroll to position [0, 1215]
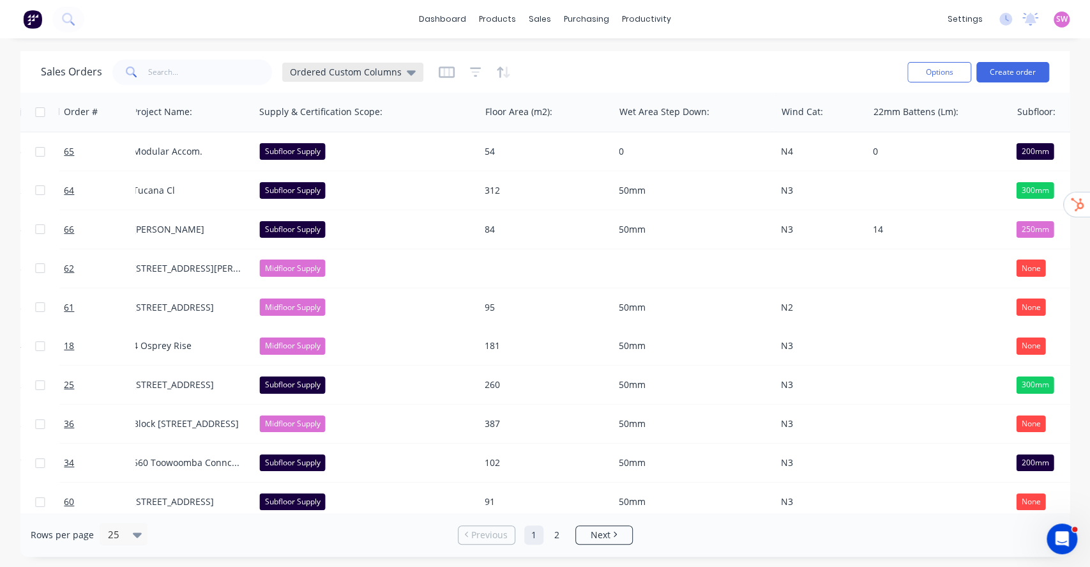
click at [378, 69] on span "Ordered Custom Columns" at bounding box center [346, 71] width 112 height 13
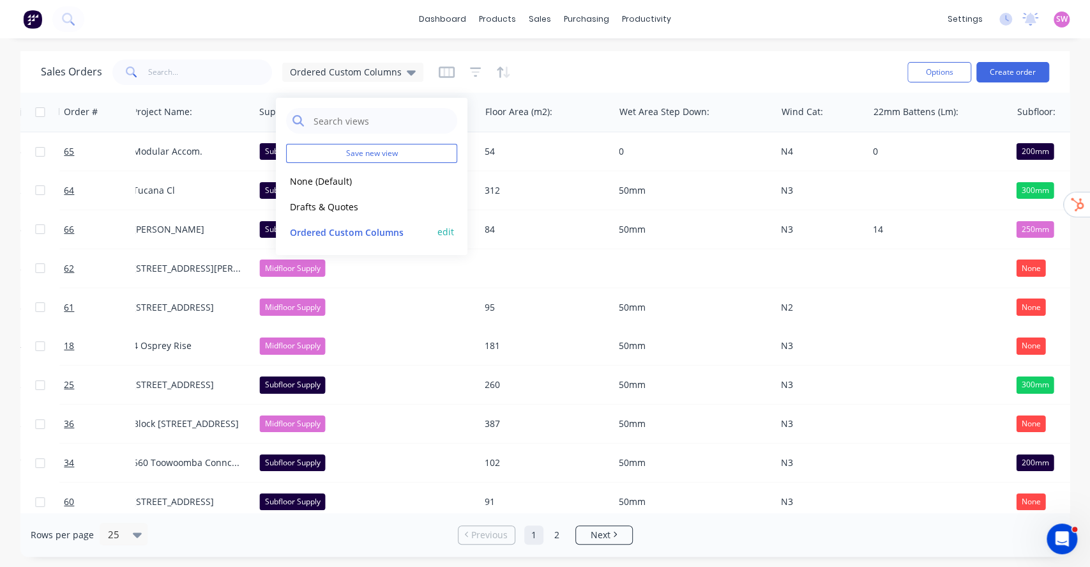
click at [358, 231] on button "Ordered Custom Columns" at bounding box center [359, 231] width 146 height 15
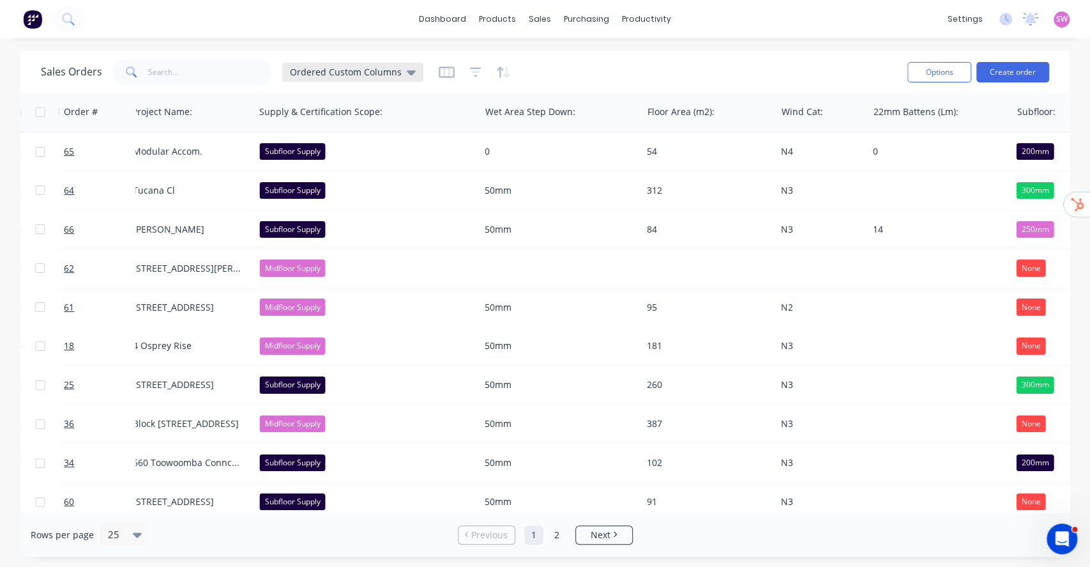
click at [392, 75] on span "Ordered Custom Columns" at bounding box center [346, 71] width 112 height 13
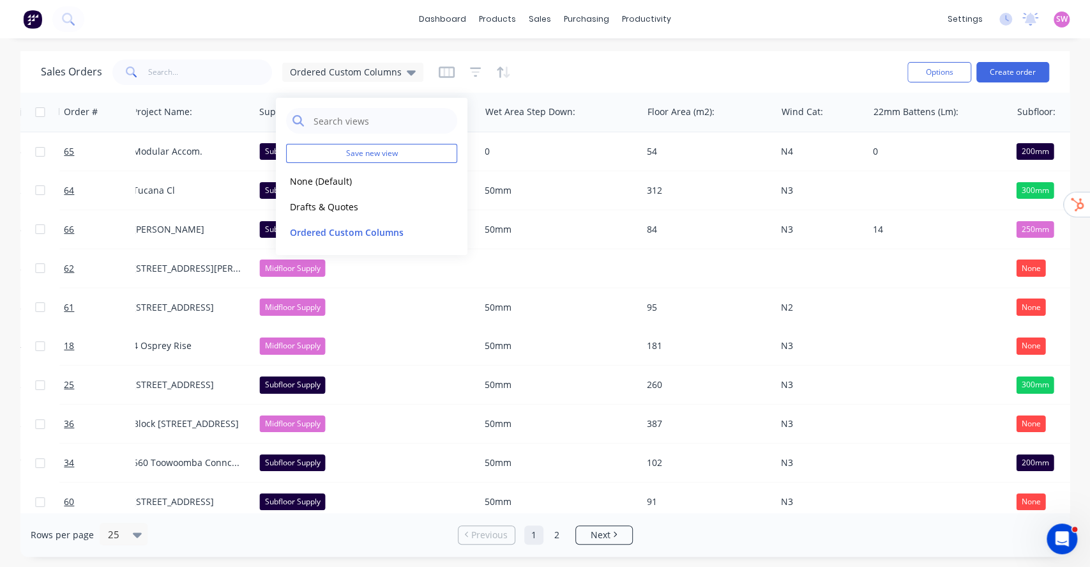
click at [647, 64] on div "Sales Orders Ordered Custom Columns" at bounding box center [469, 71] width 857 height 31
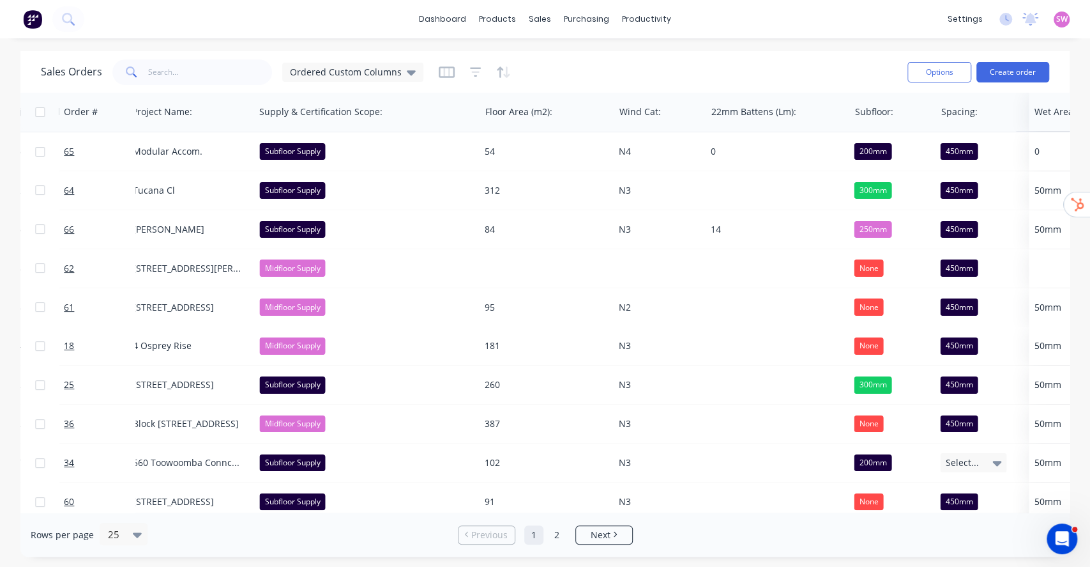
drag, startPoint x: 515, startPoint y: 111, endPoint x: 1068, endPoint y: 121, distance: 552.6
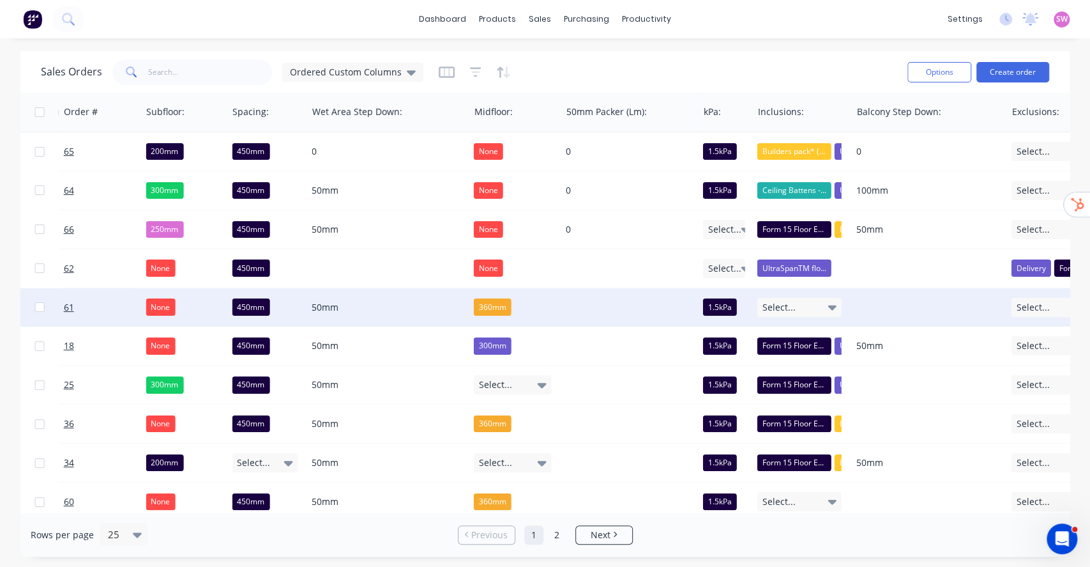
scroll to position [0, 1937]
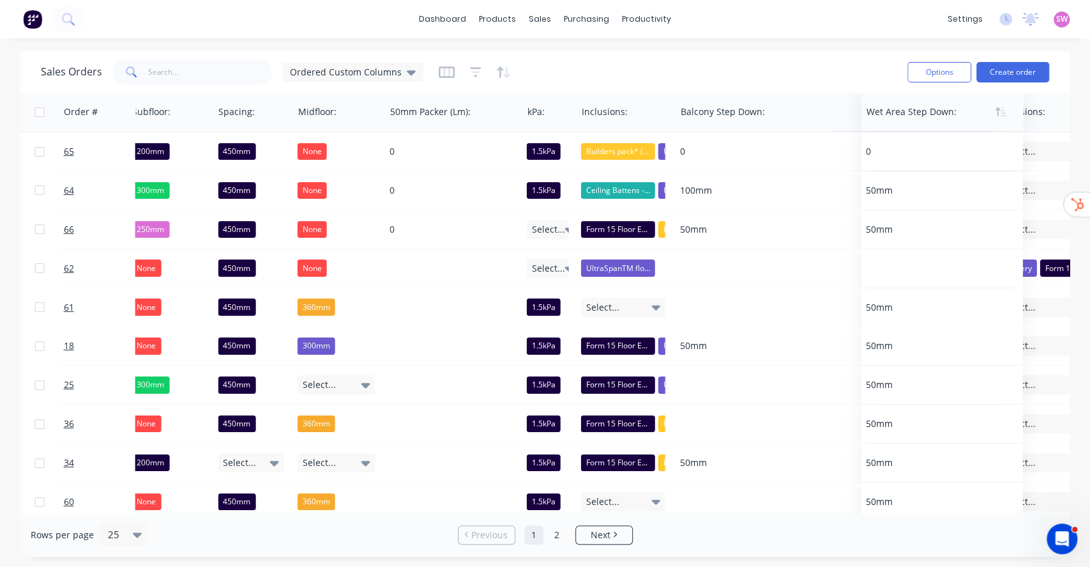
drag, startPoint x: 356, startPoint y: 114, endPoint x: 977, endPoint y: 98, distance: 620.4
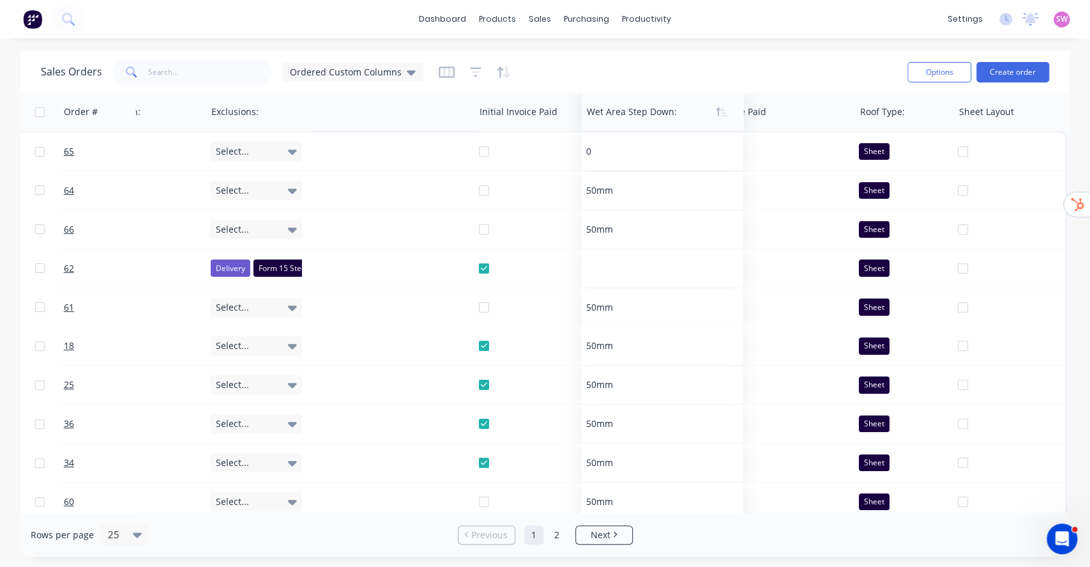
scroll to position [0, 2562]
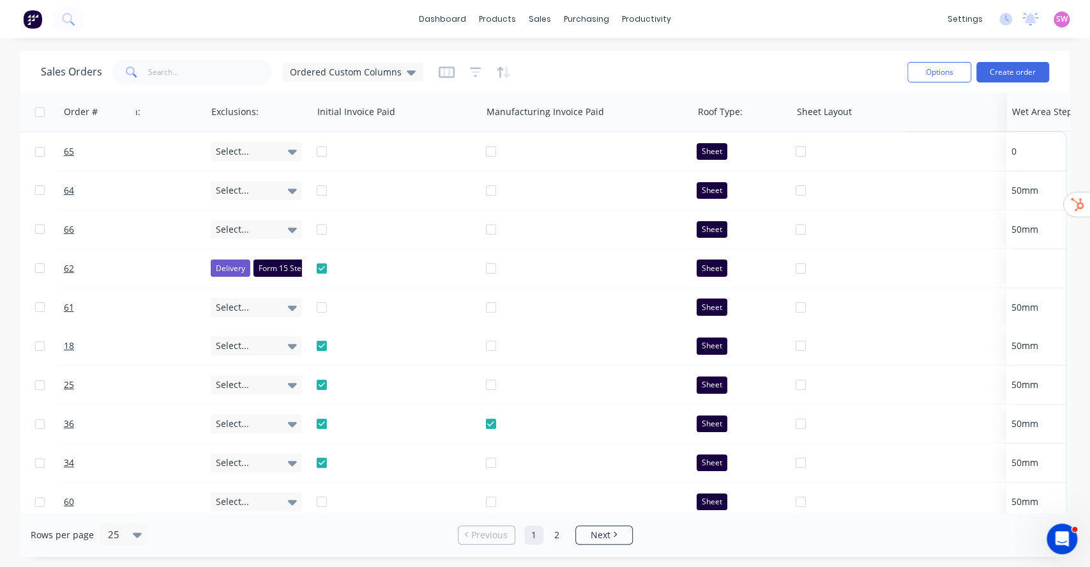
drag, startPoint x: 723, startPoint y: 109, endPoint x: 1042, endPoint y: 107, distance: 319.4
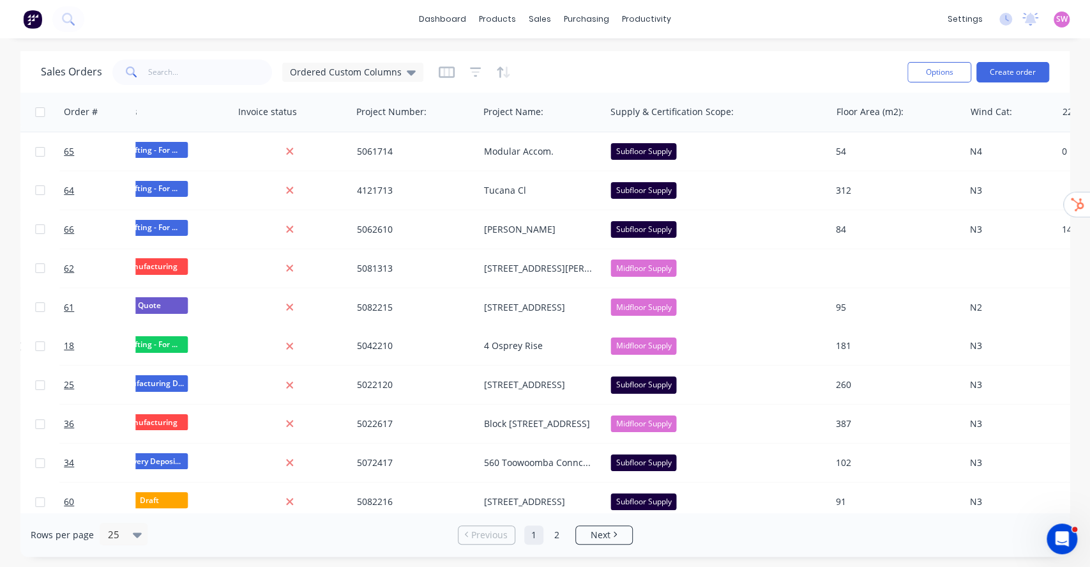
scroll to position [0, 839]
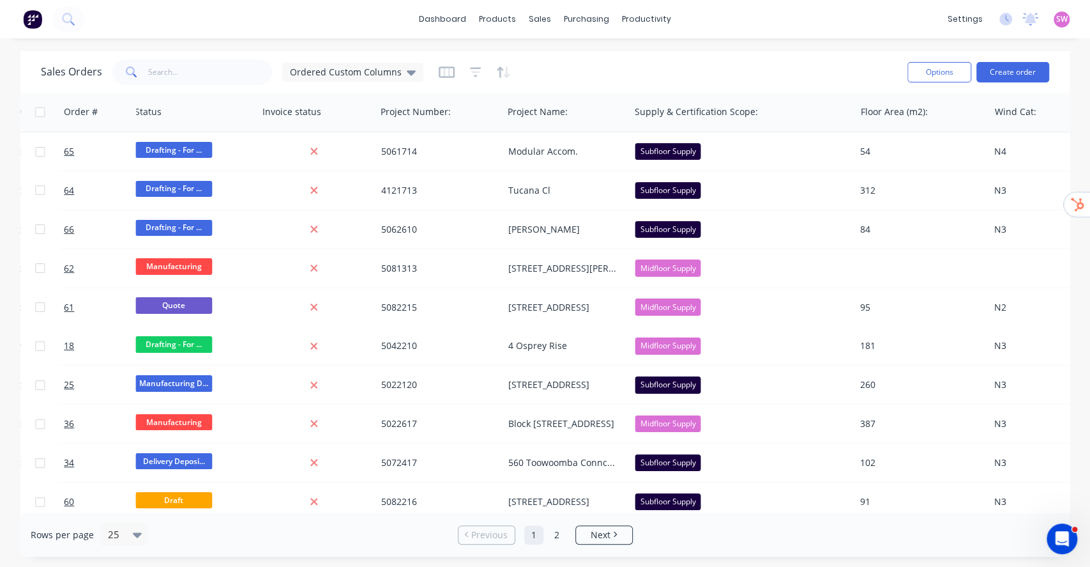
click at [368, 80] on div "Ordered Custom Columns" at bounding box center [352, 72] width 141 height 19
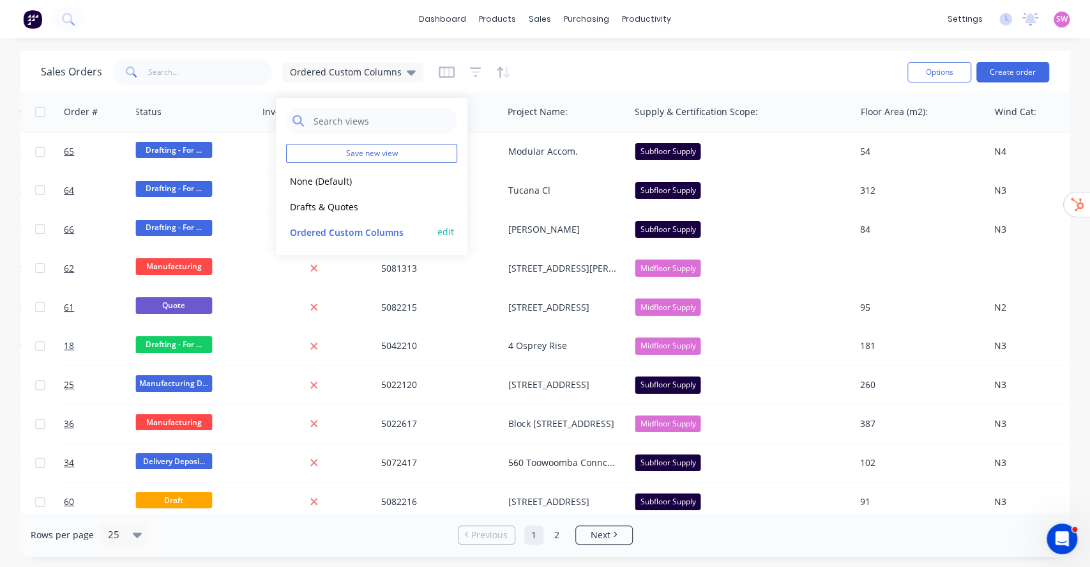
click at [446, 227] on button "edit" at bounding box center [446, 231] width 17 height 13
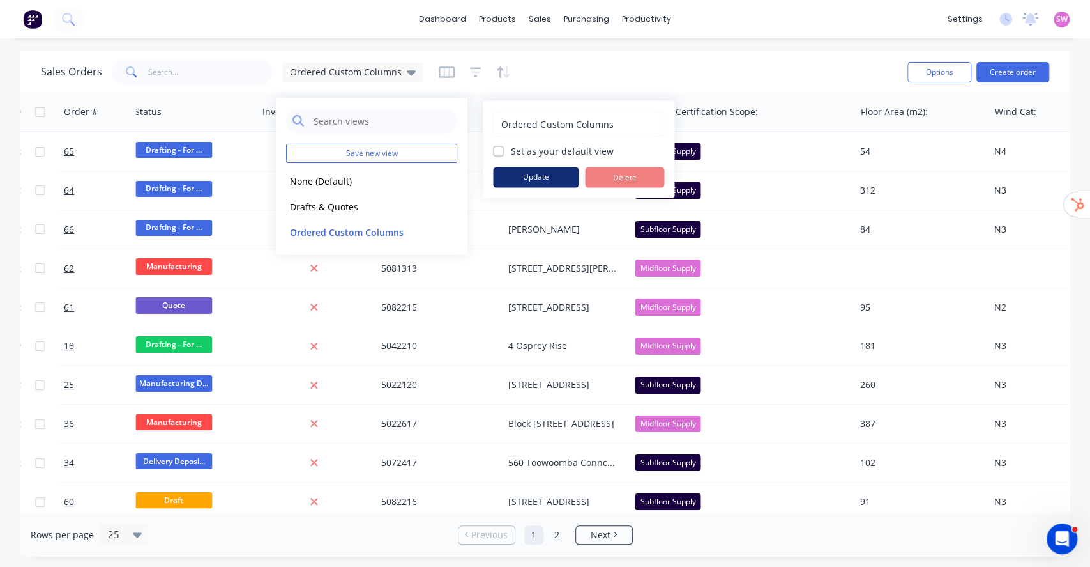
click at [557, 175] on button "Update" at bounding box center [536, 177] width 86 height 20
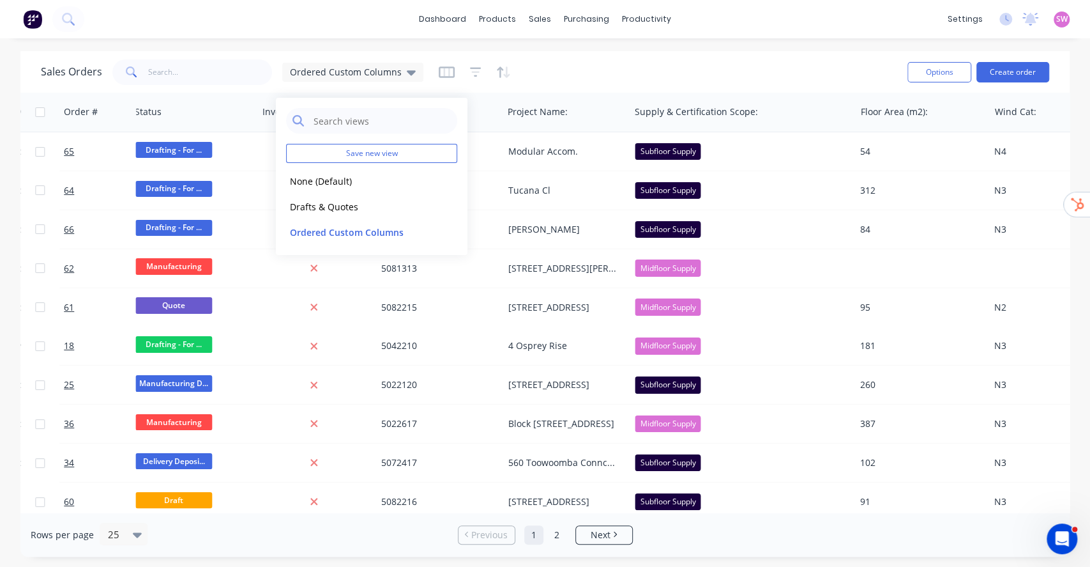
click at [577, 57] on div "Sales Orders Ordered Custom Columns" at bounding box center [469, 71] width 857 height 31
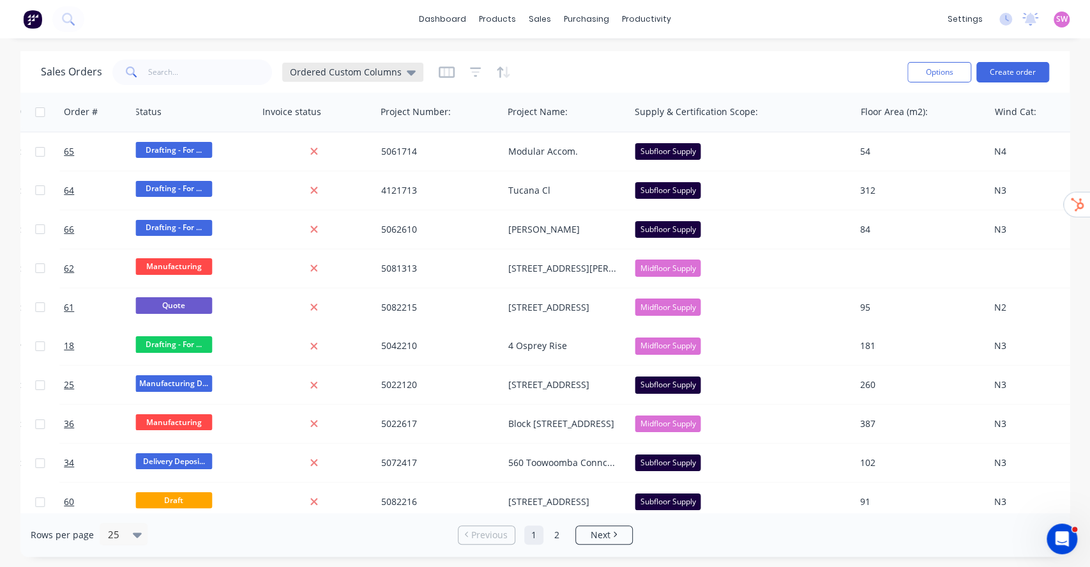
click at [371, 74] on span "Ordered Custom Columns" at bounding box center [346, 71] width 112 height 13
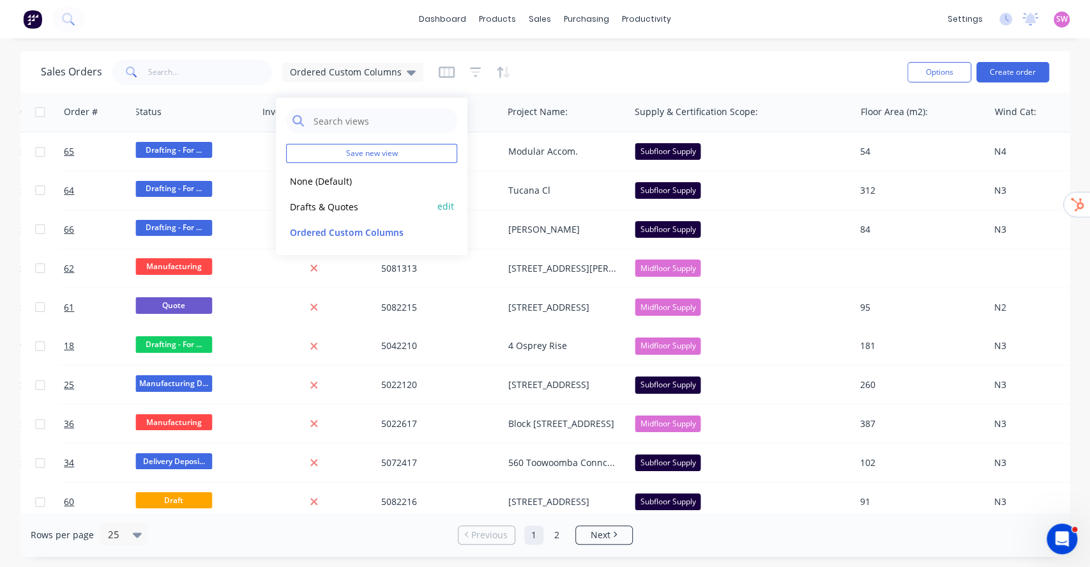
click at [332, 201] on button "Drafts & Quotes" at bounding box center [359, 206] width 146 height 15
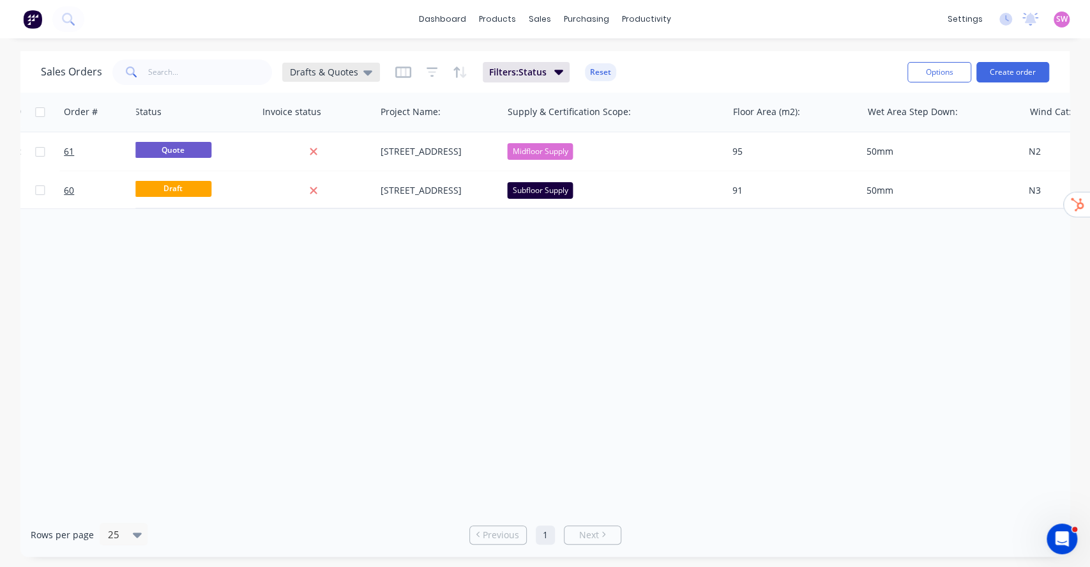
click at [356, 68] on div "Drafts & Quotes" at bounding box center [331, 71] width 82 height 11
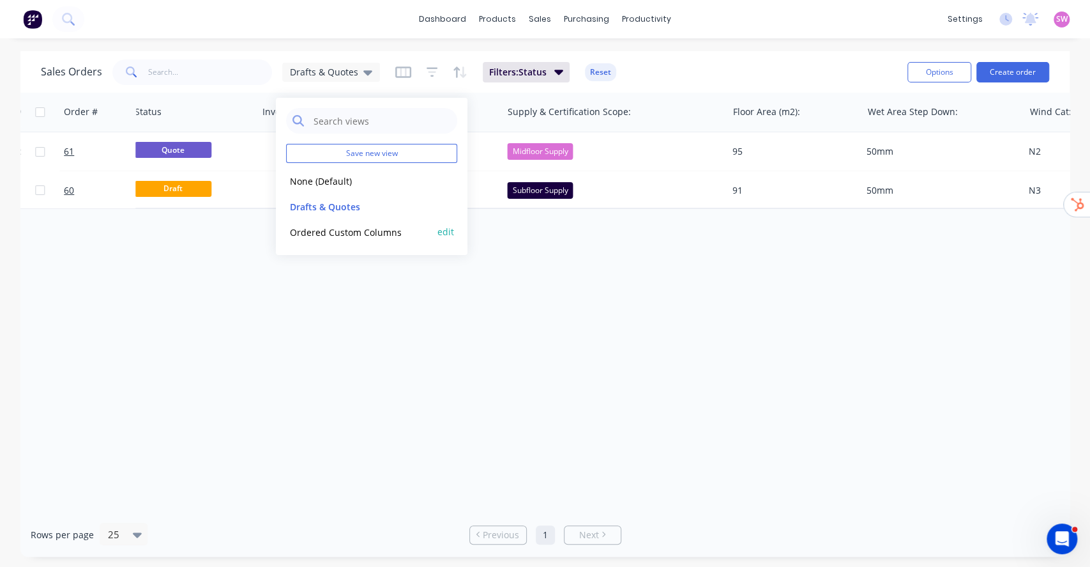
click at [352, 227] on button "Ordered Custom Columns" at bounding box center [359, 231] width 146 height 15
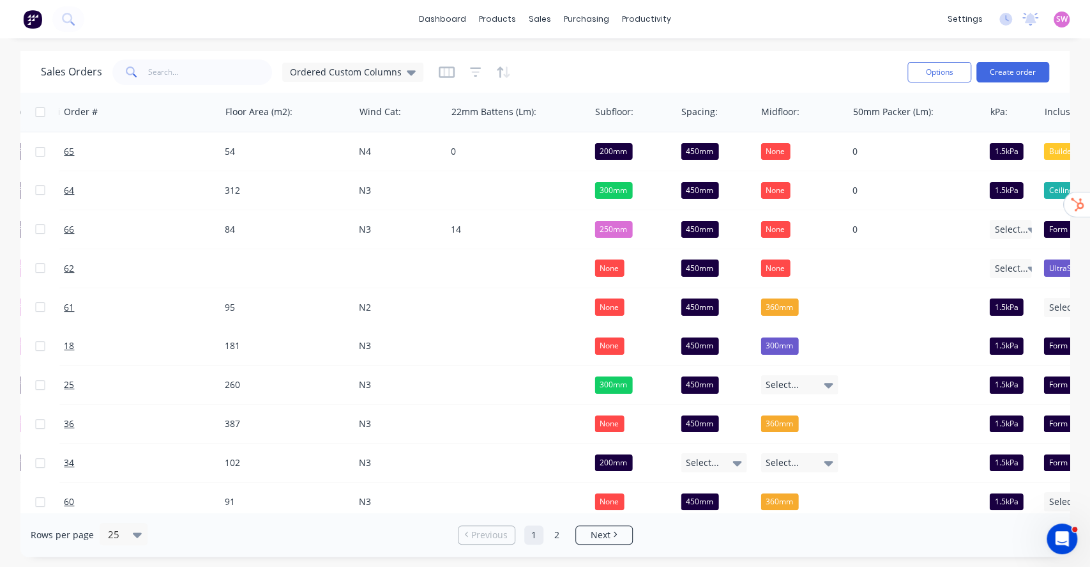
scroll to position [0, 1477]
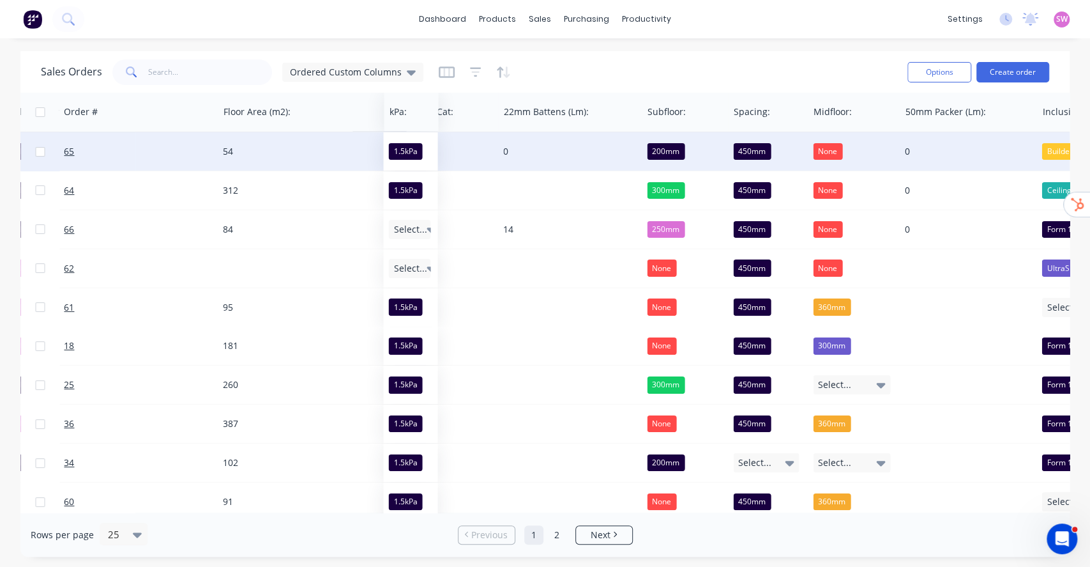
drag, startPoint x: 1005, startPoint y: 112, endPoint x: 397, endPoint y: 135, distance: 607.8
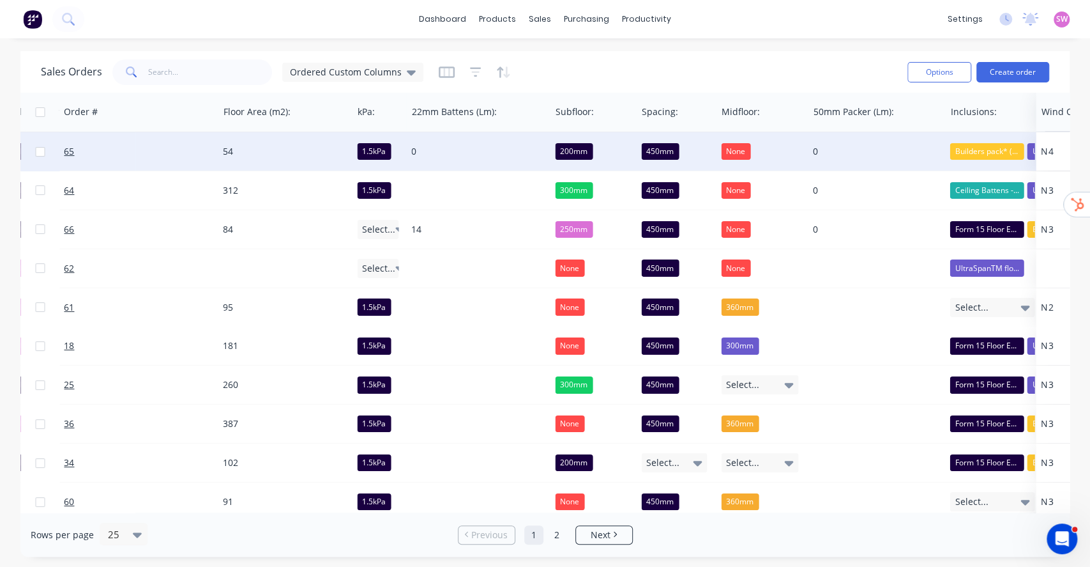
drag, startPoint x: 429, startPoint y: 116, endPoint x: 1058, endPoint y: 135, distance: 630.1
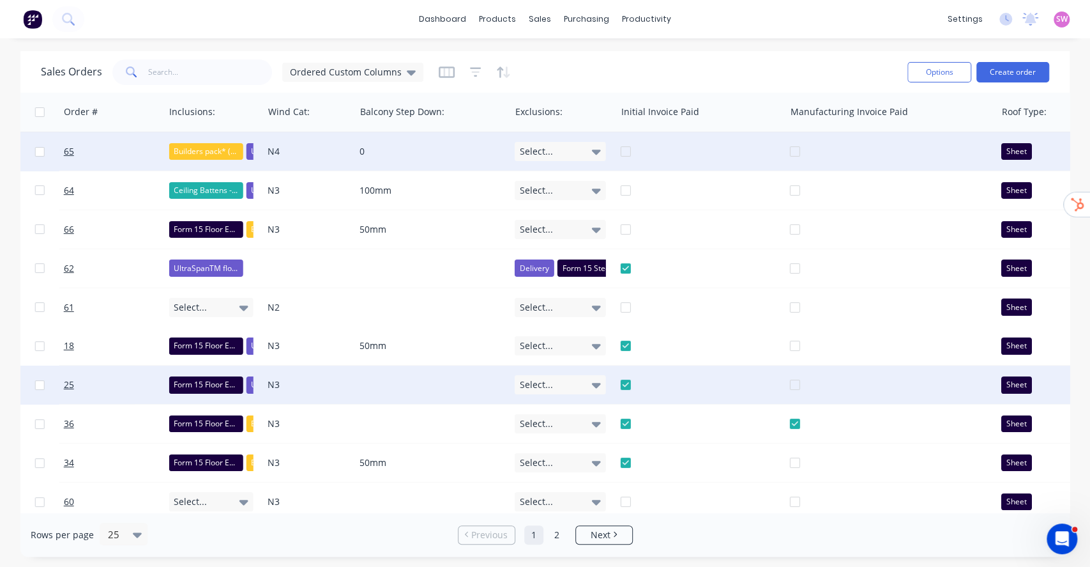
scroll to position [0, 2262]
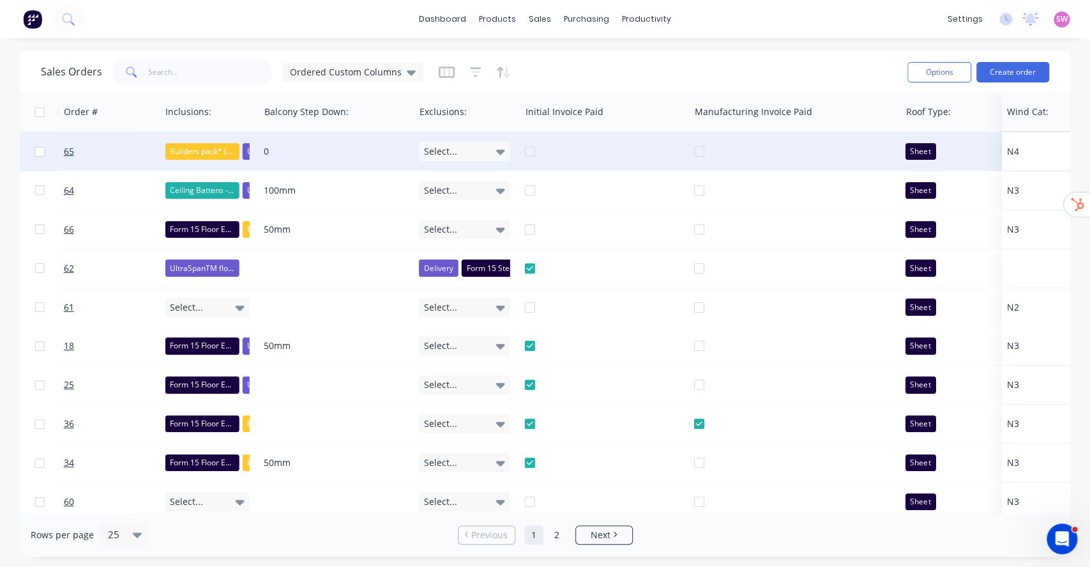
drag, startPoint x: 295, startPoint y: 115, endPoint x: 1037, endPoint y: 132, distance: 742.4
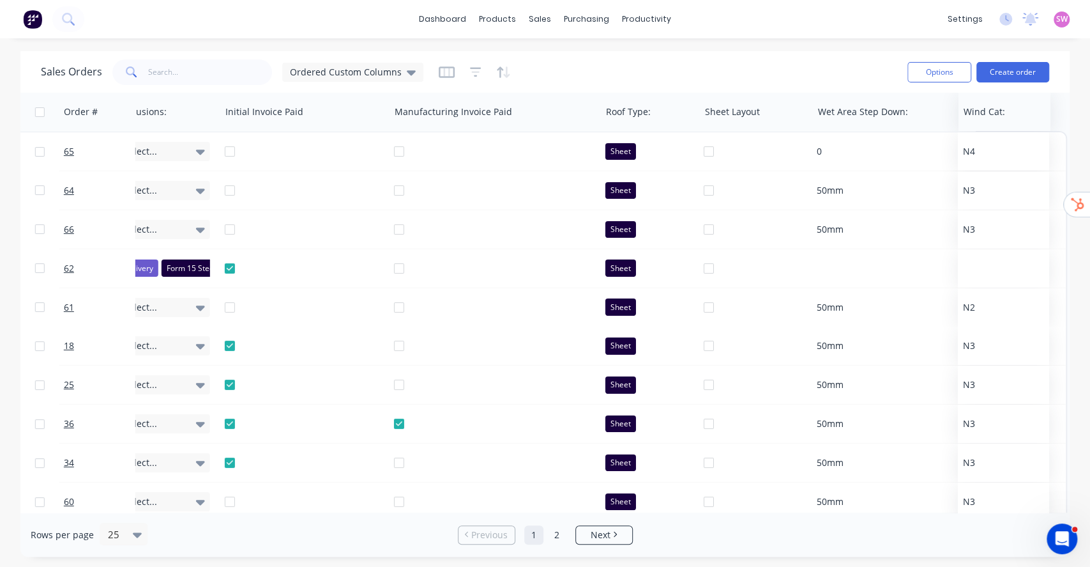
scroll to position [0, 2562]
drag, startPoint x: 716, startPoint y: 113, endPoint x: 1008, endPoint y: 130, distance: 292.4
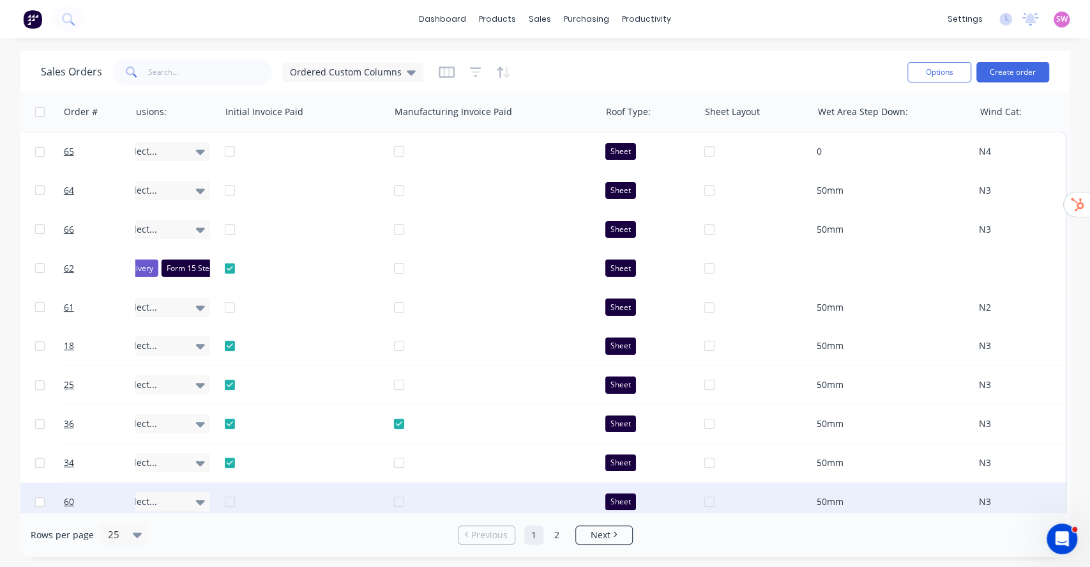
click at [899, 505] on div "50mm" at bounding box center [889, 501] width 144 height 13
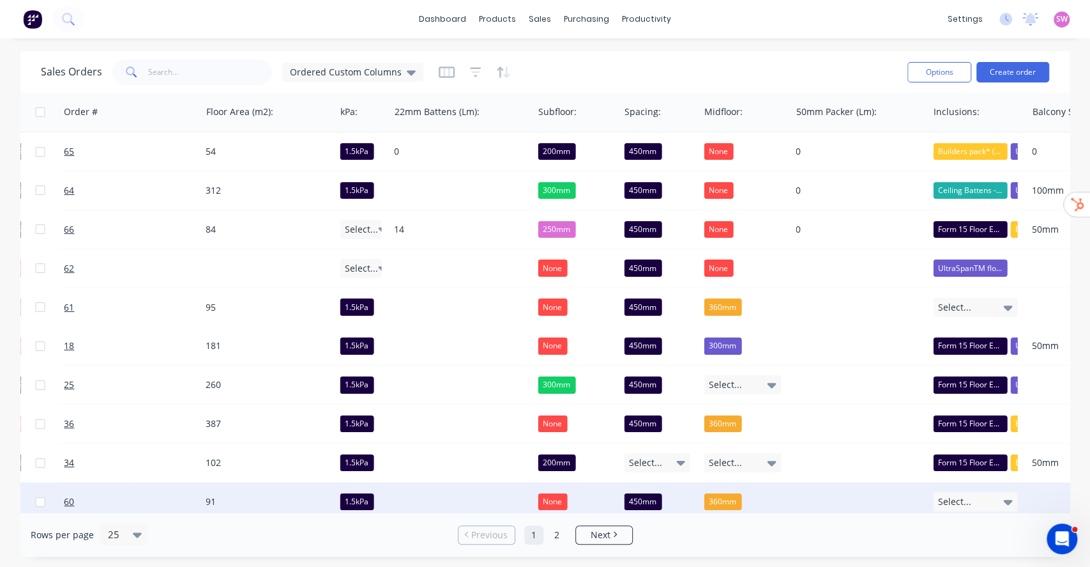
scroll to position [0, 1502]
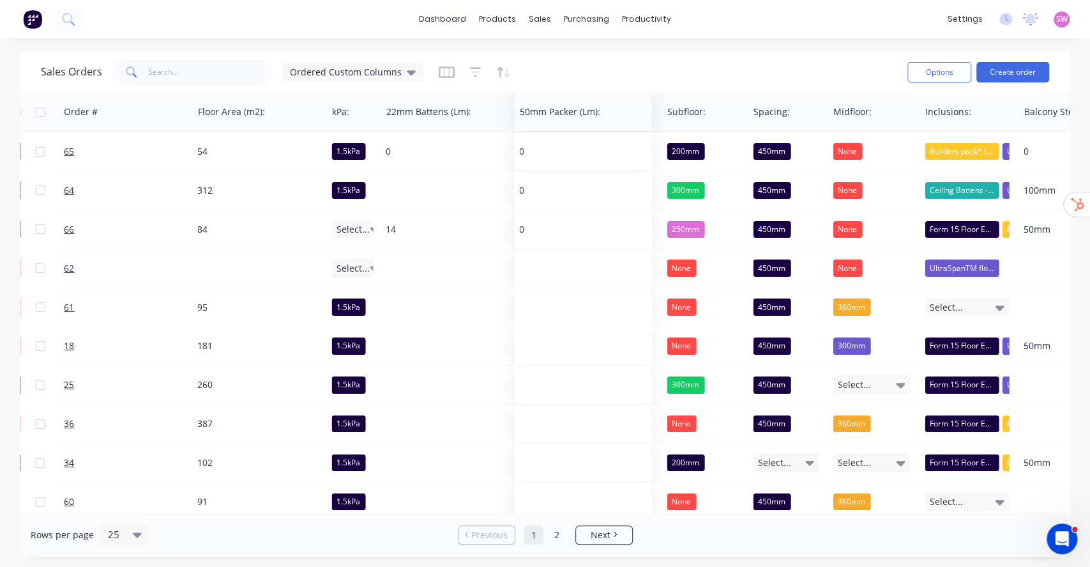
drag, startPoint x: 812, startPoint y: 111, endPoint x: 547, endPoint y: 126, distance: 265.5
click at [547, 126] on div "50mm Packer (Lm):" at bounding box center [582, 112] width 137 height 38
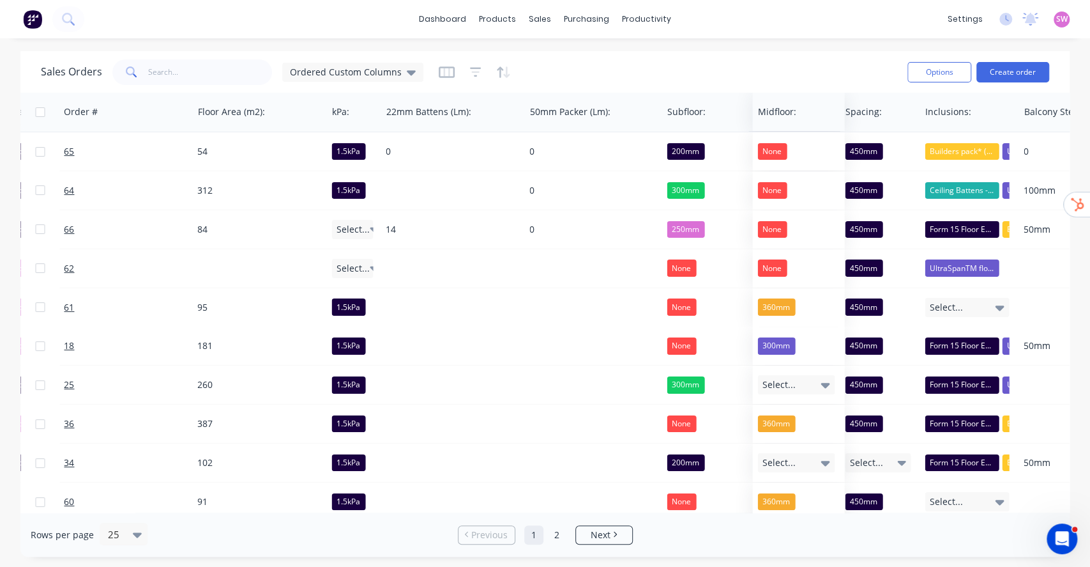
drag, startPoint x: 853, startPoint y: 112, endPoint x: 778, endPoint y: 120, distance: 75.8
click at [778, 120] on div at bounding box center [797, 112] width 78 height 26
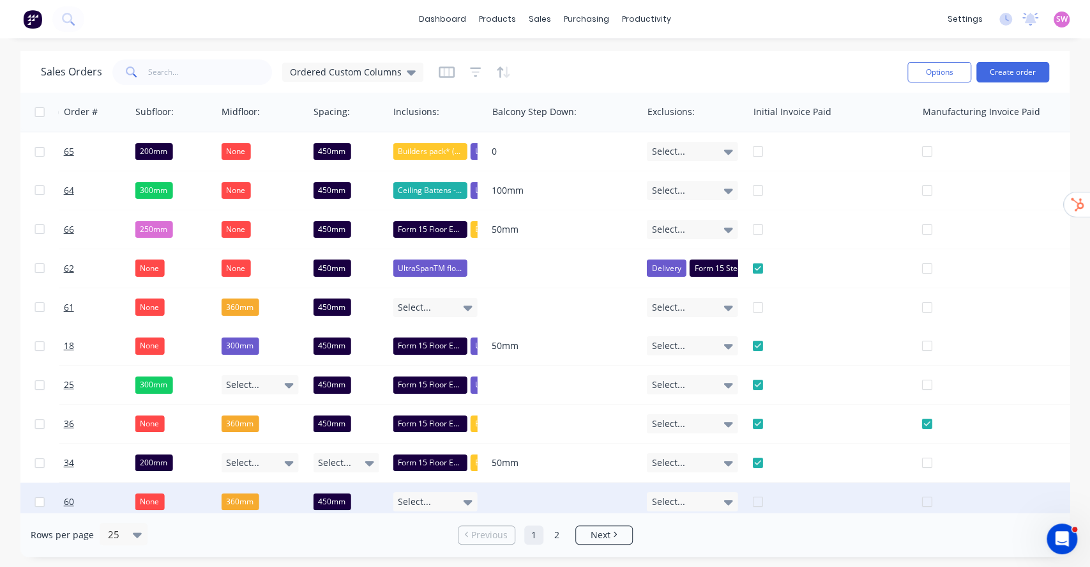
scroll to position [0, 2037]
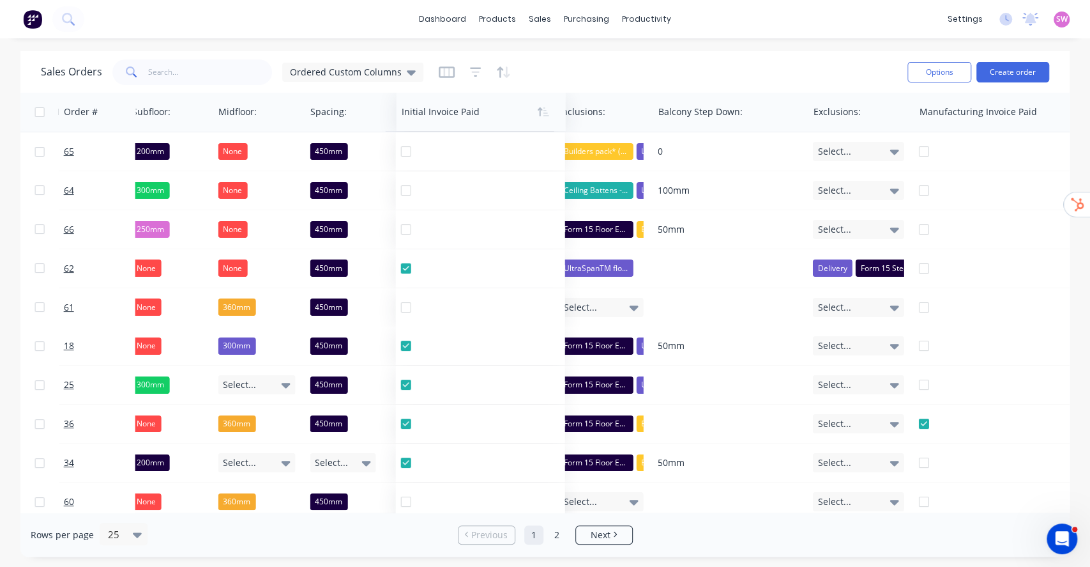
drag, startPoint x: 795, startPoint y: 117, endPoint x: 439, endPoint y: 119, distance: 355.1
click at [439, 119] on div at bounding box center [477, 112] width 151 height 26
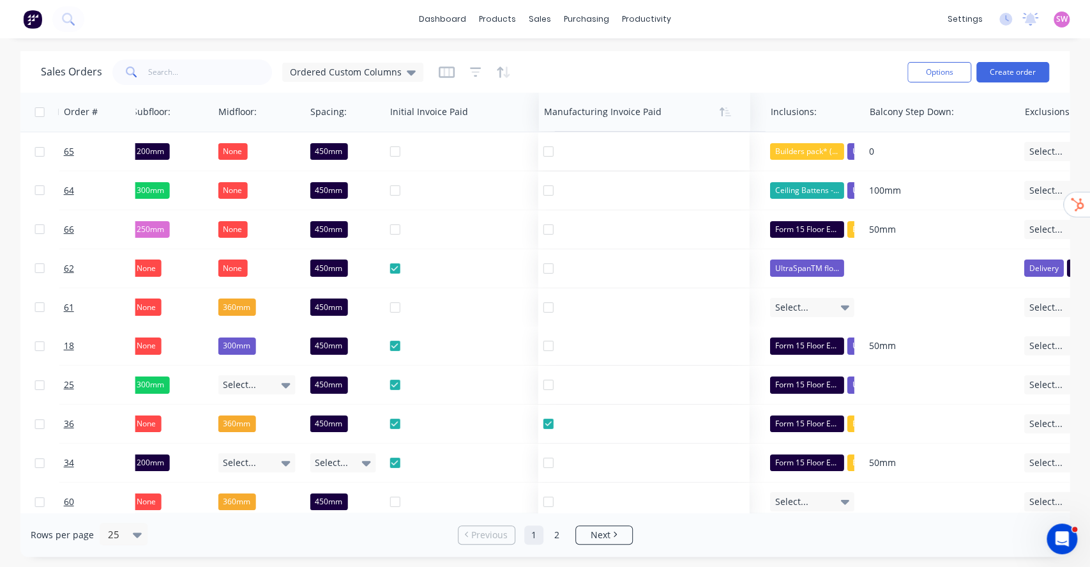
drag, startPoint x: 973, startPoint y: 115, endPoint x: 598, endPoint y: 123, distance: 375.6
click at [598, 123] on div at bounding box center [639, 112] width 191 height 26
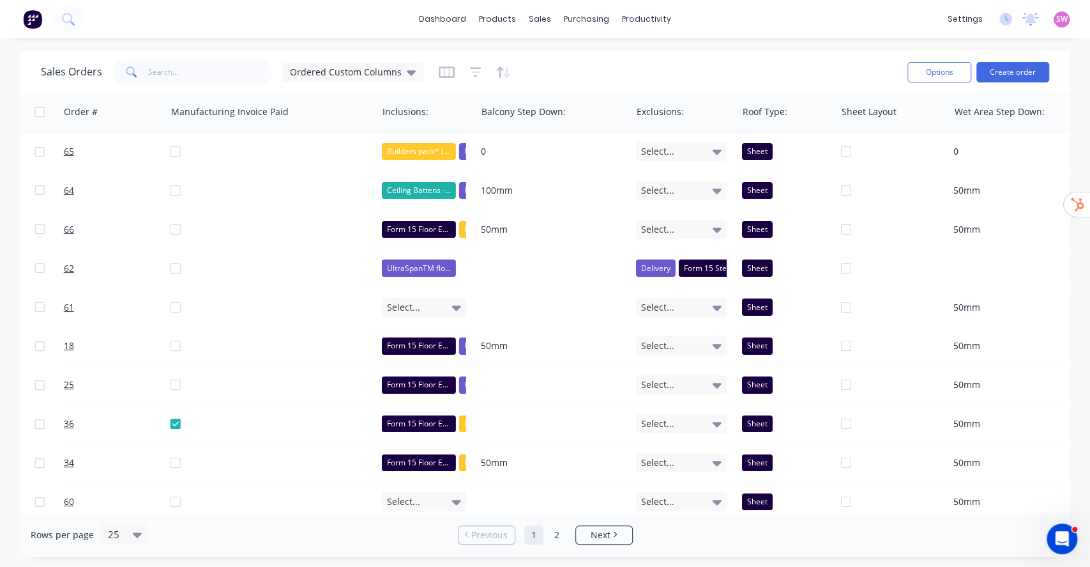
scroll to position [0, 2458]
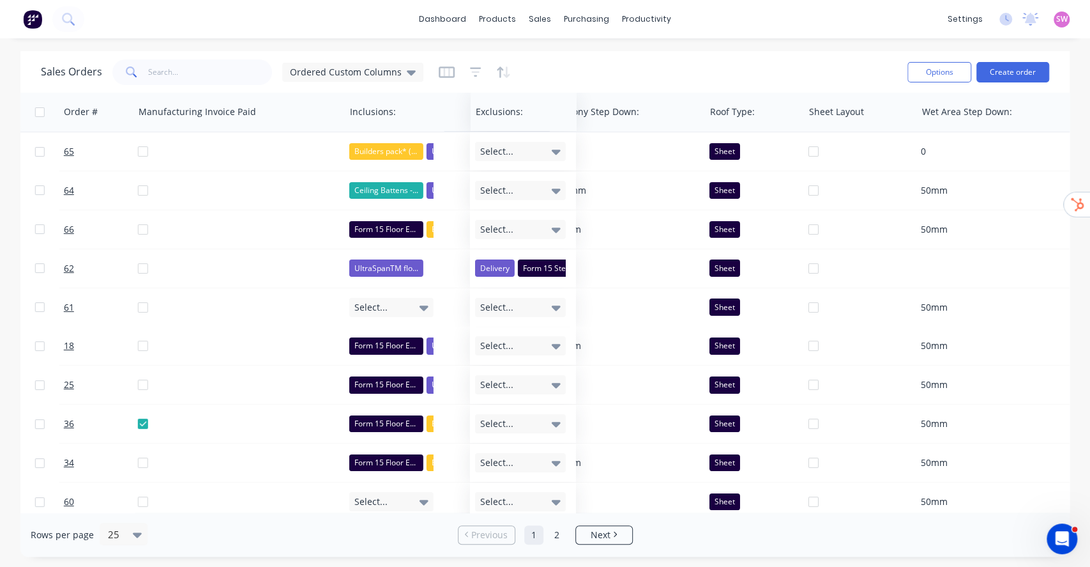
drag, startPoint x: 620, startPoint y: 110, endPoint x: 492, endPoint y: 122, distance: 129.0
click at [492, 122] on div at bounding box center [521, 112] width 91 height 26
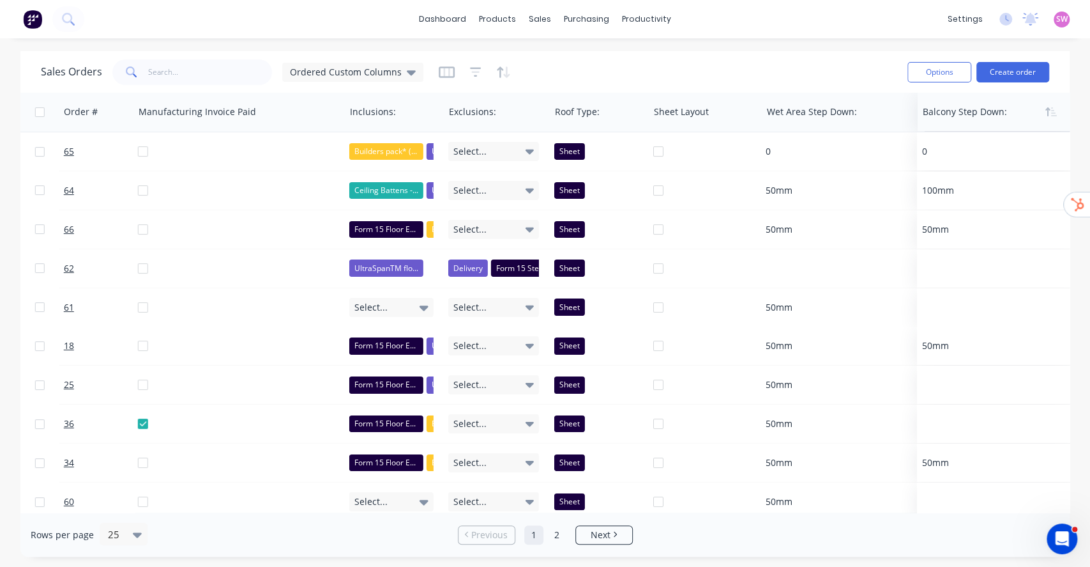
drag, startPoint x: 598, startPoint y: 120, endPoint x: 966, endPoint y: 107, distance: 368.1
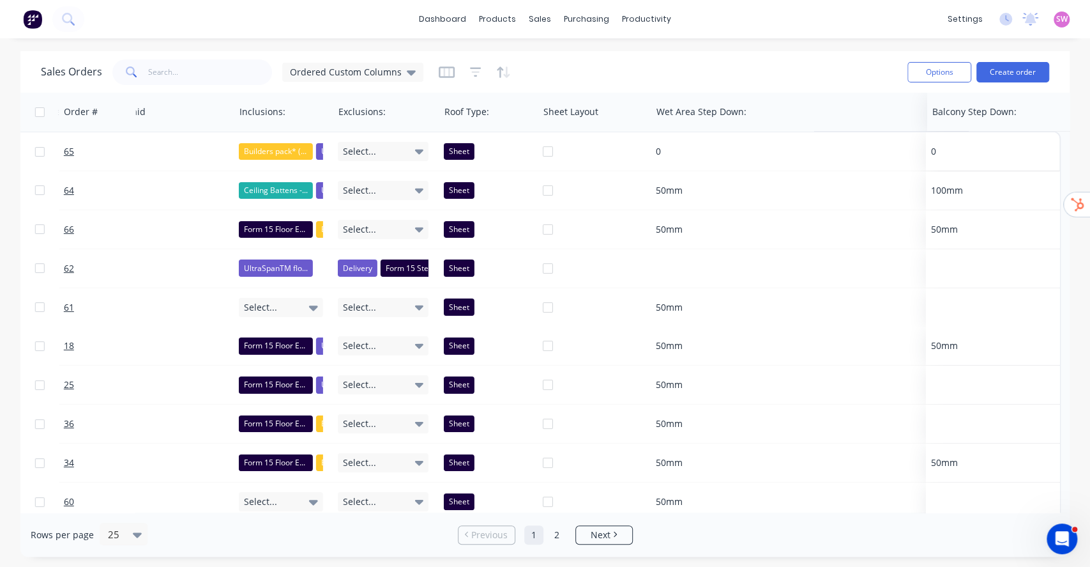
scroll to position [0, 2562]
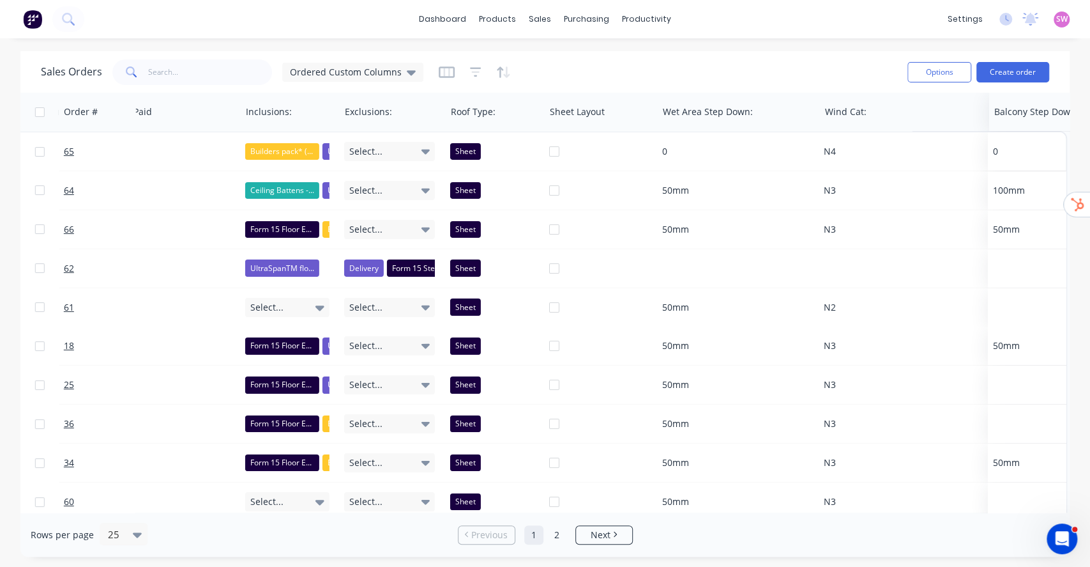
drag, startPoint x: 983, startPoint y: 125, endPoint x: 1020, endPoint y: 129, distance: 37.3
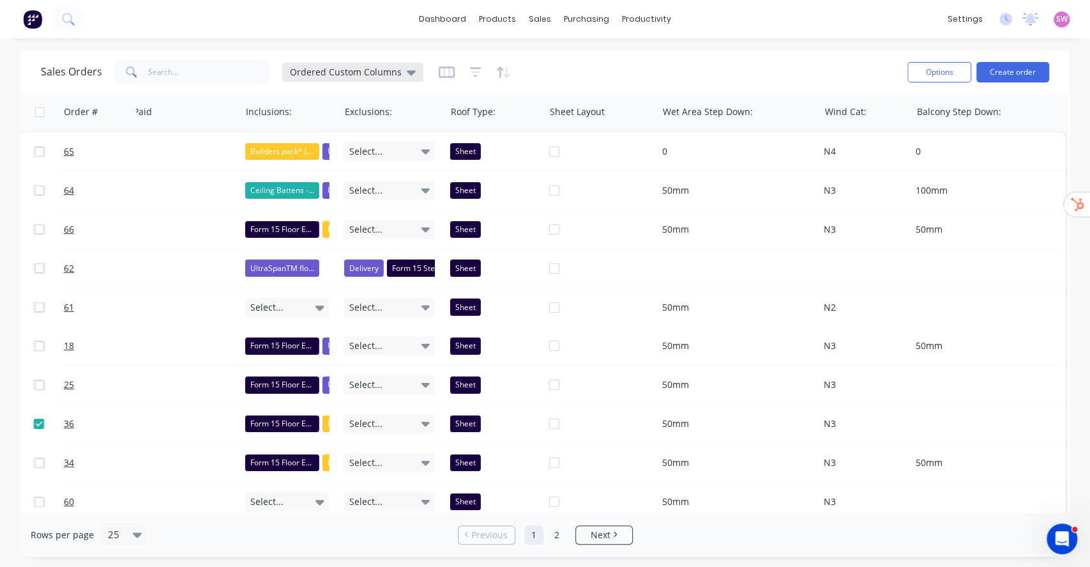
click at [407, 77] on icon at bounding box center [411, 72] width 9 height 14
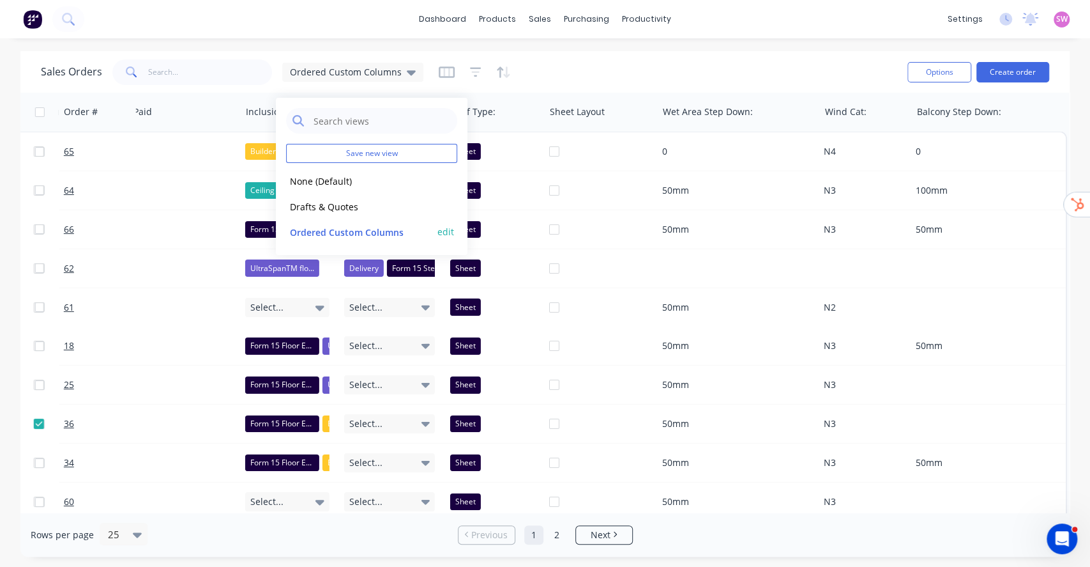
click at [444, 231] on button "edit" at bounding box center [446, 231] width 17 height 13
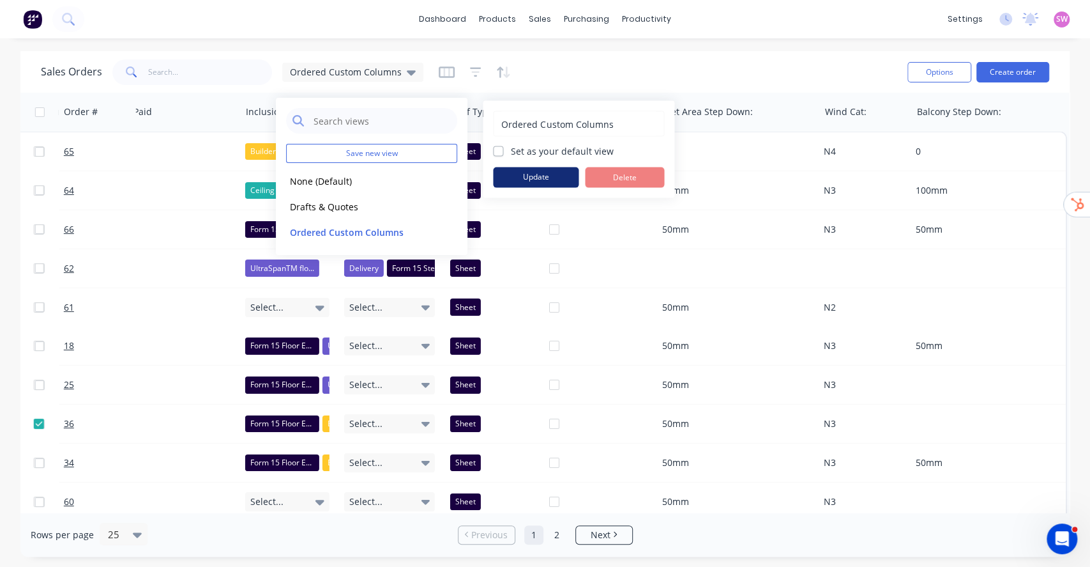
click at [549, 181] on button "Update" at bounding box center [536, 177] width 86 height 20
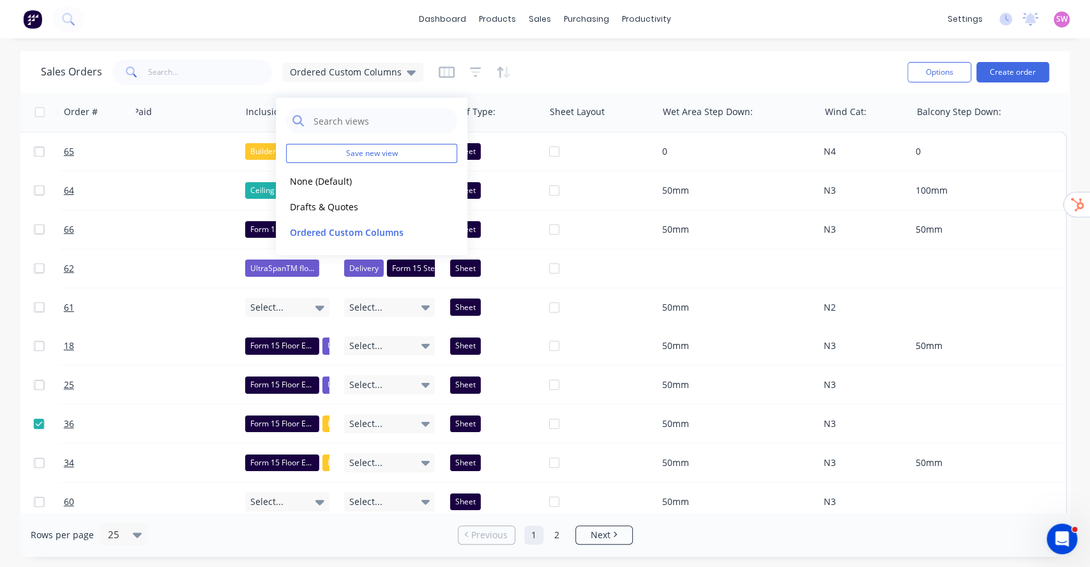
click at [649, 73] on div "Sales Orders Ordered Custom Columns" at bounding box center [469, 71] width 857 height 31
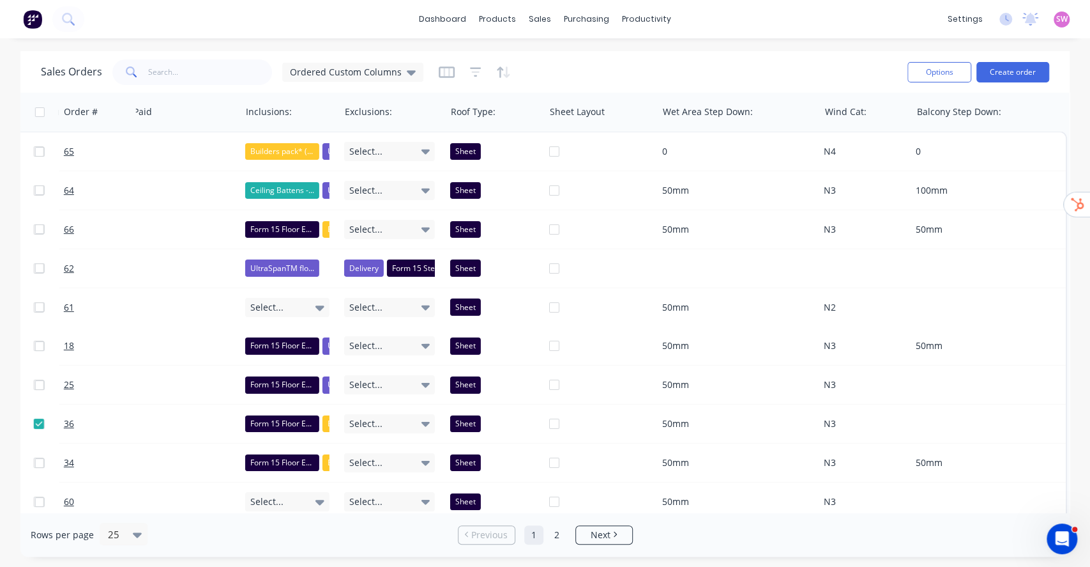
scroll to position [0, 2568]
click at [369, 70] on span "Ordered Custom Columns" at bounding box center [346, 71] width 112 height 13
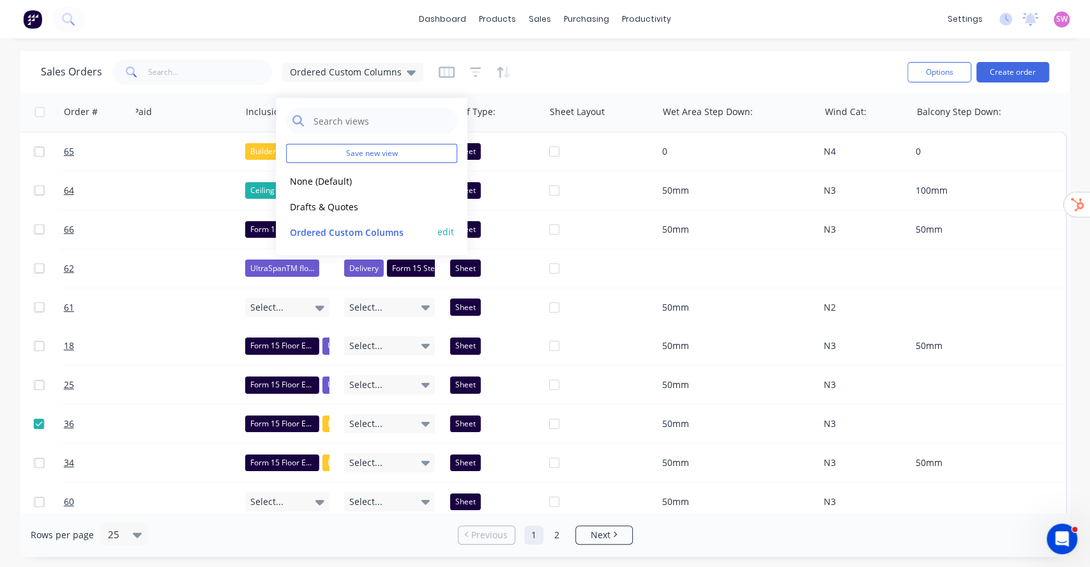
click at [443, 231] on button "edit" at bounding box center [446, 231] width 17 height 13
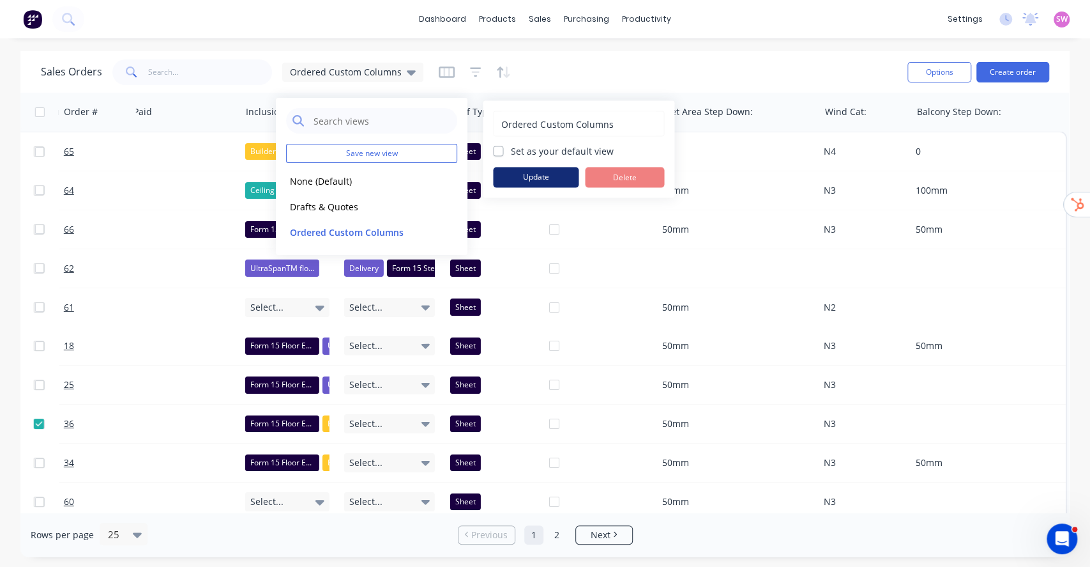
click at [532, 172] on button "Update" at bounding box center [536, 177] width 86 height 20
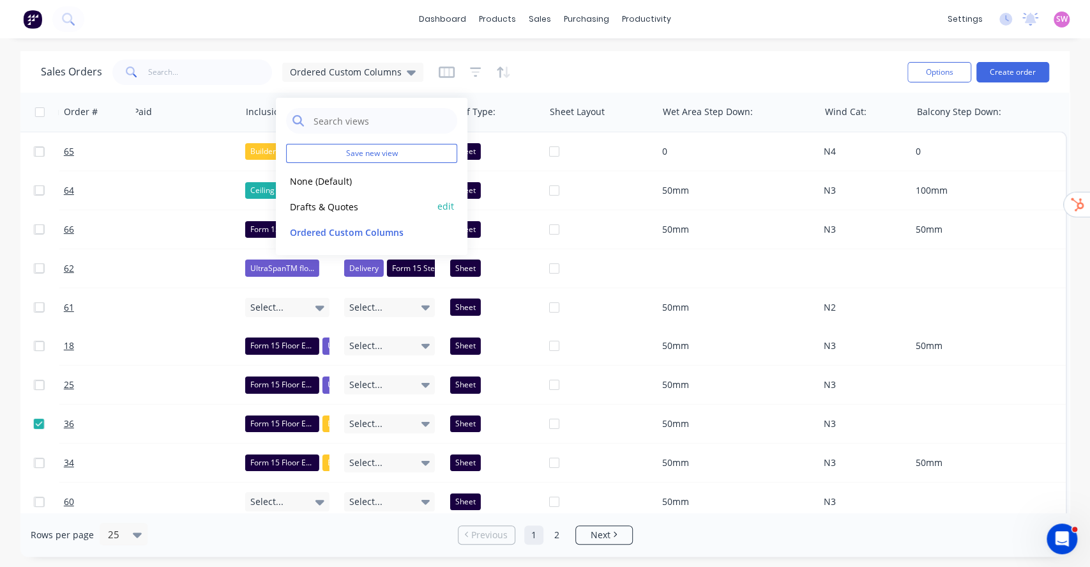
click at [337, 199] on button "Drafts & Quotes" at bounding box center [359, 206] width 146 height 15
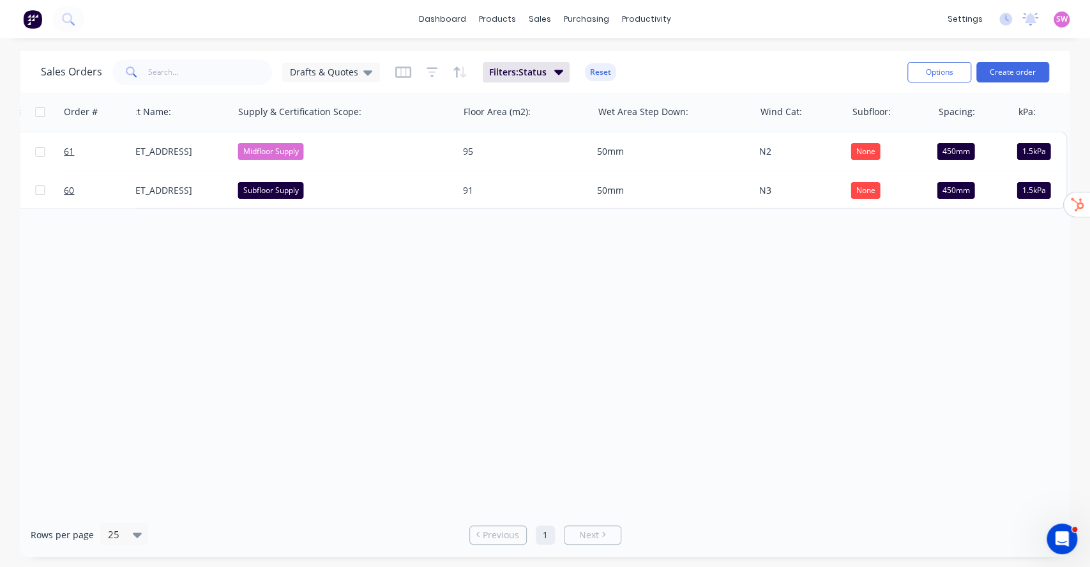
scroll to position [0, 1109]
click at [368, 80] on div "Drafts & Quotes" at bounding box center [331, 72] width 98 height 19
click at [374, 227] on button "Ordered Custom Columns" at bounding box center [359, 231] width 146 height 15
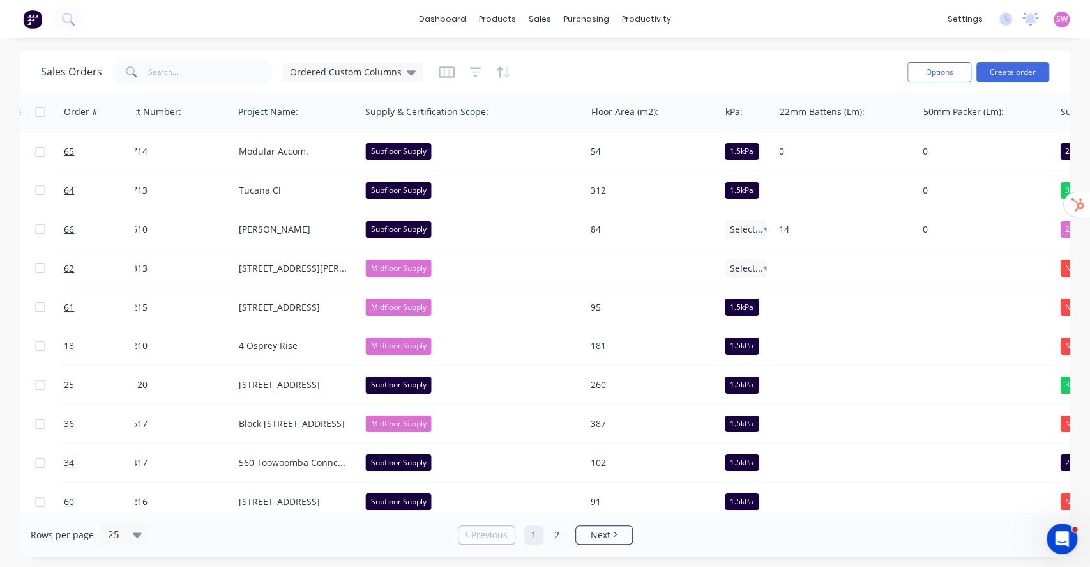
click at [625, 512] on div "Rows per page 25 Previous 1 2 Next" at bounding box center [544, 534] width 1049 height 44
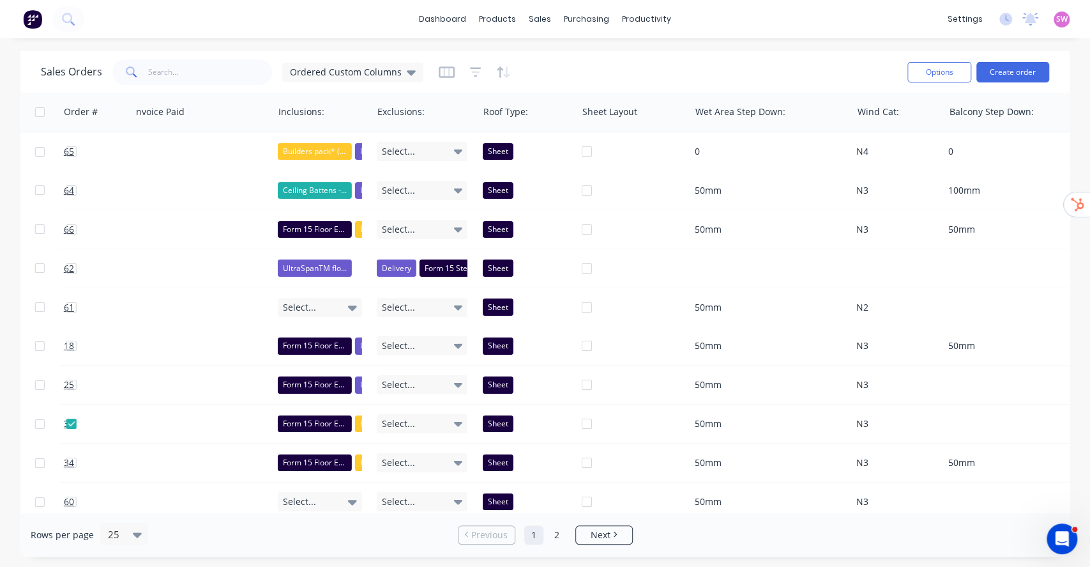
scroll to position [0, 2568]
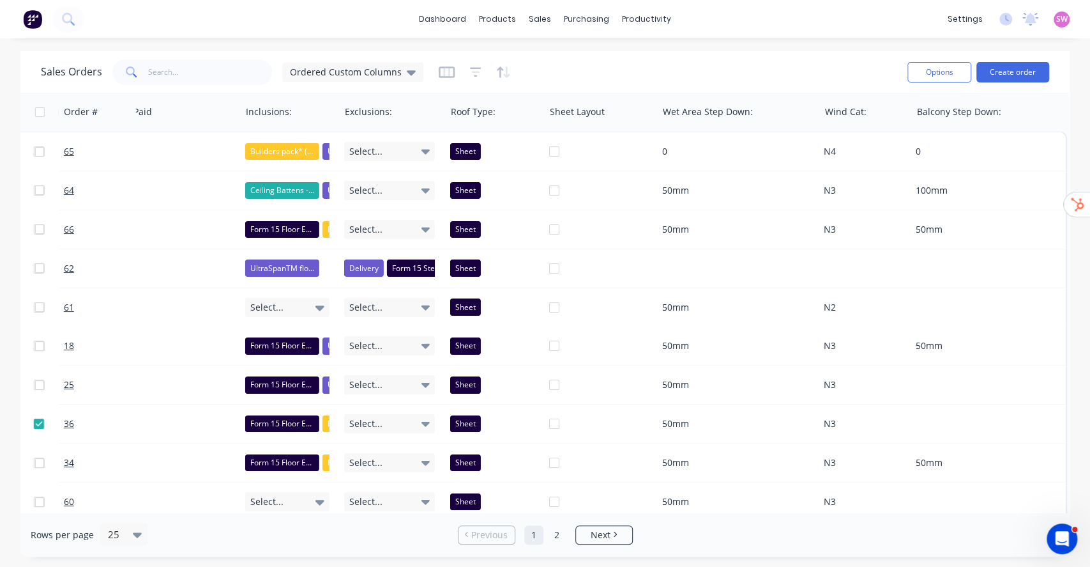
drag, startPoint x: 1089, startPoint y: 554, endPoint x: 1062, endPoint y: 565, distance: 29.3
drag, startPoint x: 1062, startPoint y: 565, endPoint x: 736, endPoint y: 64, distance: 597.4
click at [736, 64] on div "Sales Orders Ordered Custom Columns" at bounding box center [469, 71] width 857 height 31
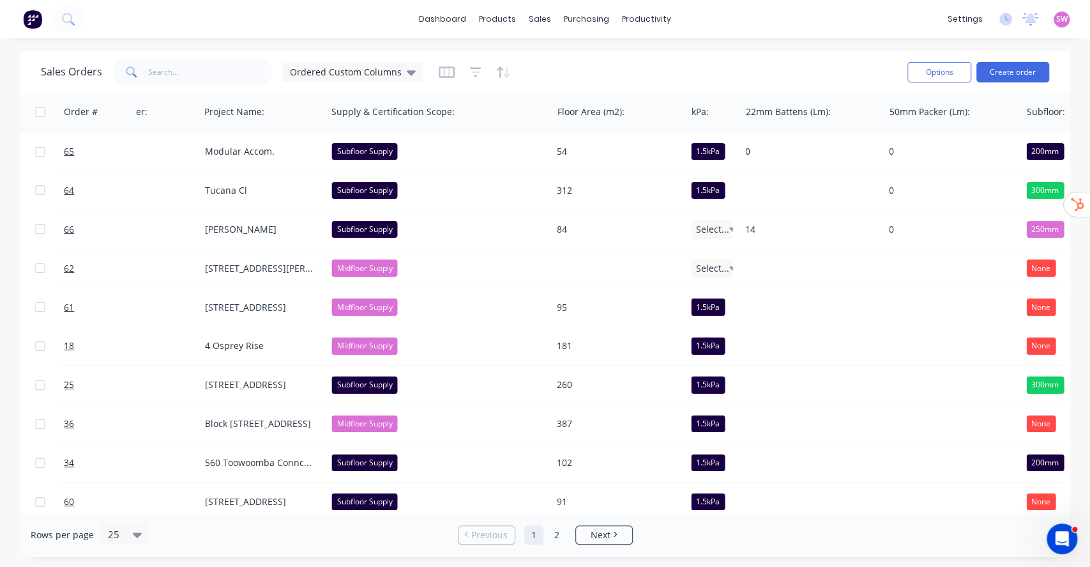
scroll to position [0, 0]
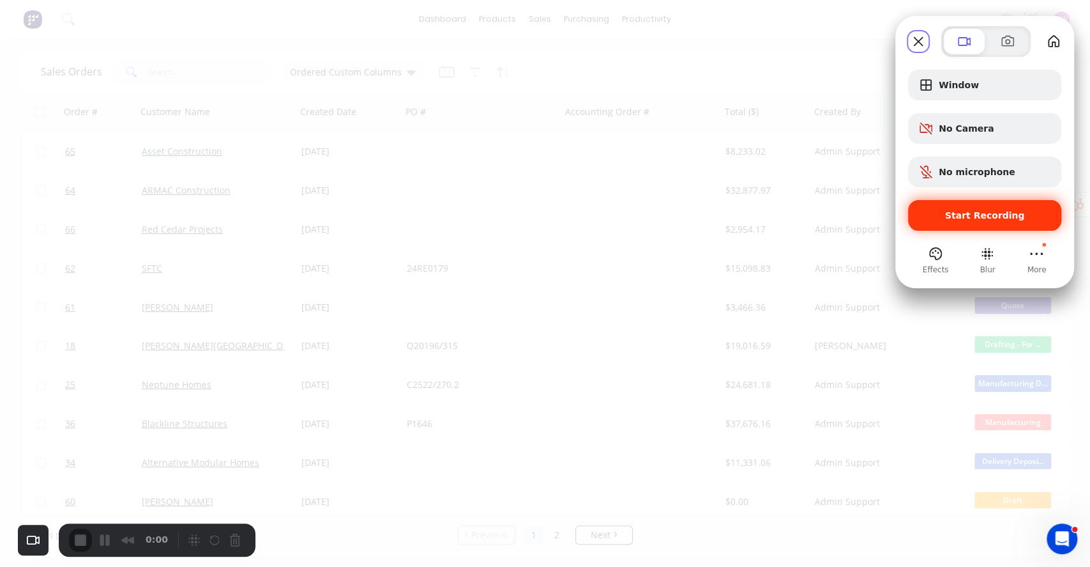
click at [1012, 217] on span "Start Recording" at bounding box center [985, 215] width 80 height 10
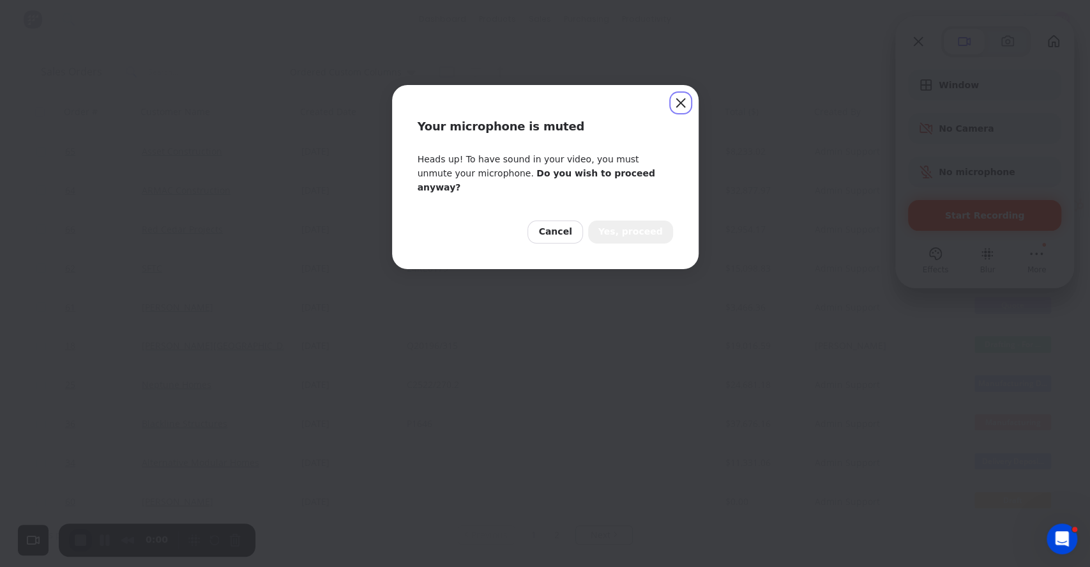
click at [637, 225] on span "Yes, proceed" at bounding box center [630, 232] width 65 height 14
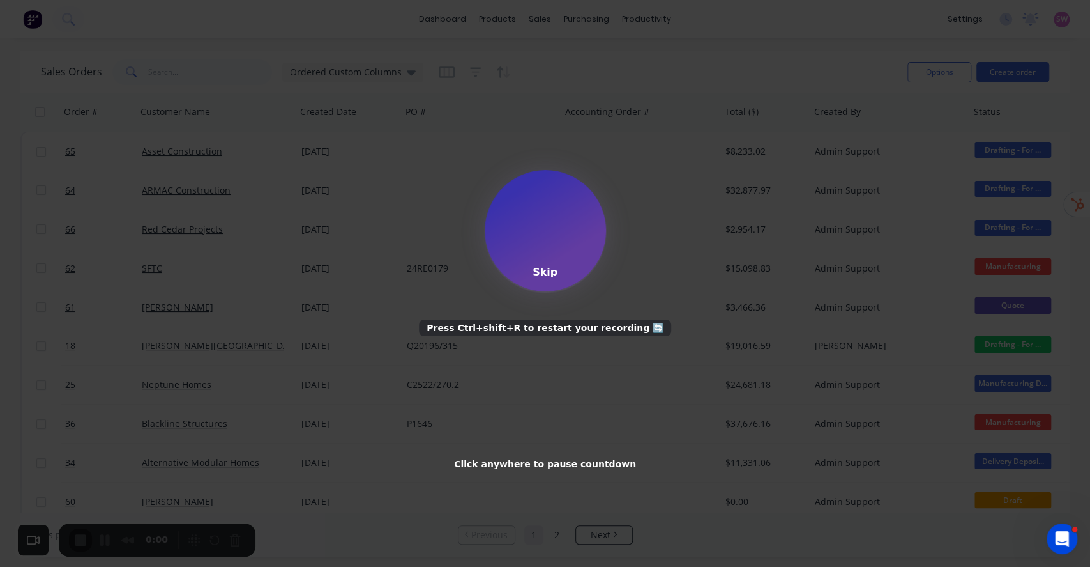
click at [547, 273] on div "Skip" at bounding box center [545, 272] width 25 height 12
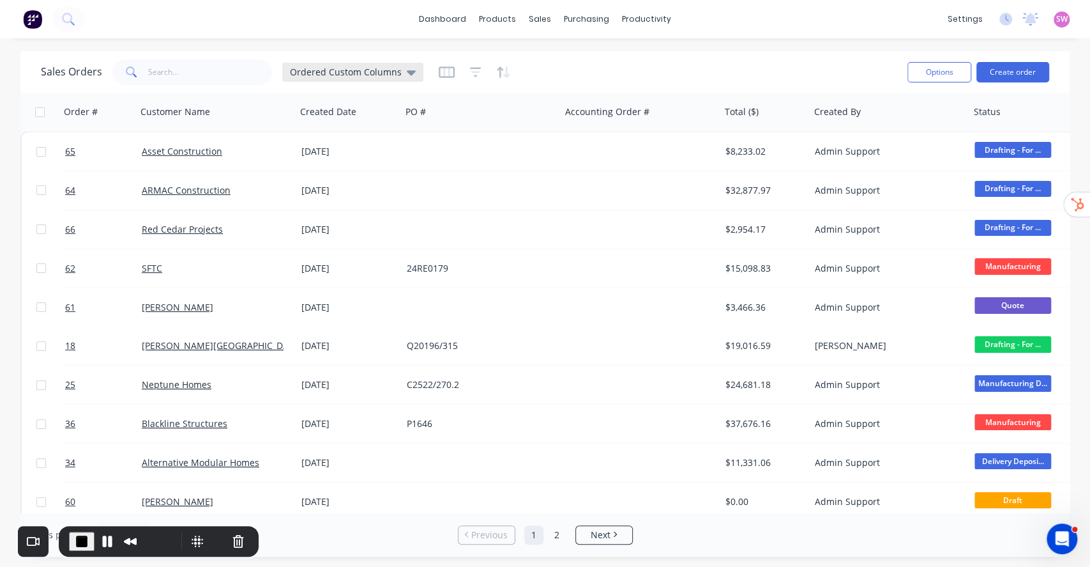
click at [394, 73] on span "Ordered Custom Columns" at bounding box center [346, 71] width 112 height 13
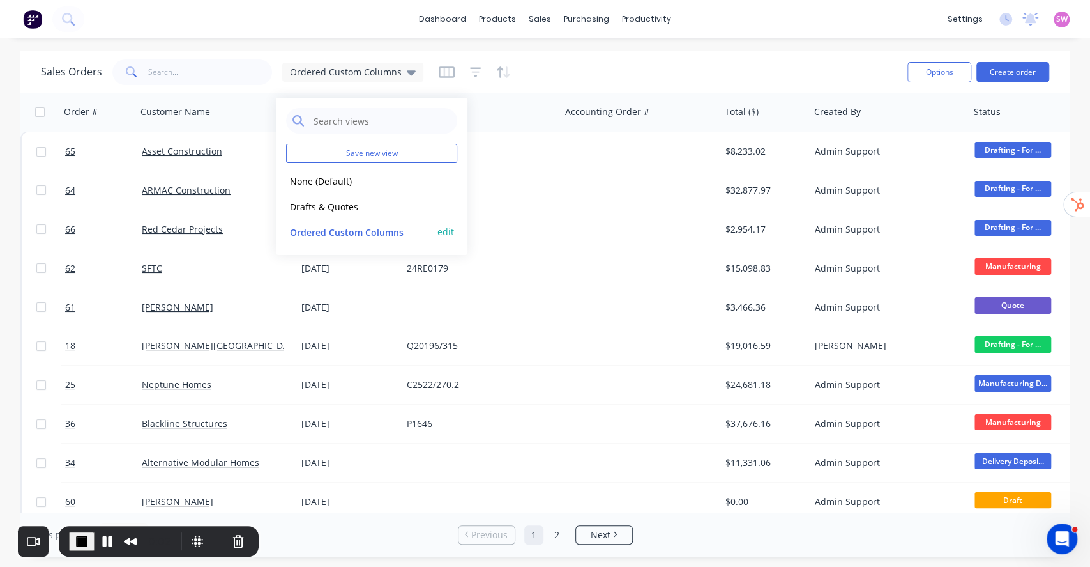
click at [349, 228] on button "Ordered Custom Columns" at bounding box center [359, 231] width 146 height 15
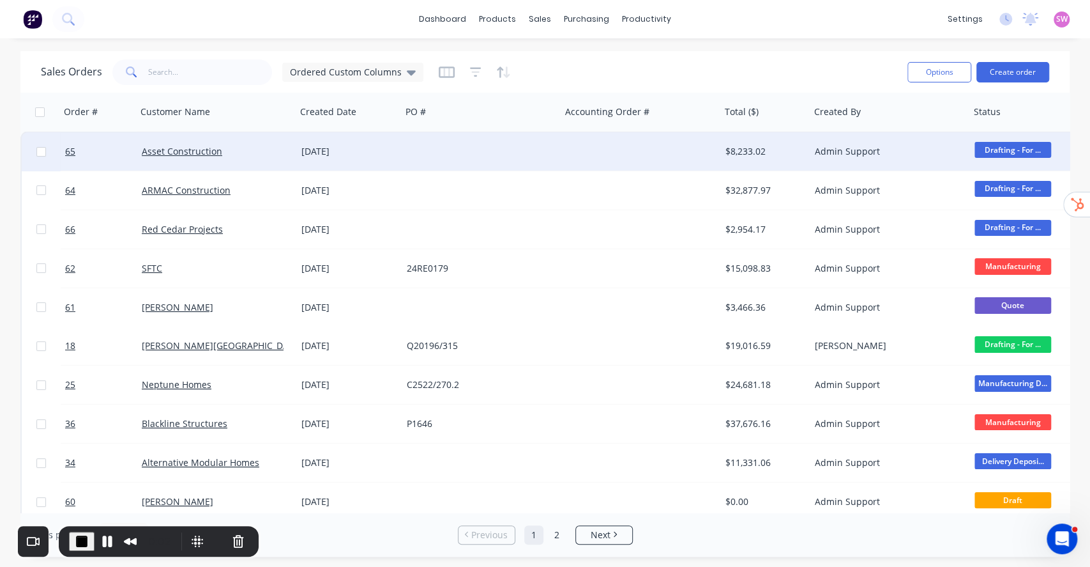
click at [591, 70] on div "Sales Orders Ordered Custom Columns" at bounding box center [469, 71] width 857 height 31
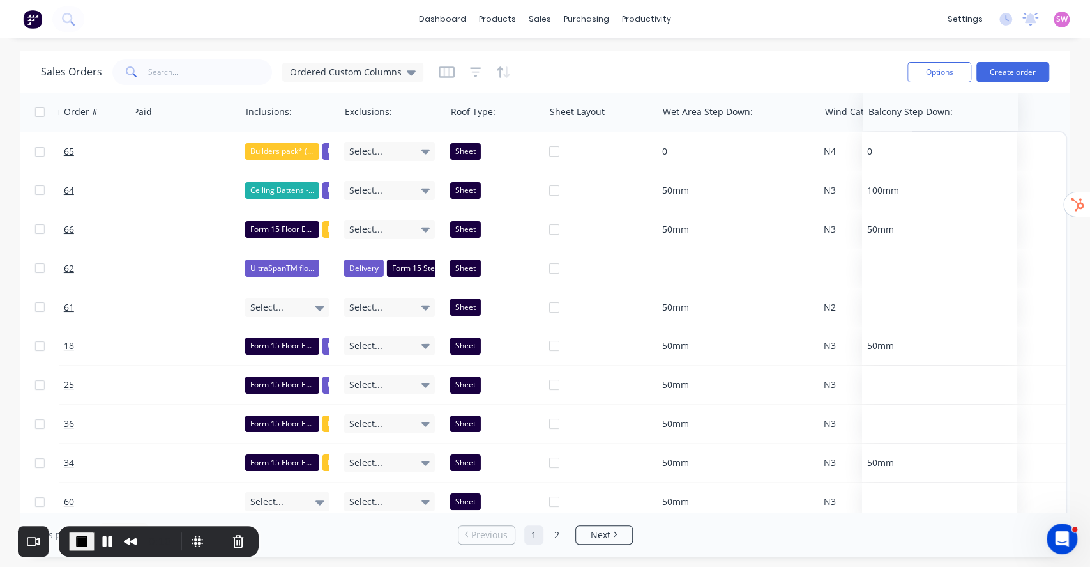
scroll to position [0, 2562]
drag, startPoint x: 930, startPoint y: 115, endPoint x: 831, endPoint y: 120, distance: 99.1
click at [831, 120] on div at bounding box center [887, 112] width 138 height 26
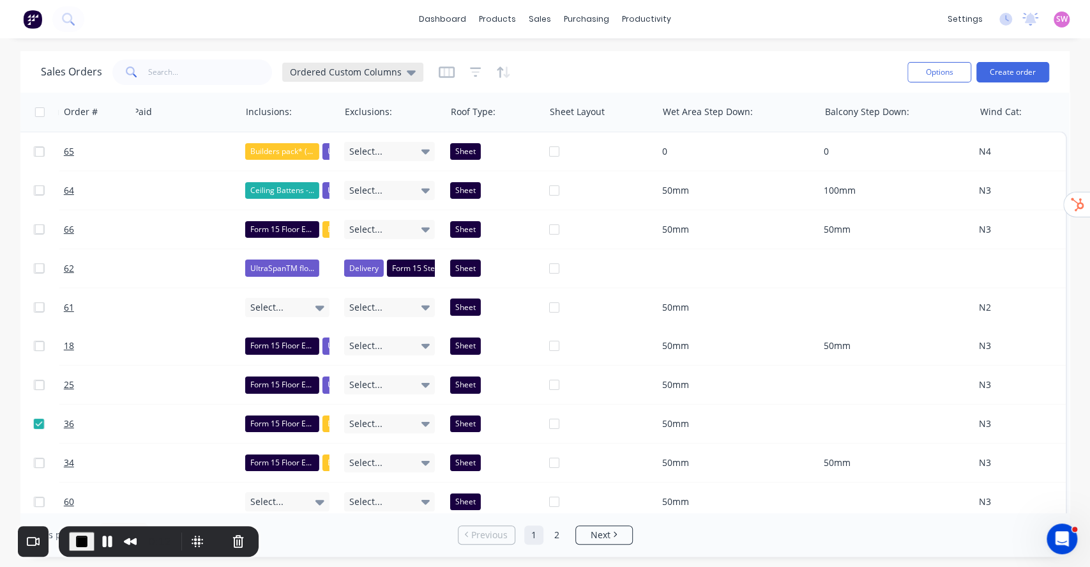
click at [399, 69] on div "Ordered Custom Columns" at bounding box center [353, 71] width 126 height 11
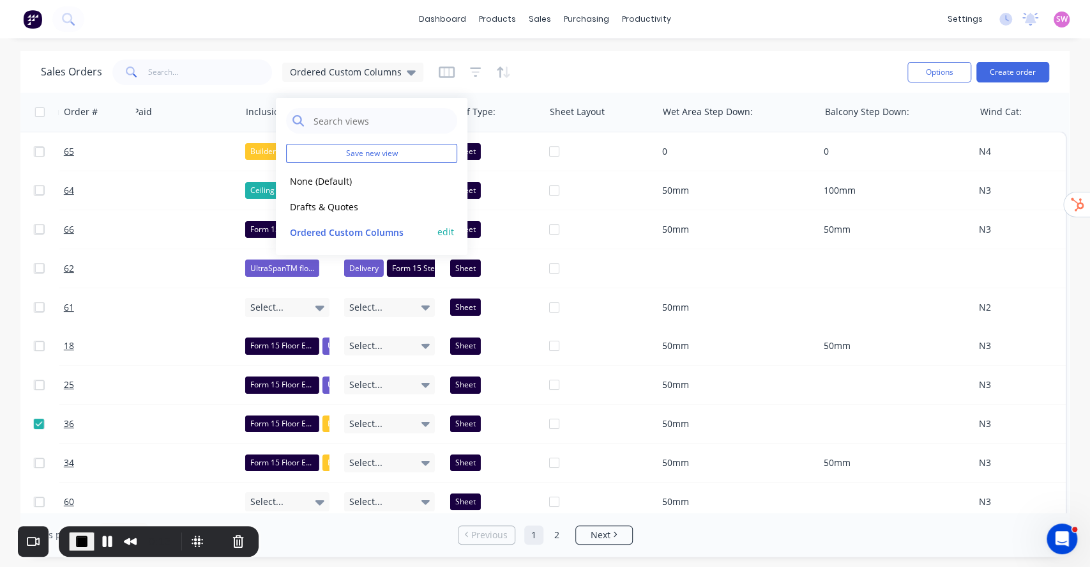
click at [442, 229] on button "edit" at bounding box center [446, 231] width 17 height 13
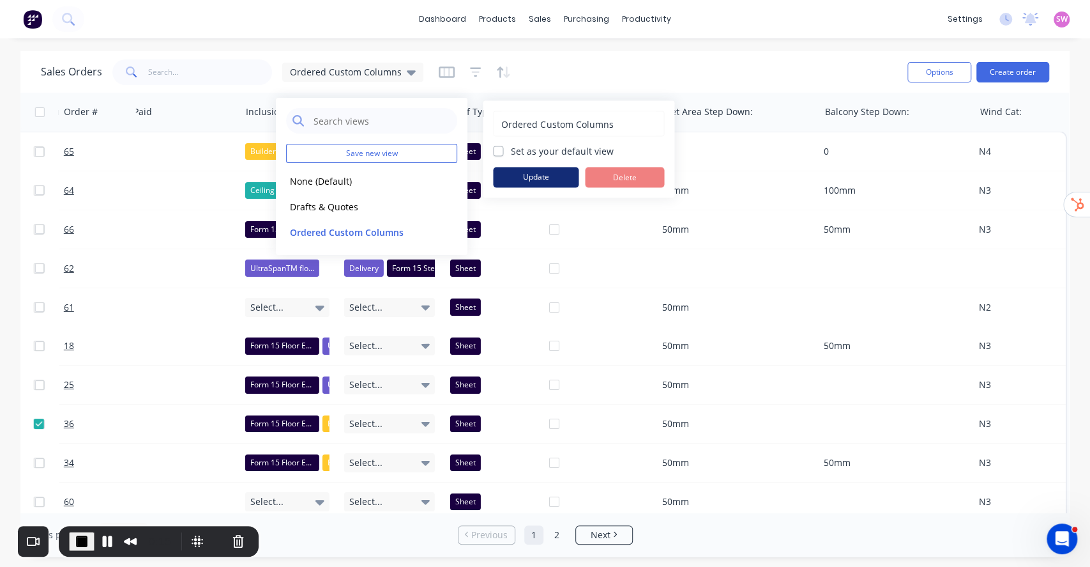
click at [542, 175] on button "Update" at bounding box center [536, 177] width 86 height 20
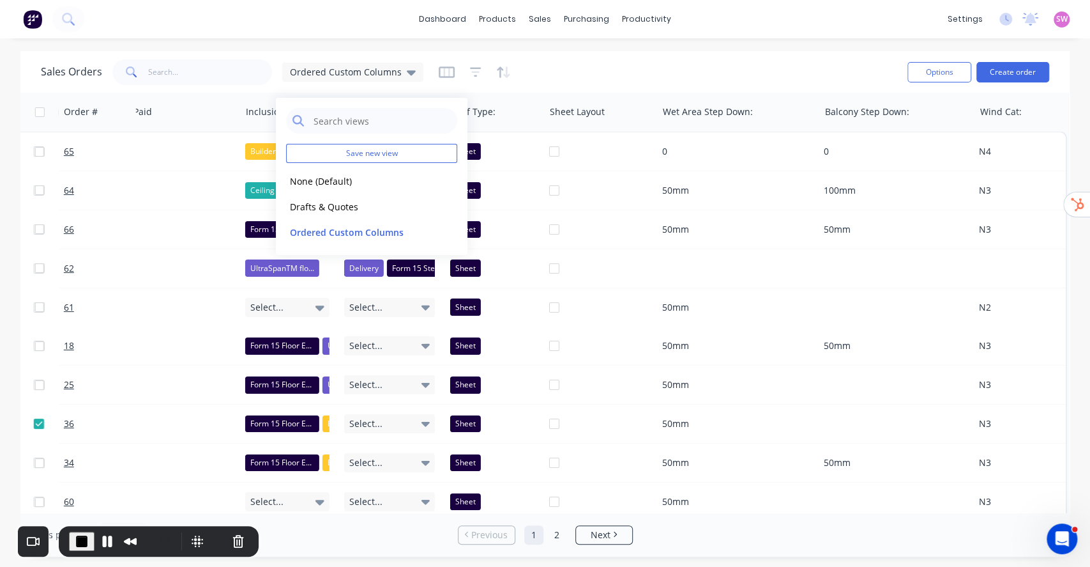
click at [581, 58] on div "Sales Orders Ordered Custom Columns" at bounding box center [469, 71] width 857 height 31
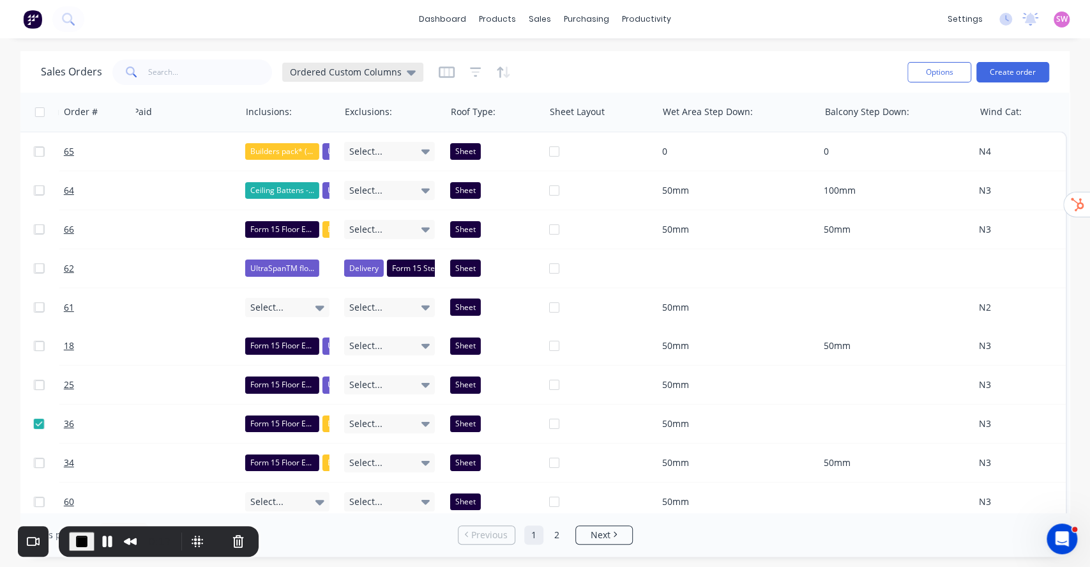
click at [300, 63] on div "Ordered Custom Columns" at bounding box center [352, 72] width 141 height 19
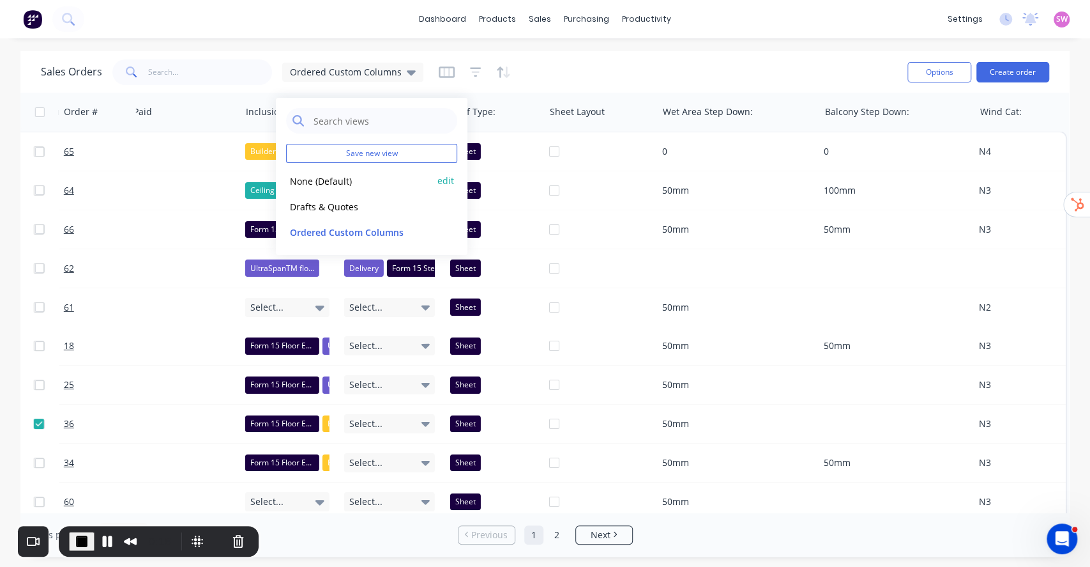
click at [344, 178] on button "None (Default)" at bounding box center [359, 180] width 146 height 15
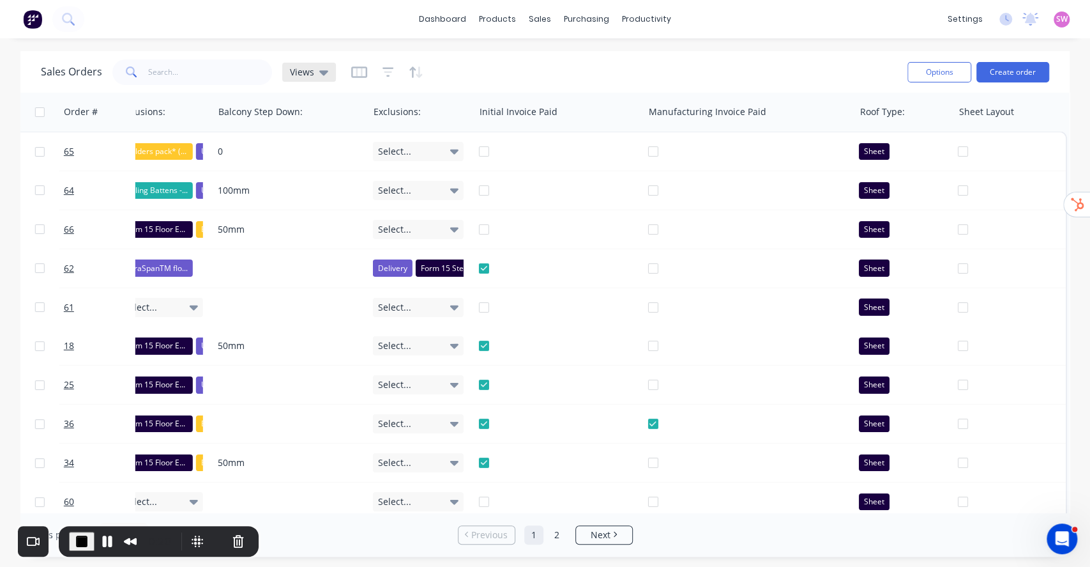
click at [312, 68] on span "Views" at bounding box center [302, 71] width 24 height 13
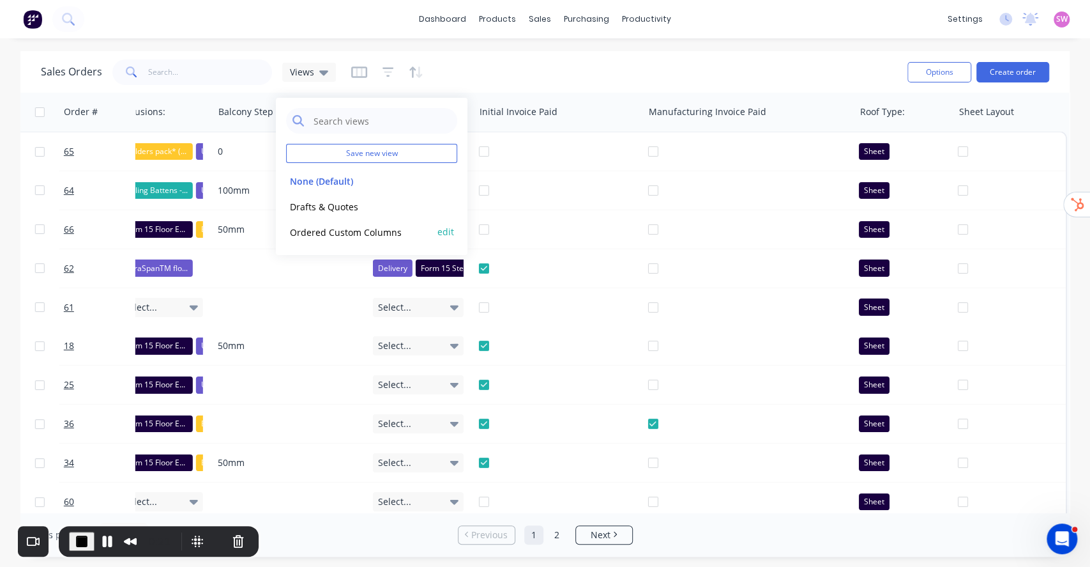
click at [350, 227] on button "Ordered Custom Columns" at bounding box center [359, 231] width 146 height 15
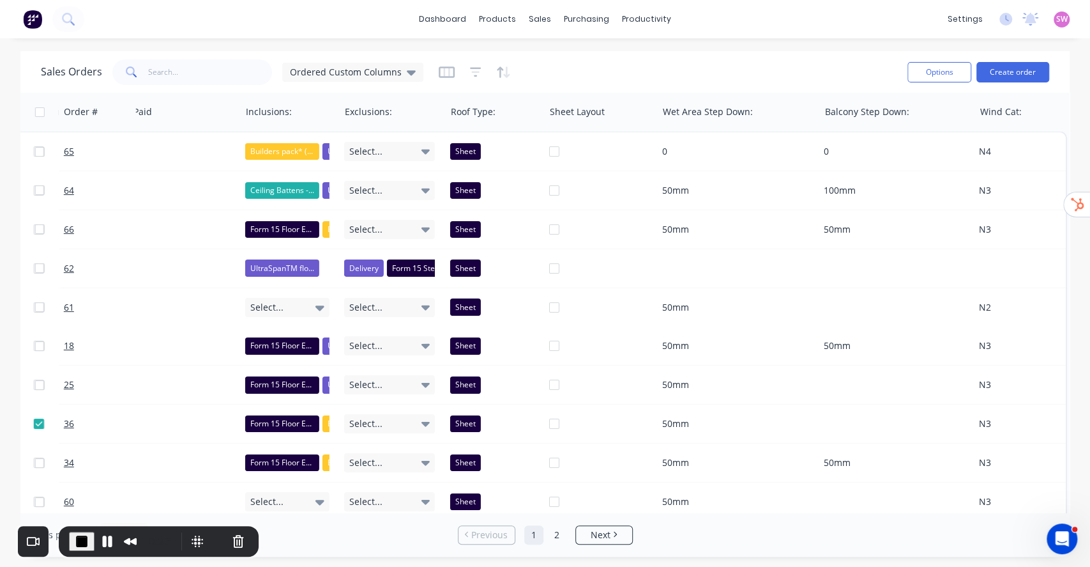
scroll to position [0, 2568]
click at [79, 541] on span "End Recording" at bounding box center [81, 540] width 15 height 15
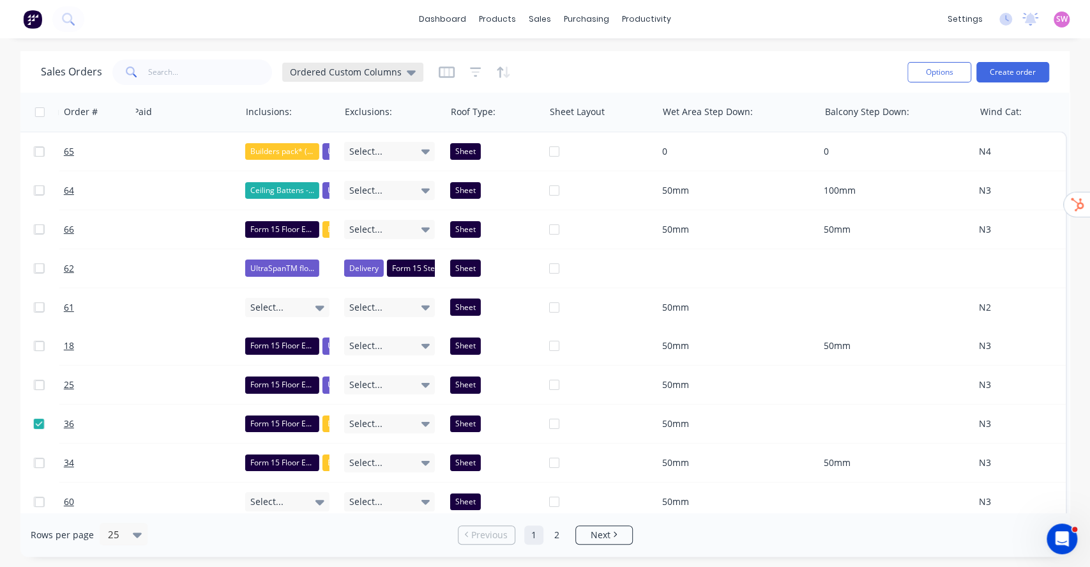
click at [388, 71] on span "Ordered Custom Columns" at bounding box center [346, 71] width 112 height 13
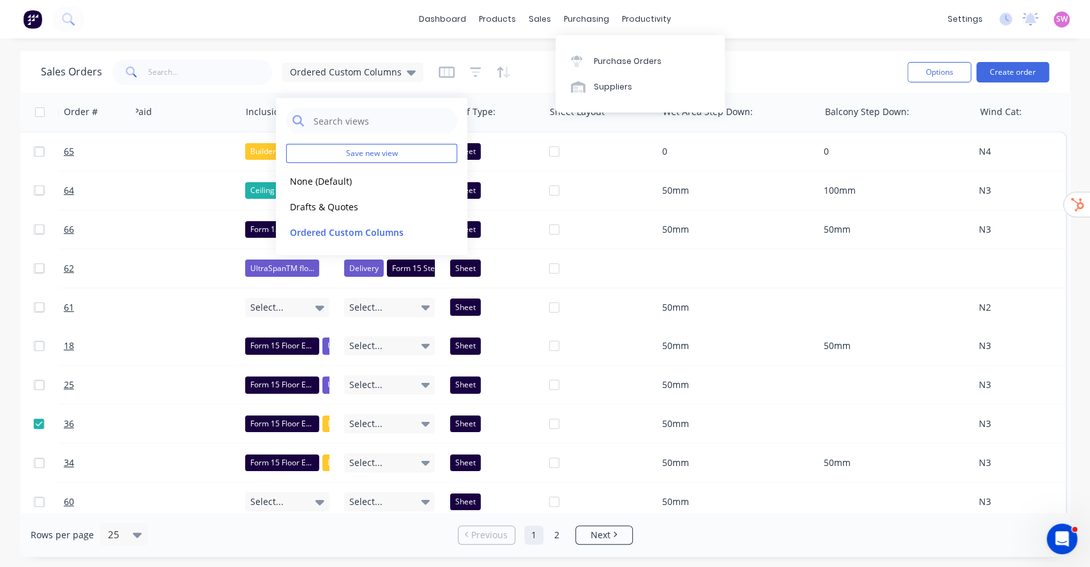
drag, startPoint x: 826, startPoint y: 79, endPoint x: 782, endPoint y: 79, distance: 43.4
click at [826, 79] on div "Sales Orders Ordered Custom Columns" at bounding box center [469, 71] width 857 height 31
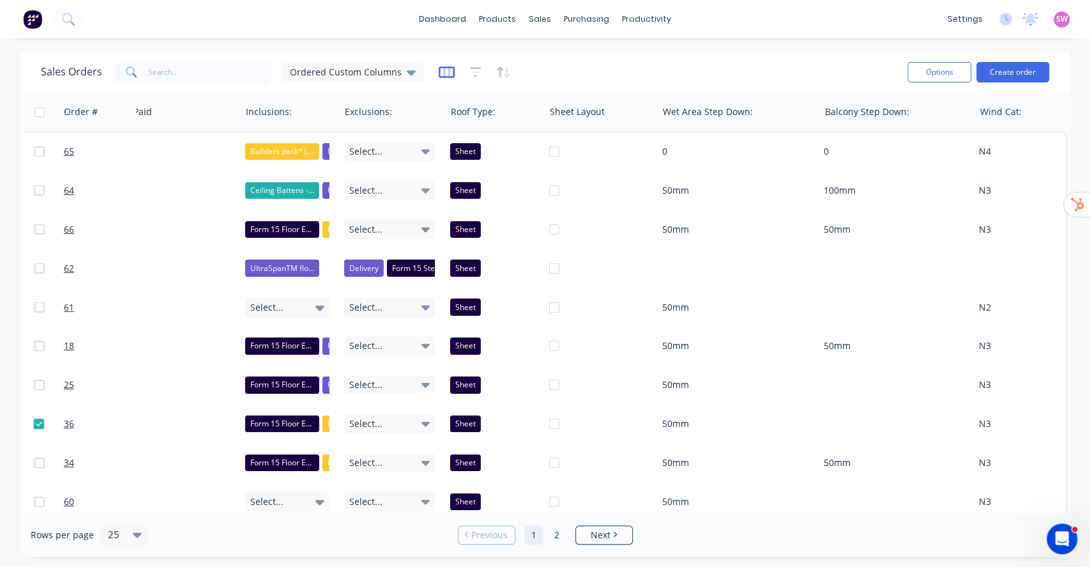
click at [439, 67] on icon "button" at bounding box center [447, 71] width 16 height 11
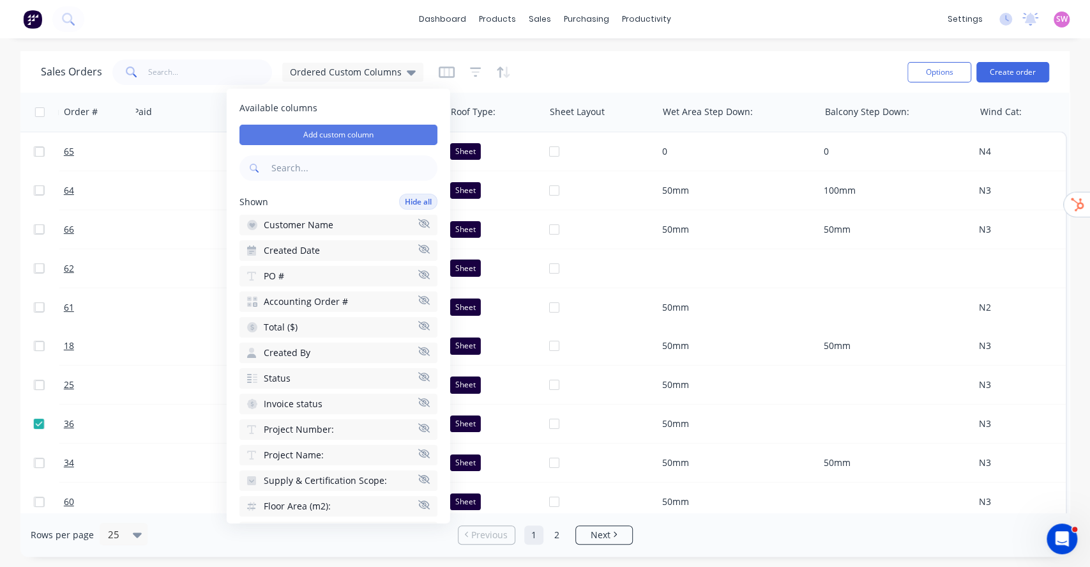
click at [324, 134] on button "Add custom column" at bounding box center [339, 135] width 198 height 20
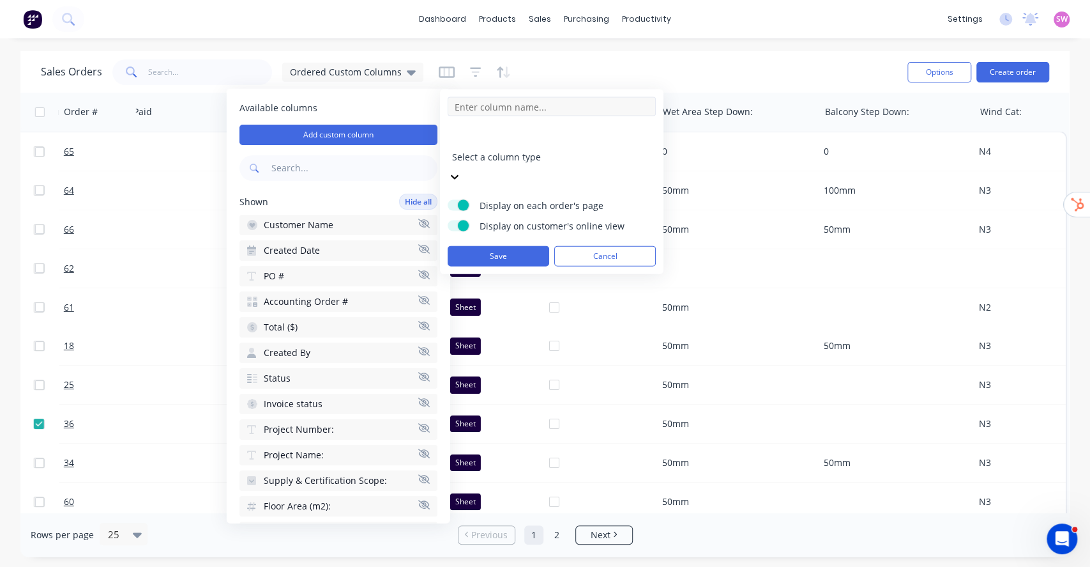
click at [567, 110] on input at bounding box center [552, 106] width 208 height 19
type input "Payment Terms"
click at [560, 135] on div at bounding box center [544, 140] width 184 height 16
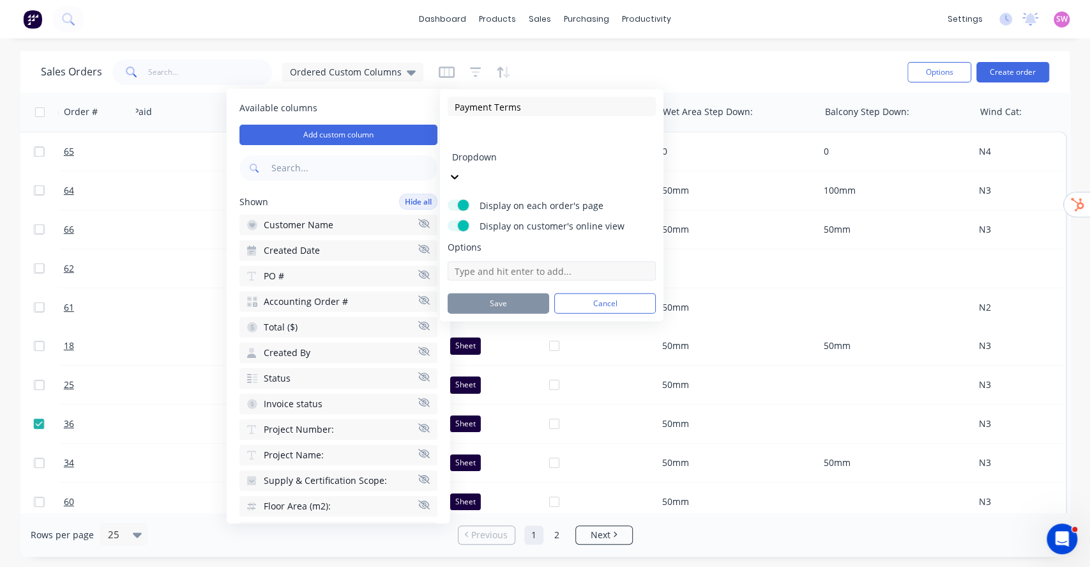
click at [508, 261] on input at bounding box center [552, 270] width 208 height 19
paste input "20% deposit upon signing contract. 50% prior to manufacturing and balance prior…"
type input "20% deposit upon signing contract. 50% prior to manufacturing and balance prior…"
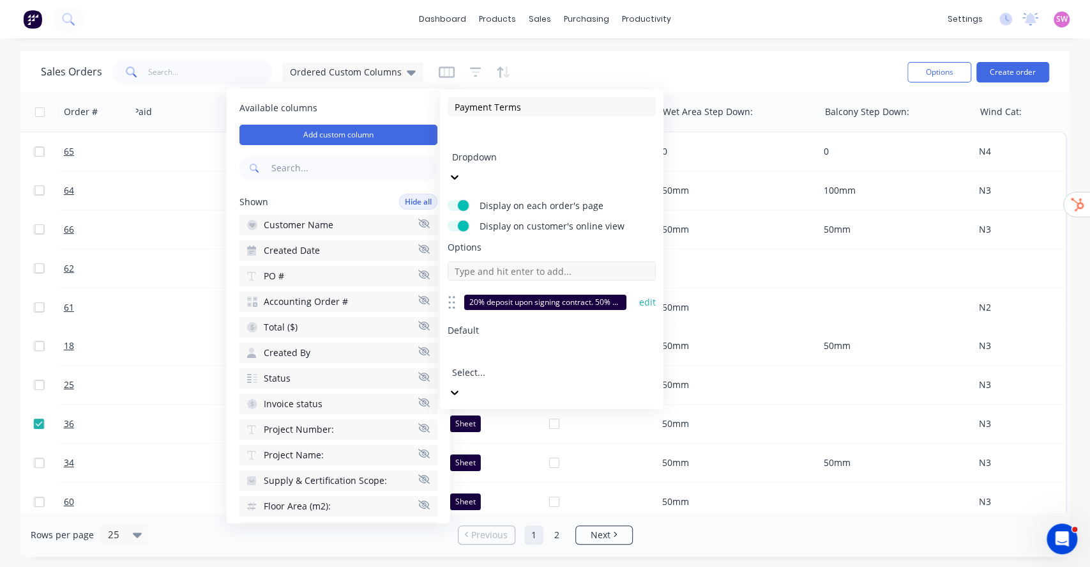
scroll to position [0, 0]
click at [500, 261] on input at bounding box center [552, 270] width 208 height 19
paste input "10% deposit upon signing contract. 50% prior to manufacturing and balance prior…"
type input "10% deposit upon signing contract. 50% prior to manufacturing and balance prior…"
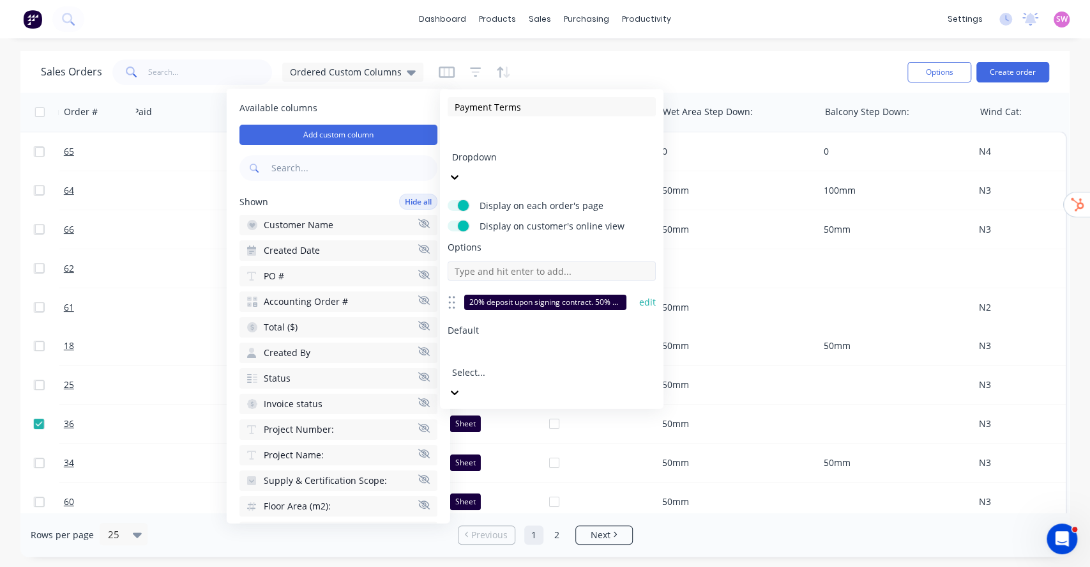
scroll to position [0, 0]
click at [521, 261] on input at bounding box center [552, 270] width 208 height 19
paste input "10% deposit upon signing contract. Balance prior to delivery"
type input "10% deposit upon signing contract. Balance prior to delivery."
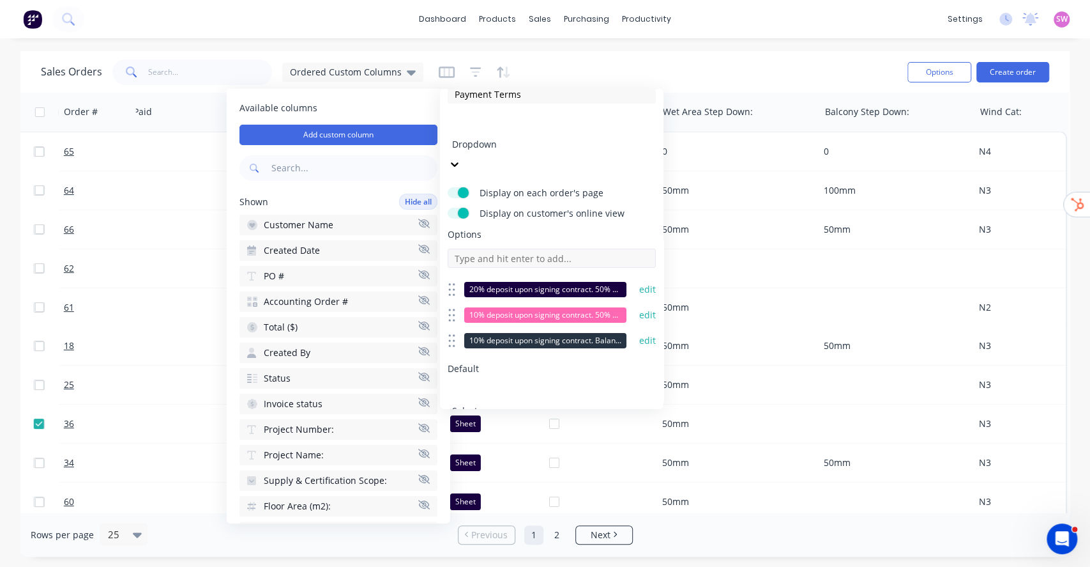
scroll to position [15, 0]
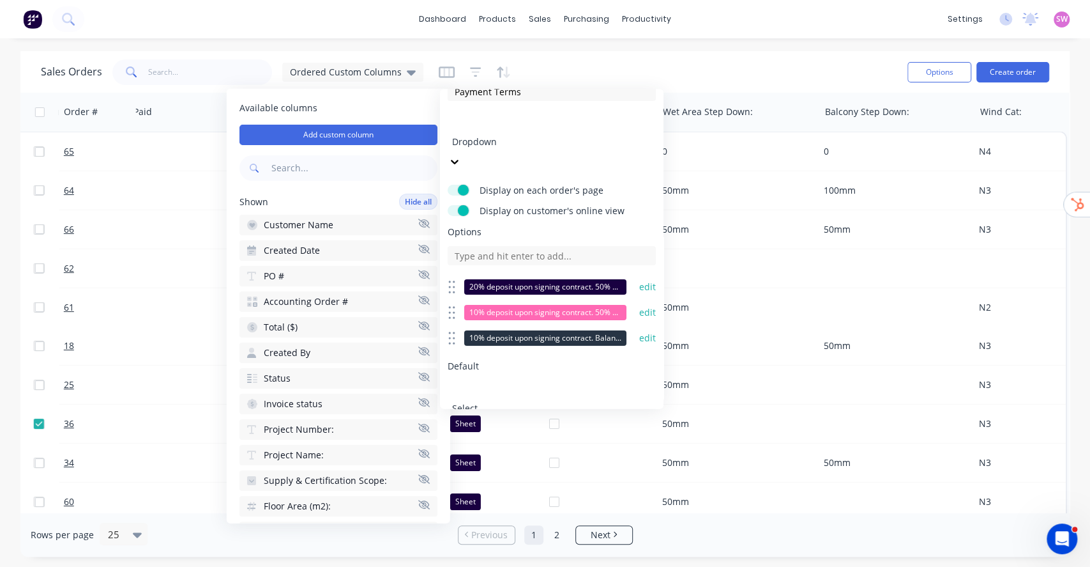
click at [492, 451] on button "Save" at bounding box center [499, 461] width 102 height 20
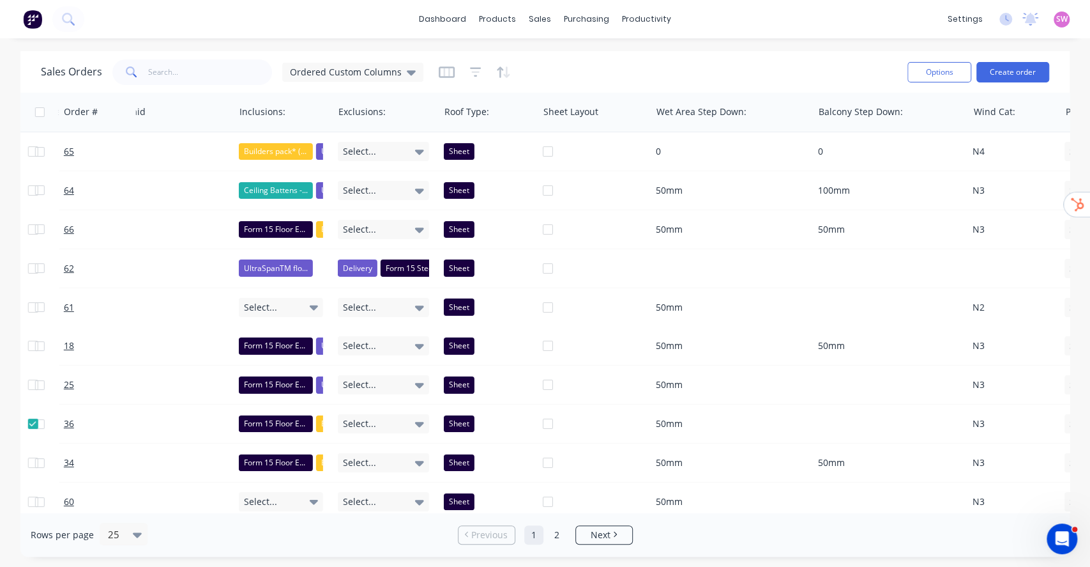
scroll to position [0, 2688]
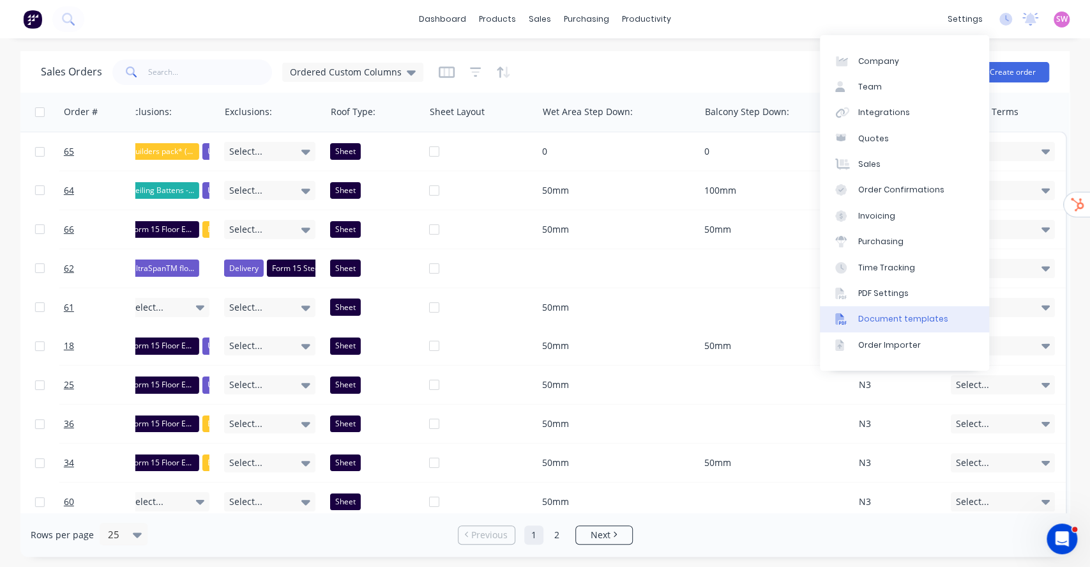
click at [924, 322] on div "Document templates" at bounding box center [903, 318] width 90 height 11
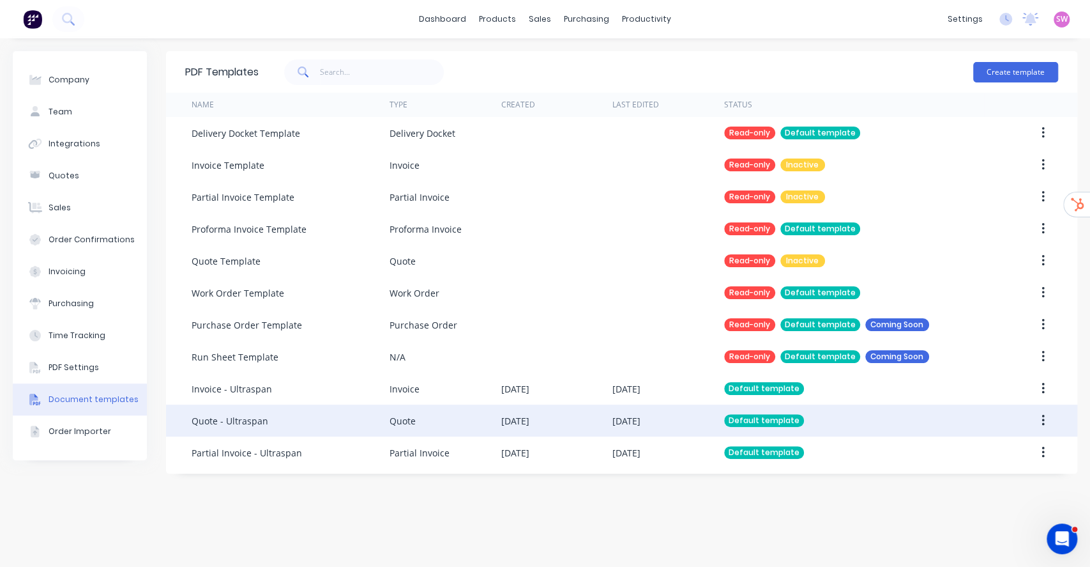
click at [641, 422] on div "[DATE]" at bounding box center [627, 420] width 28 height 13
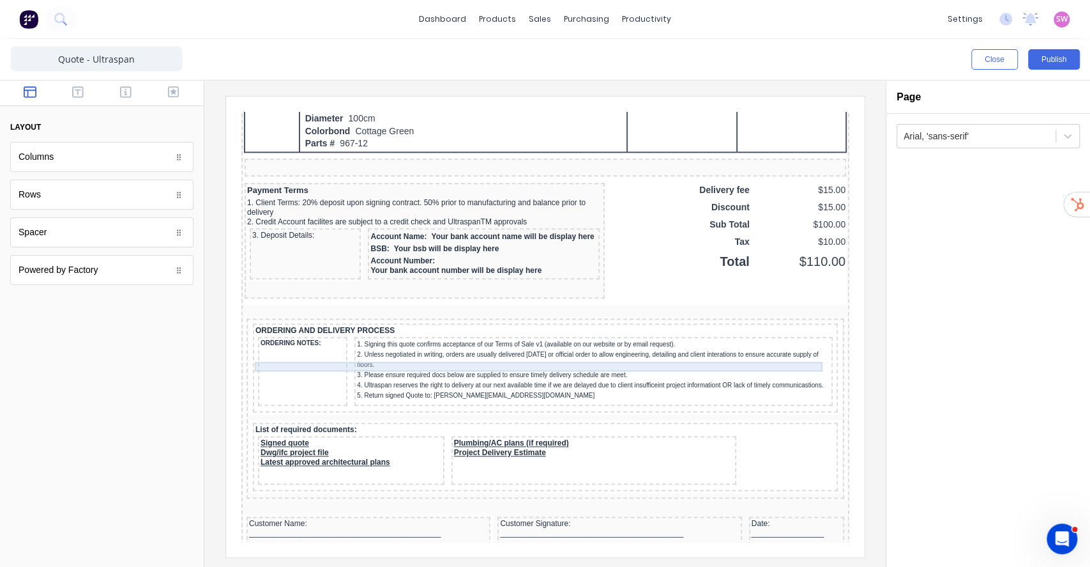
scroll to position [901, 0]
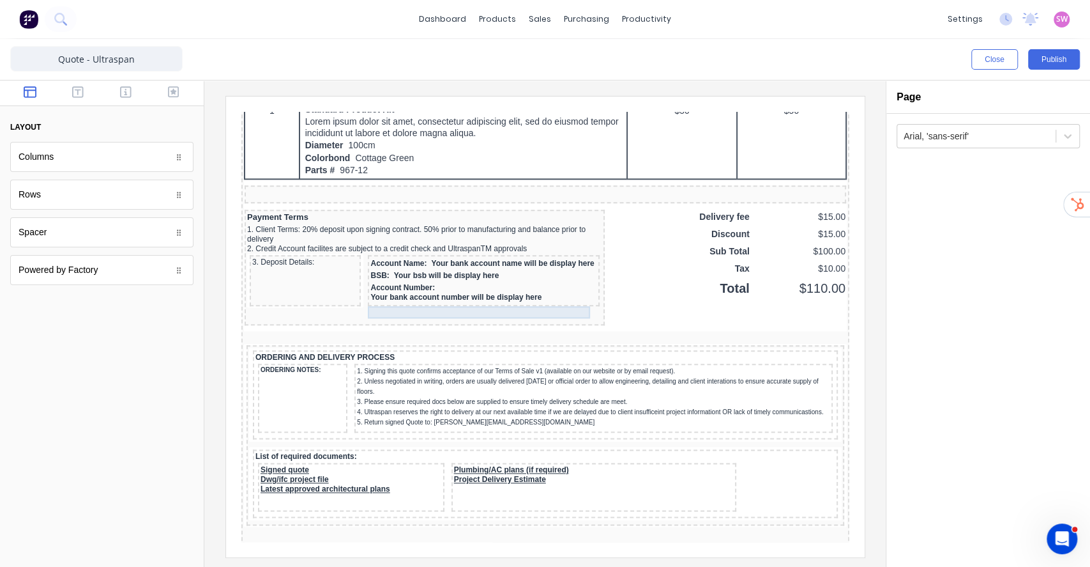
click at [431, 266] on div "BSB: Your bsb will be display here" at bounding box center [467, 260] width 227 height 12
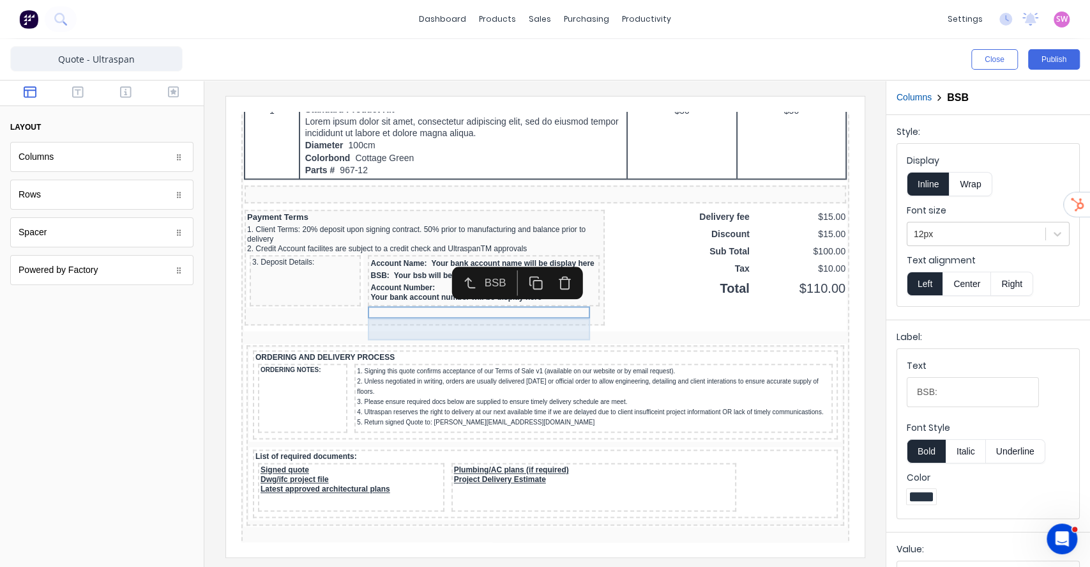
click at [505, 288] on div "Account Number: Your bank account number will be display here" at bounding box center [467, 277] width 227 height 22
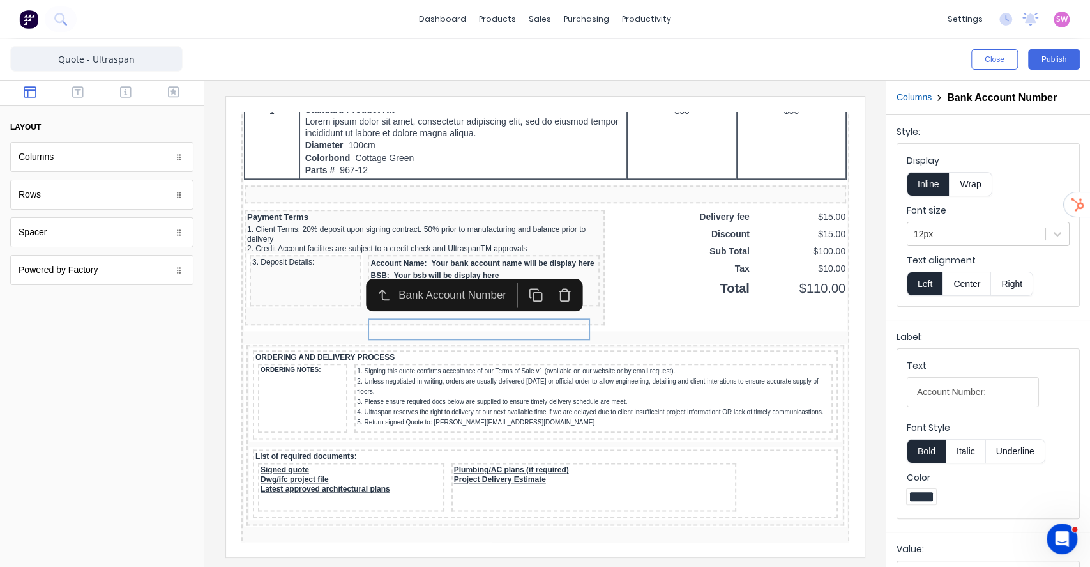
click at [881, 342] on div at bounding box center [545, 323] width 682 height 486
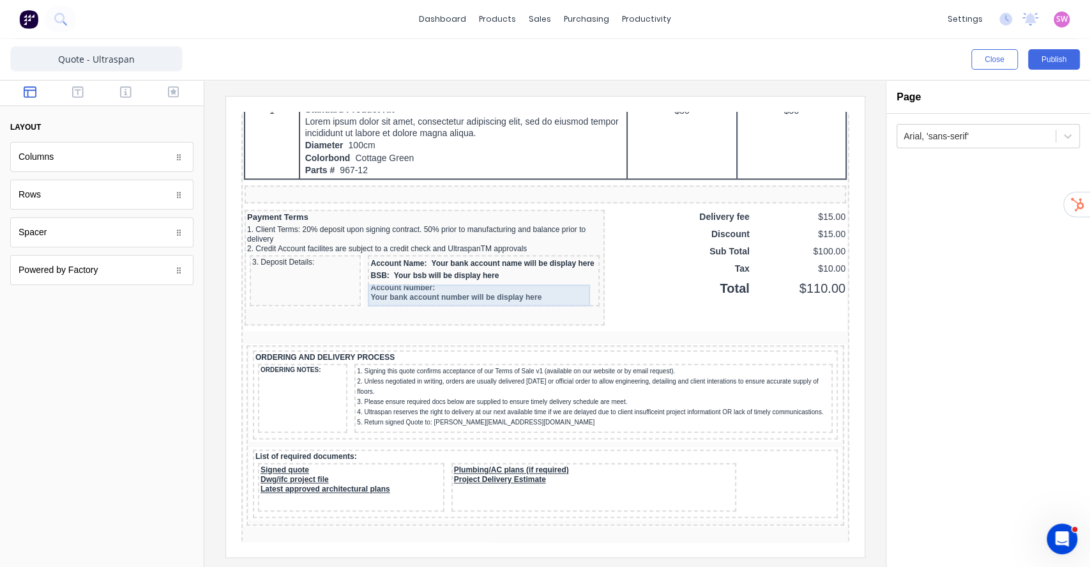
click at [448, 254] on div "Account Name: Your bank account name will be display here" at bounding box center [467, 248] width 227 height 12
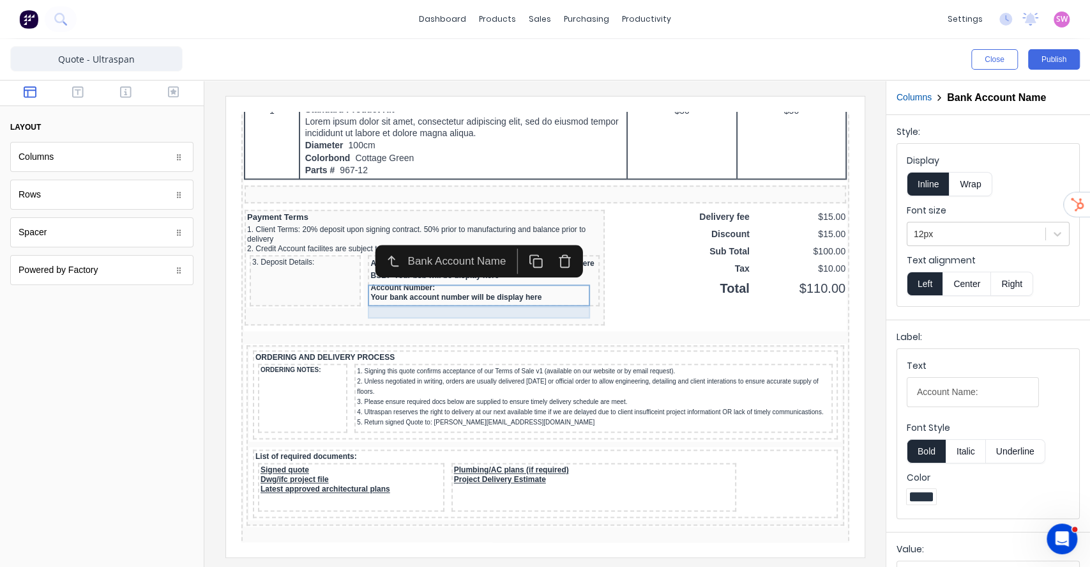
click at [450, 266] on div "BSB: Your bsb will be display here" at bounding box center [467, 260] width 227 height 12
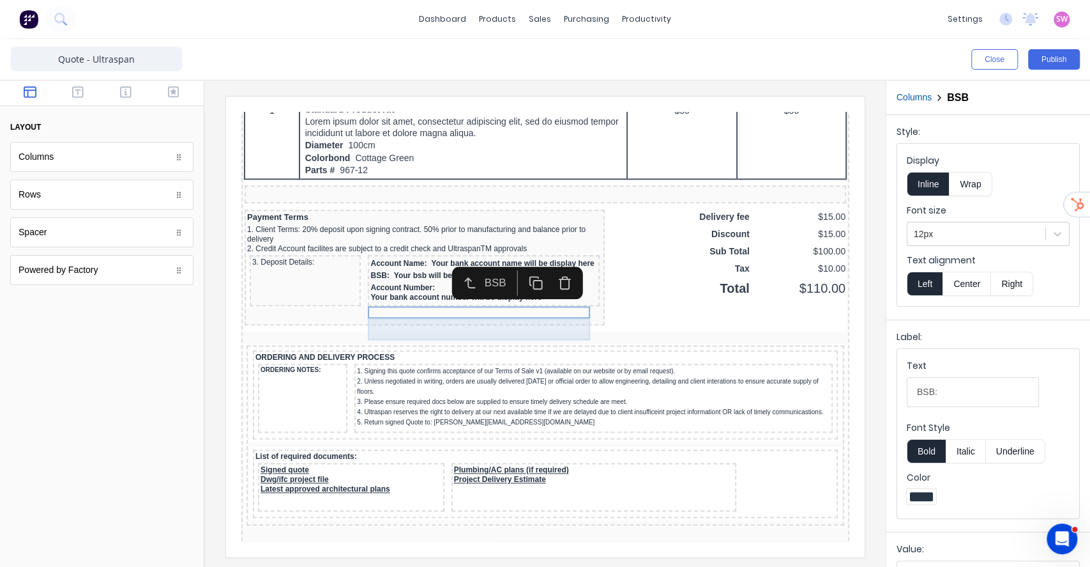
click at [461, 288] on div "Account Number: Your bank account number will be display here" at bounding box center [467, 277] width 227 height 22
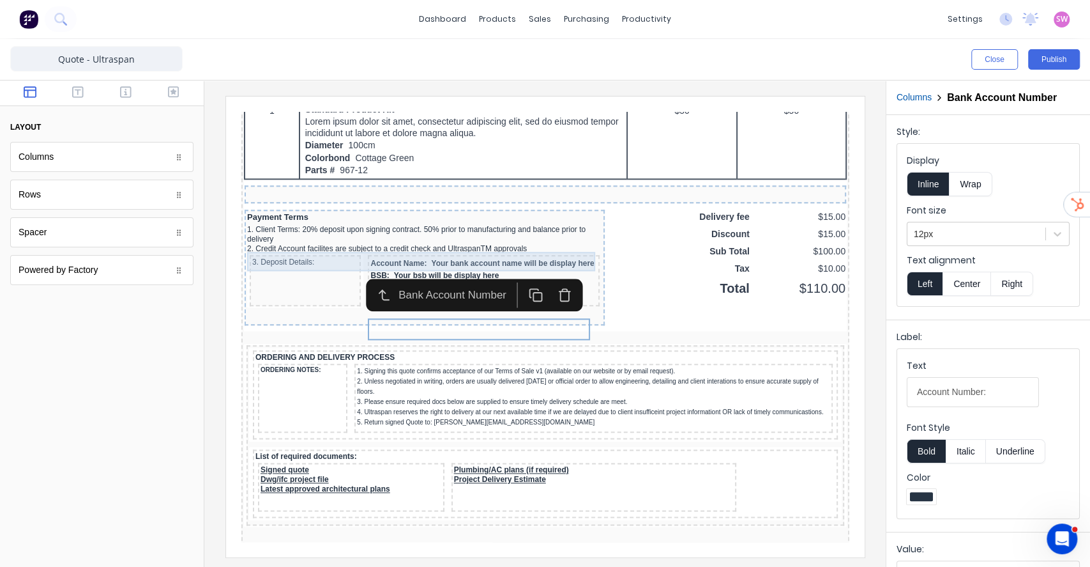
click at [263, 229] on div "1. Client Terms: 20% deposit upon signing contract. 50% prior to manufacturing …" at bounding box center [408, 218] width 355 height 19
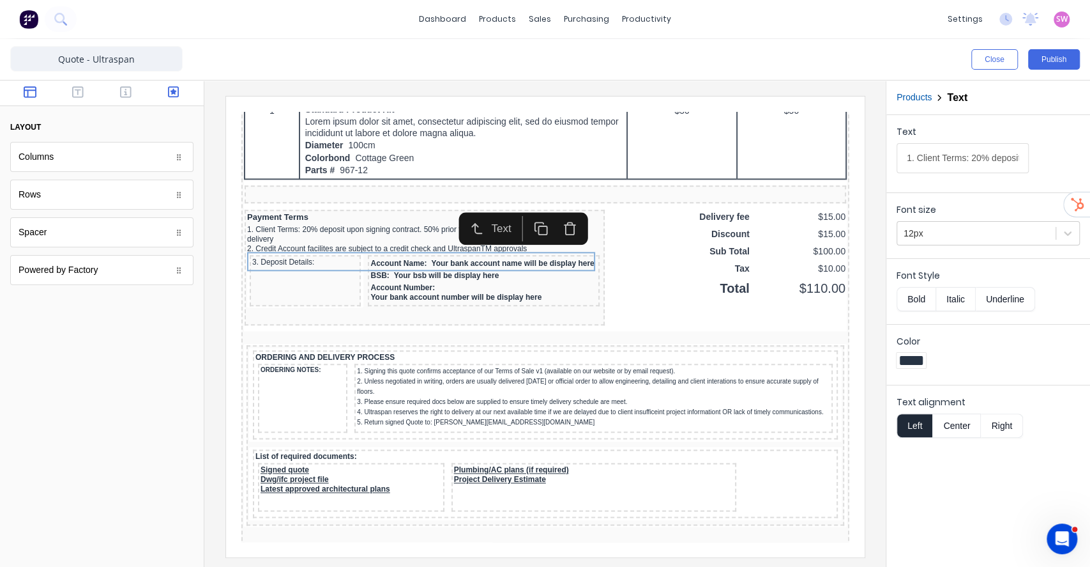
click at [169, 91] on icon "button" at bounding box center [173, 92] width 11 height 13
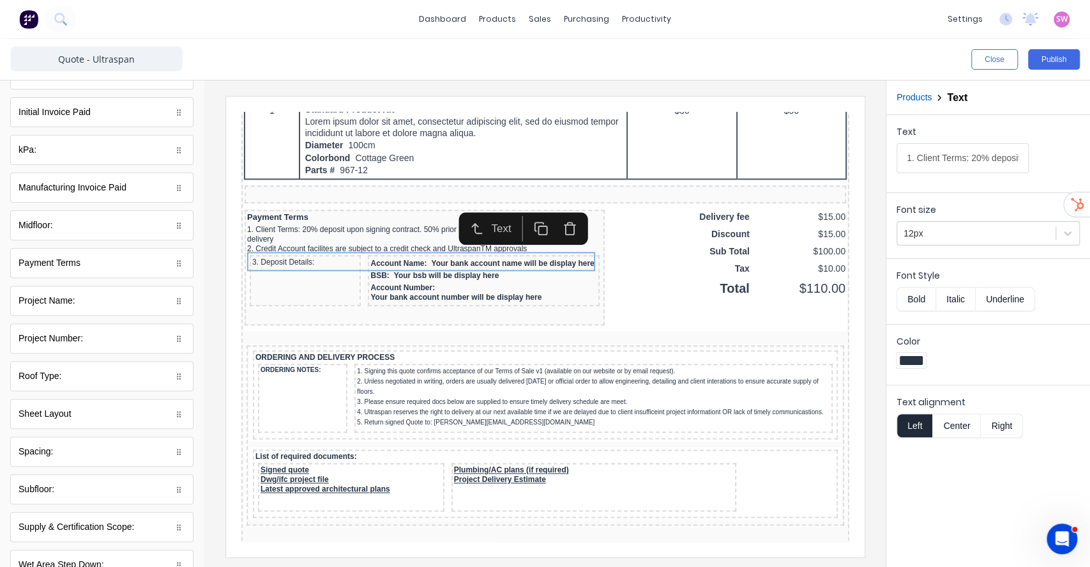
scroll to position [356, 0]
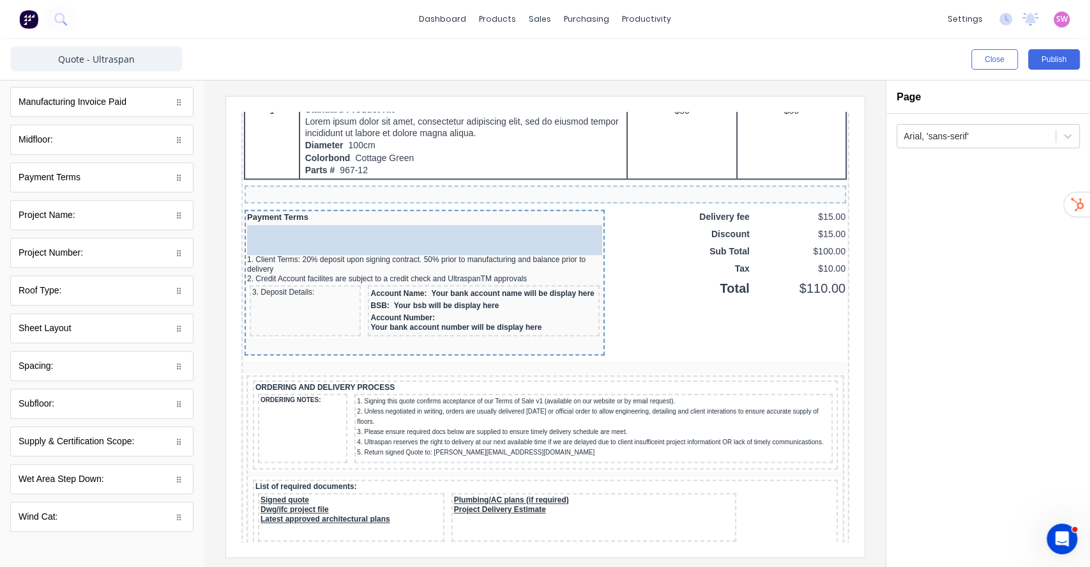
drag, startPoint x: 91, startPoint y: 181, endPoint x: 158, endPoint y: 152, distance: 73.2
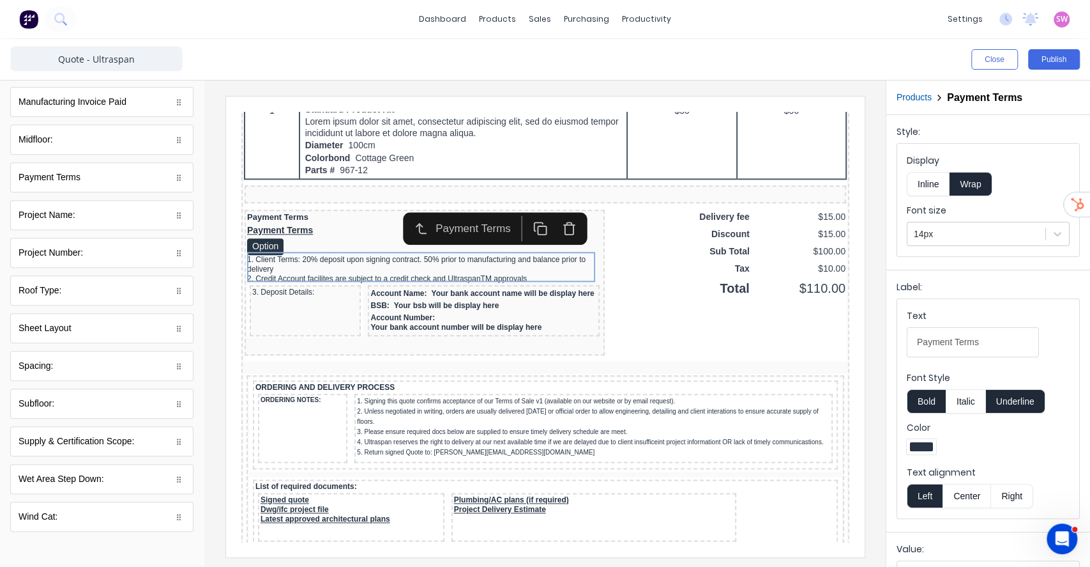
drag, startPoint x: 1007, startPoint y: 386, endPoint x: 1005, endPoint y: 394, distance: 8.7
click at [1007, 386] on div "Font Style Bold Italic Underline" at bounding box center [988, 392] width 163 height 42
click at [1005, 397] on button "Underline" at bounding box center [1015, 401] width 59 height 24
click at [917, 399] on button "Bold" at bounding box center [926, 401] width 39 height 24
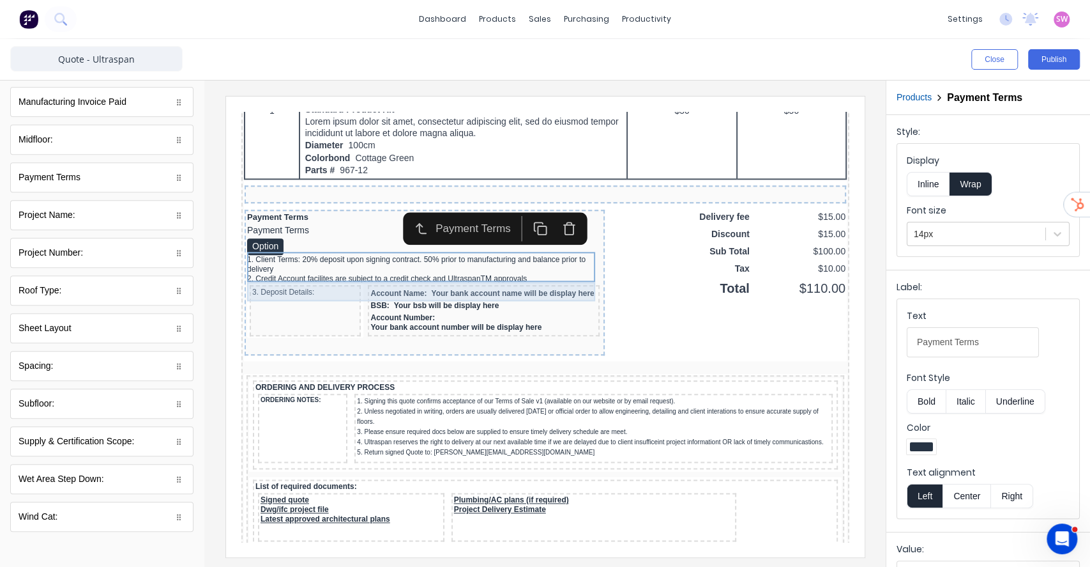
click at [487, 259] on div "1. Client Terms: 20% deposit upon signing contract. 50% prior to manufacturing …" at bounding box center [408, 249] width 355 height 19
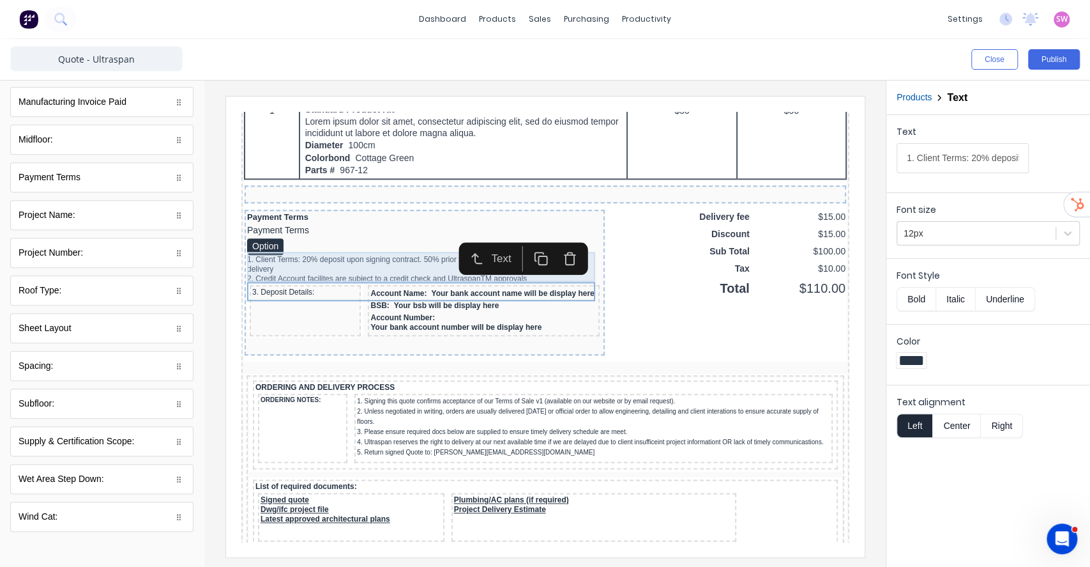
click at [370, 240] on div "Payment Terms Option" at bounding box center [408, 224] width 355 height 30
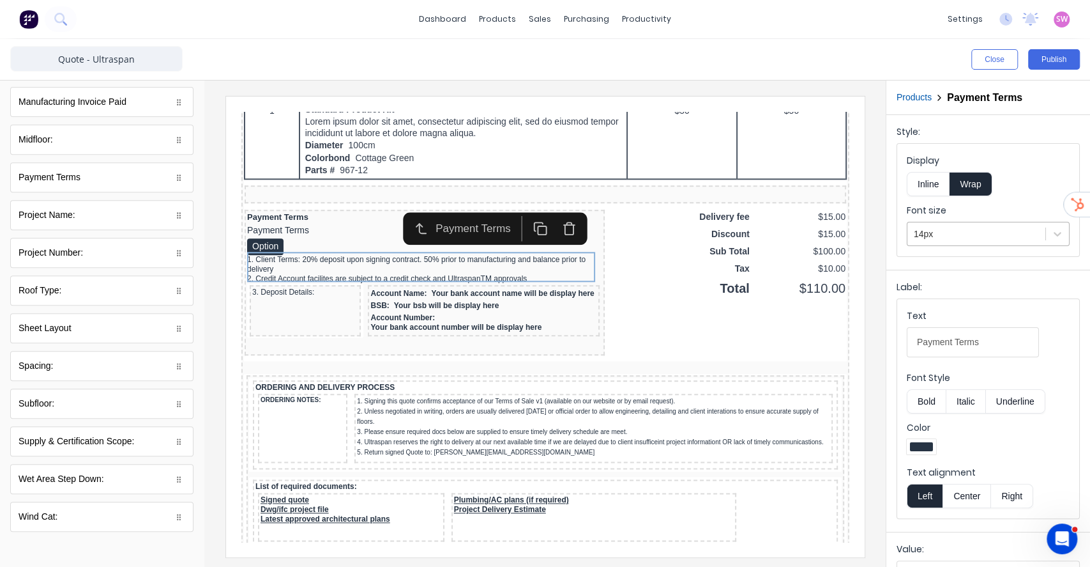
click at [960, 238] on div at bounding box center [976, 234] width 125 height 16
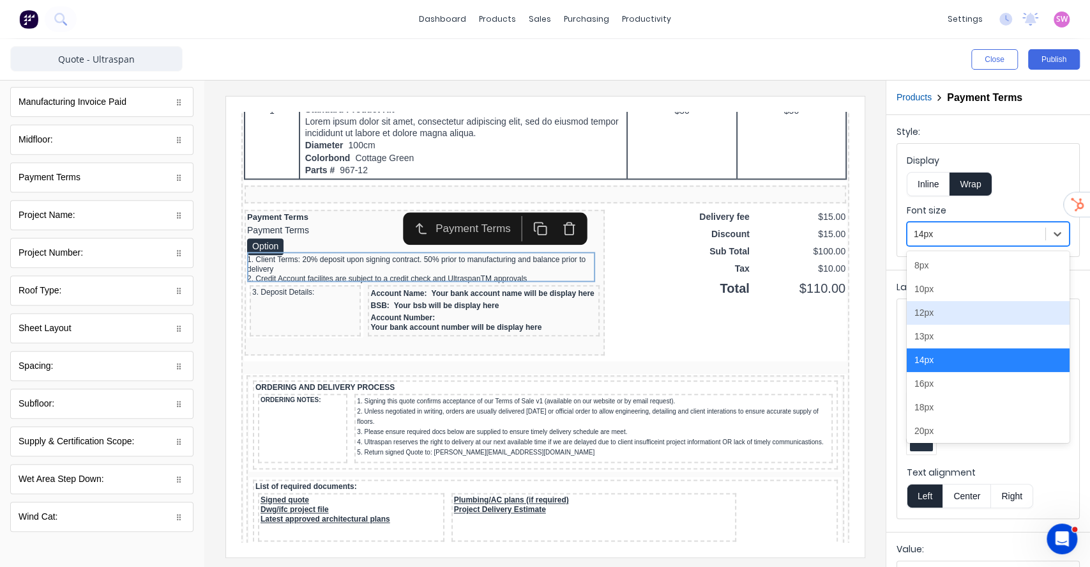
click at [933, 314] on div "12px" at bounding box center [988, 313] width 163 height 24
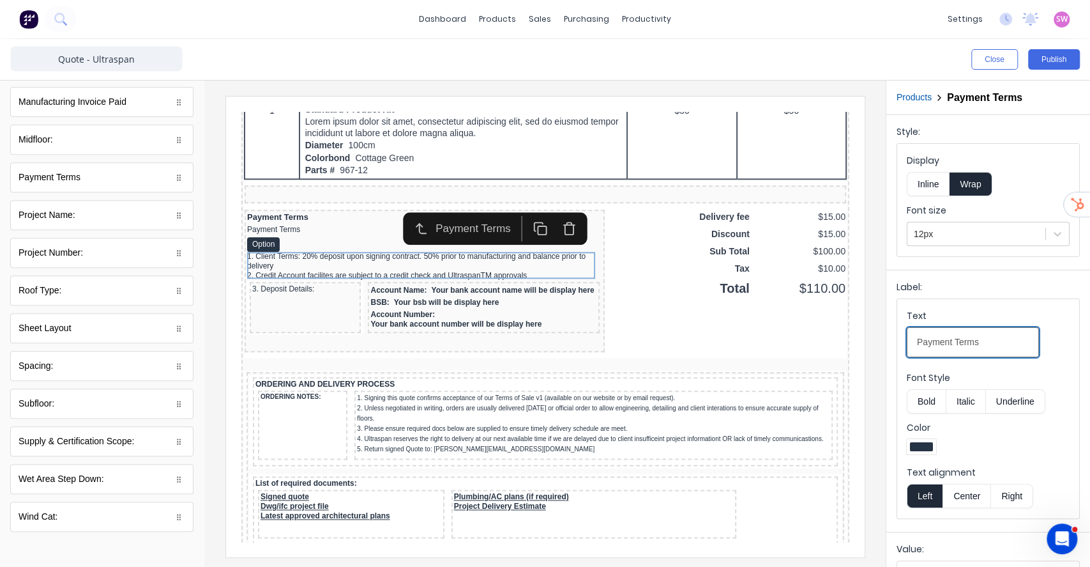
drag, startPoint x: 1213, startPoint y: 445, endPoint x: 768, endPoint y: 314, distance: 463.6
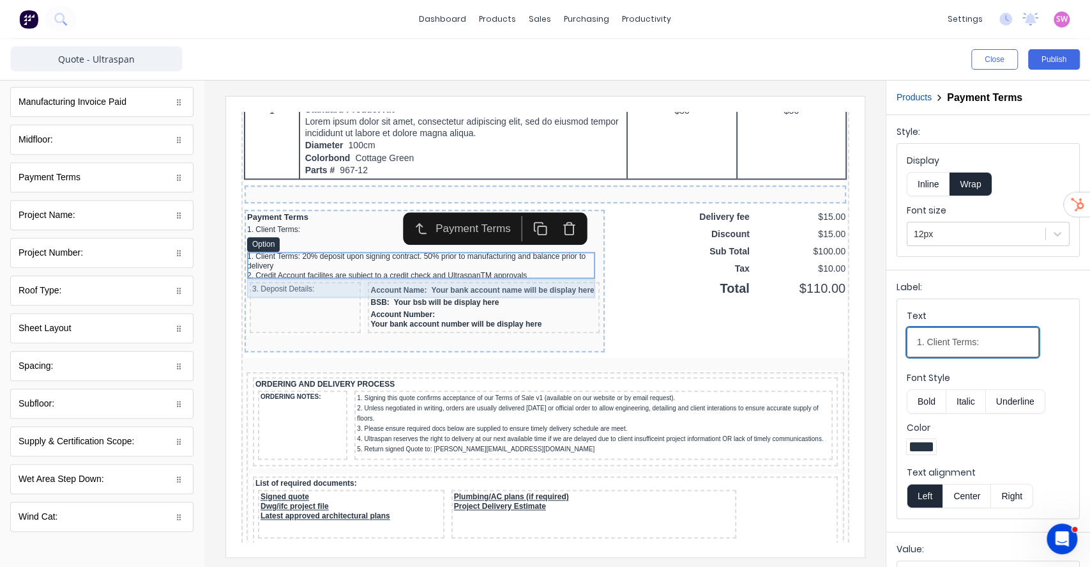
type Terms-selectdxt8v7b83yuhzno3cblv0ou2phgpwf6eavk6vnkhor8id92lle51ou30w43u-f0c839e1-ca42-443d-ac37-928c7c6a007d_object_label_text "1. Client Terms:"
click at [332, 255] on div "1. Client Terms: 20% deposit upon signing contract. 50% prior to manufacturing …" at bounding box center [408, 245] width 355 height 19
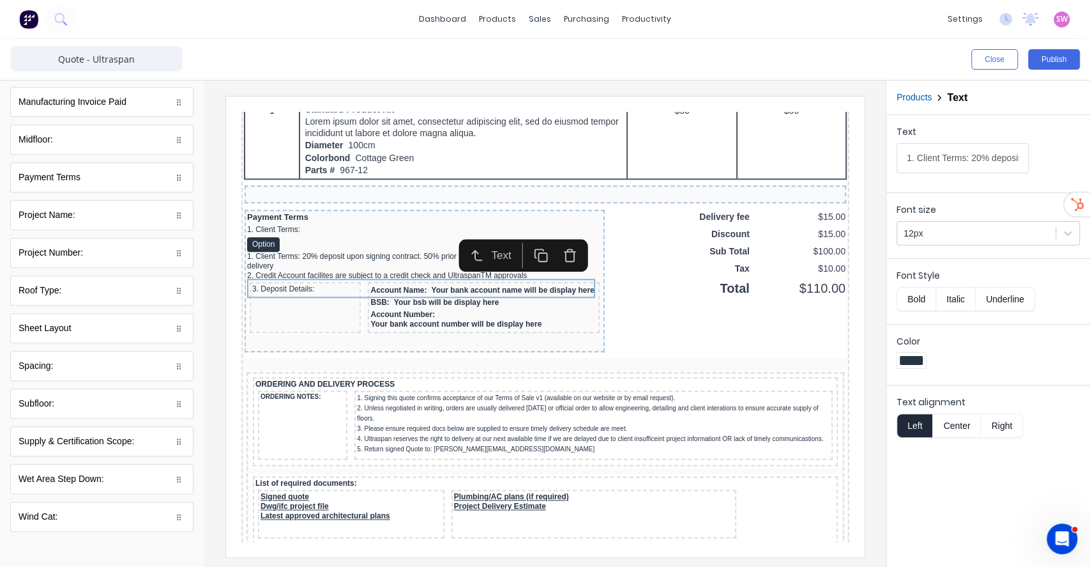
click at [556, 243] on icon "button" at bounding box center [554, 239] width 15 height 15
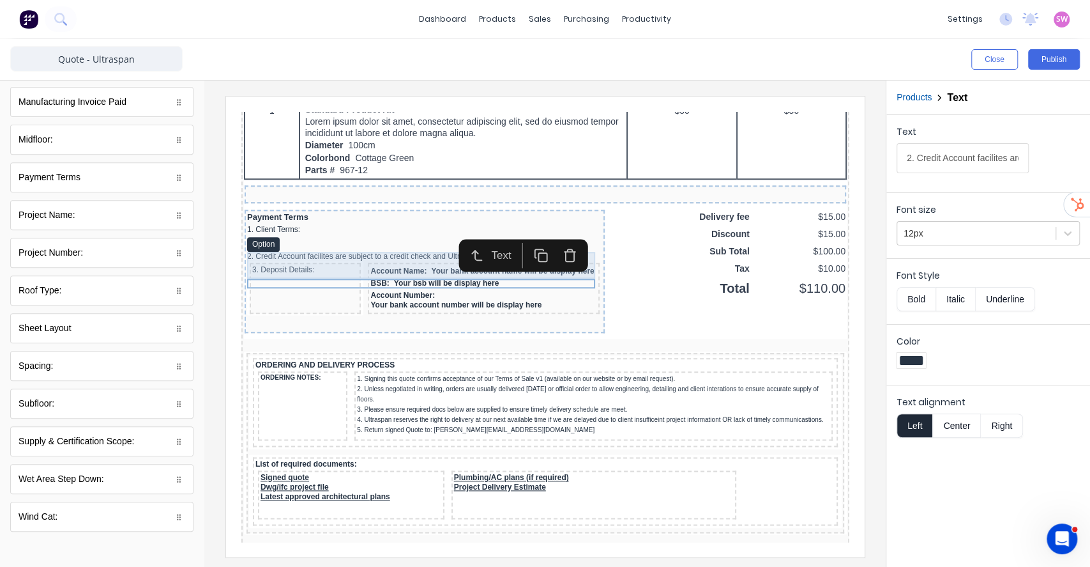
click at [316, 236] on div "1. Client Terms: Option" at bounding box center [408, 222] width 355 height 27
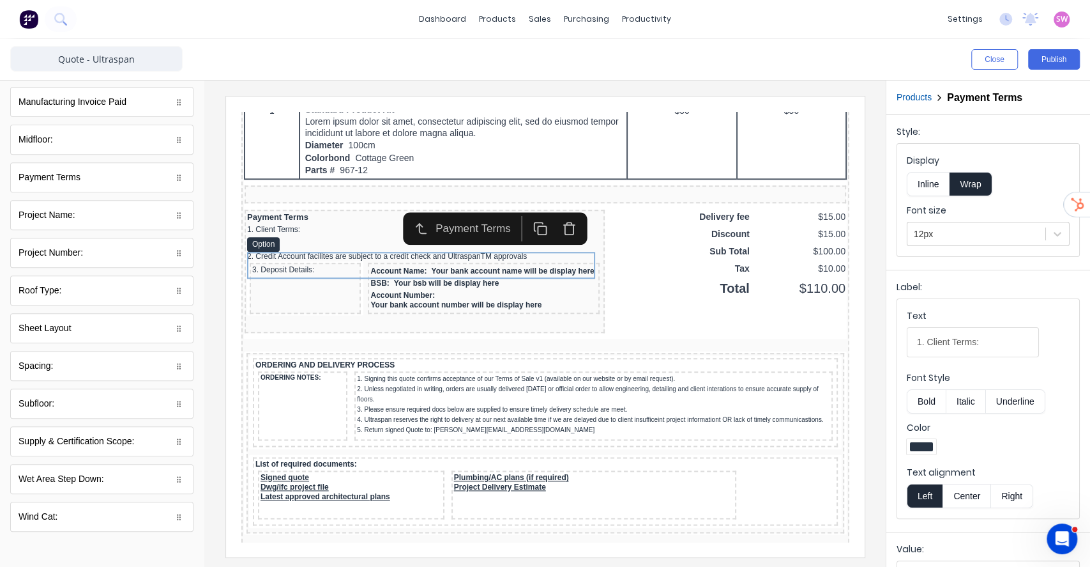
click at [930, 192] on button "Inline" at bounding box center [928, 184] width 43 height 24
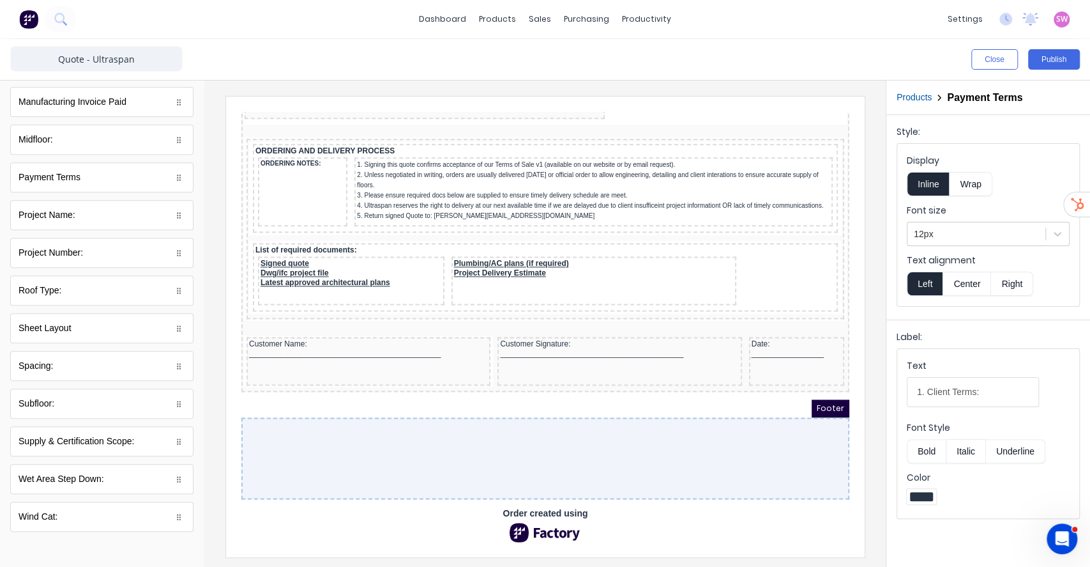
scroll to position [896, 0]
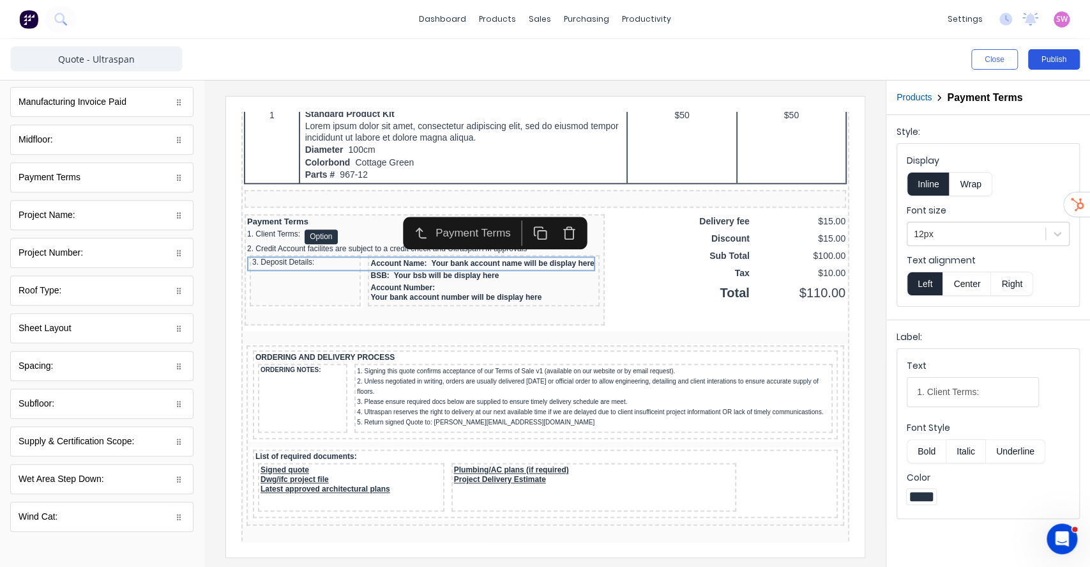
click at [1056, 59] on button "Publish" at bounding box center [1054, 59] width 52 height 20
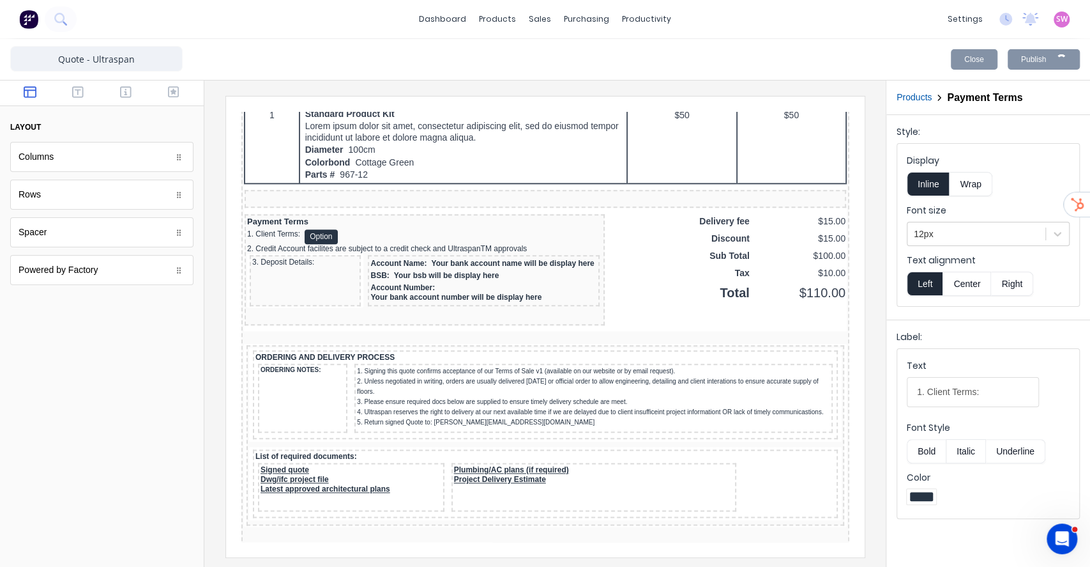
scroll to position [0, 0]
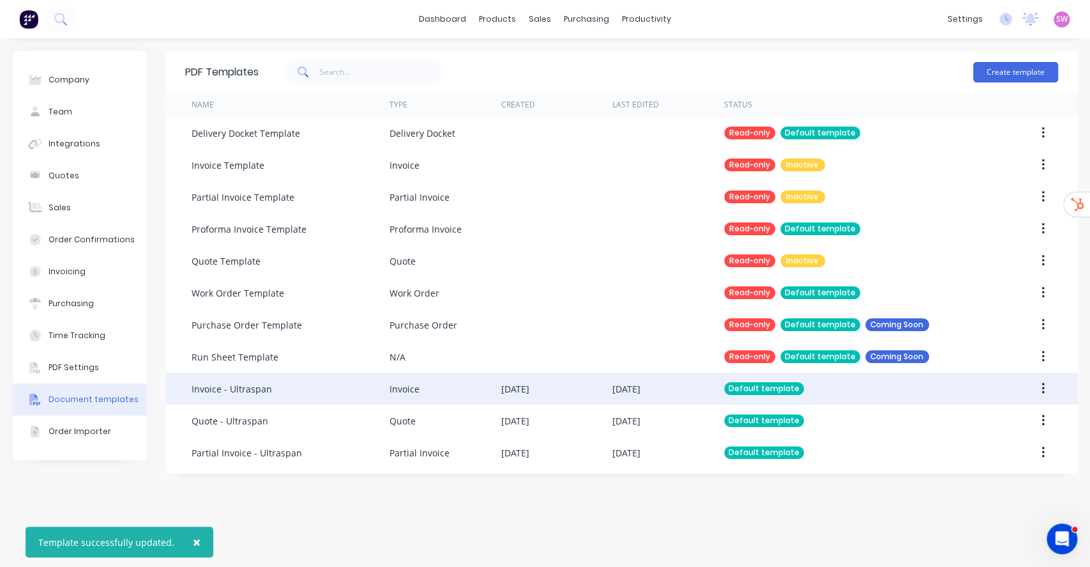
click at [667, 383] on div "11 Aug 2025" at bounding box center [668, 388] width 111 height 32
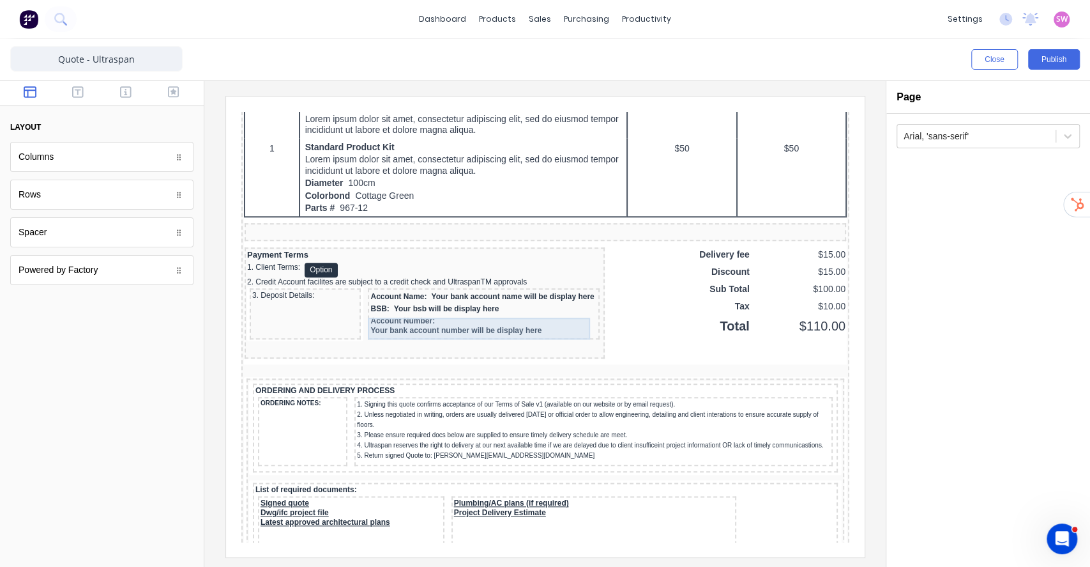
scroll to position [811, 0]
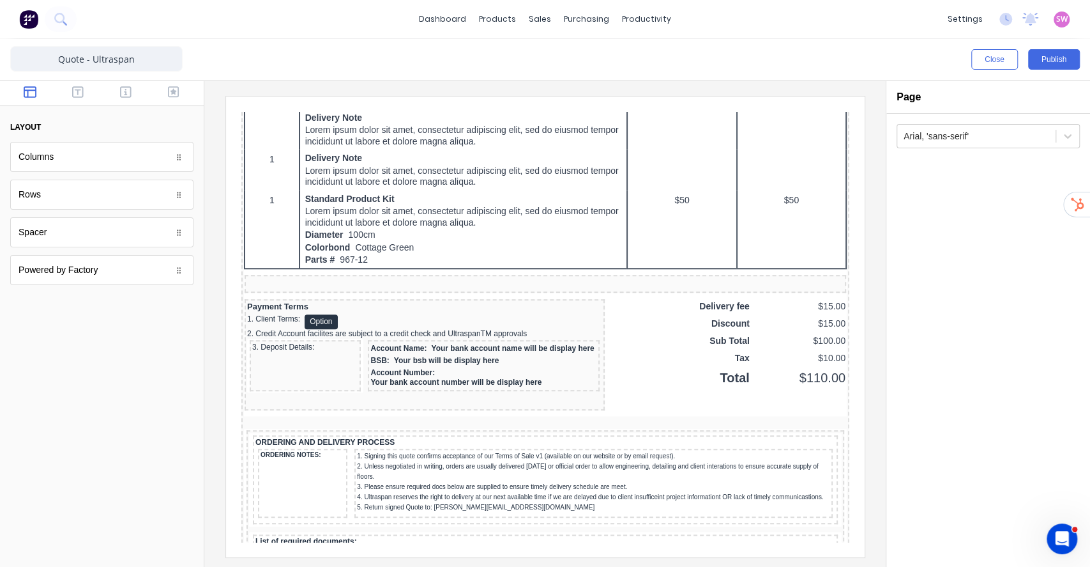
click at [379, 38] on div "dashboard products sales purchasing productivity dashboard products Product Cat…" at bounding box center [545, 283] width 1090 height 567
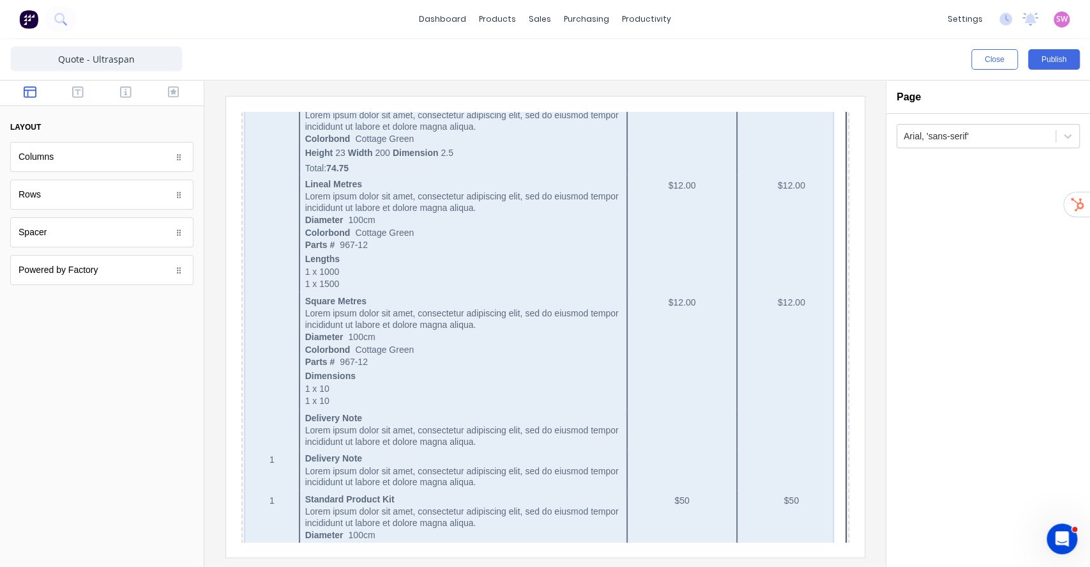
scroll to position [936, 0]
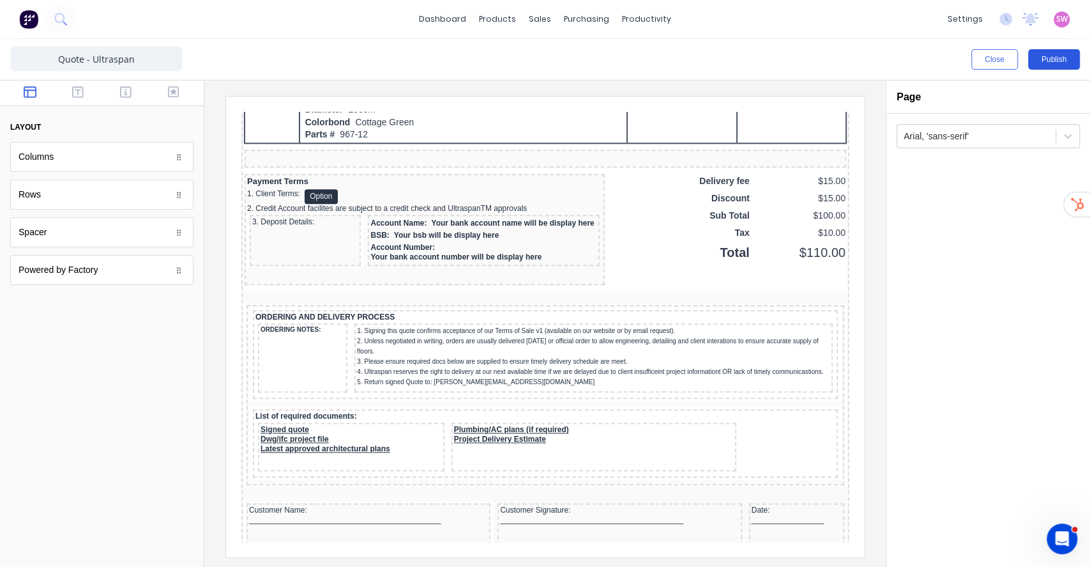
click at [1047, 59] on button "Publish" at bounding box center [1054, 59] width 52 height 20
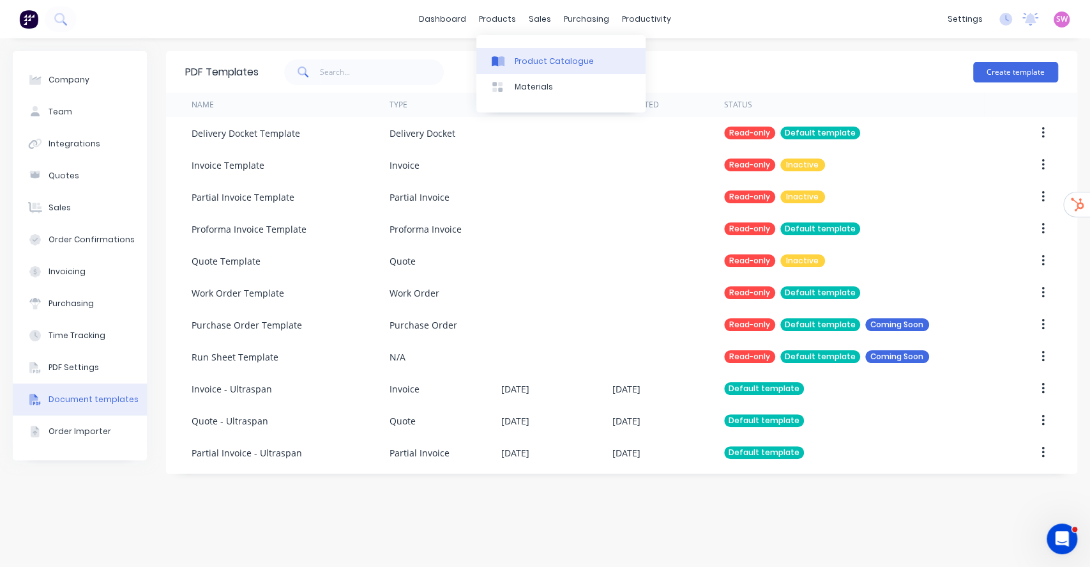
click at [544, 64] on div "Product Catalogue" at bounding box center [554, 61] width 79 height 11
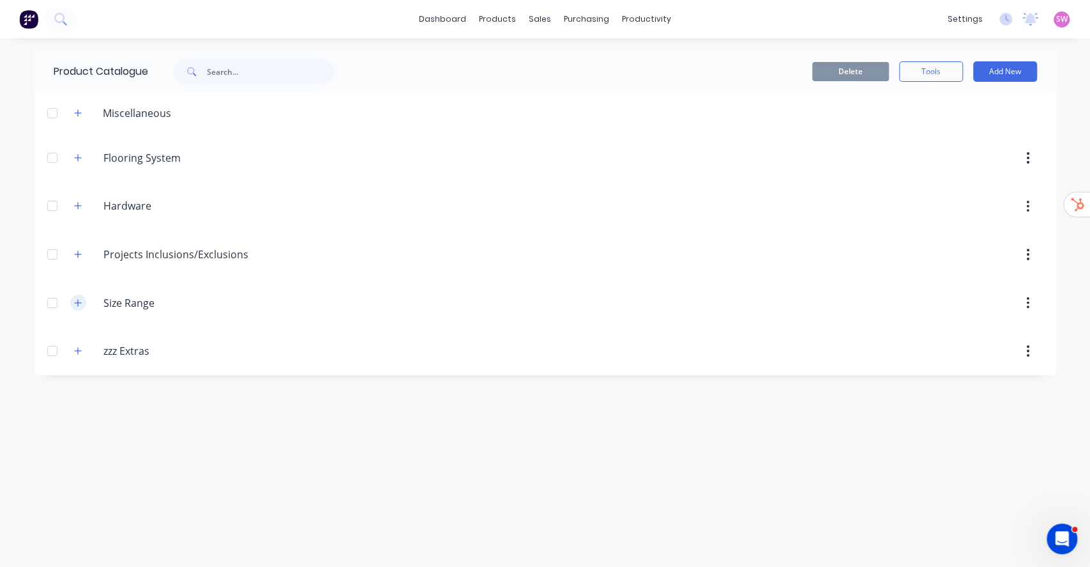
click at [77, 300] on icon "button" at bounding box center [78, 302] width 8 height 9
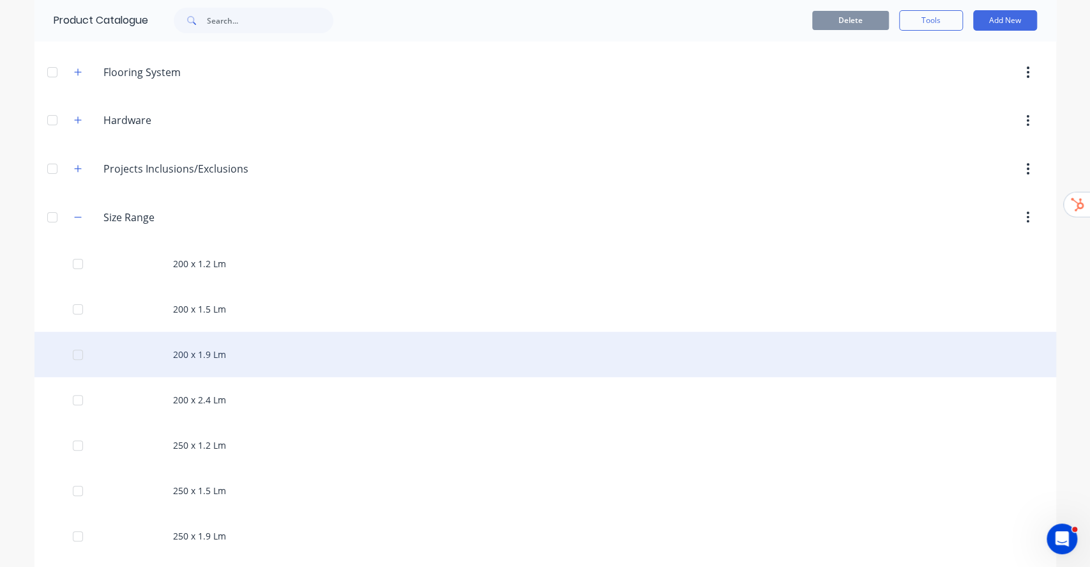
scroll to position [85, 0]
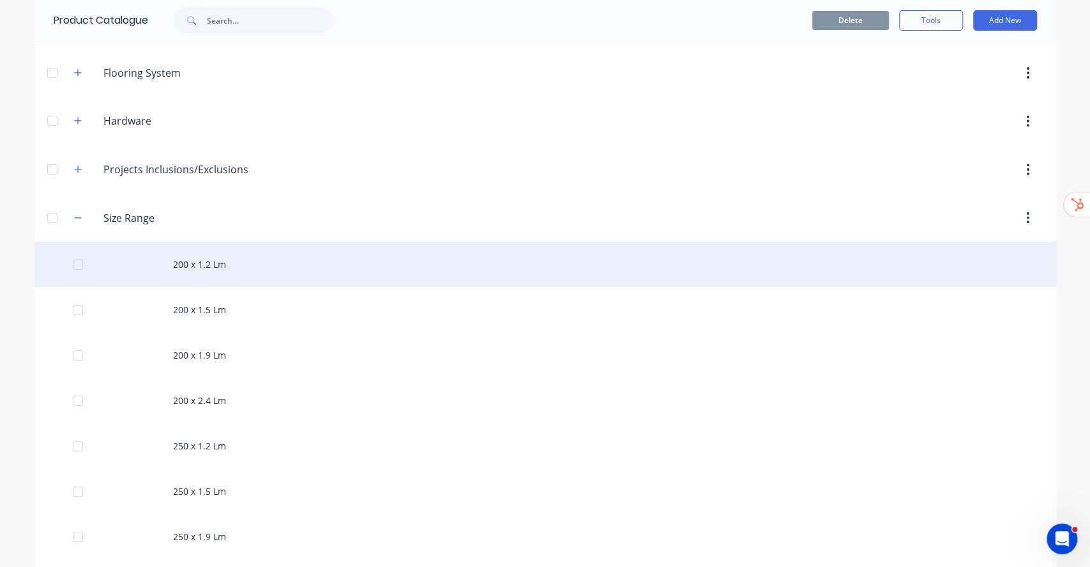
click at [213, 263] on div "200 x 1.2 Lm" at bounding box center [545, 263] width 1022 height 45
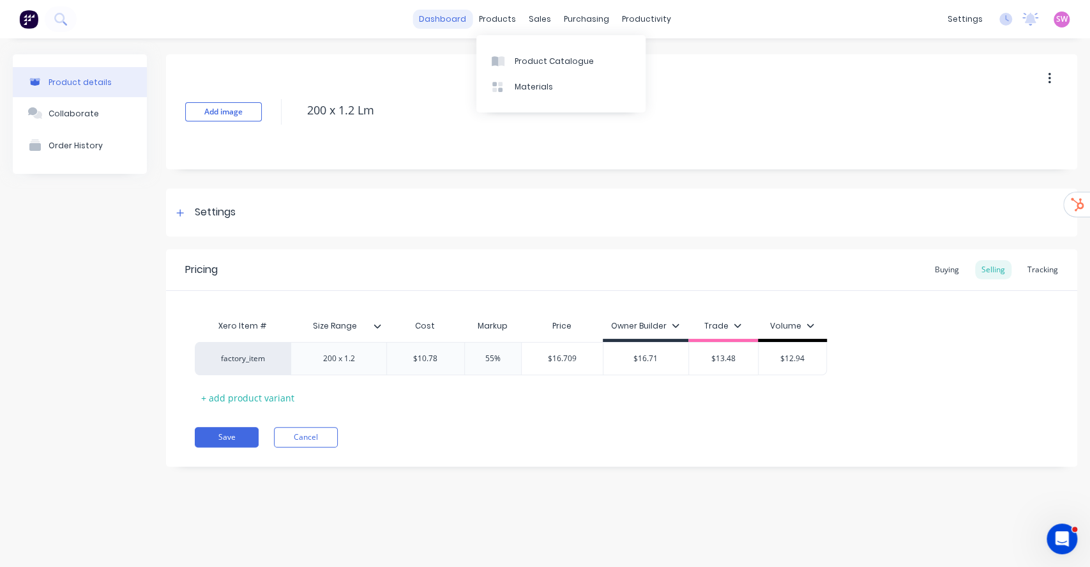
click at [457, 20] on link "dashboard" at bounding box center [443, 19] width 60 height 19
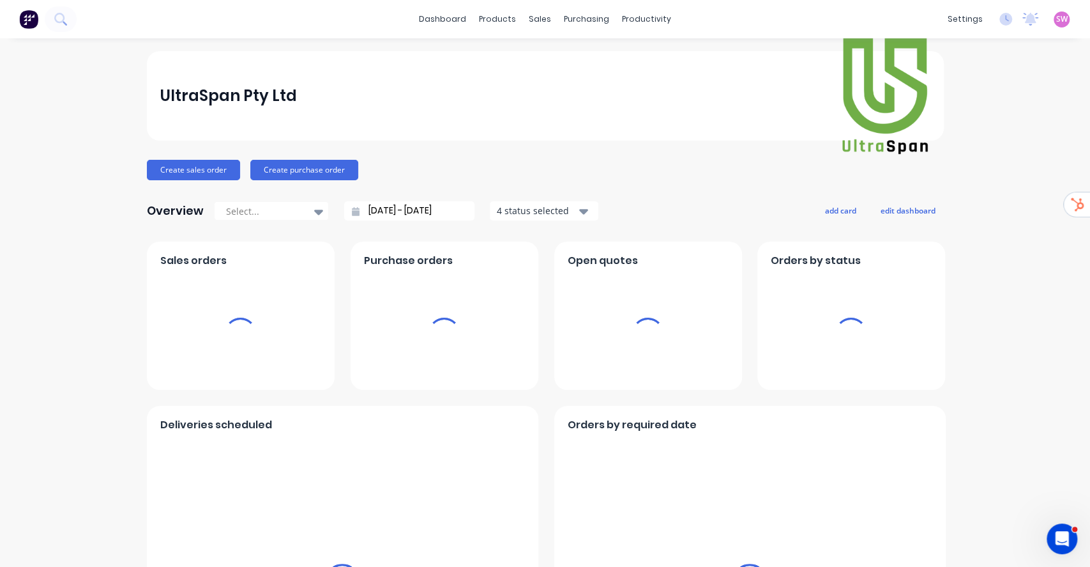
click at [1056, 22] on span "SW" at bounding box center [1061, 18] width 11 height 11
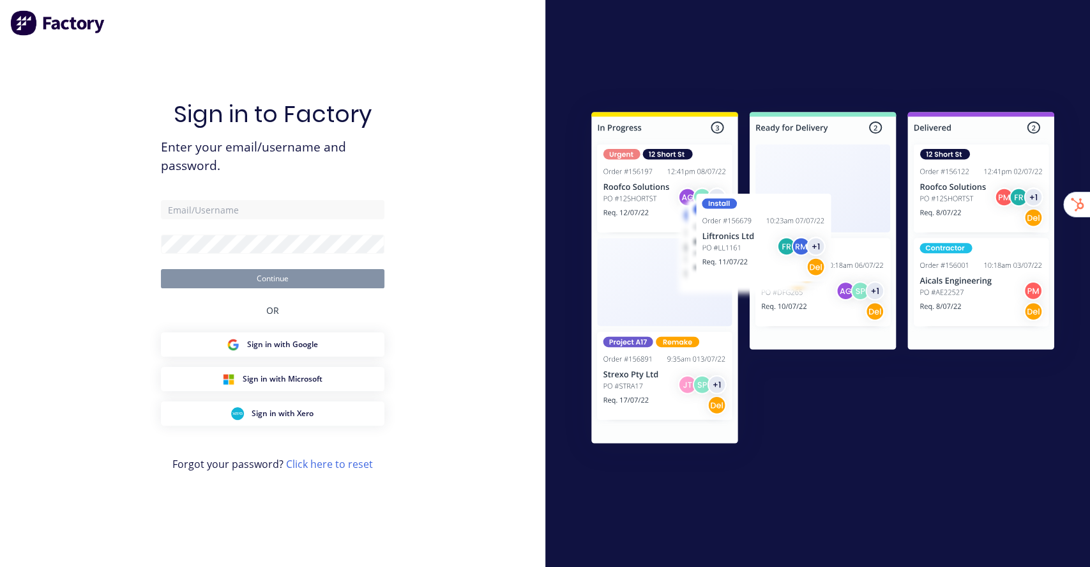
click at [470, 106] on div "Sign in to Factory Enter your email/username and password. Continue OR Sign in …" at bounding box center [272, 283] width 545 height 567
type input "[EMAIL_ADDRESS][DOMAIN_NAME]"
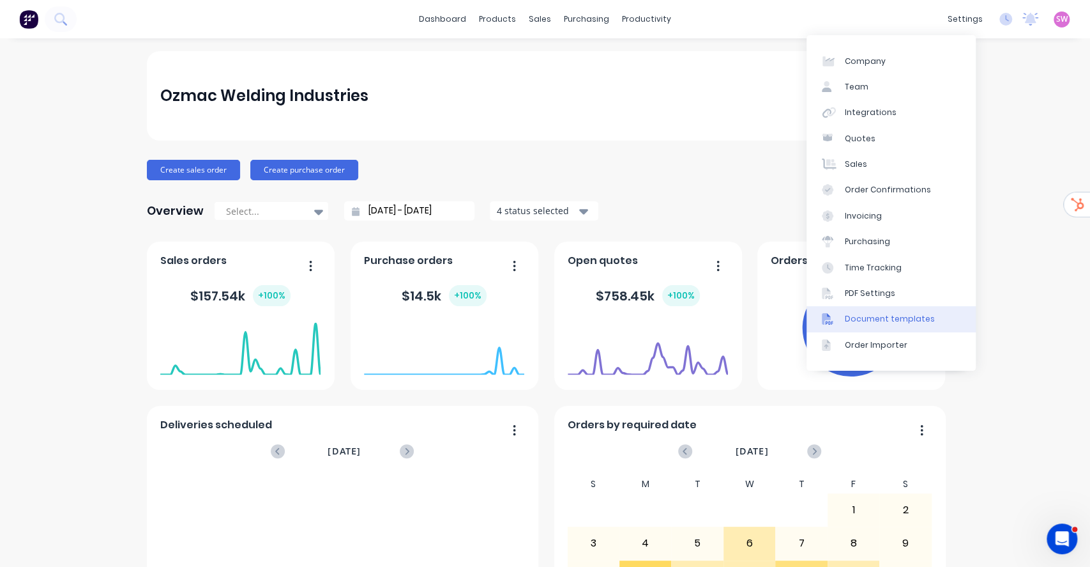
click at [908, 323] on div "Document templates" at bounding box center [890, 318] width 90 height 11
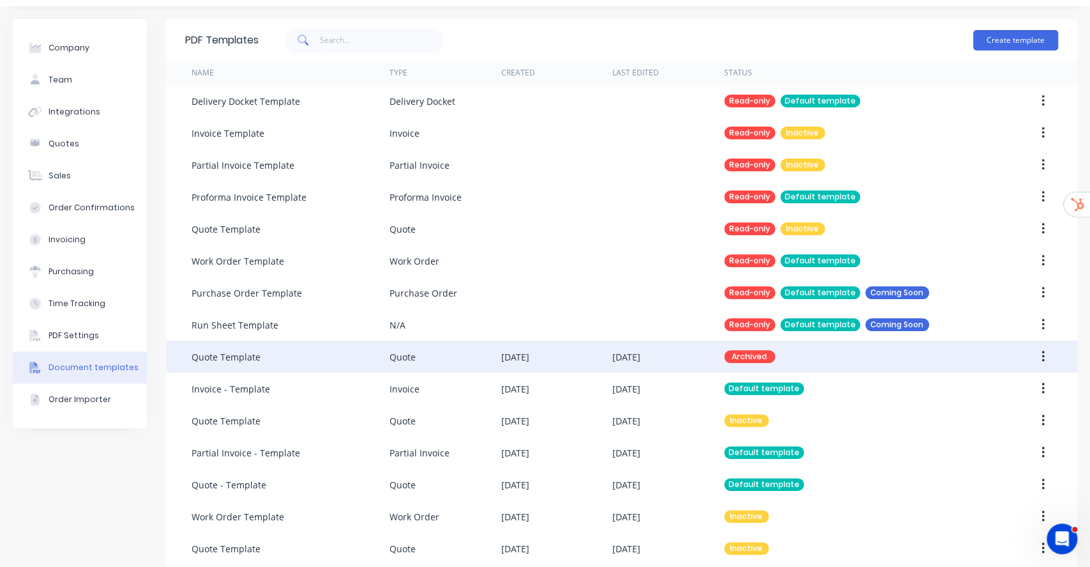
scroll to position [47, 0]
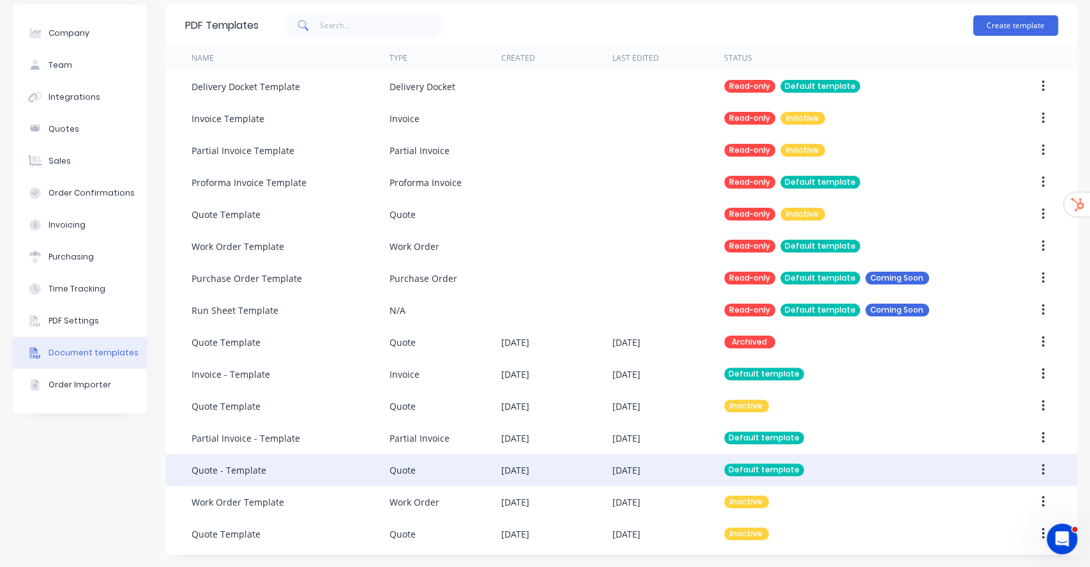
click at [641, 467] on div "[DATE]" at bounding box center [627, 469] width 28 height 13
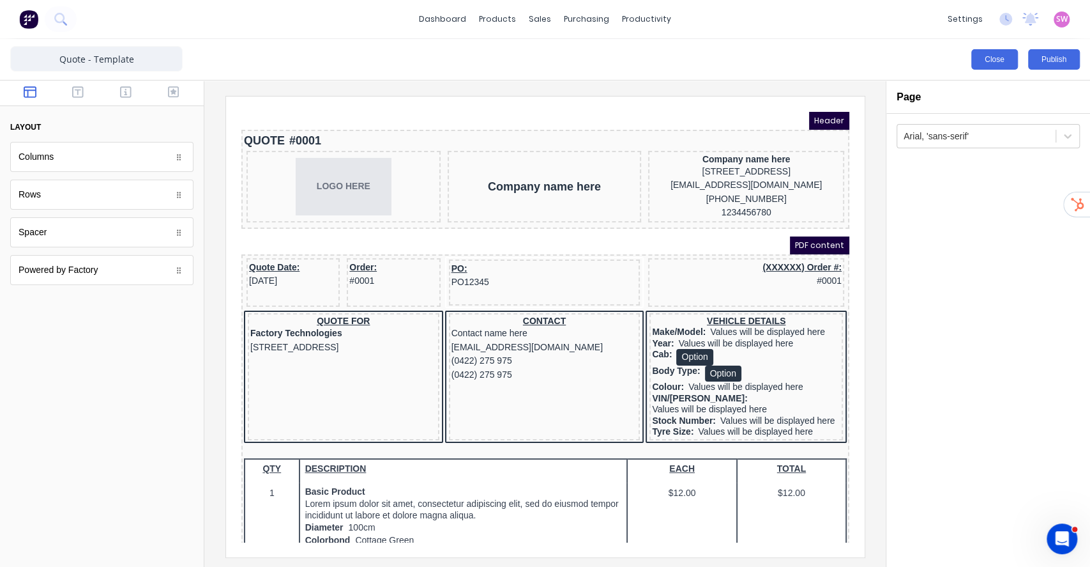
click at [992, 51] on button "Close" at bounding box center [994, 59] width 47 height 20
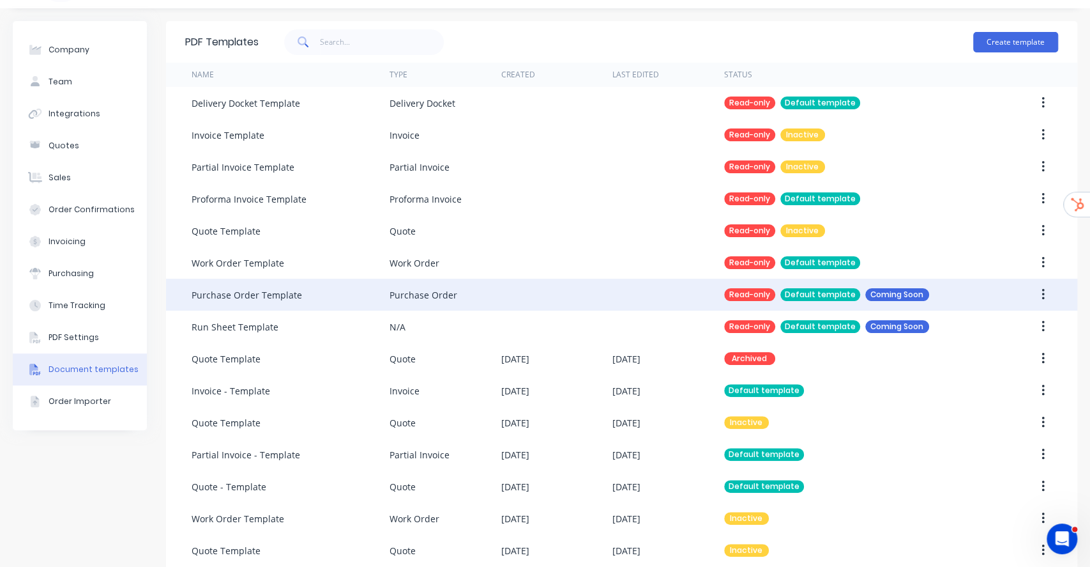
scroll to position [47, 0]
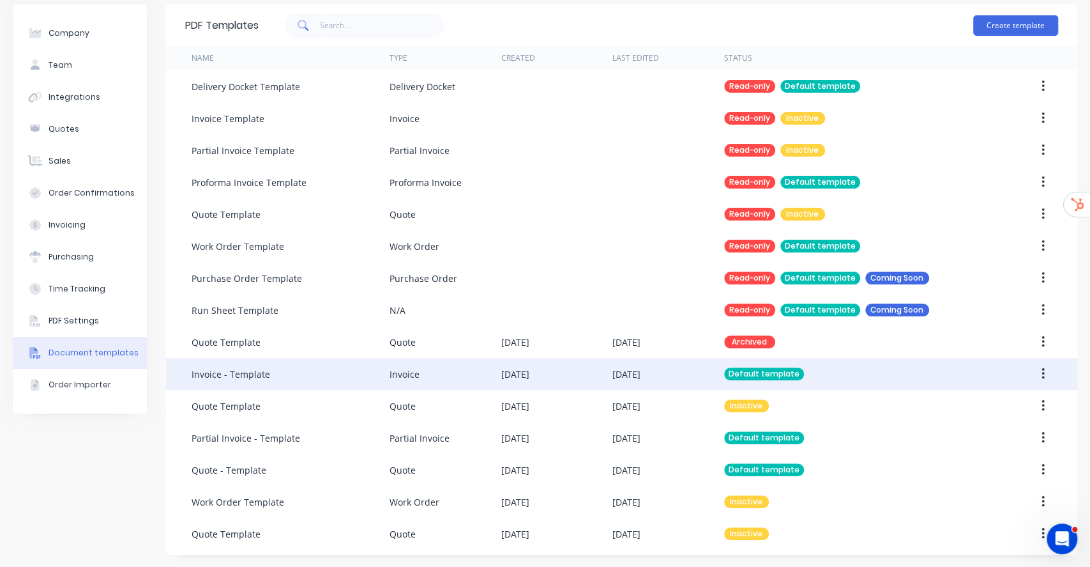
click at [758, 365] on div "Default template" at bounding box center [854, 374] width 260 height 32
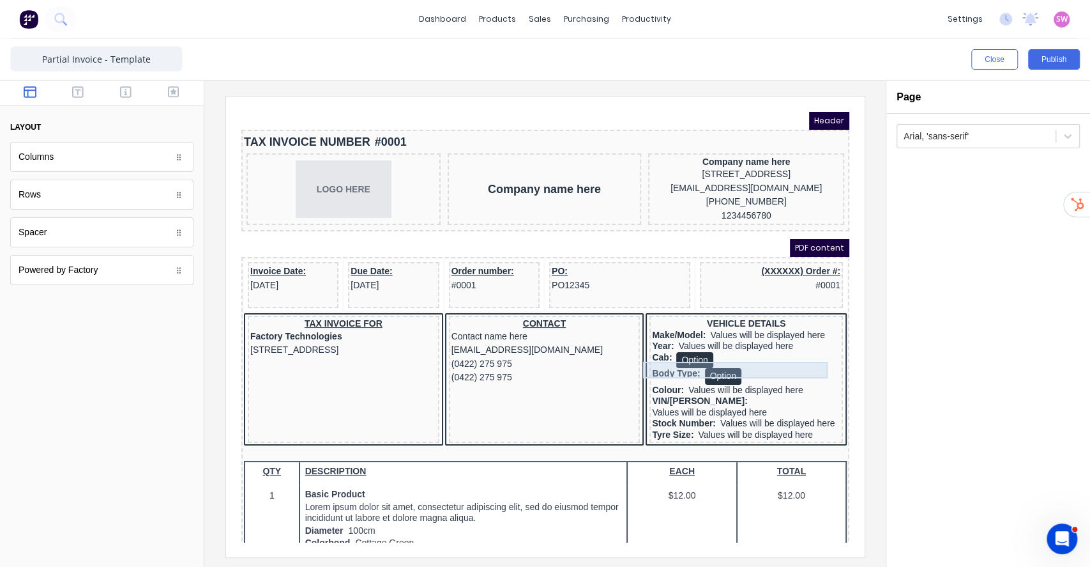
scroll to position [85, 0]
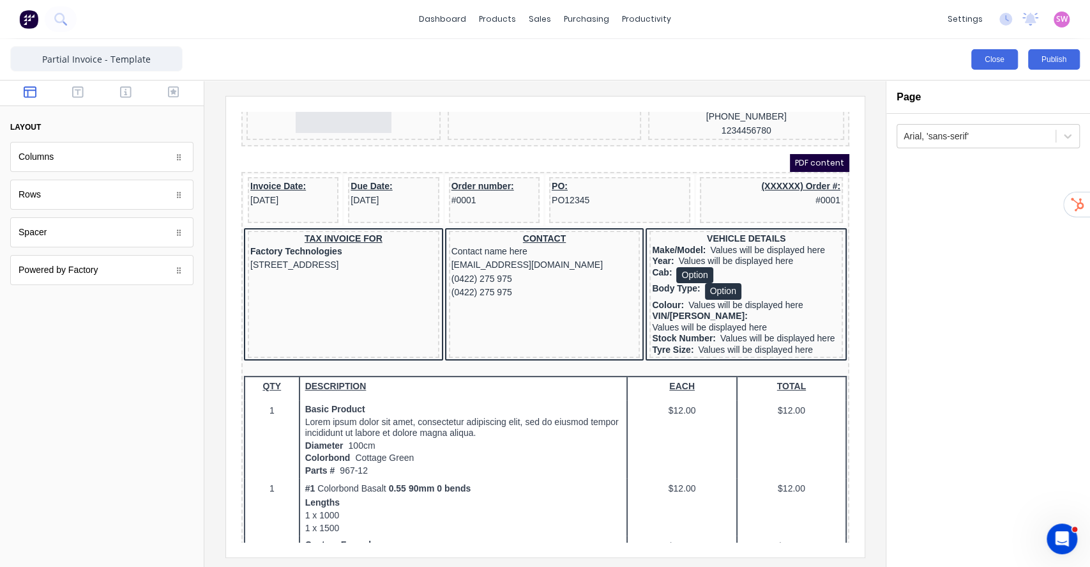
click at [980, 54] on button "Close" at bounding box center [994, 59] width 47 height 20
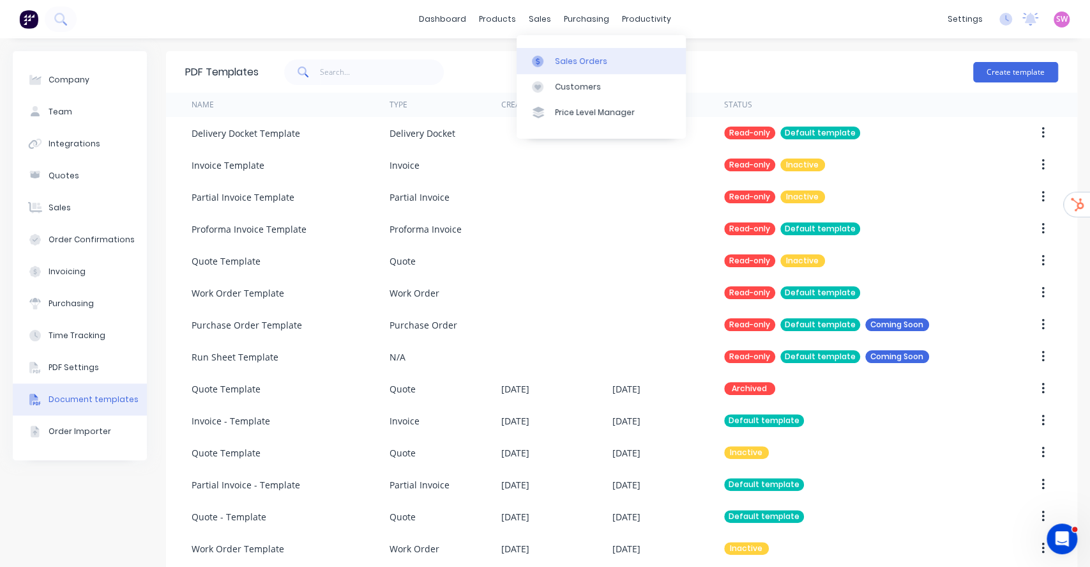
click at [556, 56] on div "Sales Orders" at bounding box center [581, 61] width 52 height 11
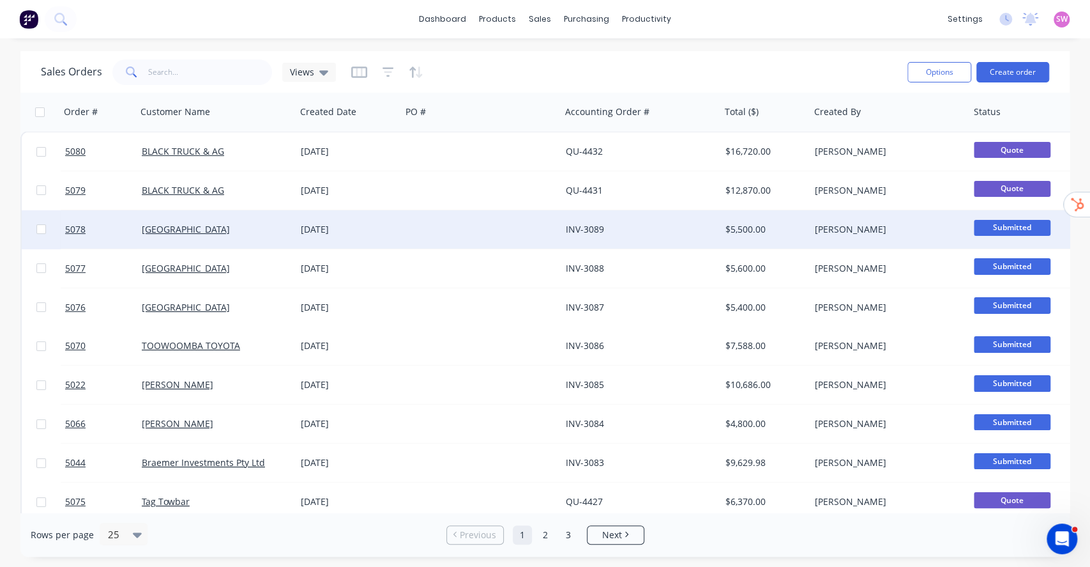
click at [661, 218] on div "INV-3089" at bounding box center [641, 229] width 160 height 38
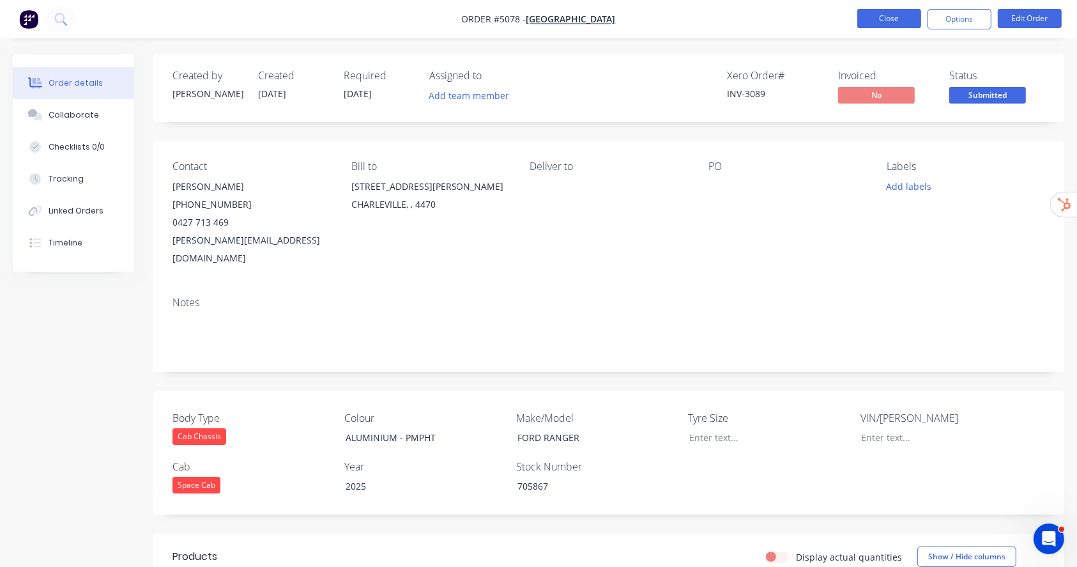
click at [889, 18] on button "Close" at bounding box center [889, 18] width 64 height 19
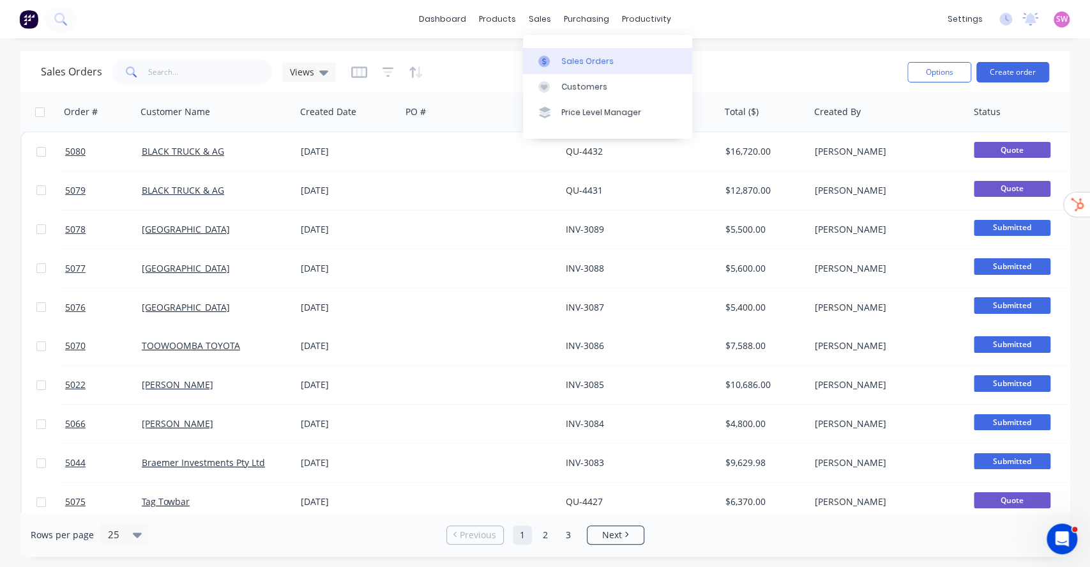
click at [567, 56] on div "Sales Orders" at bounding box center [587, 61] width 52 height 11
click at [436, 17] on link "dashboard" at bounding box center [443, 19] width 60 height 19
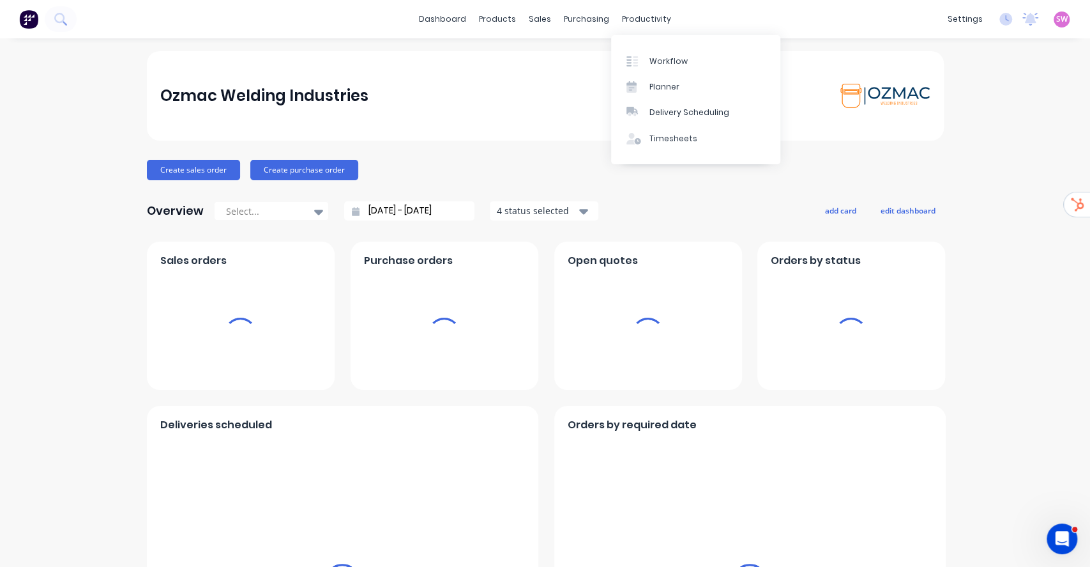
click at [1056, 18] on span "SW" at bounding box center [1061, 18] width 11 height 11
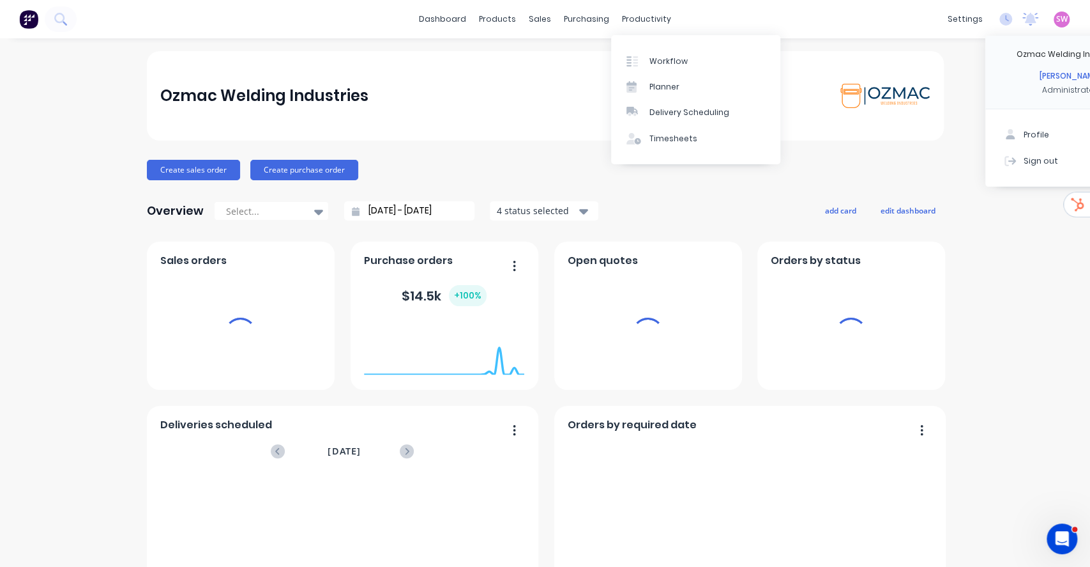
click at [1056, 20] on span "SW" at bounding box center [1061, 18] width 11 height 11
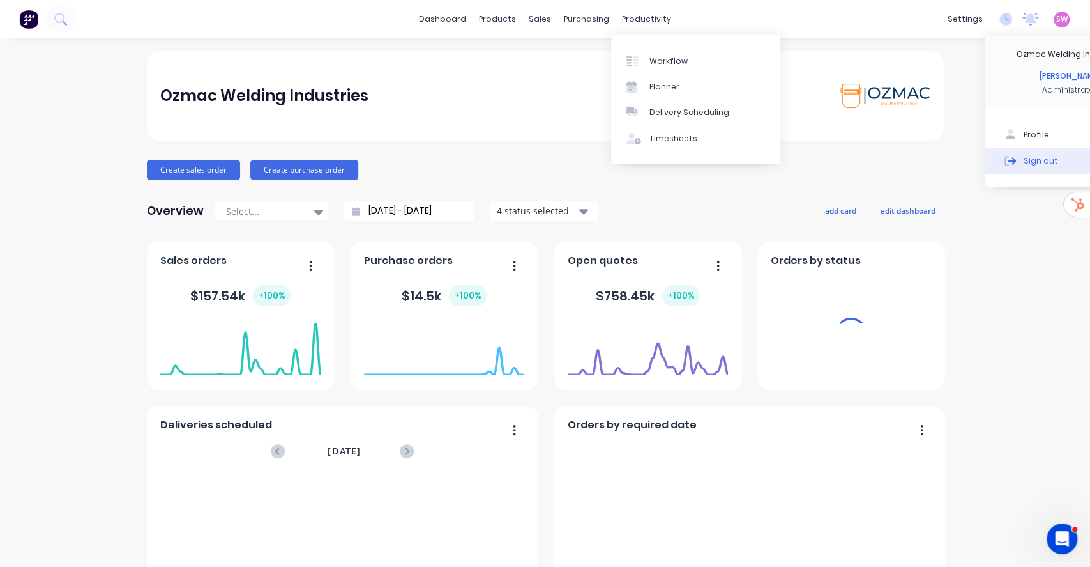
click at [1026, 162] on div "Sign out" at bounding box center [1041, 160] width 34 height 11
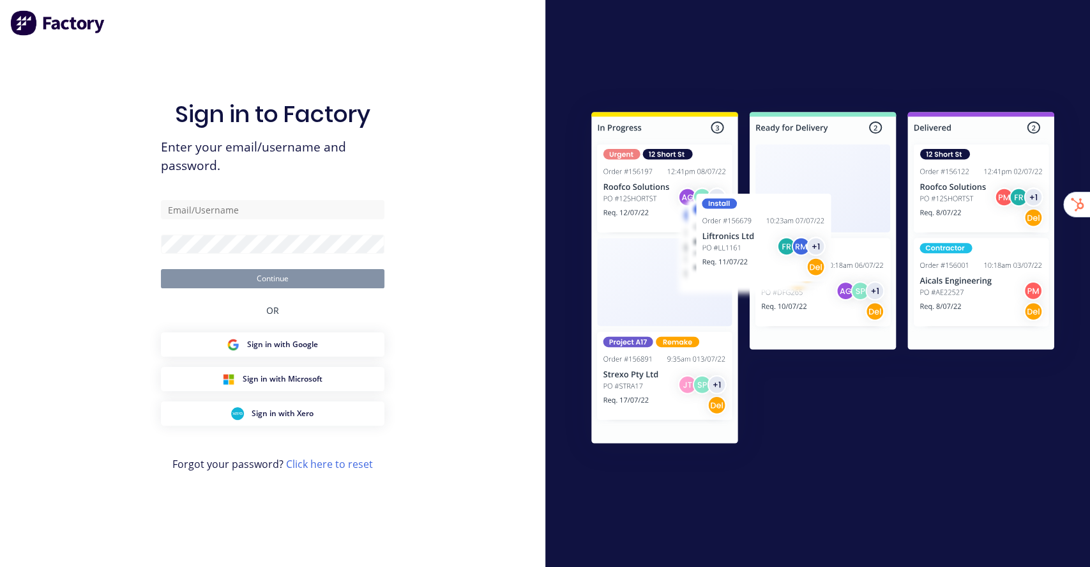
type input "[EMAIL_ADDRESS][DOMAIN_NAME]"
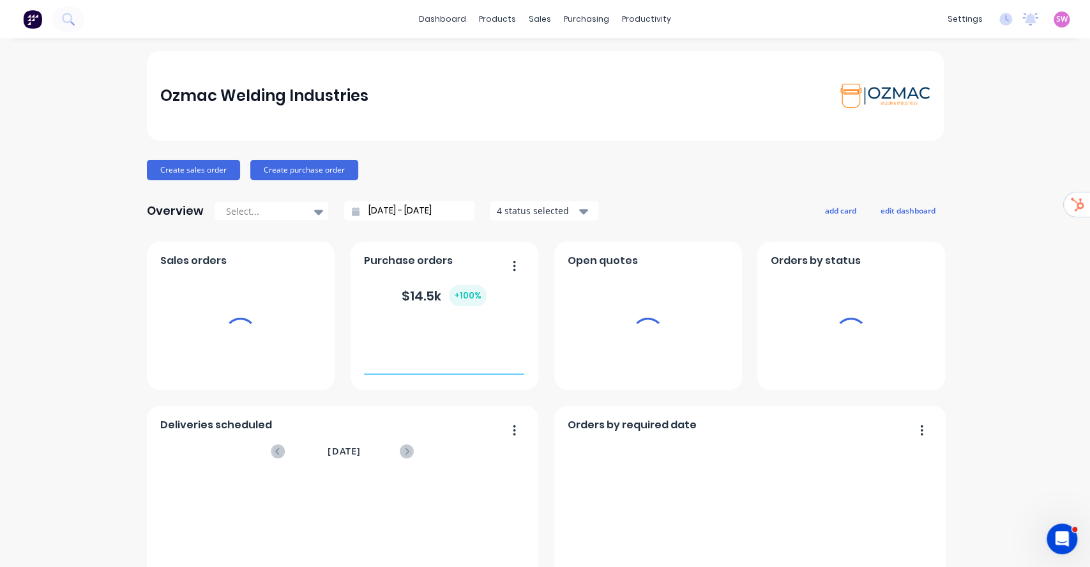
click at [1056, 24] on span "SW" at bounding box center [1061, 18] width 11 height 11
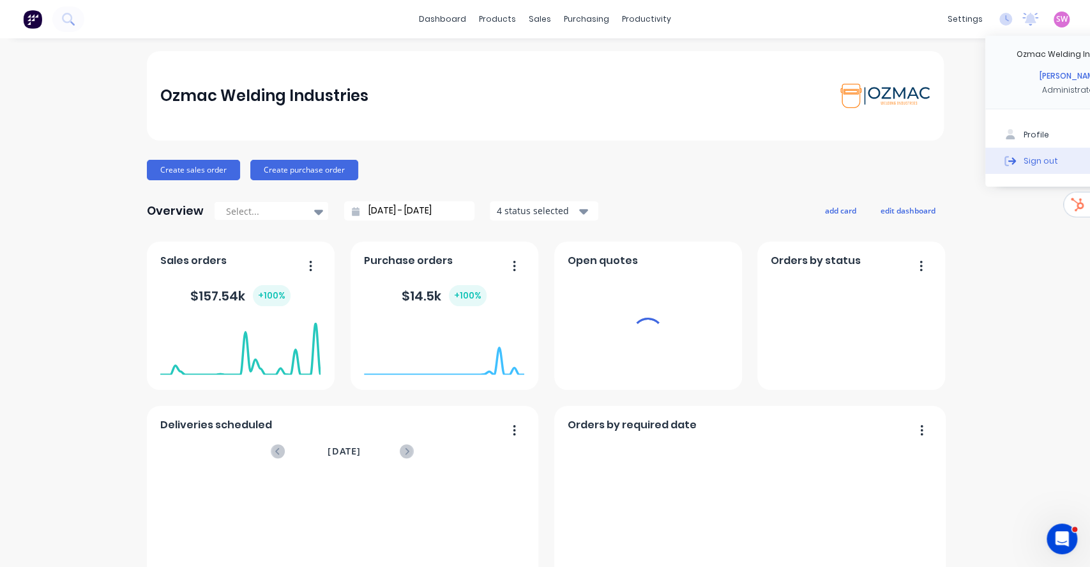
click at [1014, 160] on button "Sign out" at bounding box center [1070, 161] width 169 height 26
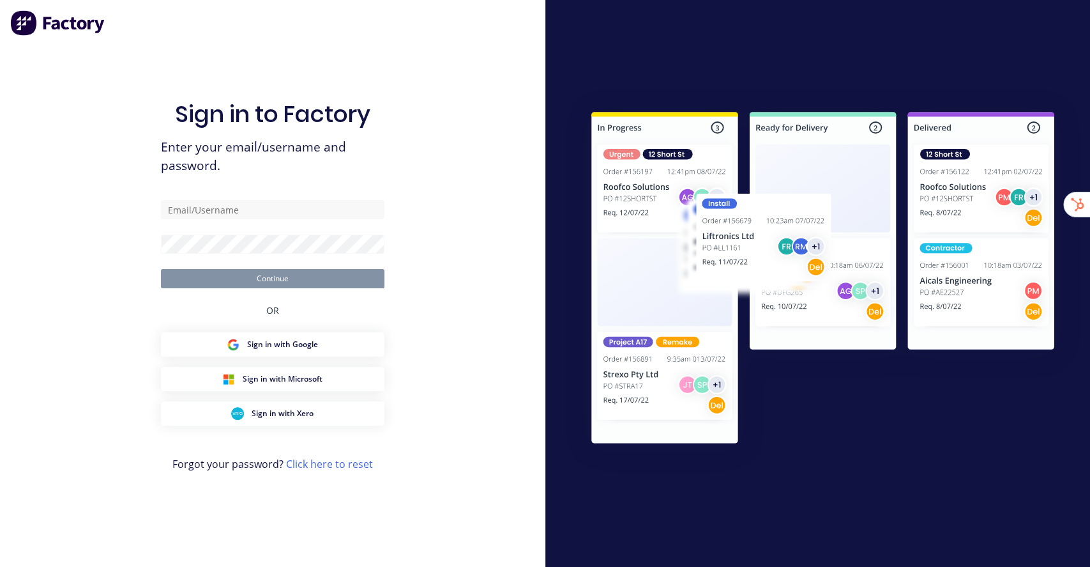
type input "[EMAIL_ADDRESS][DOMAIN_NAME]"
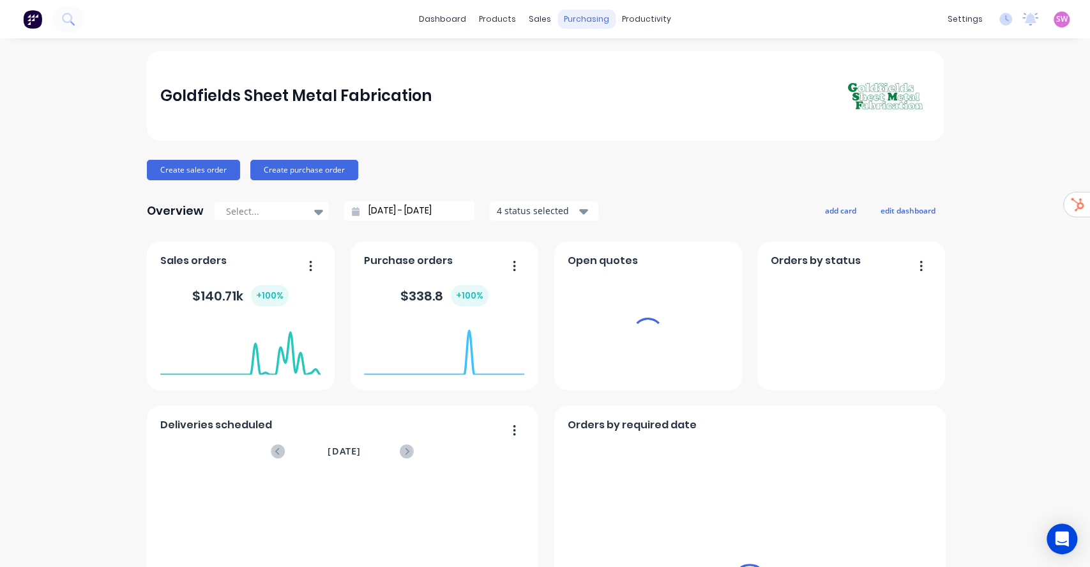
click at [572, 17] on div "purchasing" at bounding box center [587, 19] width 58 height 19
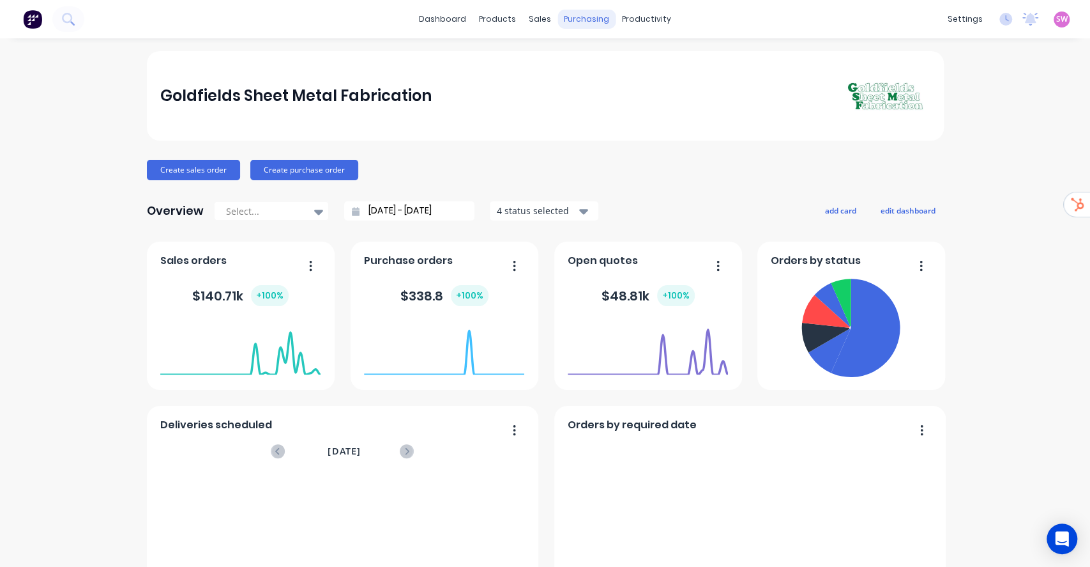
click at [577, 18] on div "purchasing" at bounding box center [587, 19] width 58 height 19
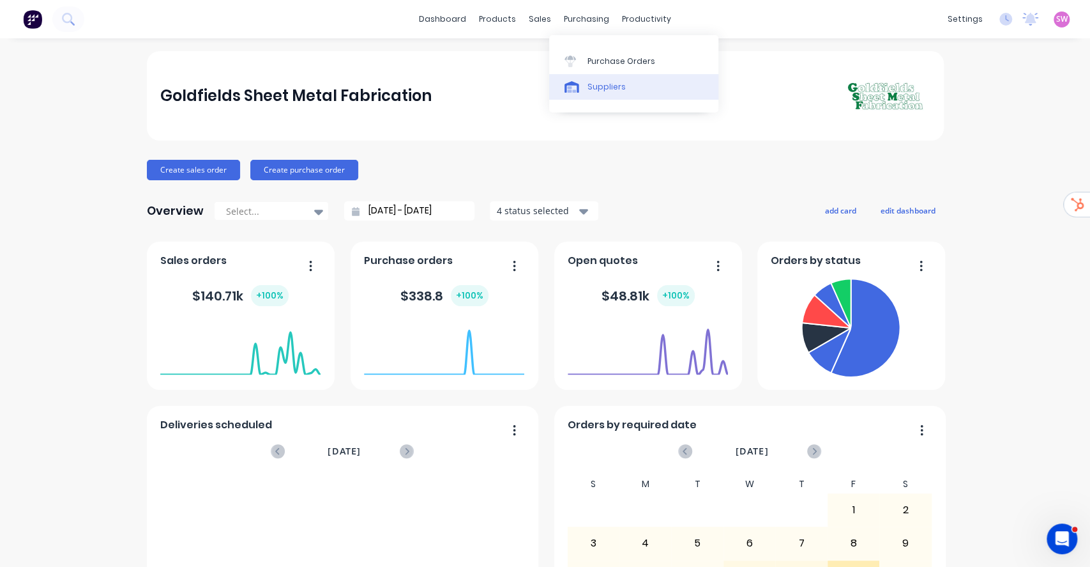
click at [608, 88] on div "Suppliers" at bounding box center [607, 86] width 38 height 11
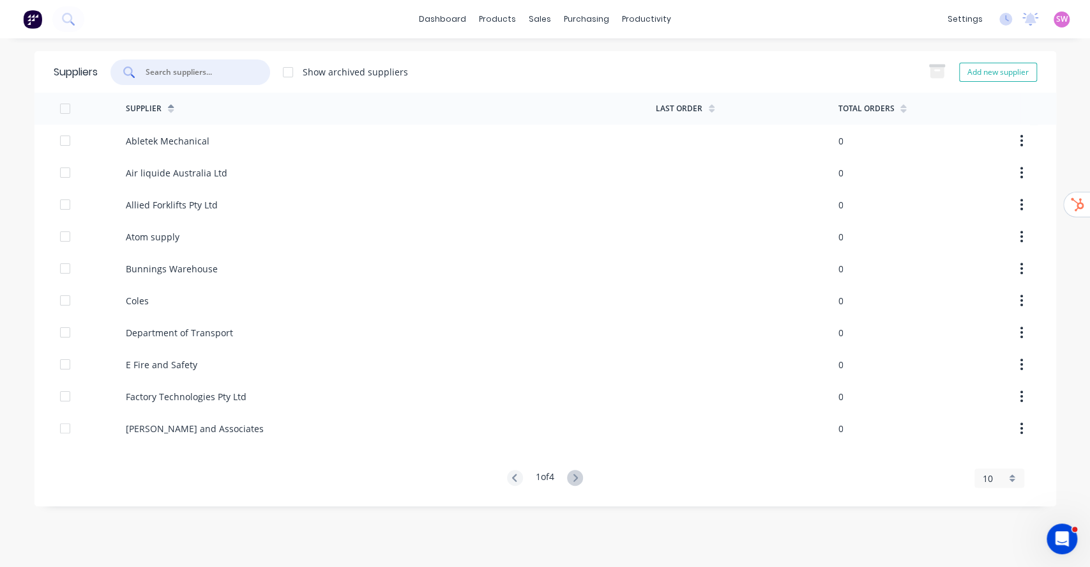
click at [216, 66] on input "text" at bounding box center [197, 72] width 106 height 13
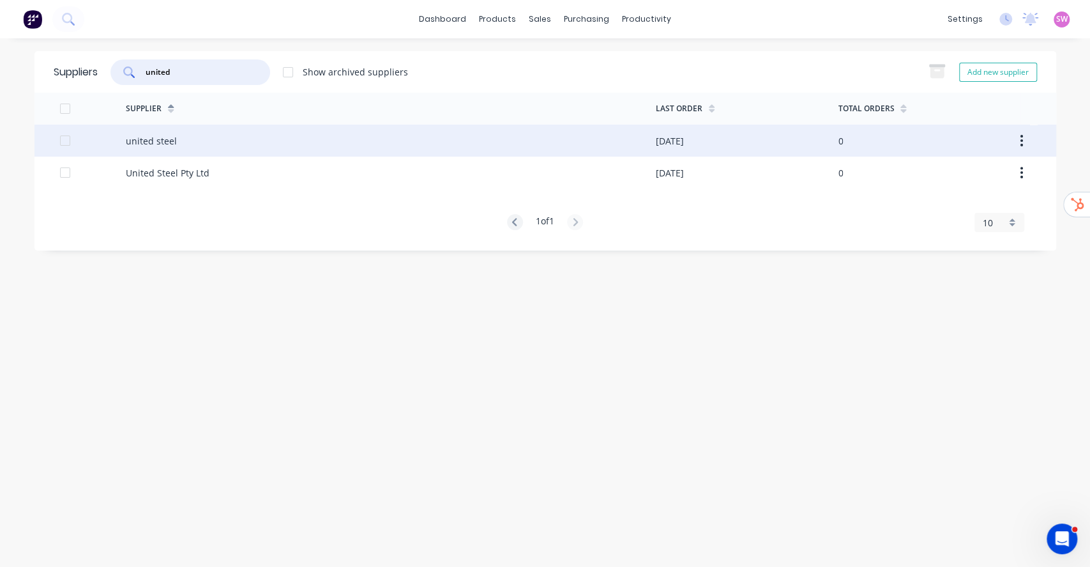
type input "united"
click at [166, 141] on div "united steel" at bounding box center [151, 140] width 51 height 13
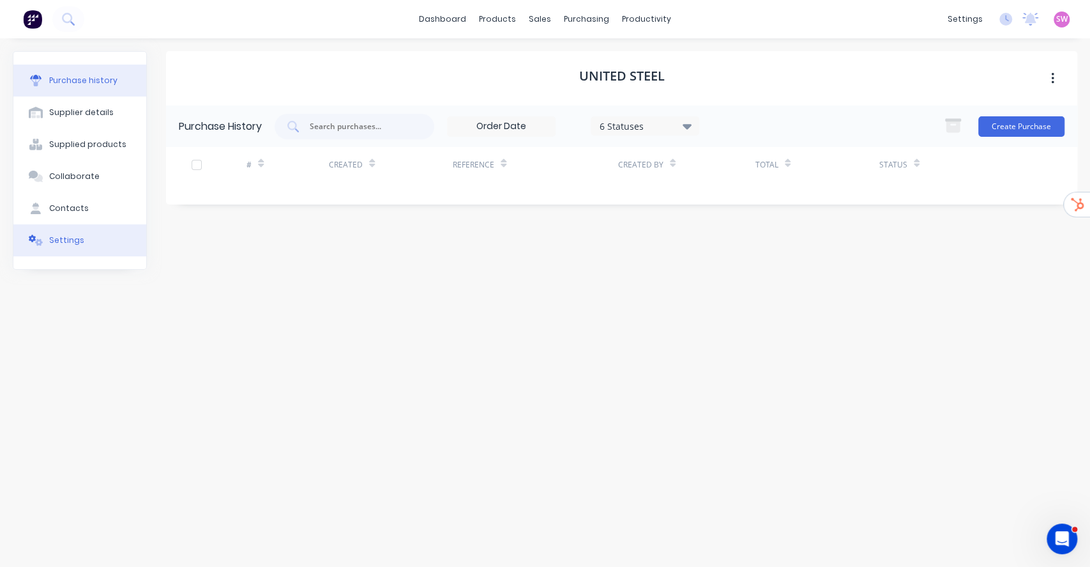
click at [80, 247] on button "Settings" at bounding box center [79, 240] width 133 height 32
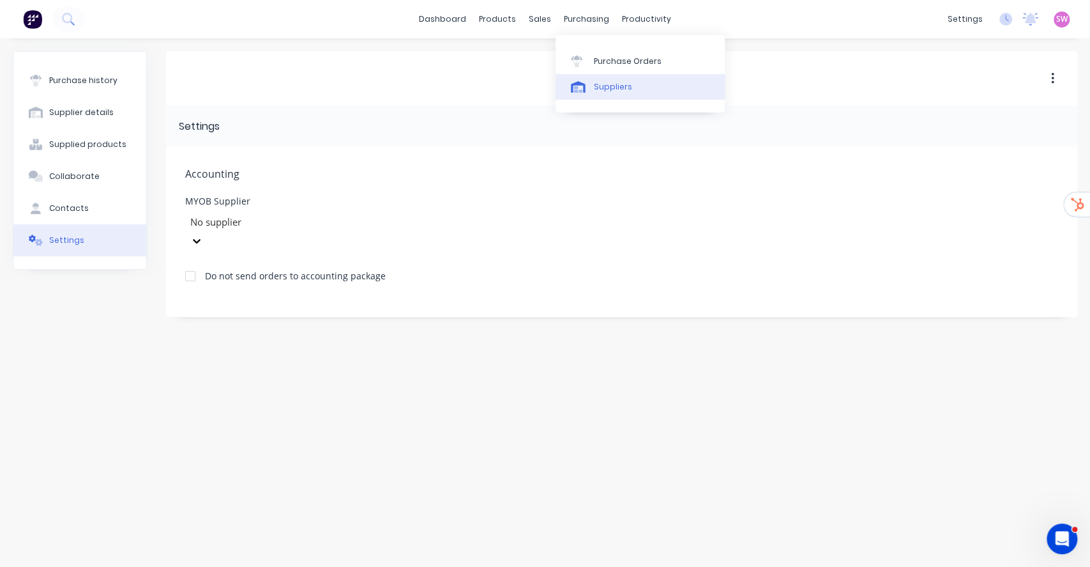
click at [598, 95] on link "Suppliers" at bounding box center [640, 87] width 169 height 26
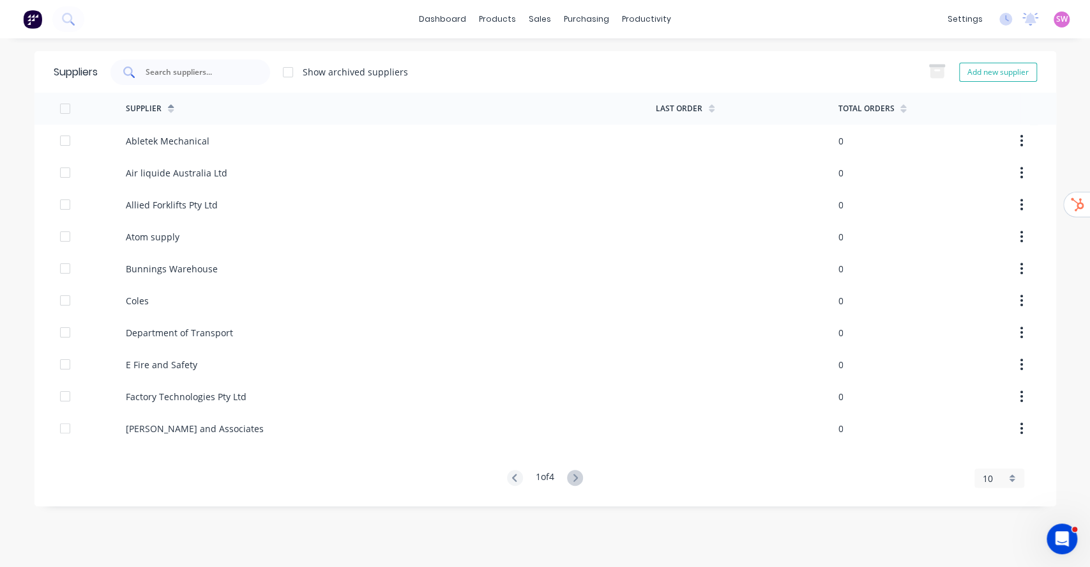
click at [181, 62] on div at bounding box center [190, 72] width 160 height 26
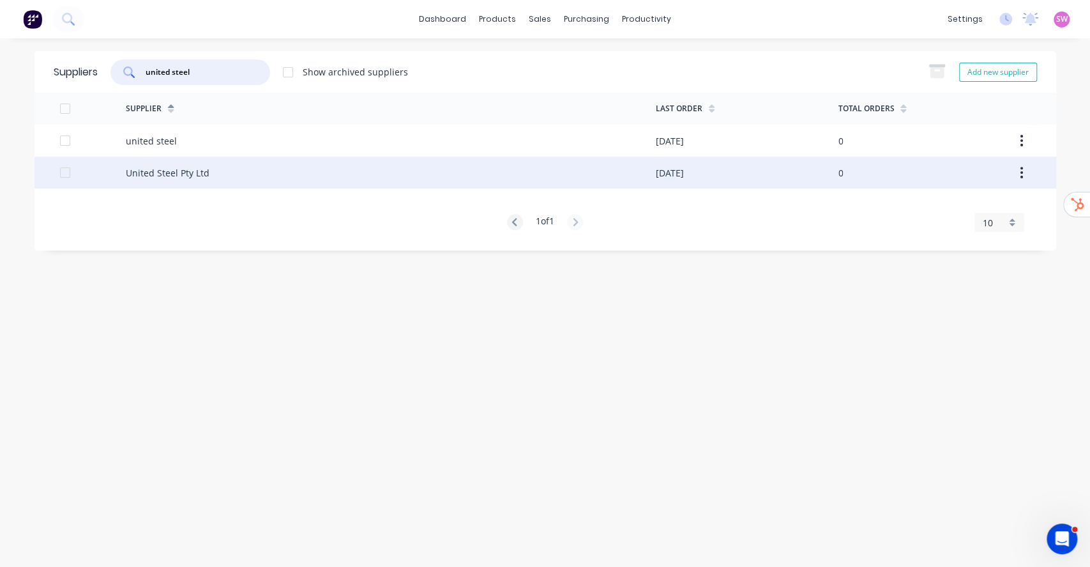
type input "united steel"
click at [148, 161] on div "United Steel Pty Ltd" at bounding box center [391, 172] width 530 height 32
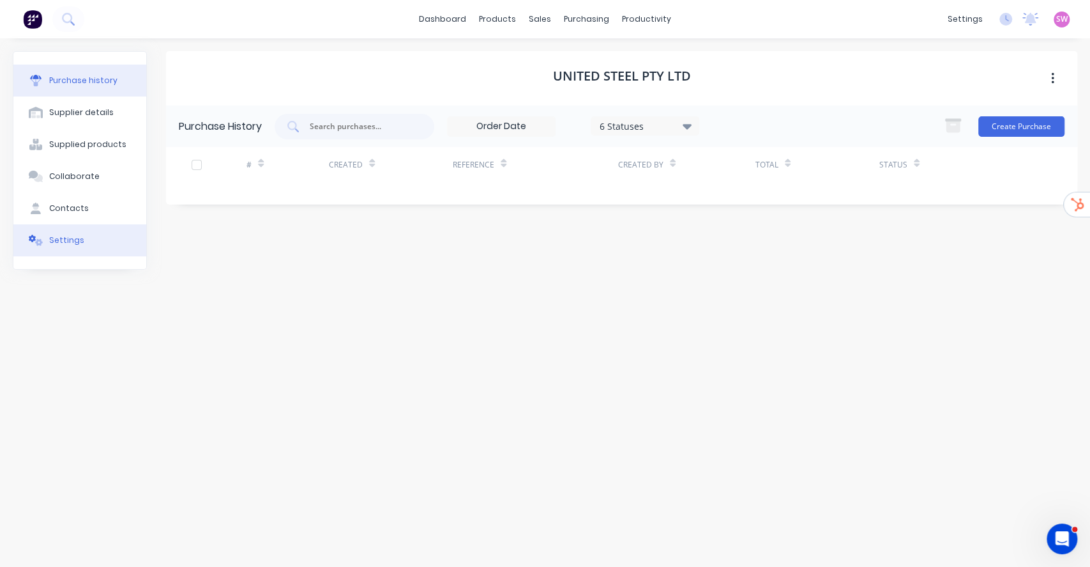
click at [65, 248] on button "Settings" at bounding box center [79, 240] width 133 height 32
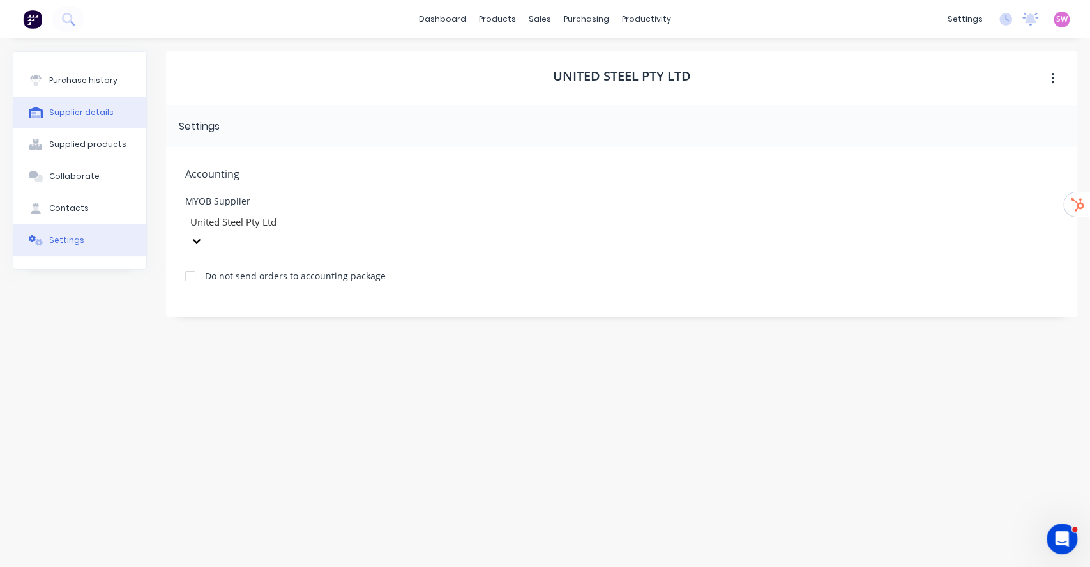
click at [68, 112] on div "Supplier details" at bounding box center [81, 112] width 65 height 11
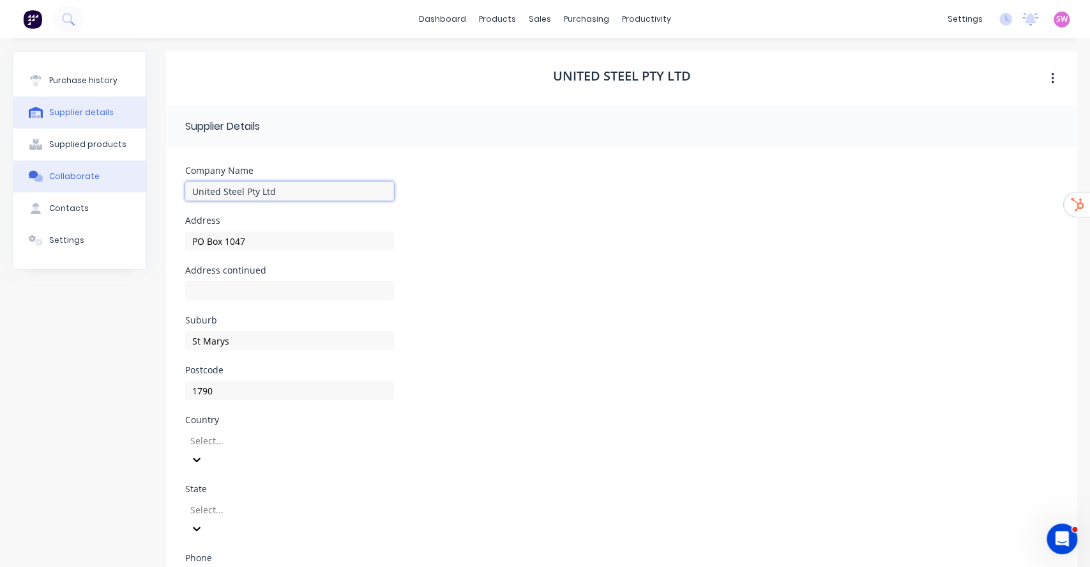
drag, startPoint x: 286, startPoint y: 194, endPoint x: 84, endPoint y: 174, distance: 202.7
click at [84, 174] on div "Purchase history Supplier details Supplied products Collaborate Contacts Settin…" at bounding box center [545, 386] width 1065 height 671
click at [439, 19] on link "dashboard" at bounding box center [443, 19] width 60 height 19
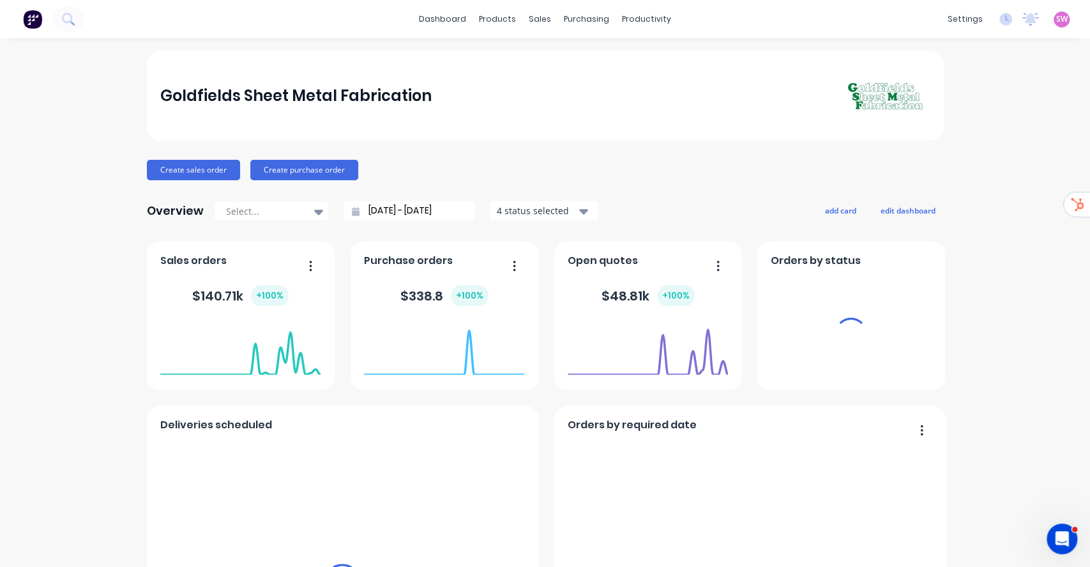
click at [1056, 20] on span "SW" at bounding box center [1061, 18] width 11 height 11
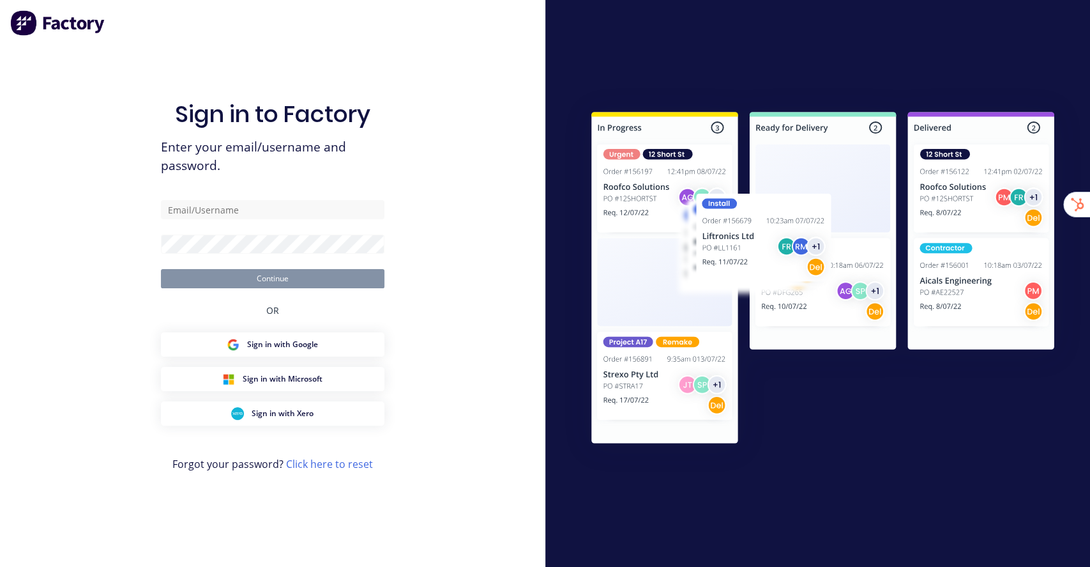
drag, startPoint x: 156, startPoint y: 37, endPoint x: 103, endPoint y: 20, distance: 56.2
click at [156, 37] on div "Sign in to Factory Enter your email/username and password. Continue OR Sign in …" at bounding box center [272, 283] width 545 height 567
type input "[EMAIL_ADDRESS][DOMAIN_NAME]"
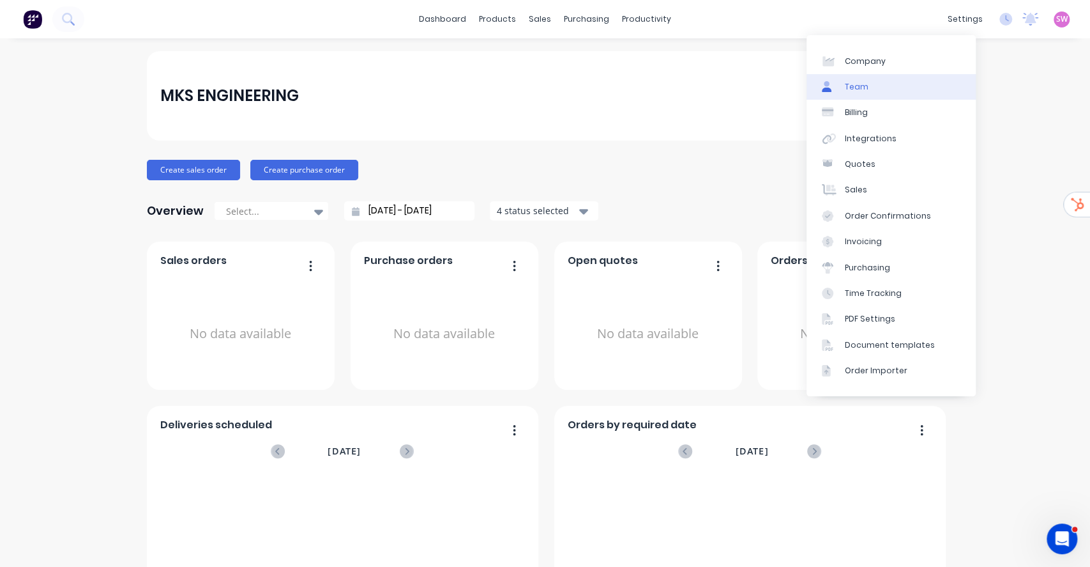
click at [887, 86] on link "Team" at bounding box center [891, 87] width 169 height 26
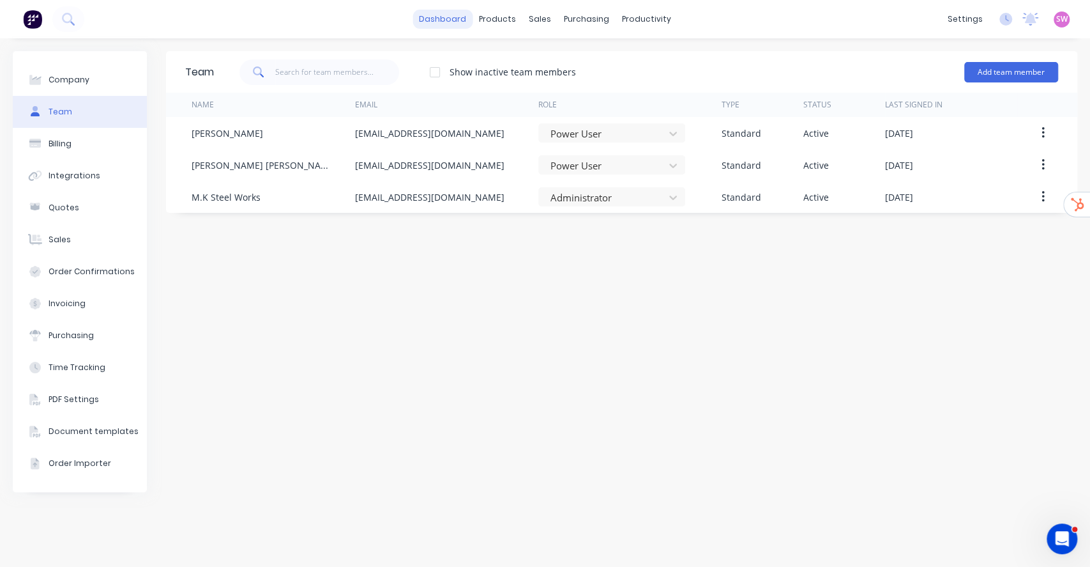
click at [457, 24] on link "dashboard" at bounding box center [443, 19] width 60 height 19
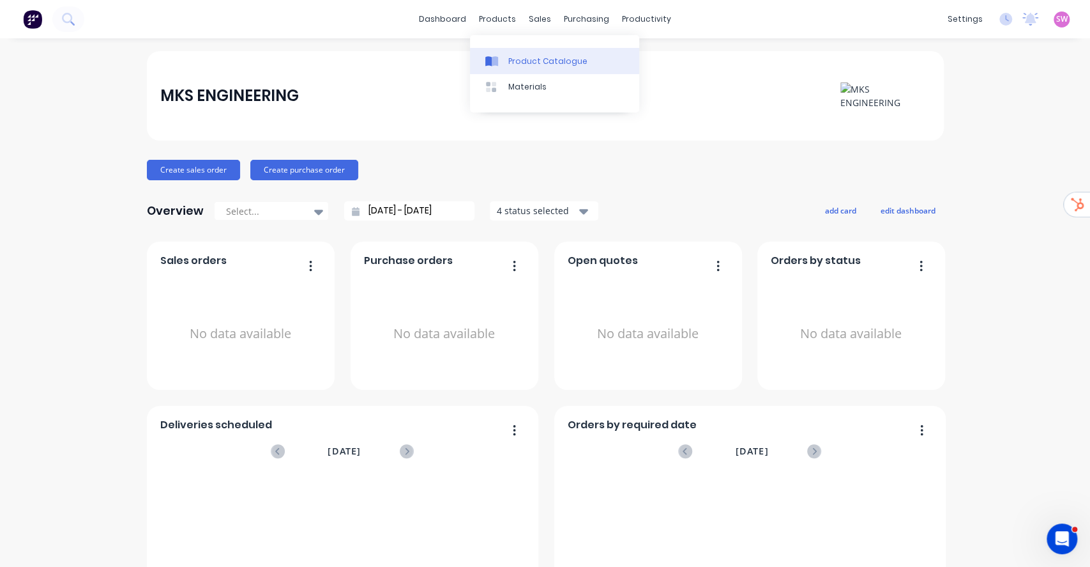
click at [518, 68] on link "Product Catalogue" at bounding box center [554, 61] width 169 height 26
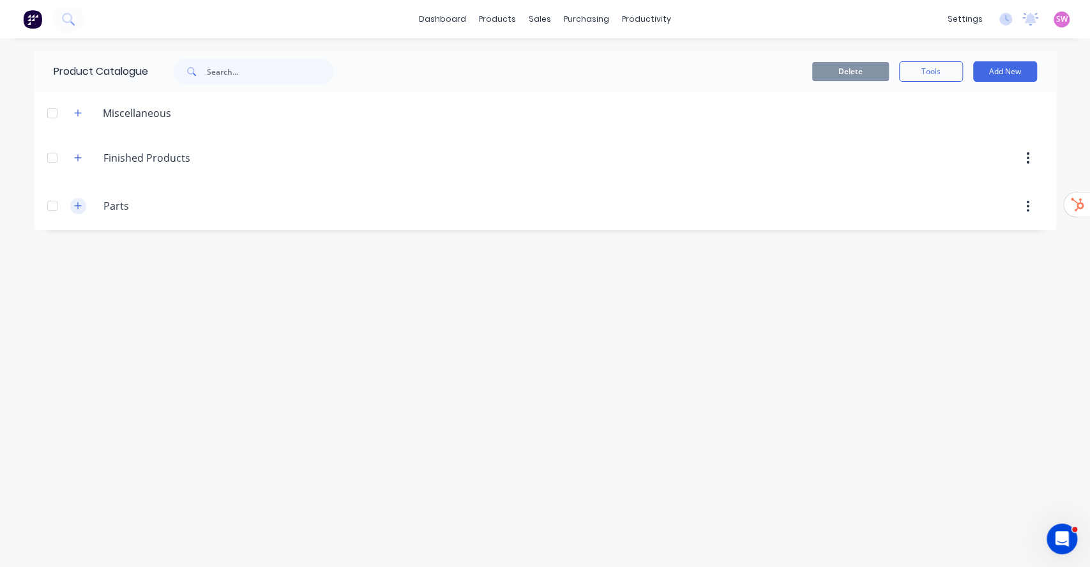
click at [82, 209] on button "button" at bounding box center [78, 206] width 16 height 16
click at [80, 156] on icon "button" at bounding box center [78, 157] width 8 height 9
click at [80, 113] on icon "button" at bounding box center [78, 113] width 8 height 9
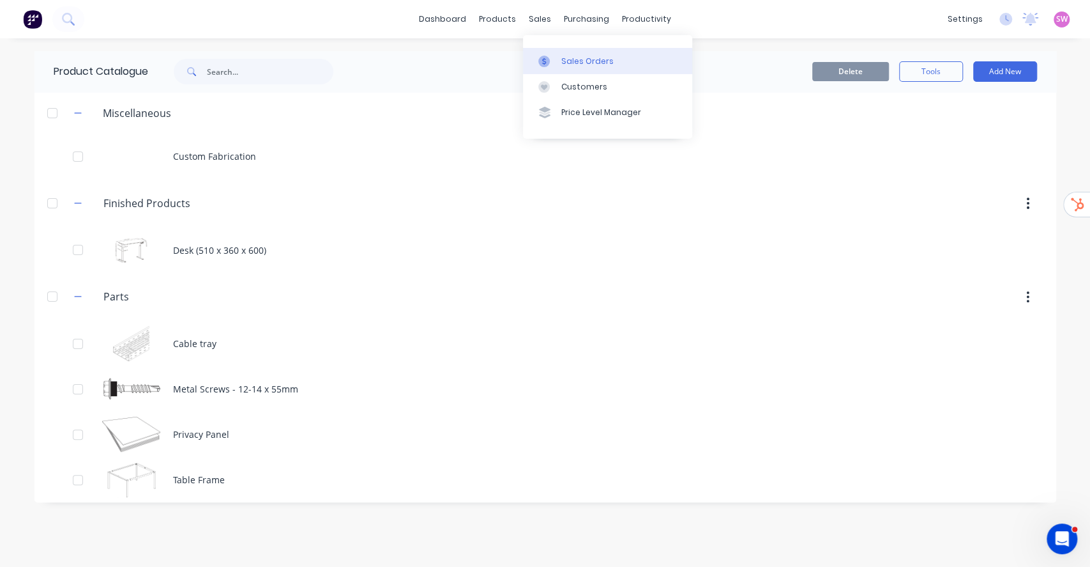
click at [554, 56] on div at bounding box center [547, 61] width 19 height 11
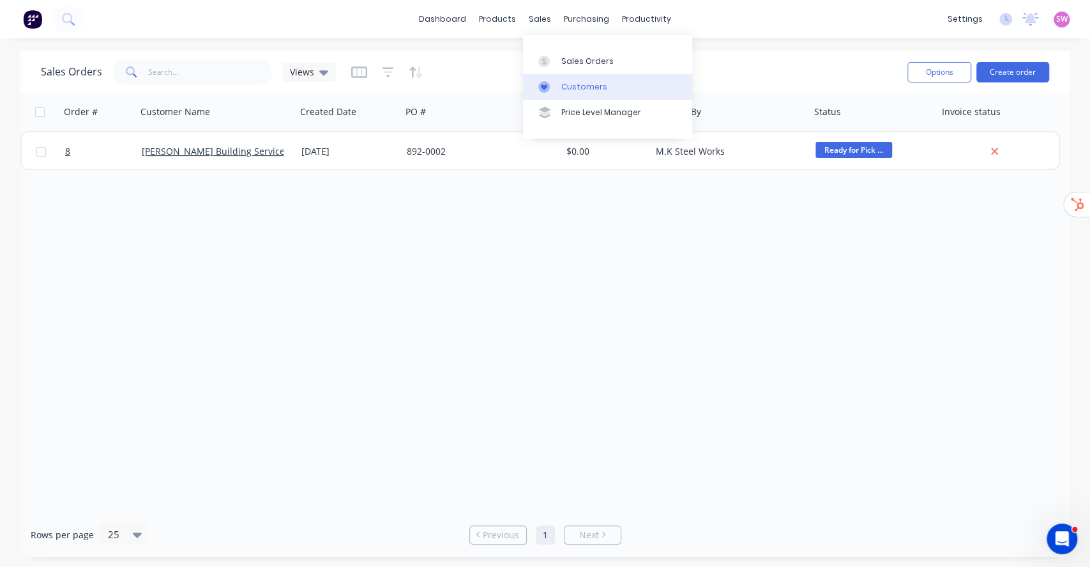
click at [563, 87] on div "Customers" at bounding box center [584, 86] width 46 height 11
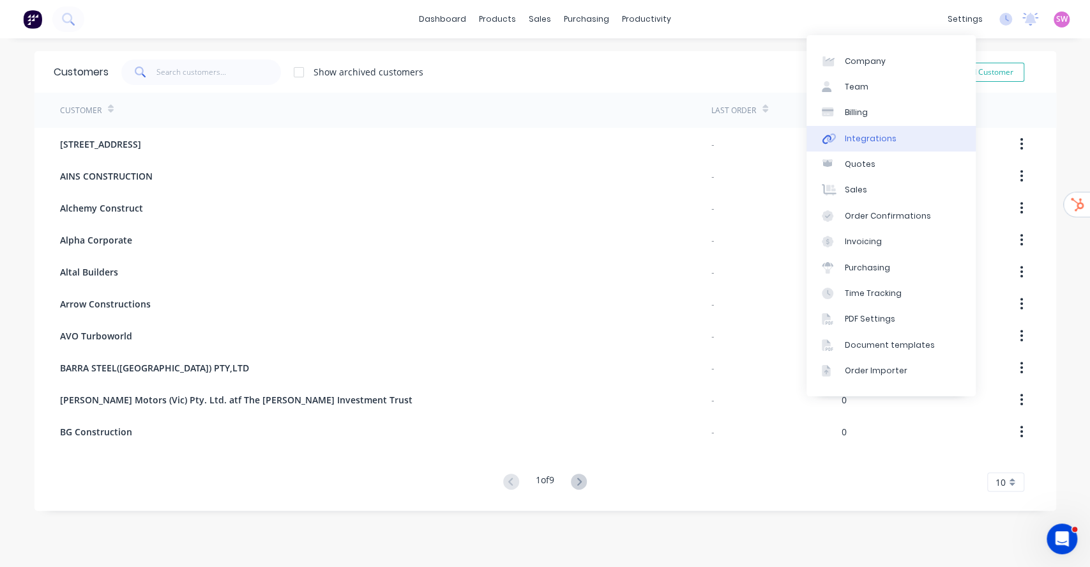
click at [879, 133] on div "Integrations" at bounding box center [871, 138] width 52 height 11
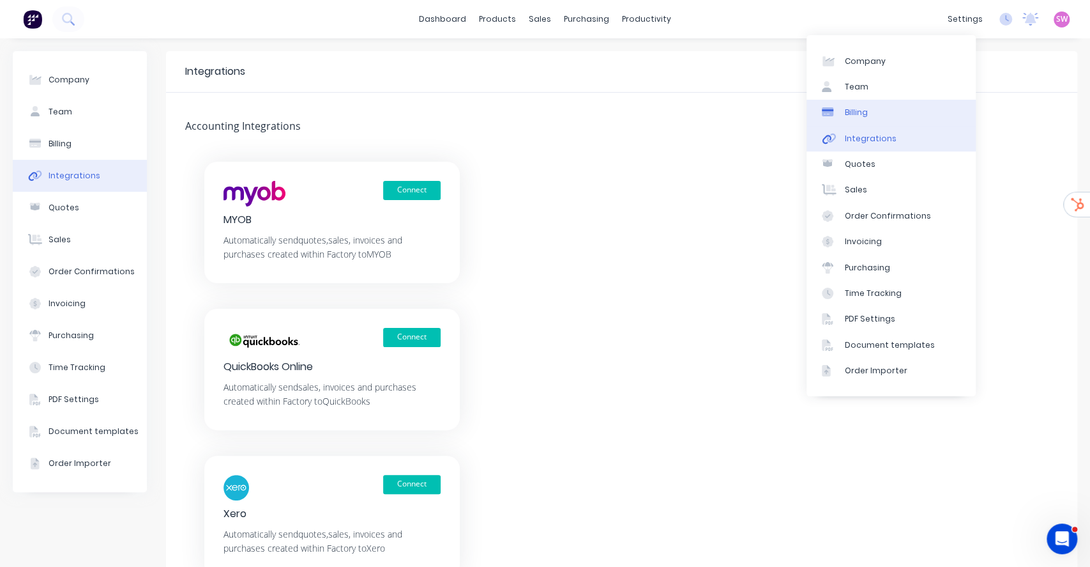
click at [873, 109] on link "Billing" at bounding box center [891, 113] width 169 height 26
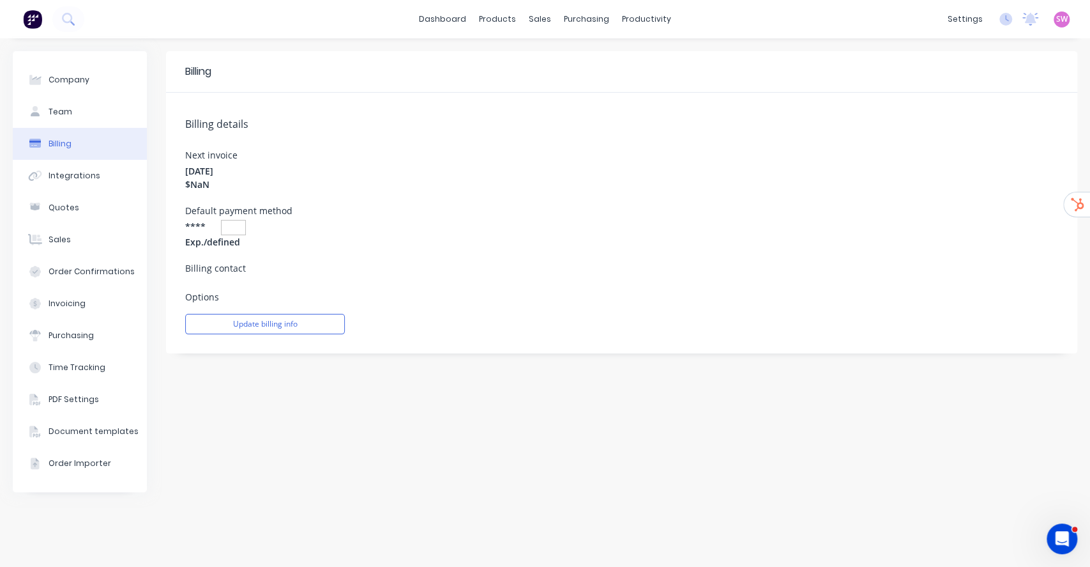
click at [543, 419] on div "Billing Billing details Next invoice August 26, 2025 $ NaN Default payment meth…" at bounding box center [621, 302] width 911 height 503
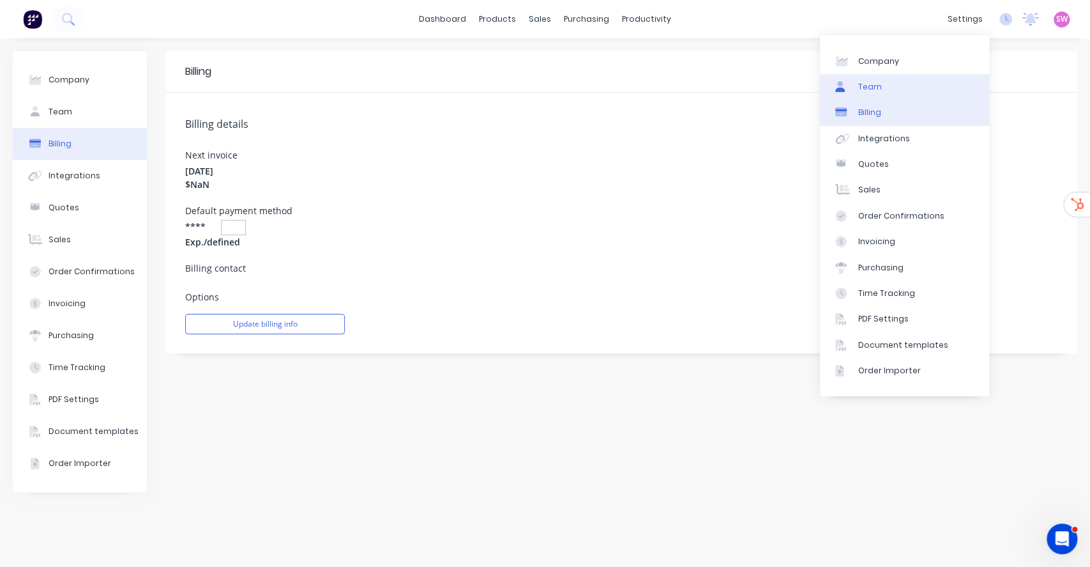
click at [894, 88] on link "Team" at bounding box center [904, 87] width 169 height 26
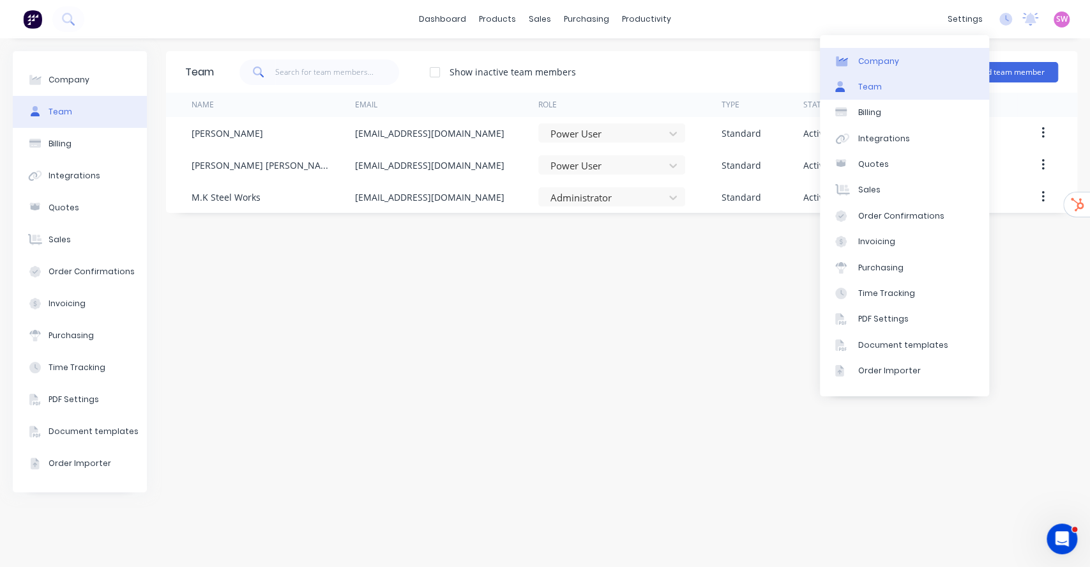
click at [890, 65] on div "Company" at bounding box center [878, 61] width 41 height 11
select select "AU"
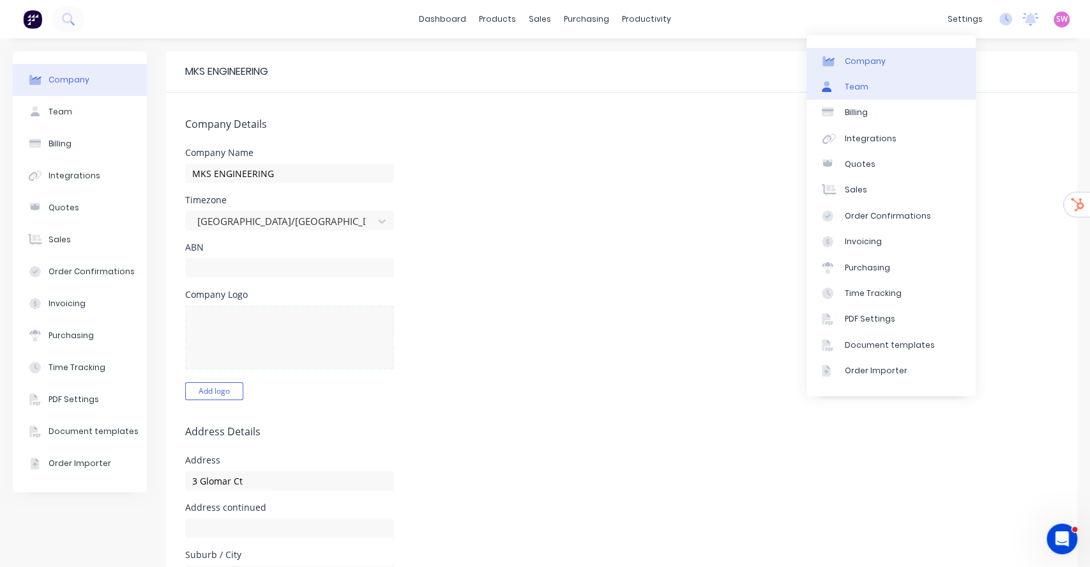
click at [879, 86] on link "Team" at bounding box center [891, 87] width 169 height 26
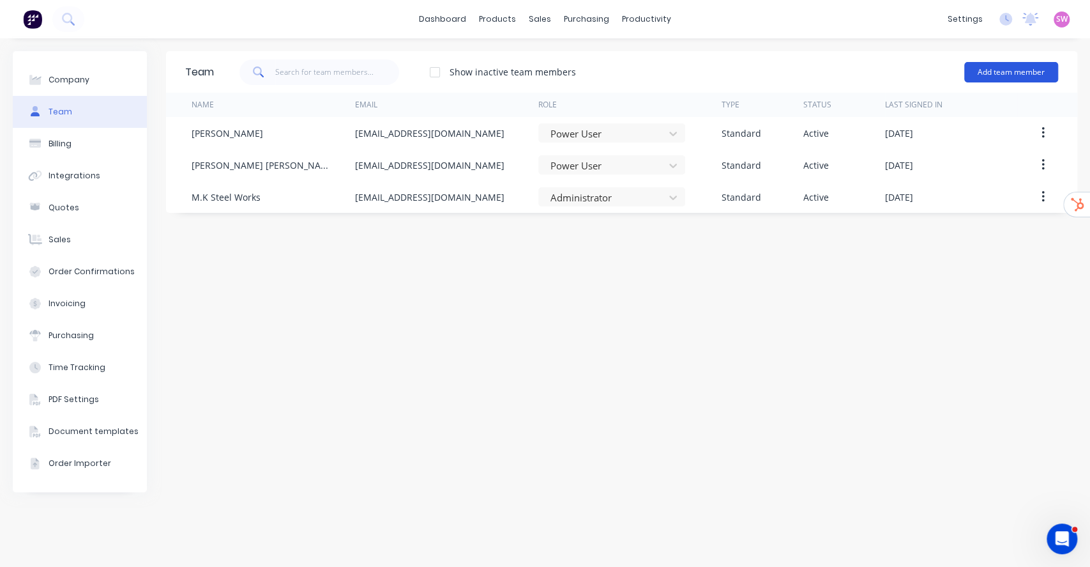
click at [1040, 75] on button "Add team member" at bounding box center [1011, 72] width 94 height 20
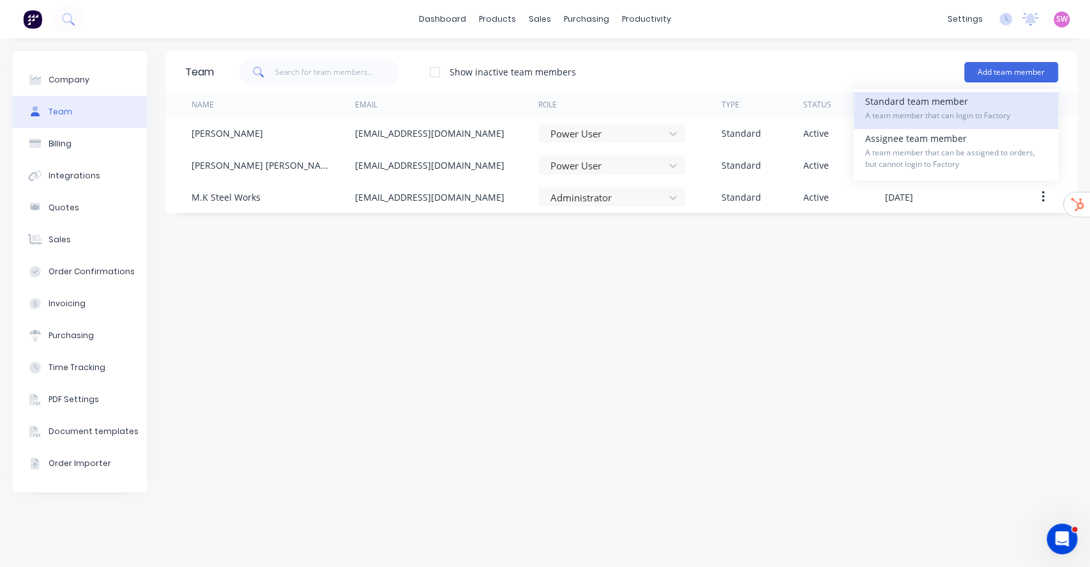
click at [940, 113] on span "A team member that can login to Factory" at bounding box center [955, 115] width 181 height 11
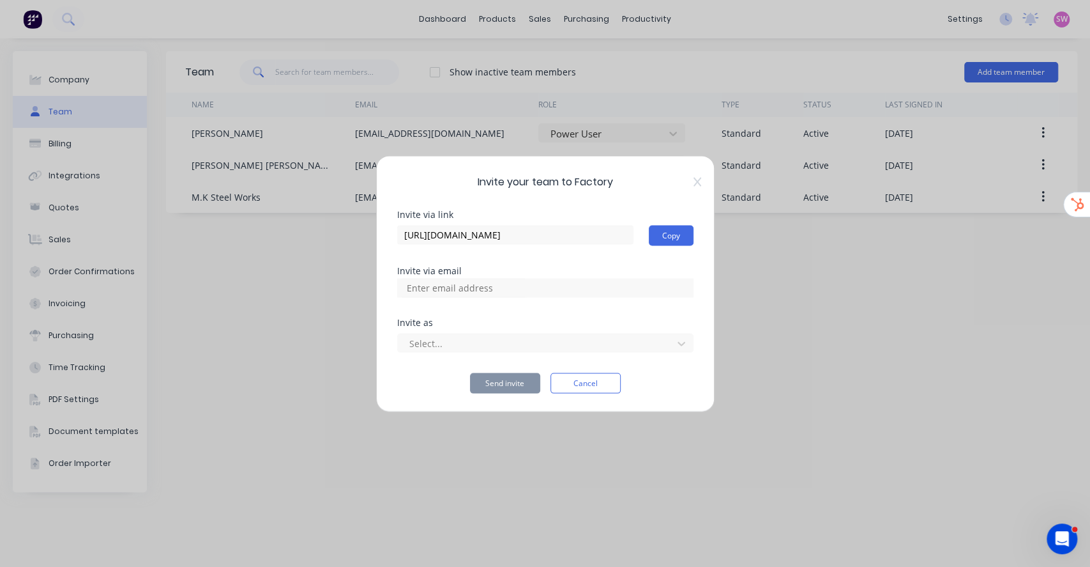
click at [535, 287] on div at bounding box center [545, 287] width 296 height 19
click at [480, 282] on input at bounding box center [464, 287] width 128 height 19
paste input "project@mksteelworks.com.au"
type input "project@mksteelworks.com.au"
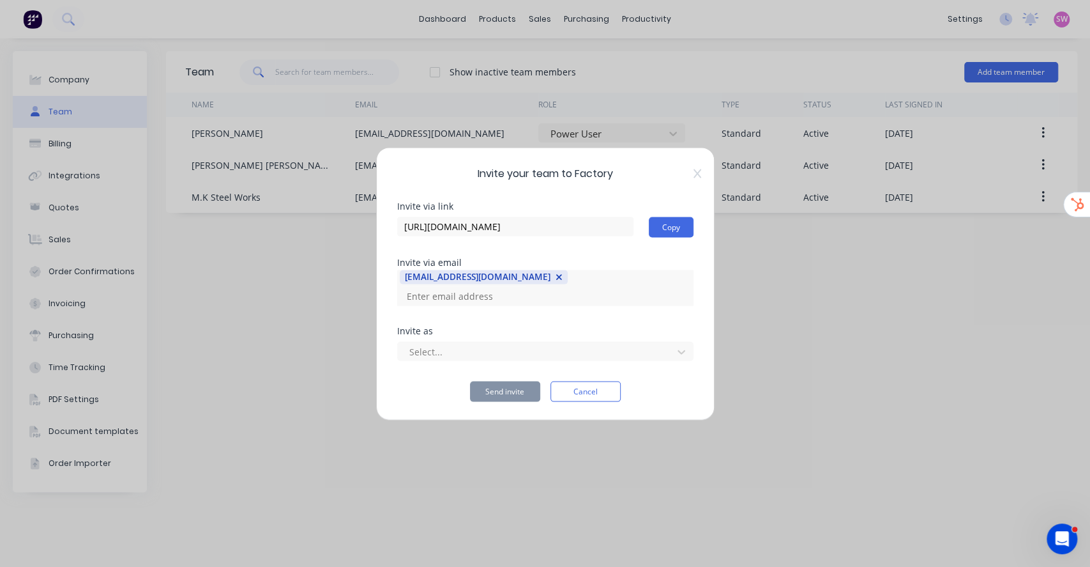
scroll to position [0, 0]
click at [528, 286] on input at bounding box center [464, 295] width 128 height 19
paste input "estimating@mksteelworks.com.au"
type input "estimating@mksteelworks.com.au"
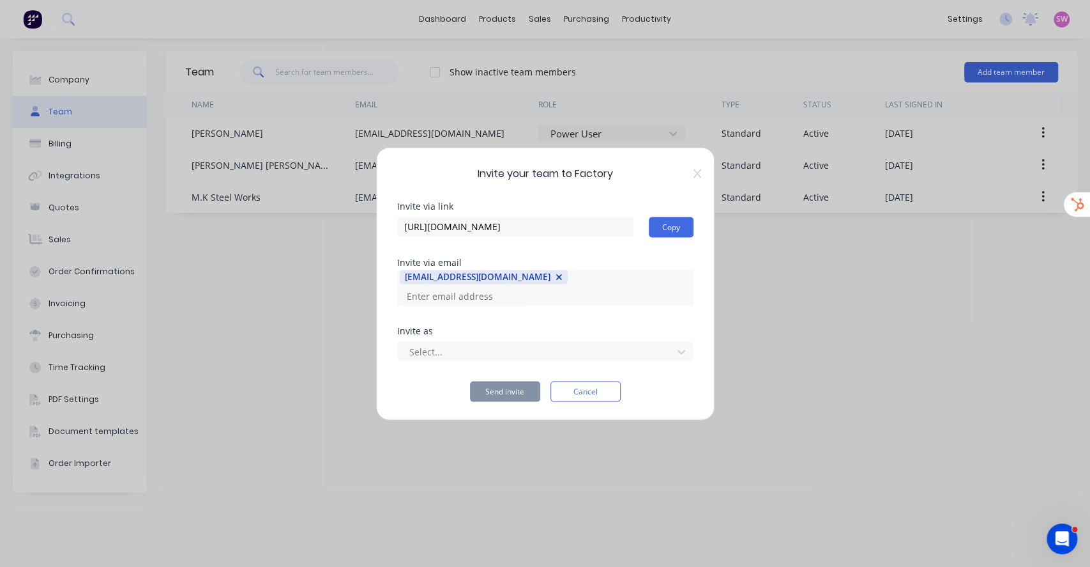
scroll to position [0, 0]
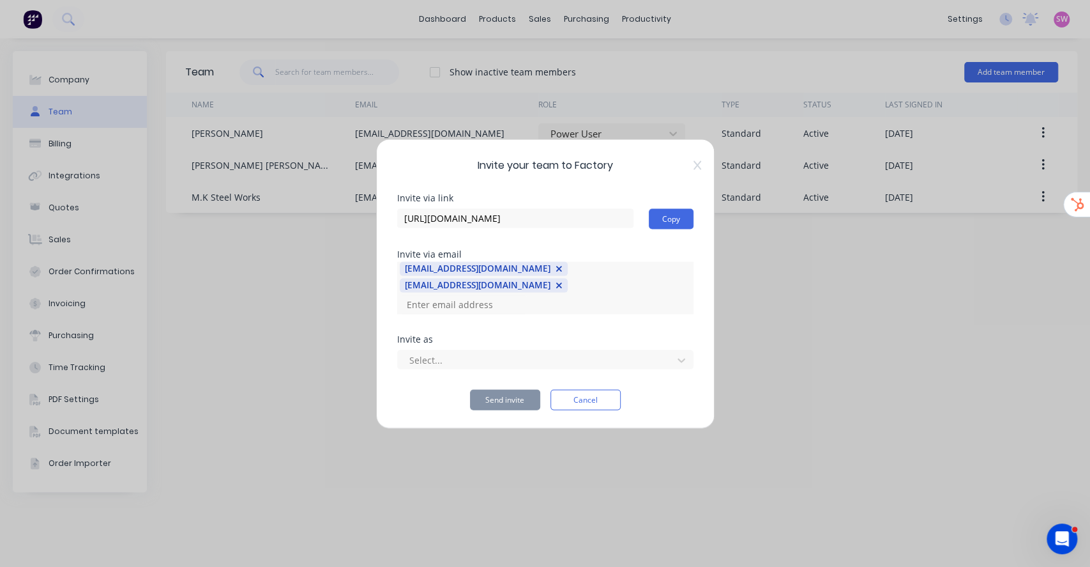
click at [620, 310] on div "project@mksteelworks.com.au estimating@mksteelworks.com.au" at bounding box center [545, 287] width 296 height 52
click at [620, 303] on div "project@mksteelworks.com.au estimating@mksteelworks.com.au" at bounding box center [545, 287] width 296 height 52
click at [451, 305] on input at bounding box center [464, 303] width 128 height 19
paste input "kevin@mksteelworks.com.au"
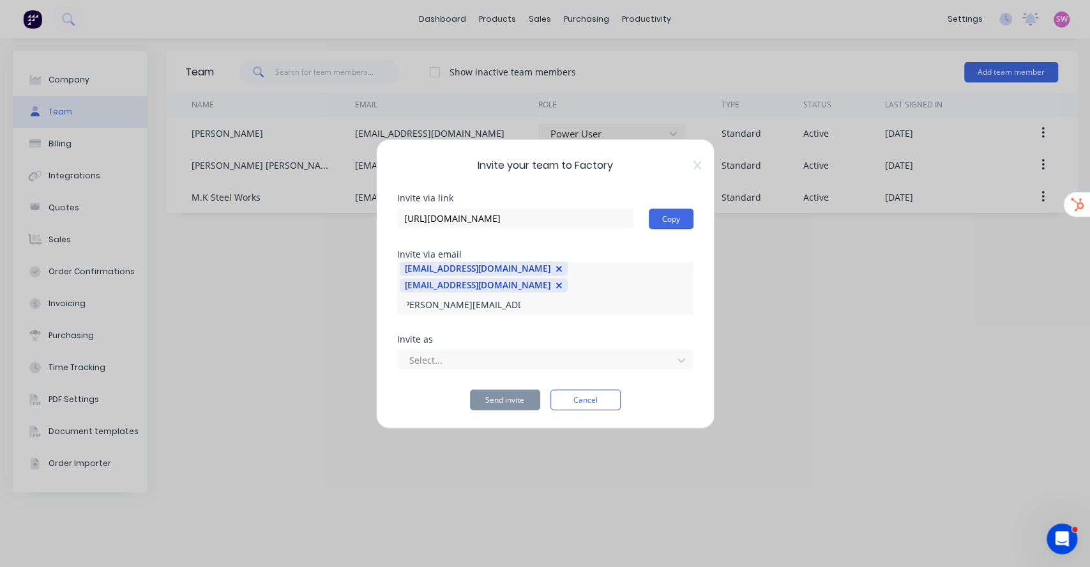
type input "kevin@mksteelworks.com.au"
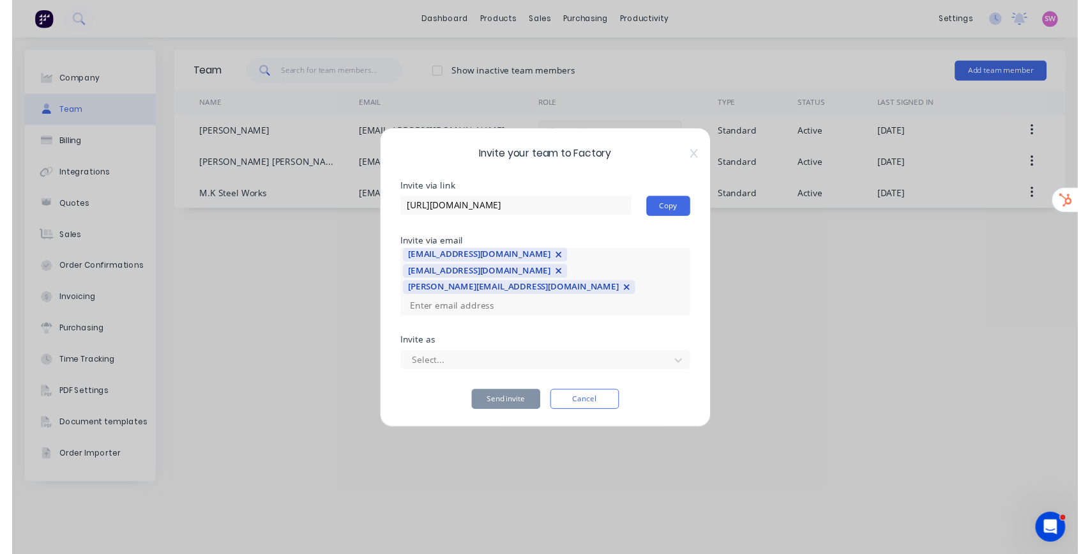
scroll to position [0, 0]
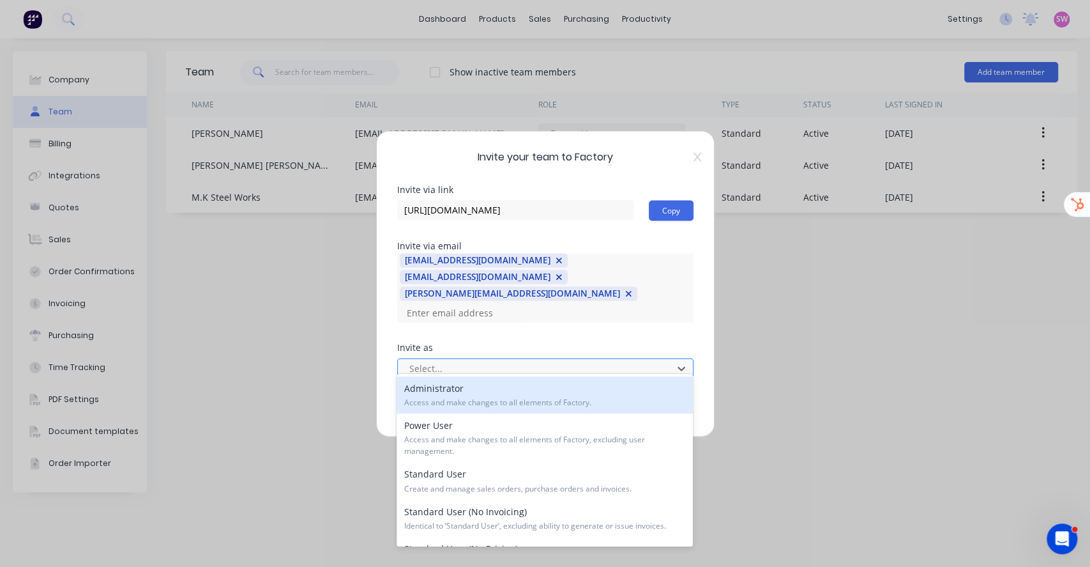
click at [516, 365] on div at bounding box center [537, 368] width 258 height 16
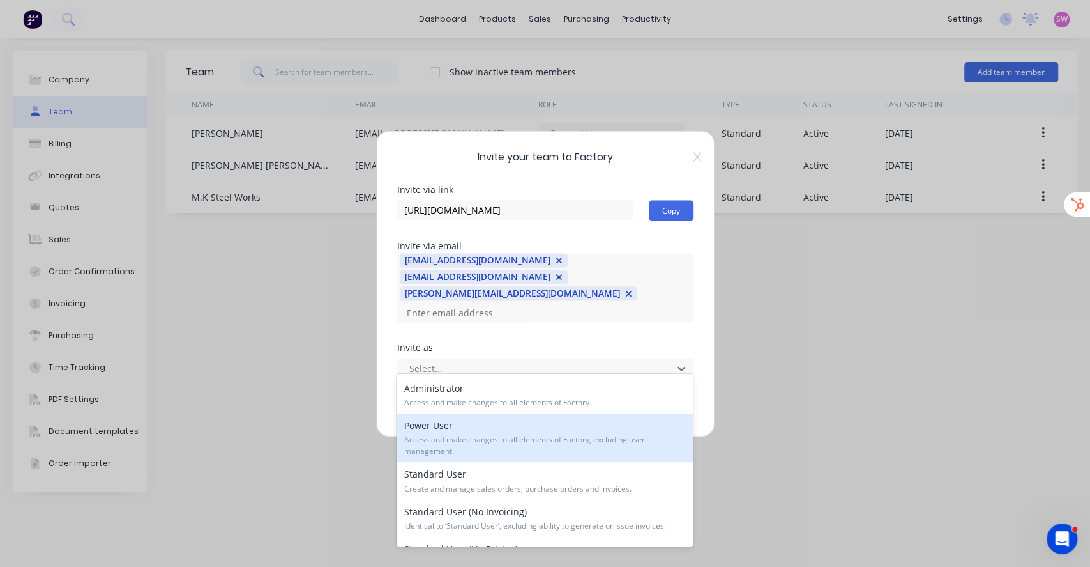
click at [457, 413] on div "Power User Access and make changes to all elements of Factory, excluding user m…" at bounding box center [545, 437] width 296 height 49
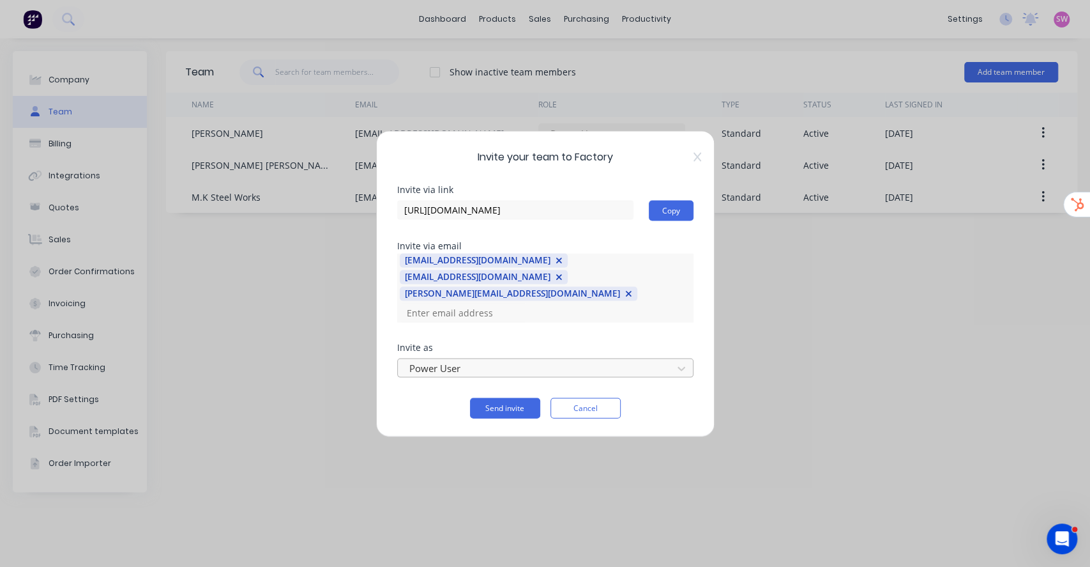
click at [474, 360] on div at bounding box center [537, 368] width 258 height 16
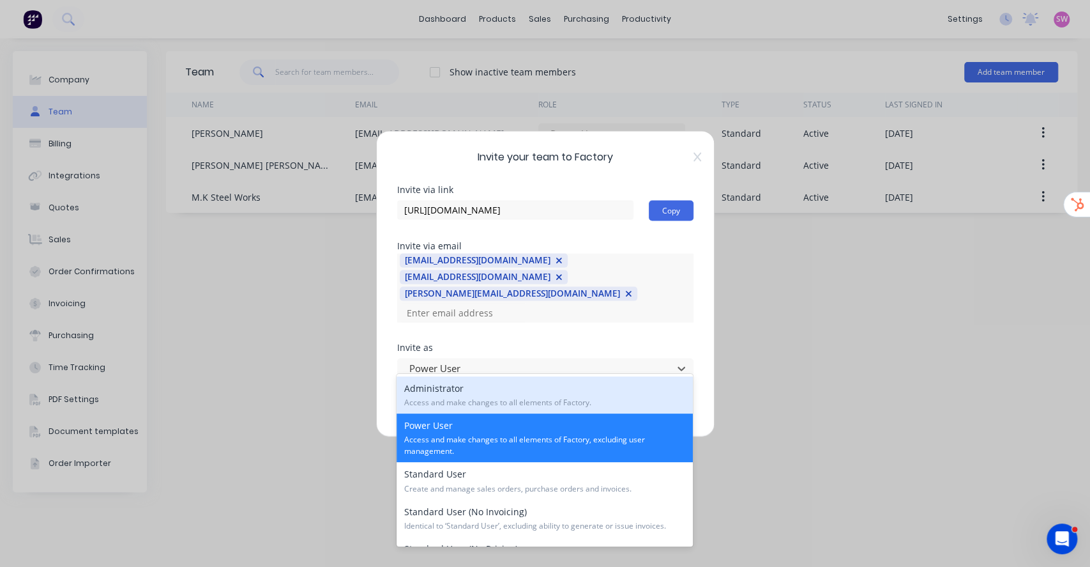
click at [453, 395] on div "Administrator Access and make changes to all elements of Factory." at bounding box center [545, 394] width 296 height 37
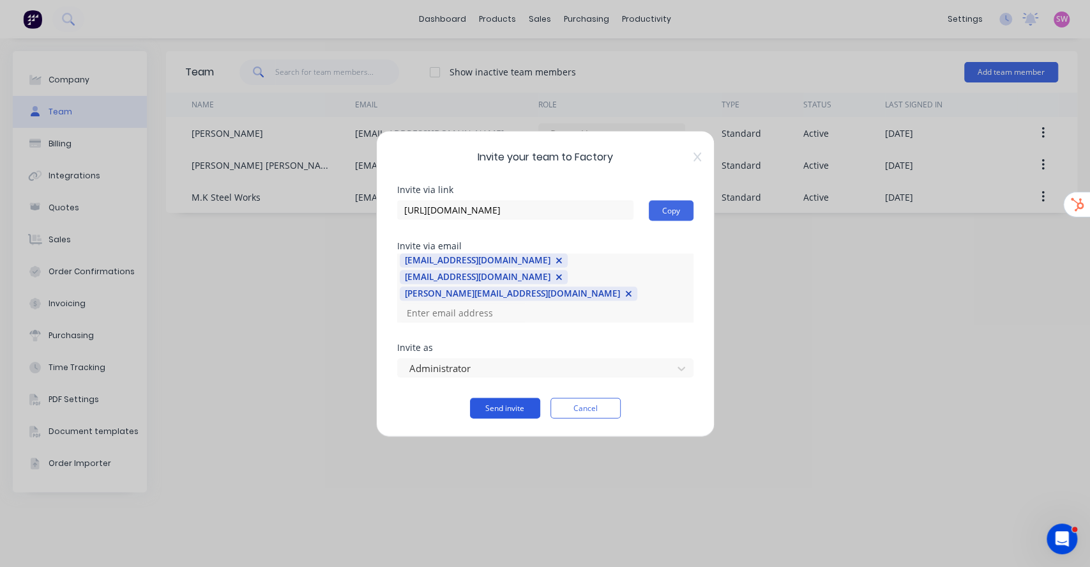
click at [491, 401] on button "Send invite" at bounding box center [505, 407] width 70 height 20
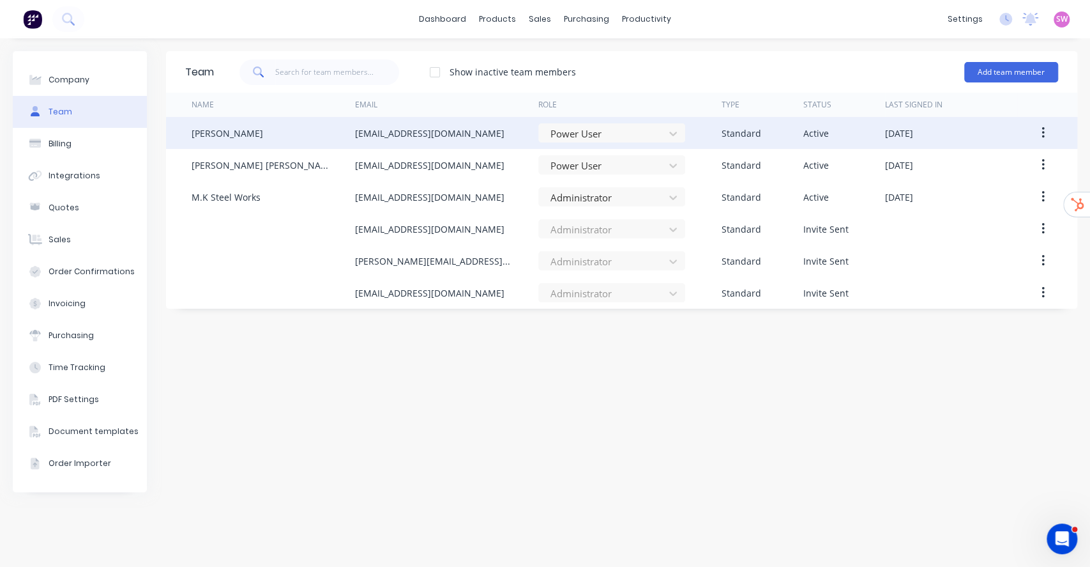
click at [1042, 128] on icon "button" at bounding box center [1043, 133] width 3 height 14
click at [980, 195] on div "Disable" at bounding box center [997, 192] width 98 height 19
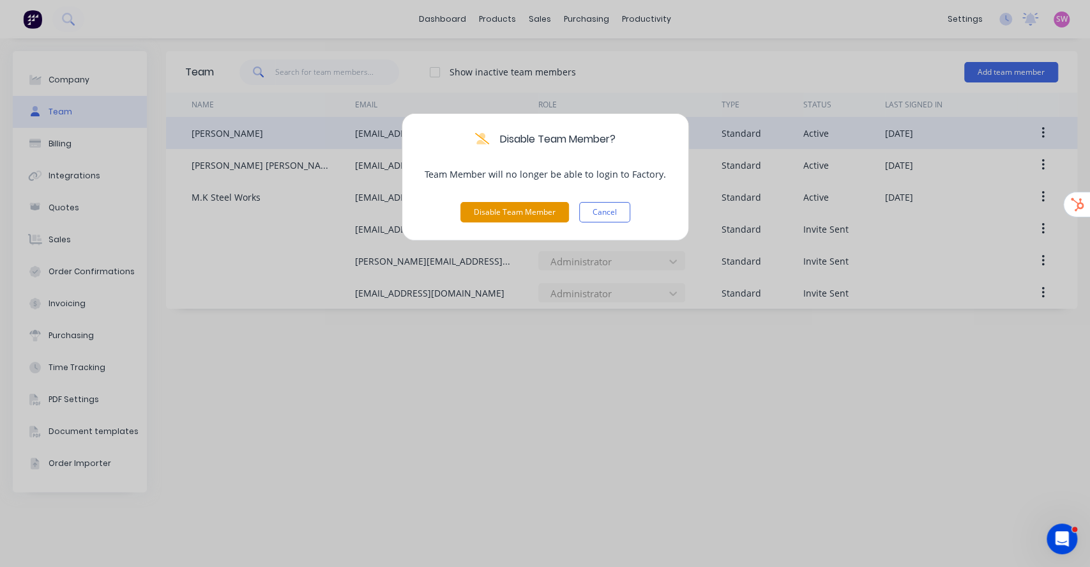
click at [505, 204] on button "Disable Team Member" at bounding box center [515, 212] width 109 height 20
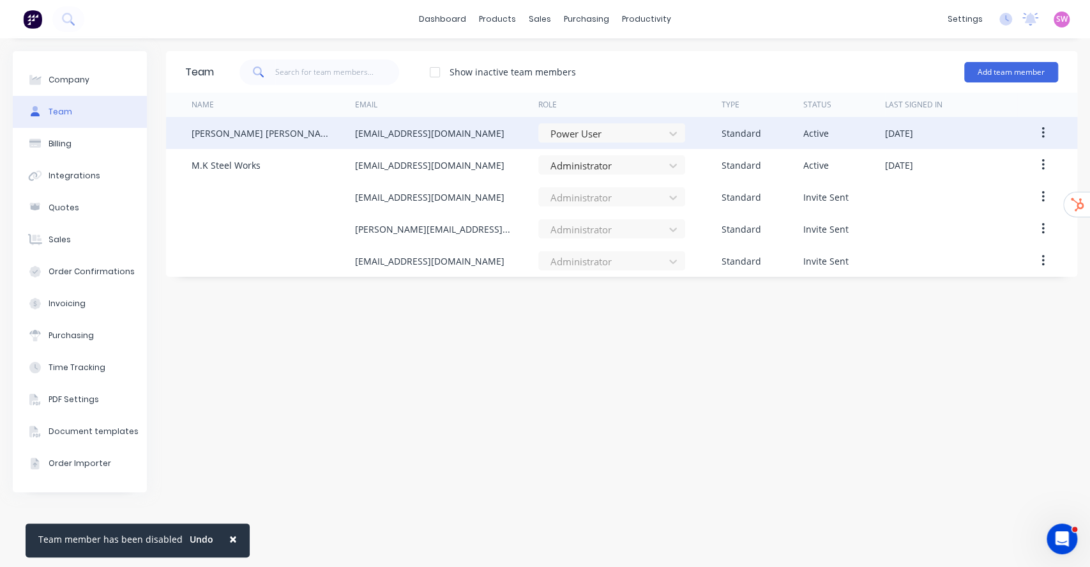
click at [1042, 130] on icon "button" at bounding box center [1043, 133] width 3 height 14
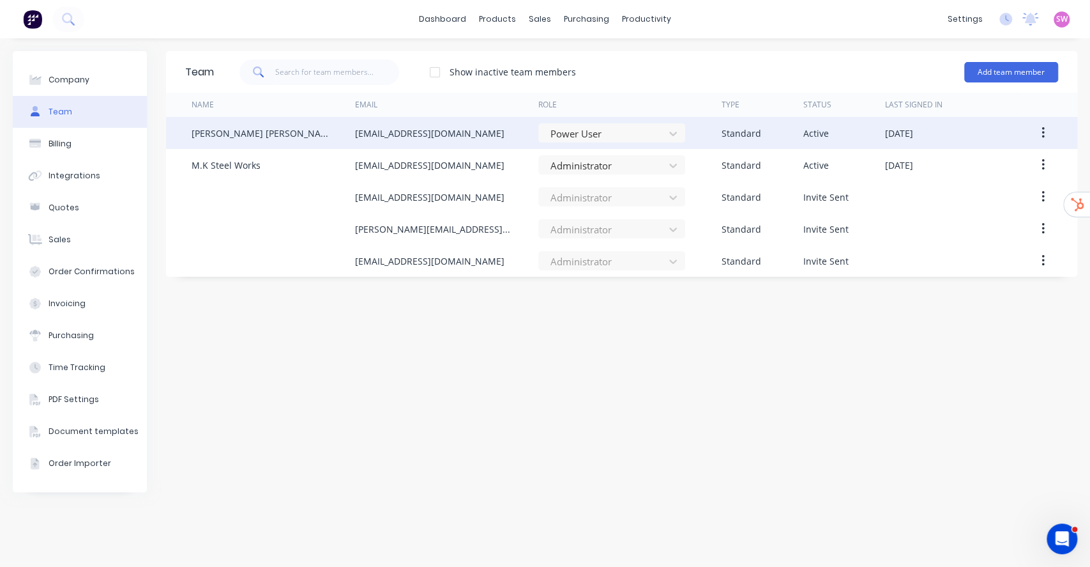
click at [1042, 127] on icon "button" at bounding box center [1043, 133] width 3 height 14
click at [970, 190] on div "Disable" at bounding box center [997, 192] width 98 height 19
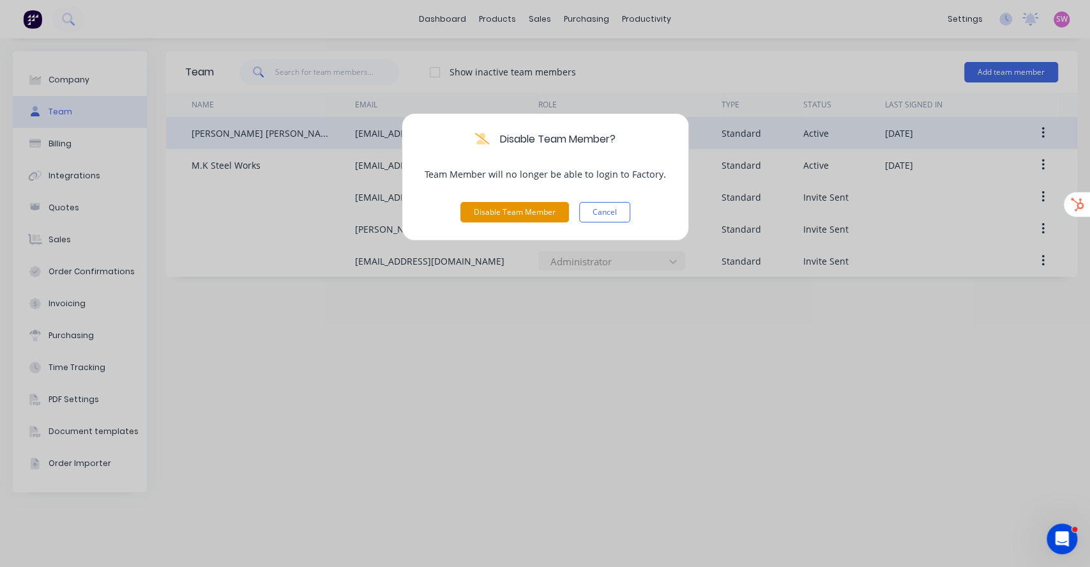
click at [522, 204] on button "Disable Team Member" at bounding box center [515, 212] width 109 height 20
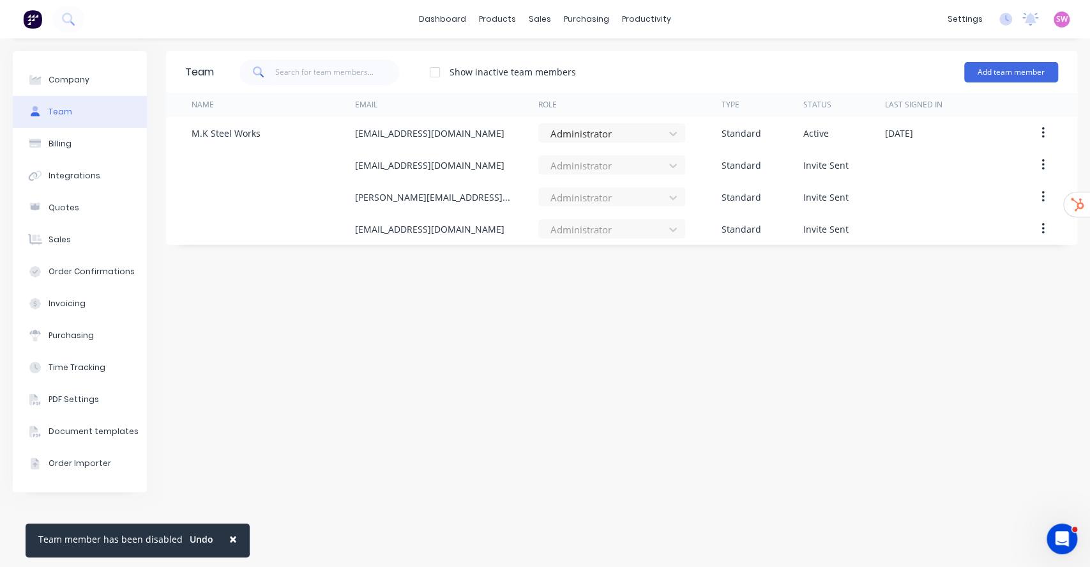
click at [494, 356] on div "Team Show inactive team members Add team member Name Email Role Type Status Las…" at bounding box center [621, 302] width 911 height 503
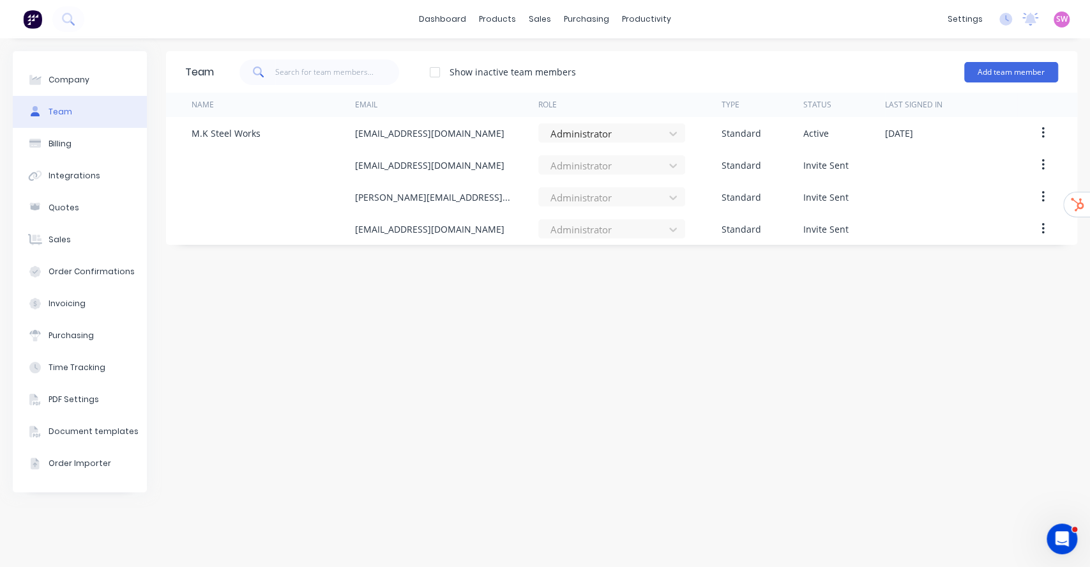
click at [455, 292] on div "Team Show inactive team members Add team member Name Email Role Type Status Las…" at bounding box center [621, 302] width 911 height 503
click at [441, 73] on div at bounding box center [435, 72] width 26 height 26
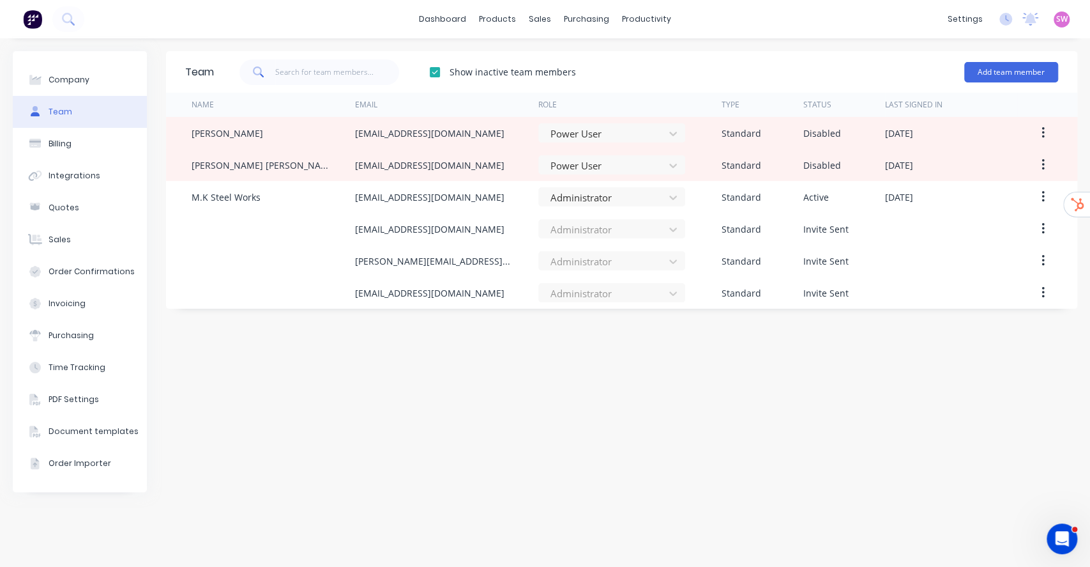
click at [437, 74] on div at bounding box center [435, 72] width 26 height 26
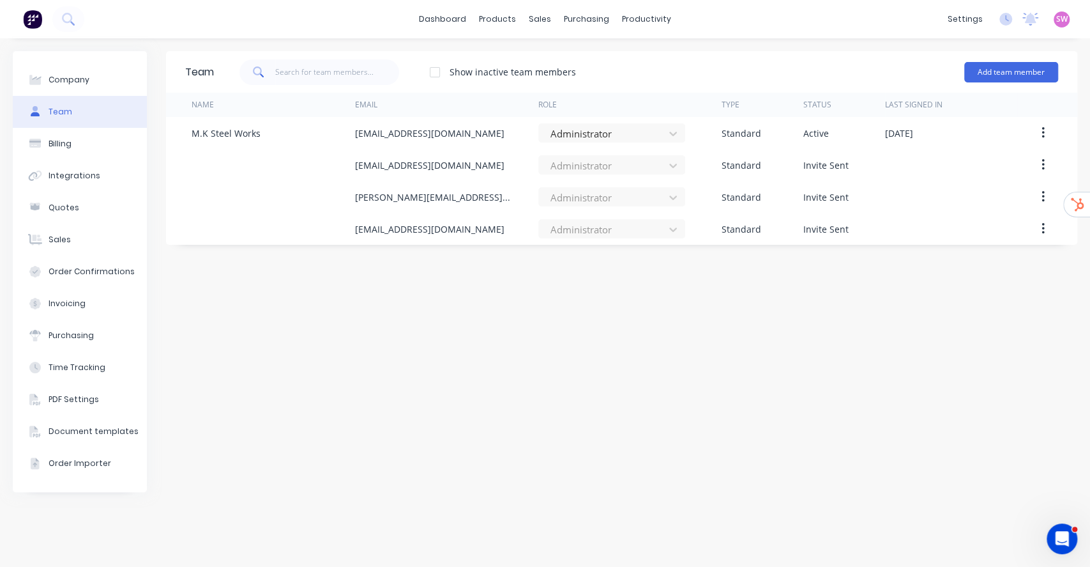
click at [482, 321] on div "Team Show inactive team members Add team member Name Email Role Type Status Las…" at bounding box center [621, 302] width 911 height 503
click at [448, 20] on link "dashboard" at bounding box center [443, 19] width 60 height 19
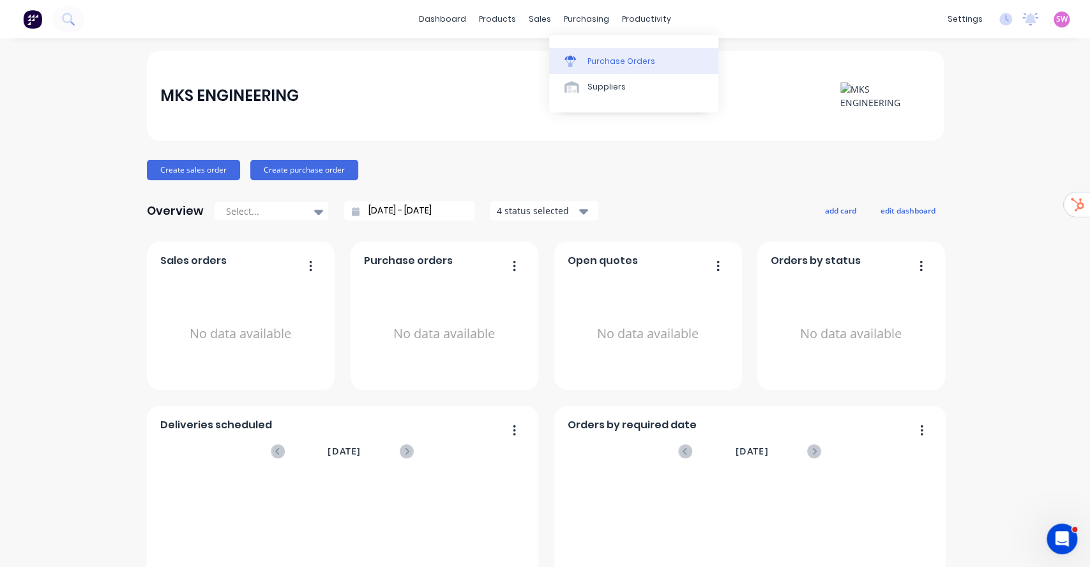
click at [598, 66] on div "Purchase Orders" at bounding box center [622, 61] width 68 height 11
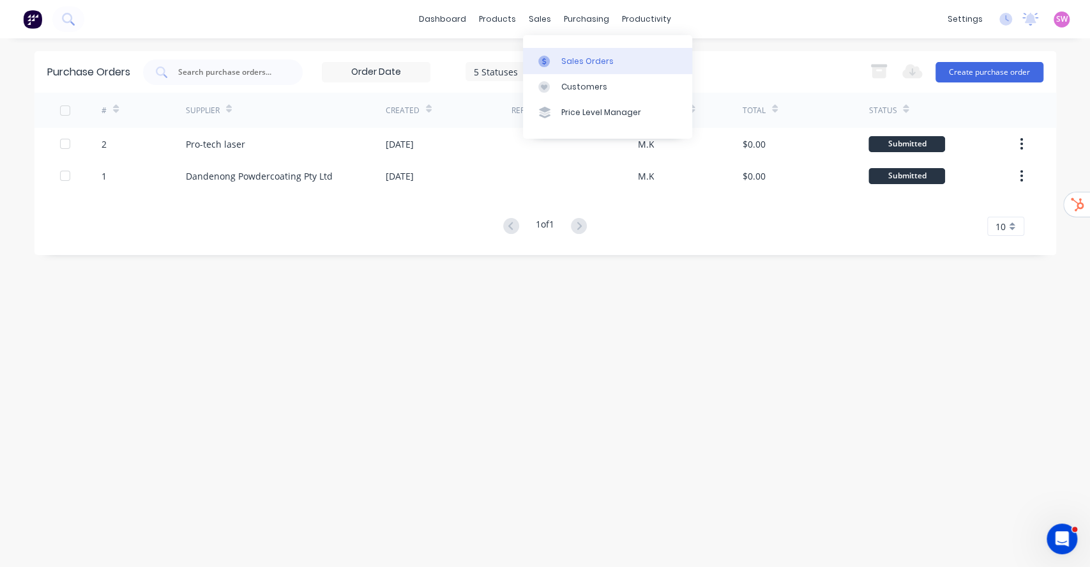
click at [573, 59] on div "Sales Orders" at bounding box center [587, 61] width 52 height 11
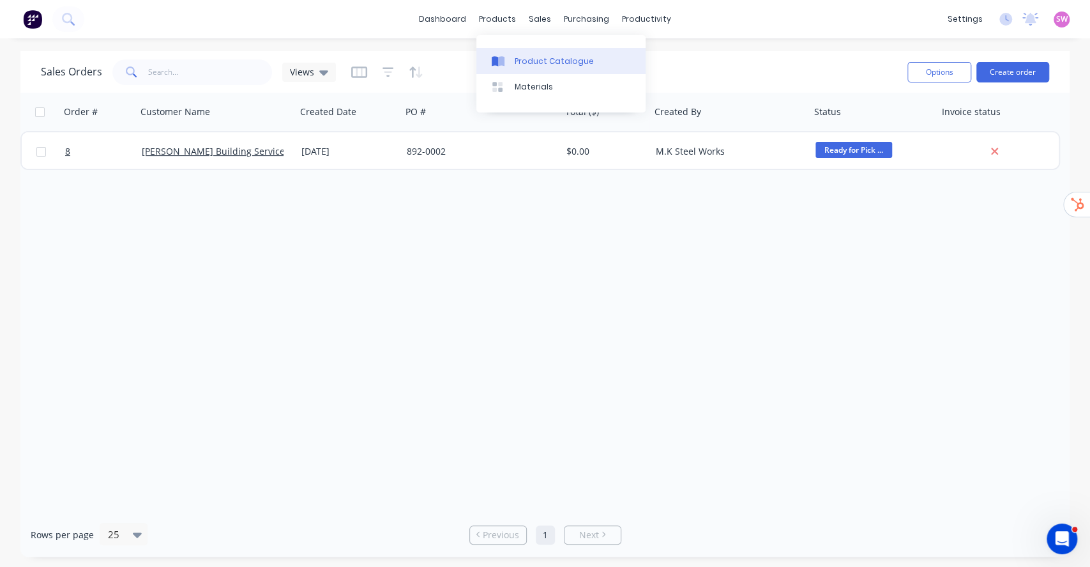
click at [511, 54] on link "Product Catalogue" at bounding box center [560, 61] width 169 height 26
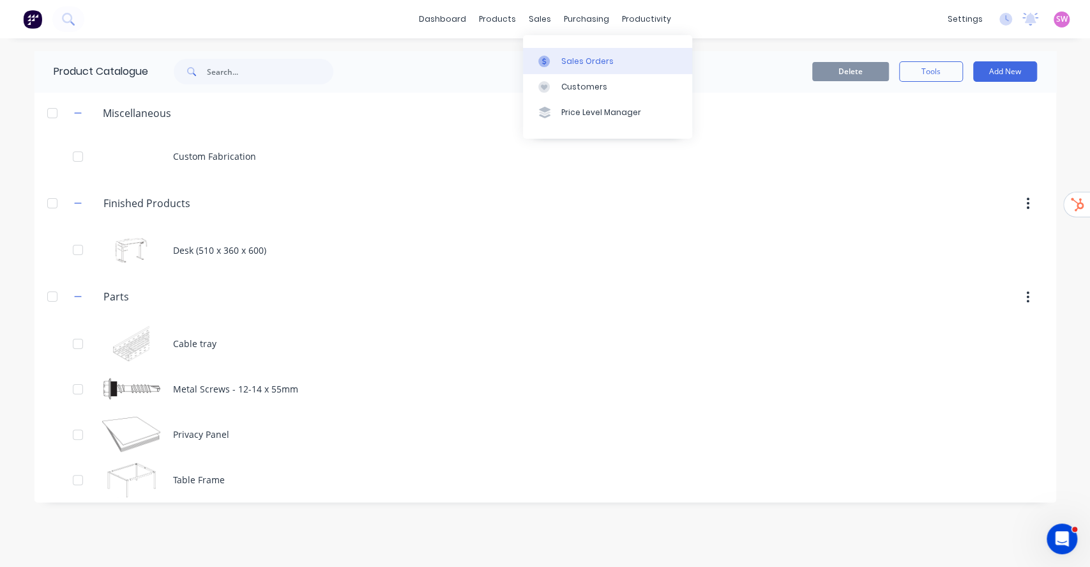
click at [552, 57] on div at bounding box center [547, 61] width 19 height 11
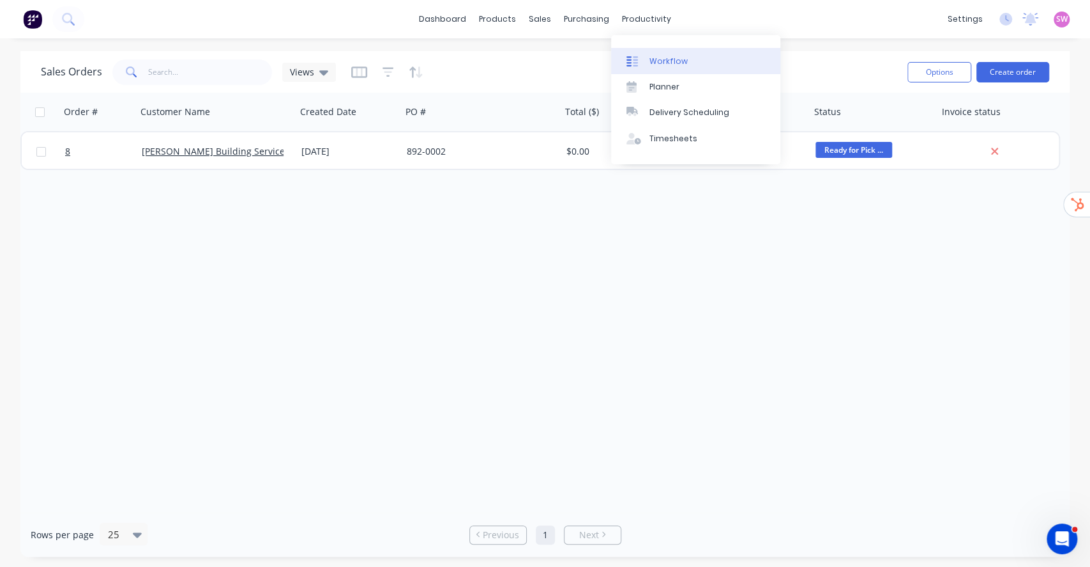
click at [642, 59] on div at bounding box center [636, 61] width 19 height 11
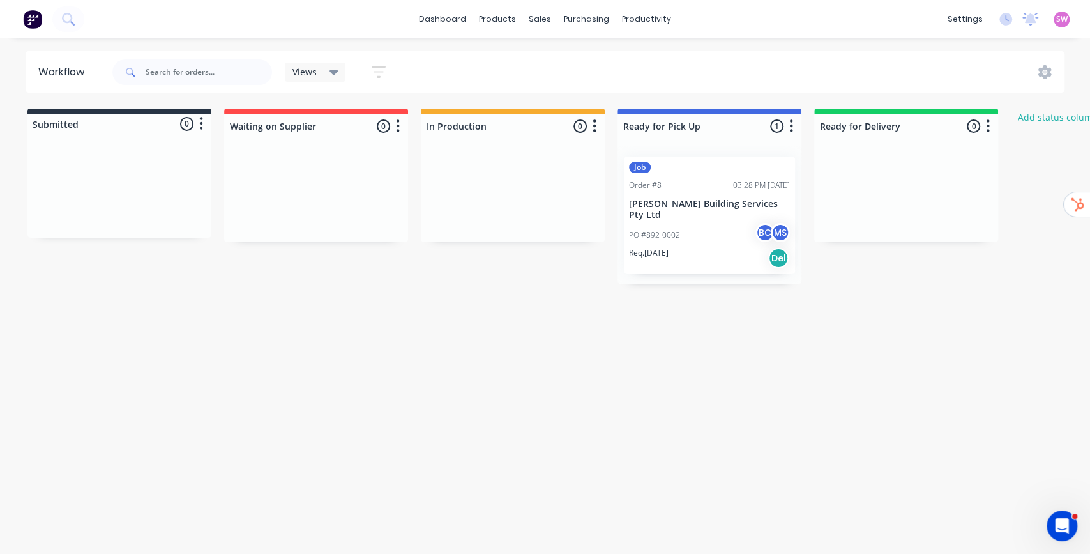
click at [23, 16] on img at bounding box center [32, 19] width 19 height 19
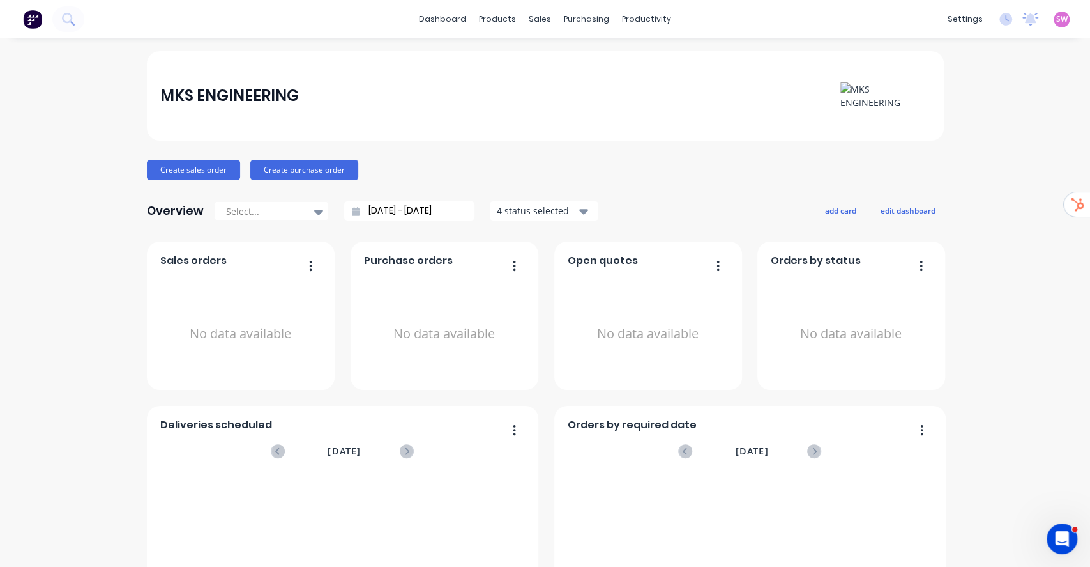
click at [1055, 21] on div "SW MKS ENGINEERING Stuart Wheatley Administrator Profile Sign out" at bounding box center [1062, 19] width 16 height 16
click at [1056, 22] on span "SW" at bounding box center [1061, 18] width 11 height 11
click at [948, 158] on div "Sign out" at bounding box center [953, 160] width 34 height 11
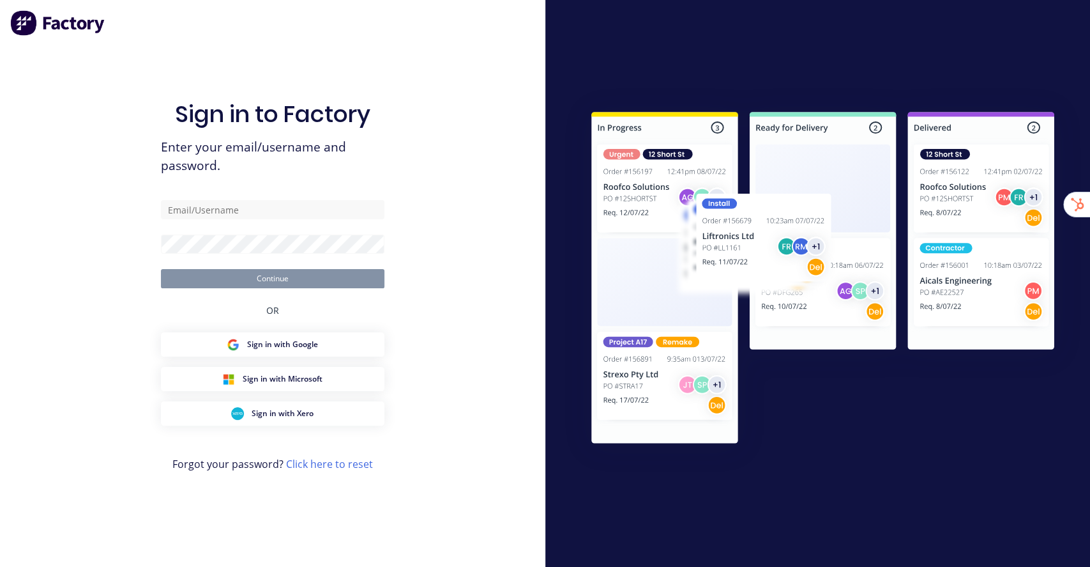
type input "[EMAIL_ADDRESS][DOMAIN_NAME]"
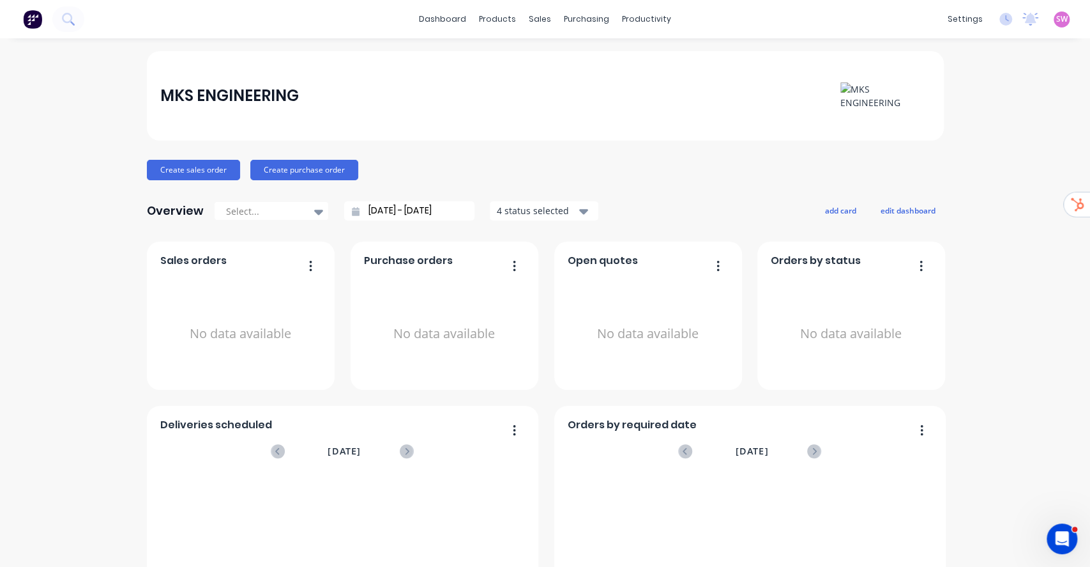
click at [1056, 19] on span "SW" at bounding box center [1061, 18] width 11 height 11
click at [956, 165] on button "Sign out" at bounding box center [982, 161] width 169 height 26
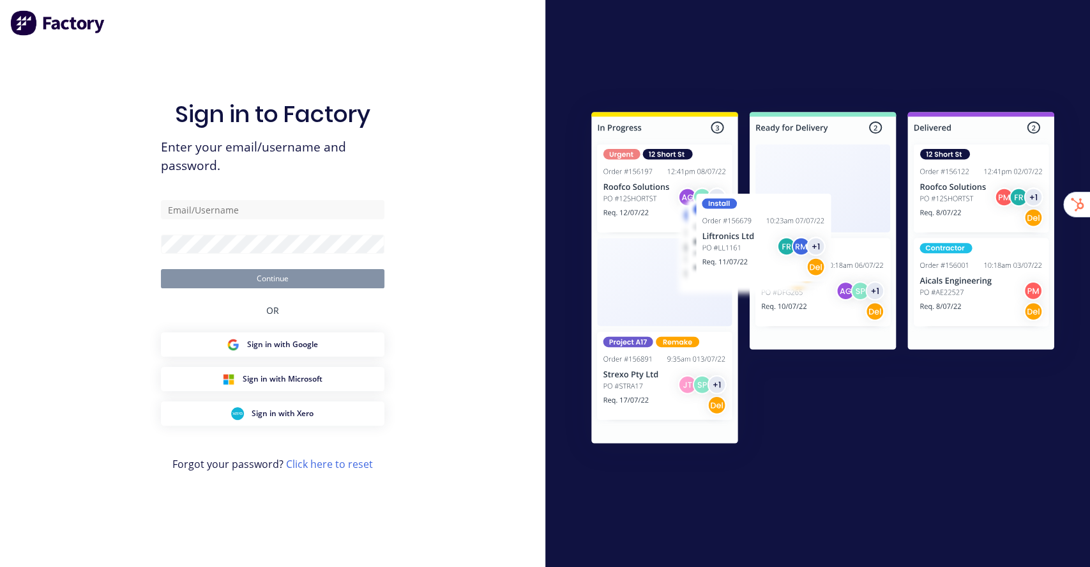
type input "[EMAIL_ADDRESS][DOMAIN_NAME]"
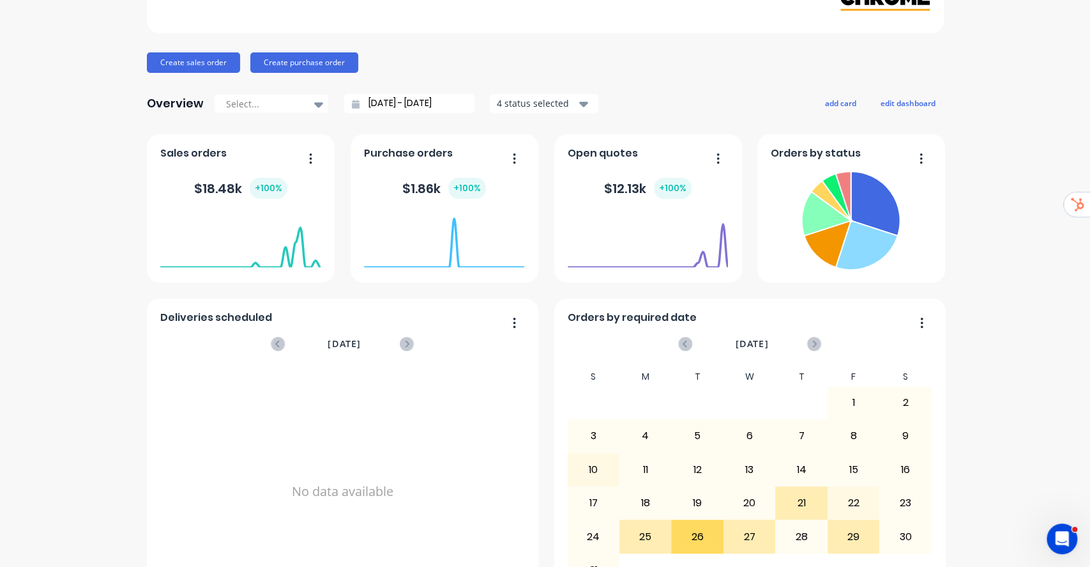
scroll to position [340, 0]
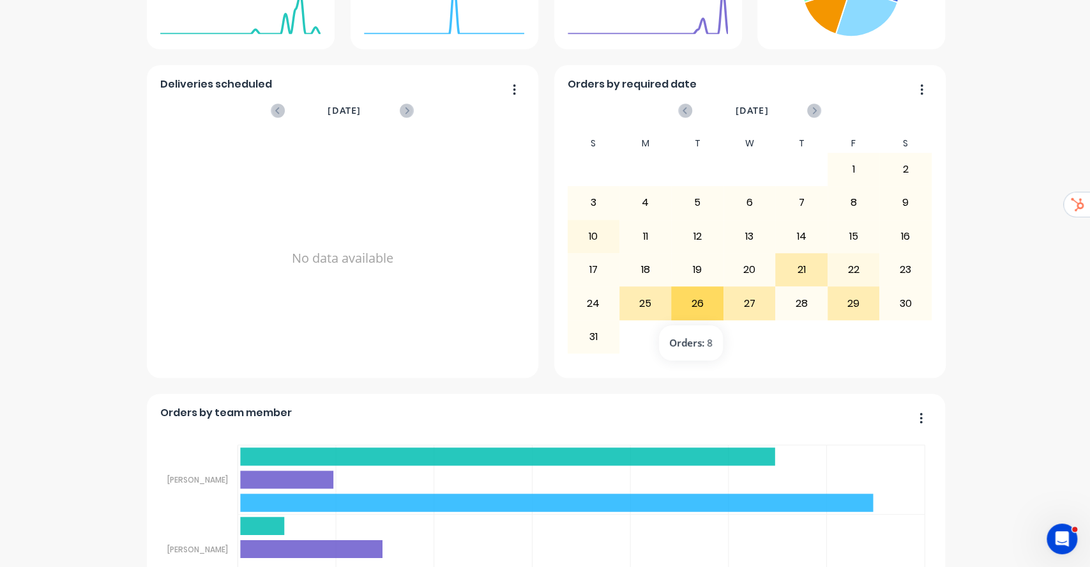
click at [690, 303] on div "26" at bounding box center [697, 303] width 51 height 32
click at [918, 87] on button "button" at bounding box center [917, 90] width 27 height 20
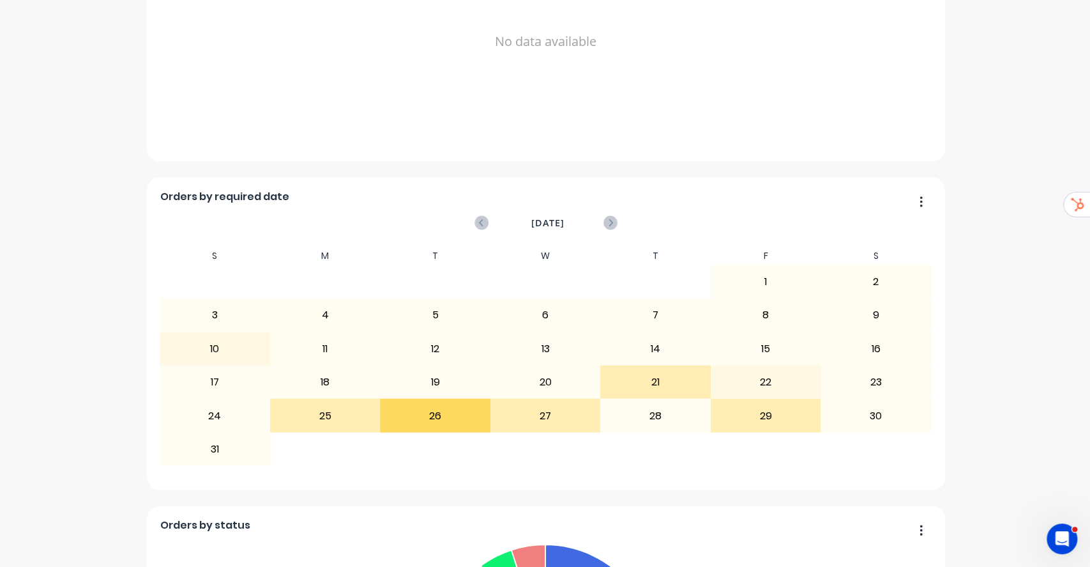
scroll to position [1528, 0]
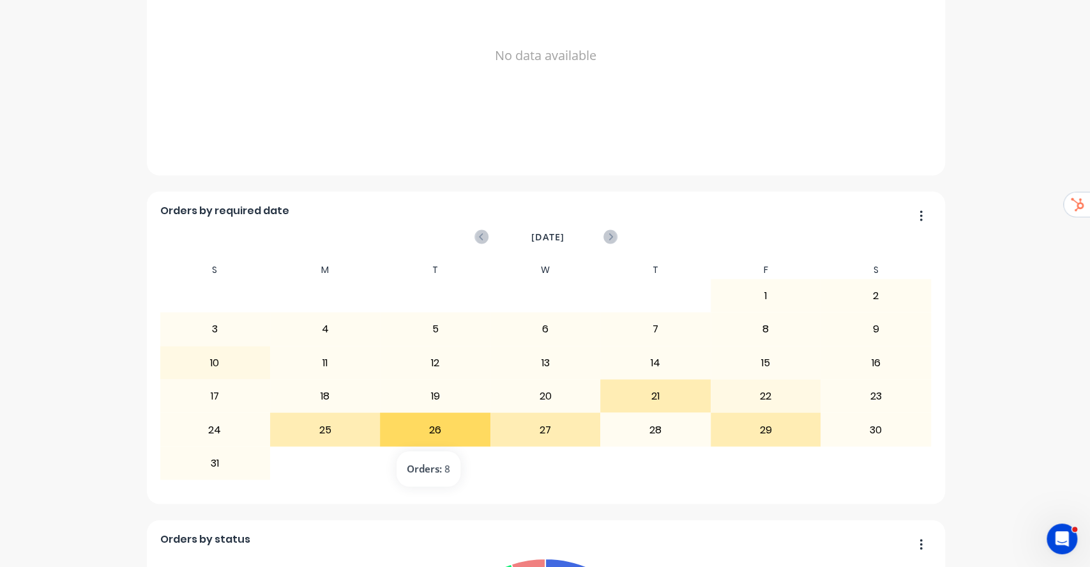
click at [420, 423] on div "26" at bounding box center [435, 429] width 109 height 32
click at [911, 212] on button "button" at bounding box center [916, 216] width 27 height 20
click at [985, 327] on div "The Tool Chrome Company Pty Ltd Create sales order Create purchase order Overvi…" at bounding box center [545, 169] width 1090 height 3293
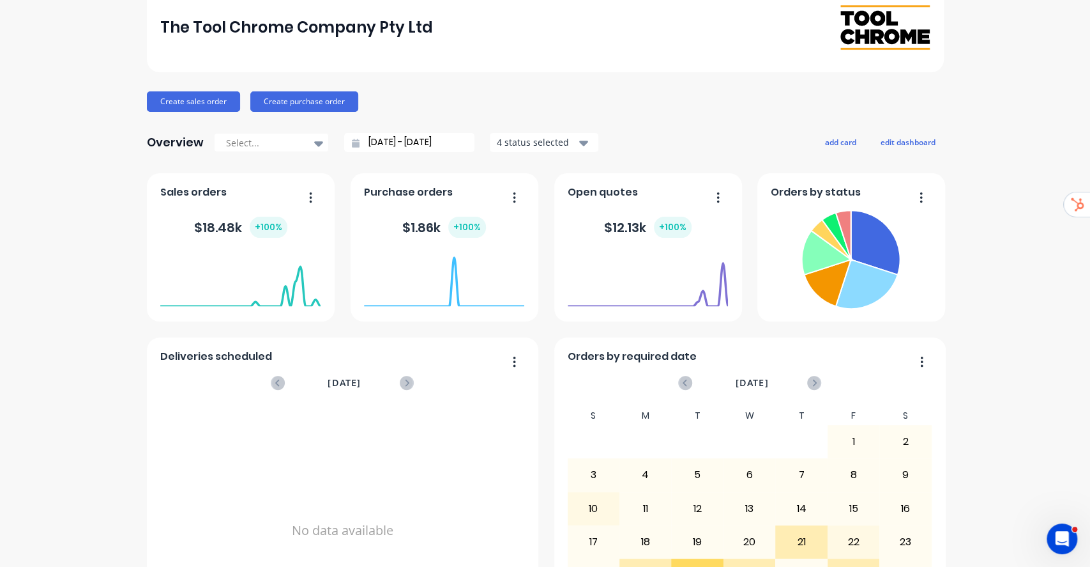
scroll to position [0, 0]
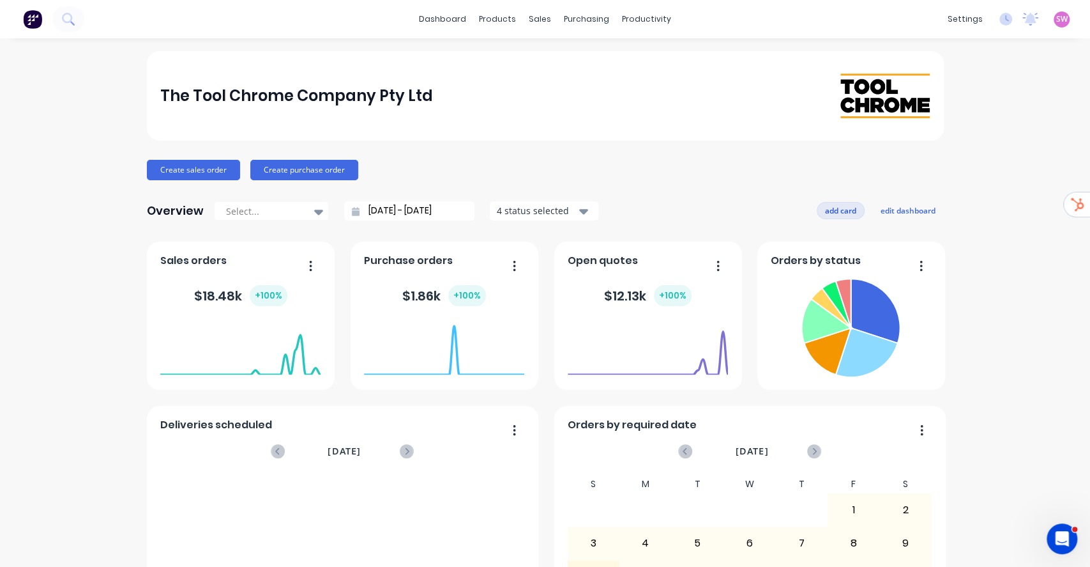
click at [831, 209] on button "add card" at bounding box center [841, 210] width 48 height 17
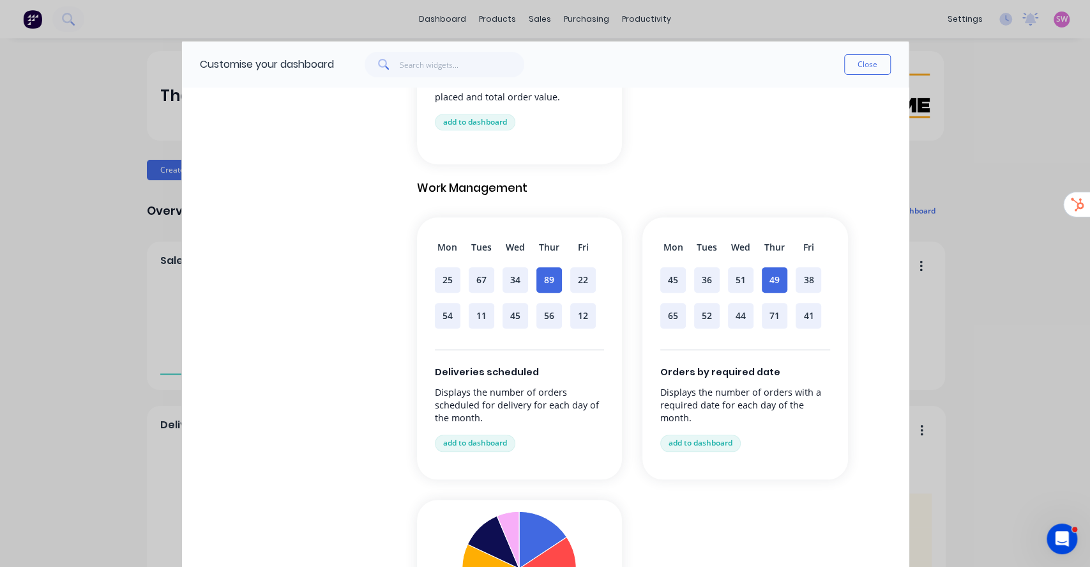
scroll to position [1001, 0]
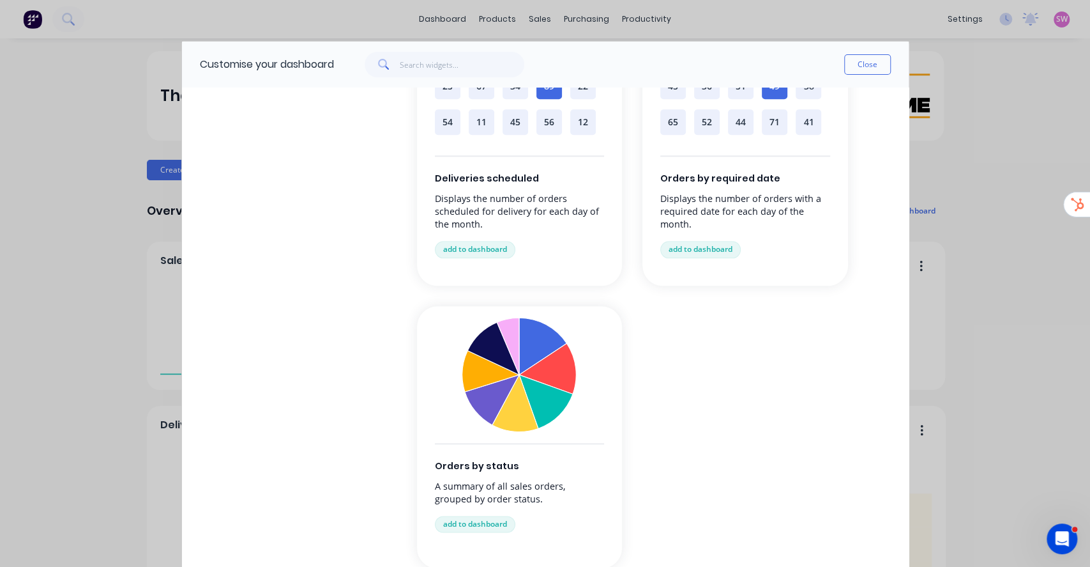
click at [765, 192] on p "Displays the number of orders with a required date for each day of the month." at bounding box center [745, 211] width 170 height 38
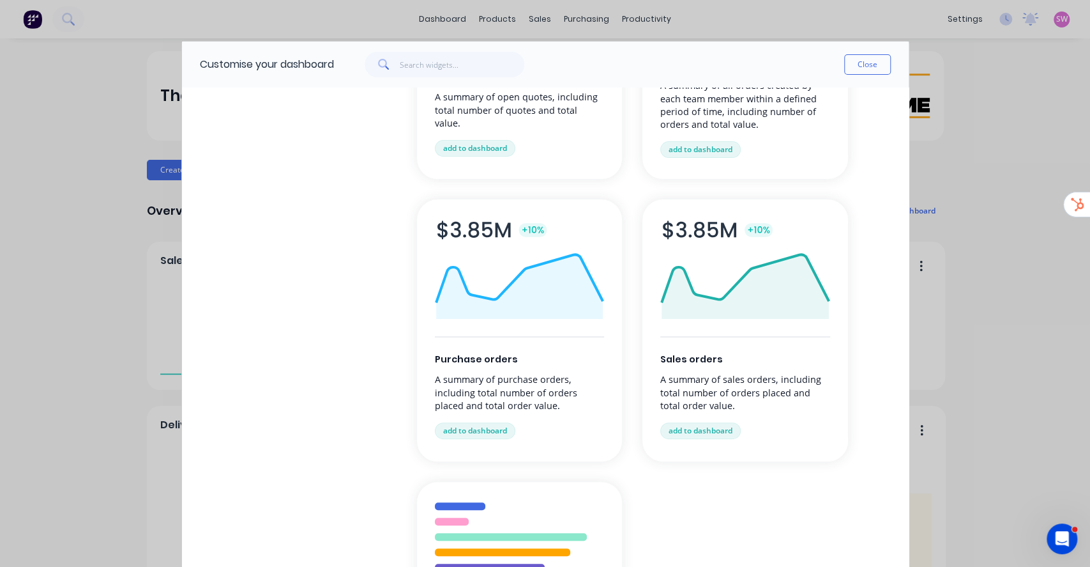
scroll to position [0, 0]
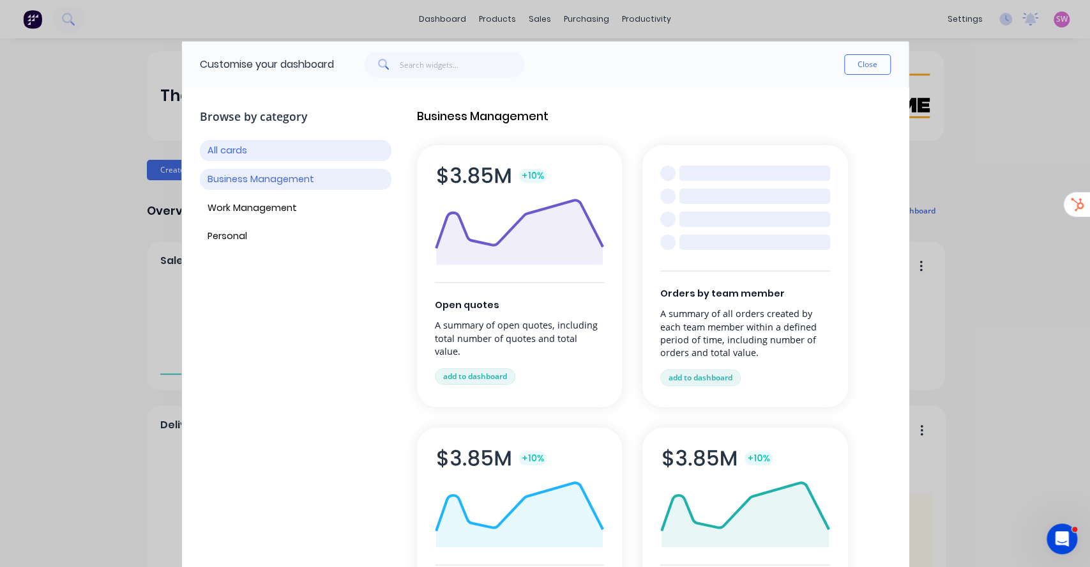
click at [260, 181] on button "Business Management" at bounding box center [296, 179] width 192 height 21
click at [233, 199] on button "Work Management" at bounding box center [296, 207] width 192 height 21
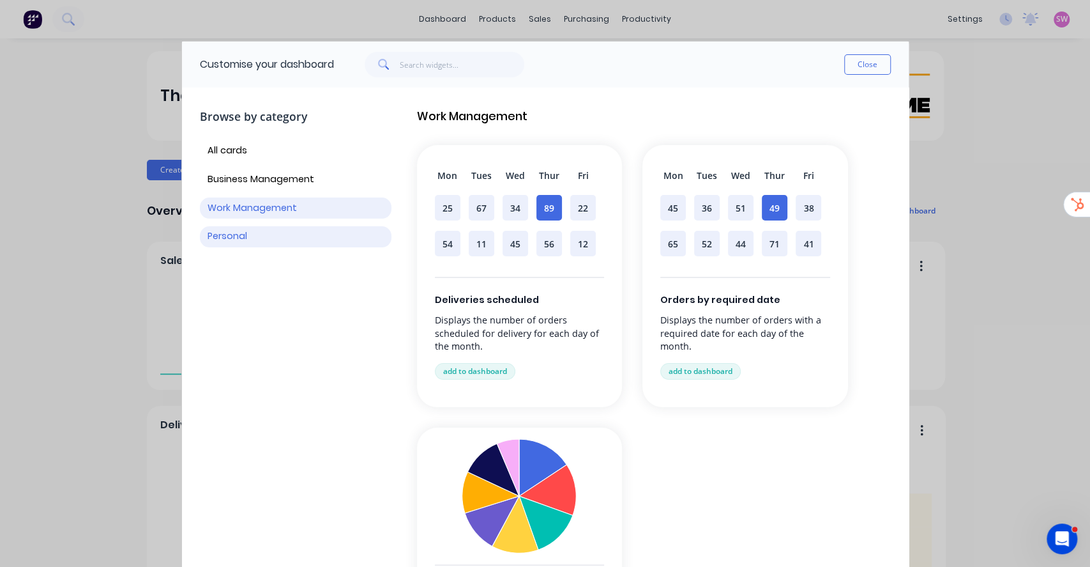
click at [245, 234] on button "Personal" at bounding box center [296, 236] width 192 height 21
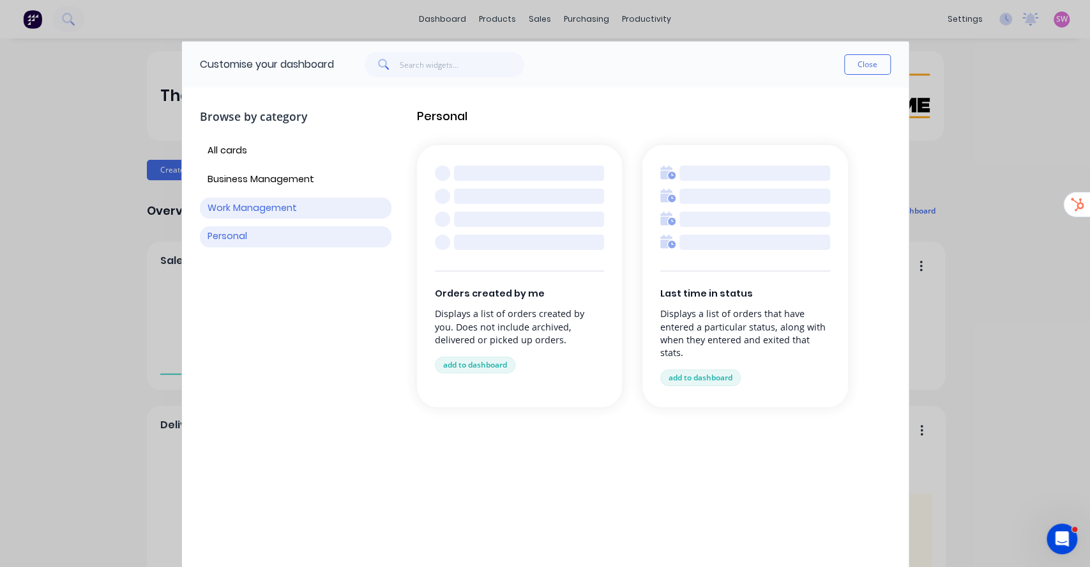
click at [264, 206] on button "Work Management" at bounding box center [296, 207] width 192 height 21
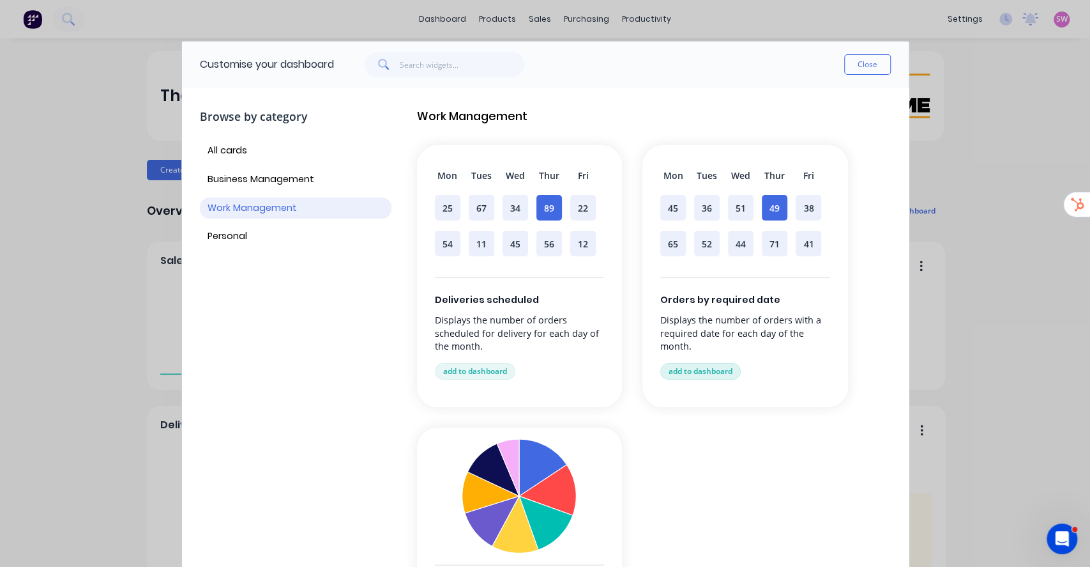
click at [713, 369] on button "add to dashboard" at bounding box center [700, 371] width 80 height 17
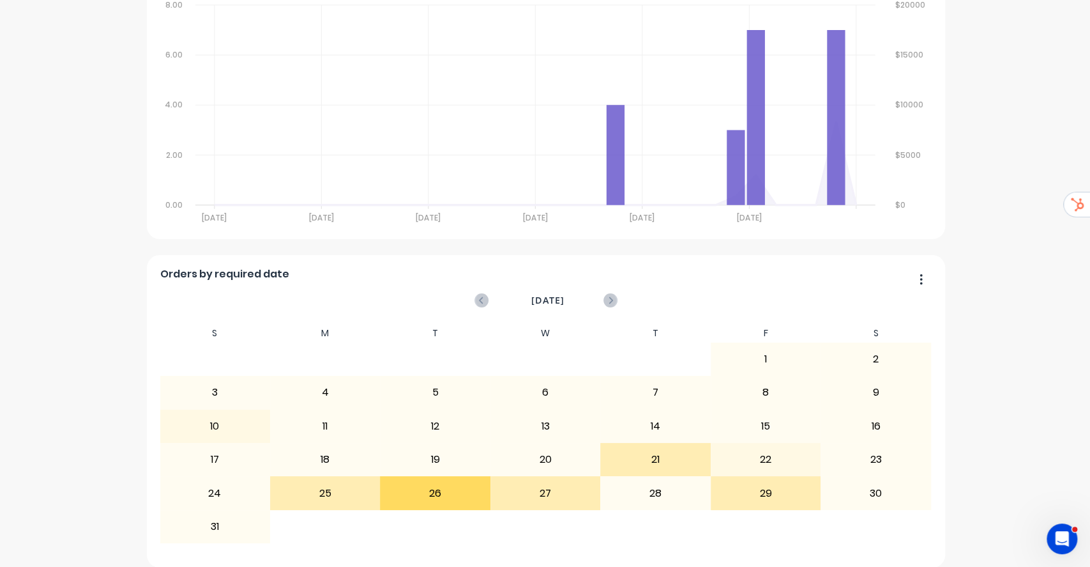
scroll to position [3118, 0]
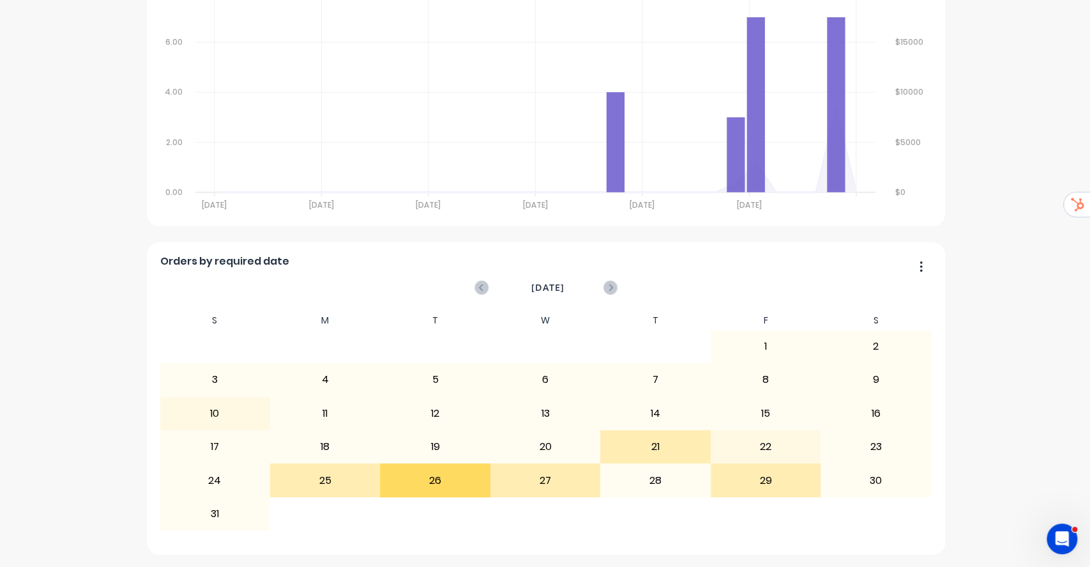
click at [613, 335] on div "27 28 29 30 31 1 2" at bounding box center [546, 346] width 772 height 33
click at [618, 335] on div "27 28 29 30 31 1 2" at bounding box center [546, 346] width 772 height 33
drag, startPoint x: 725, startPoint y: 287, endPoint x: 673, endPoint y: 275, distance: 53.6
drag, startPoint x: 673, startPoint y: 275, endPoint x: 351, endPoint y: 264, distance: 321.5
drag, startPoint x: 350, startPoint y: 264, endPoint x: 238, endPoint y: 259, distance: 111.9
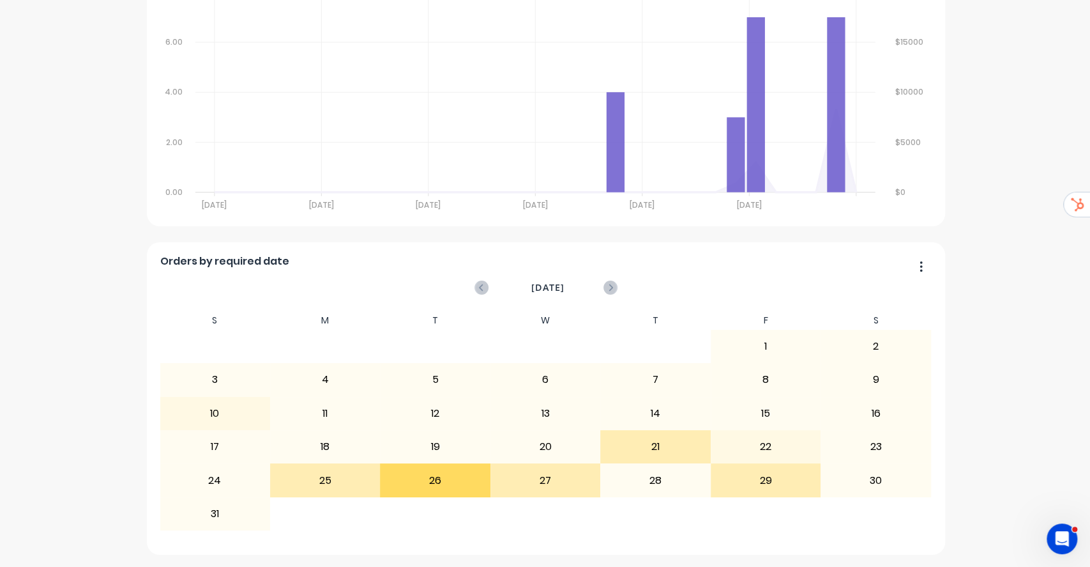
drag, startPoint x: 238, startPoint y: 259, endPoint x: 153, endPoint y: 246, distance: 86.6
drag, startPoint x: 153, startPoint y: 246, endPoint x: 529, endPoint y: 277, distance: 377.4
drag, startPoint x: 529, startPoint y: 277, endPoint x: 403, endPoint y: 391, distance: 170.0
click at [400, 391] on div "5" at bounding box center [435, 379] width 109 height 32
drag, startPoint x: 414, startPoint y: 412, endPoint x: 441, endPoint y: 479, distance: 72.5
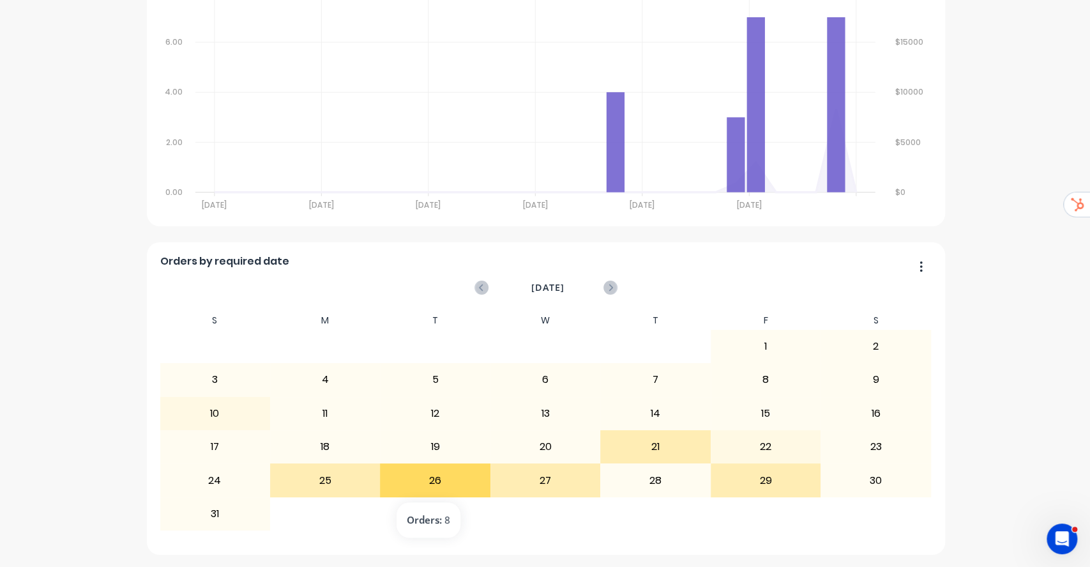
drag, startPoint x: 441, startPoint y: 478, endPoint x: 429, endPoint y: 481, distance: 13.0
drag, startPoint x: 429, startPoint y: 481, endPoint x: 915, endPoint y: 266, distance: 531.3
click at [920, 266] on icon "button" at bounding box center [921, 266] width 3 height 13
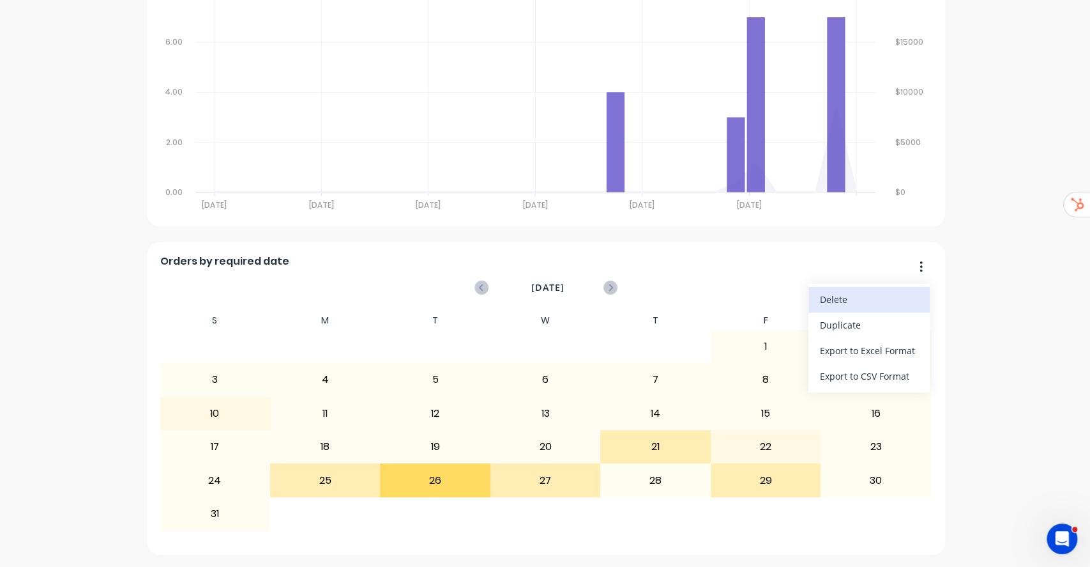
click at [858, 303] on div "Delete" at bounding box center [869, 299] width 98 height 19
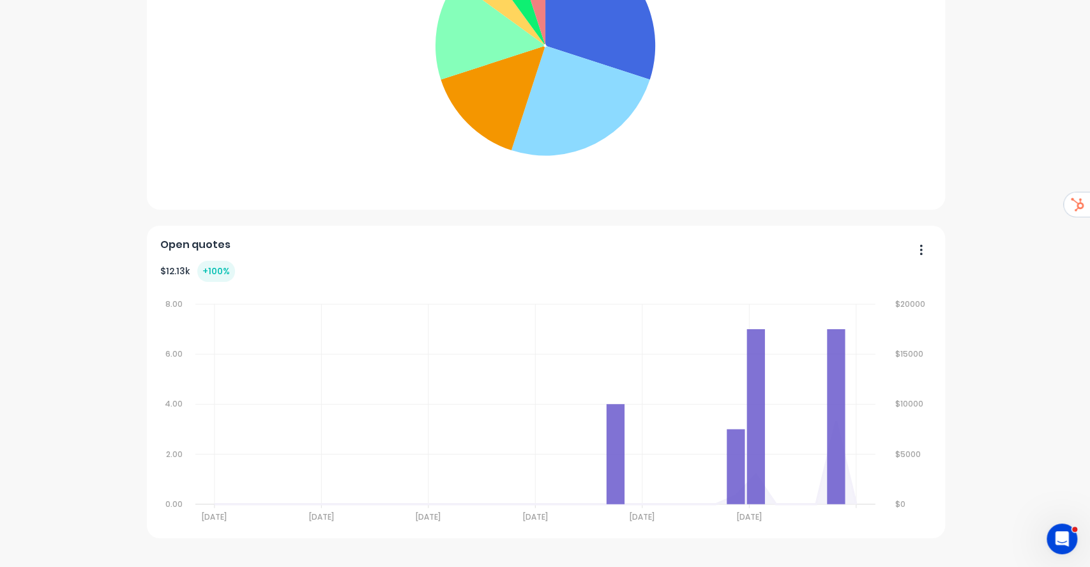
scroll to position [2805, 0]
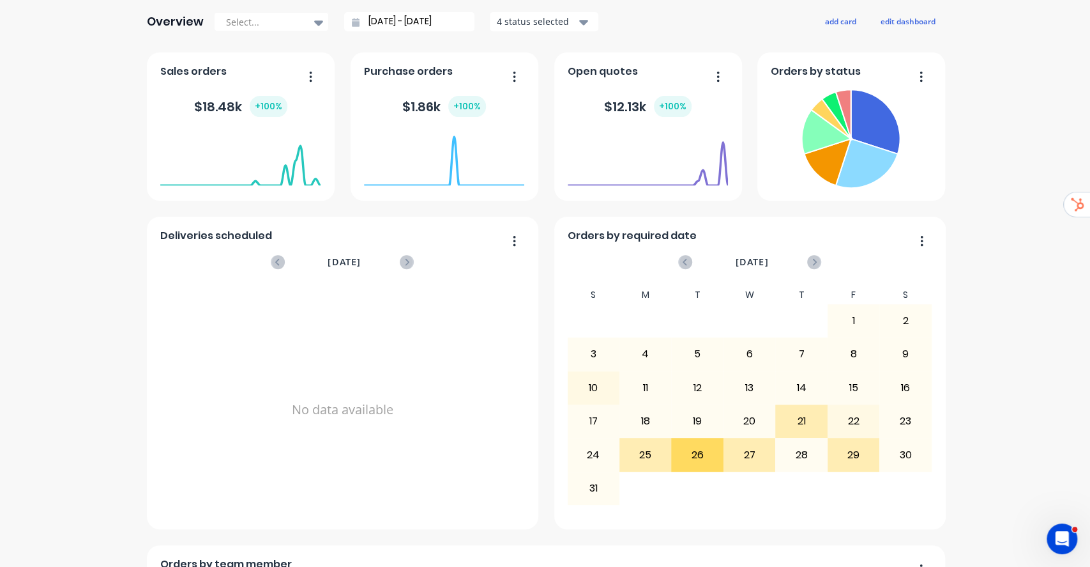
scroll to position [0, 0]
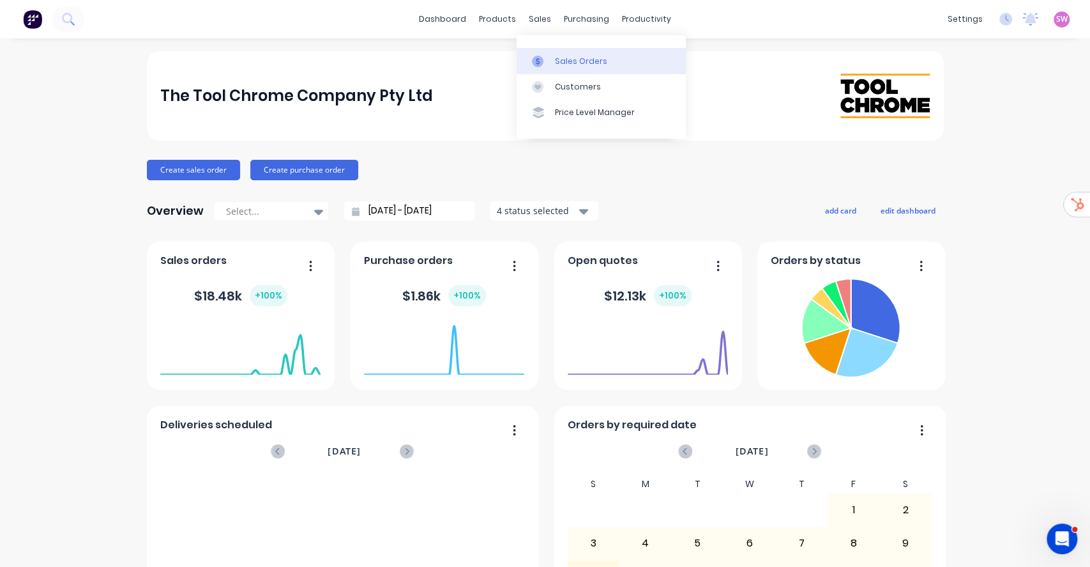
click at [567, 60] on div "Sales Orders" at bounding box center [581, 61] width 52 height 11
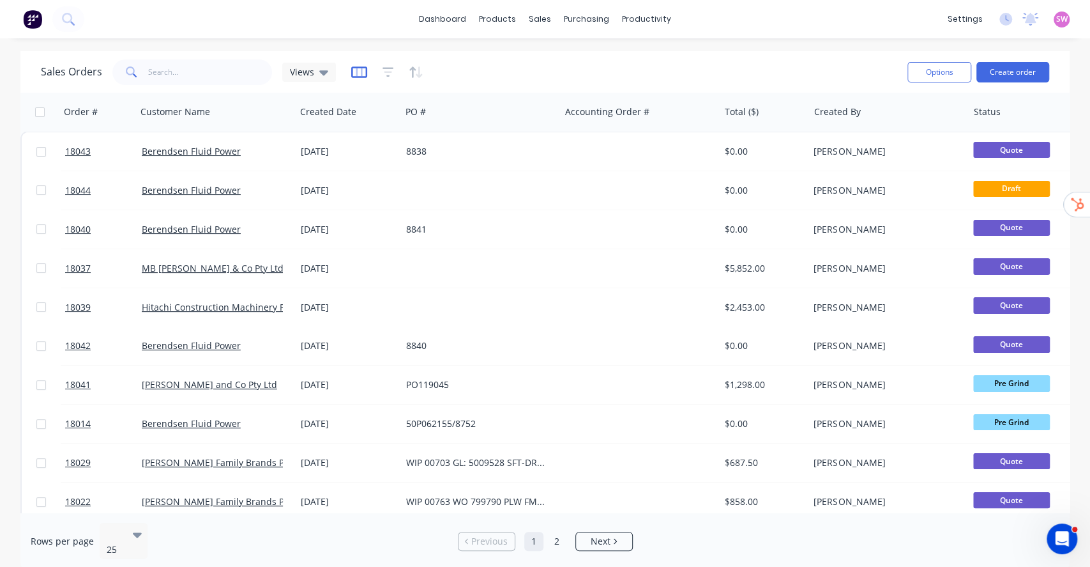
click at [356, 70] on icon "button" at bounding box center [359, 72] width 6 height 8
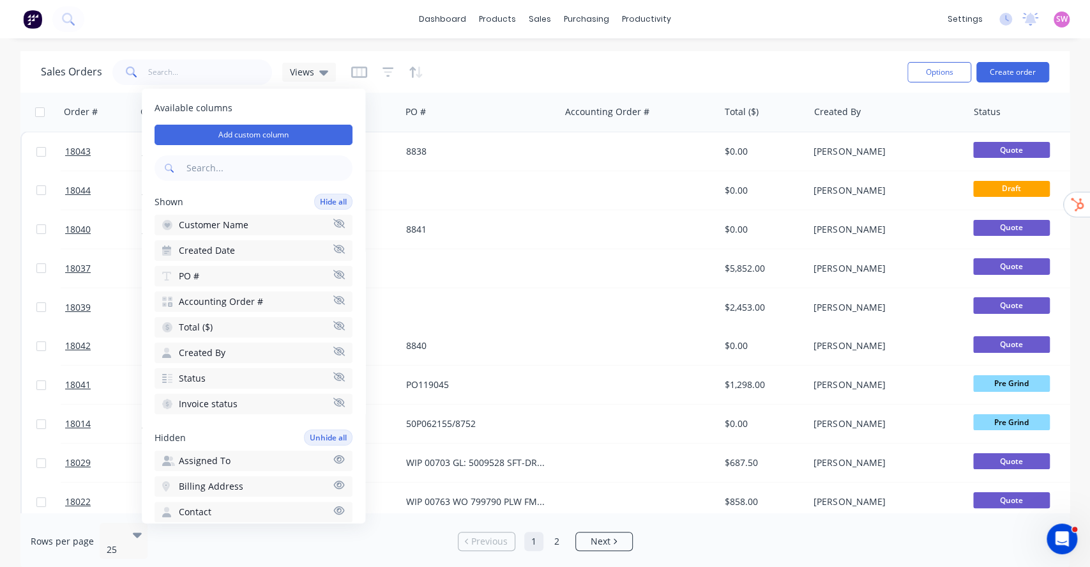
click at [230, 162] on input "text" at bounding box center [268, 168] width 169 height 26
type input "required"
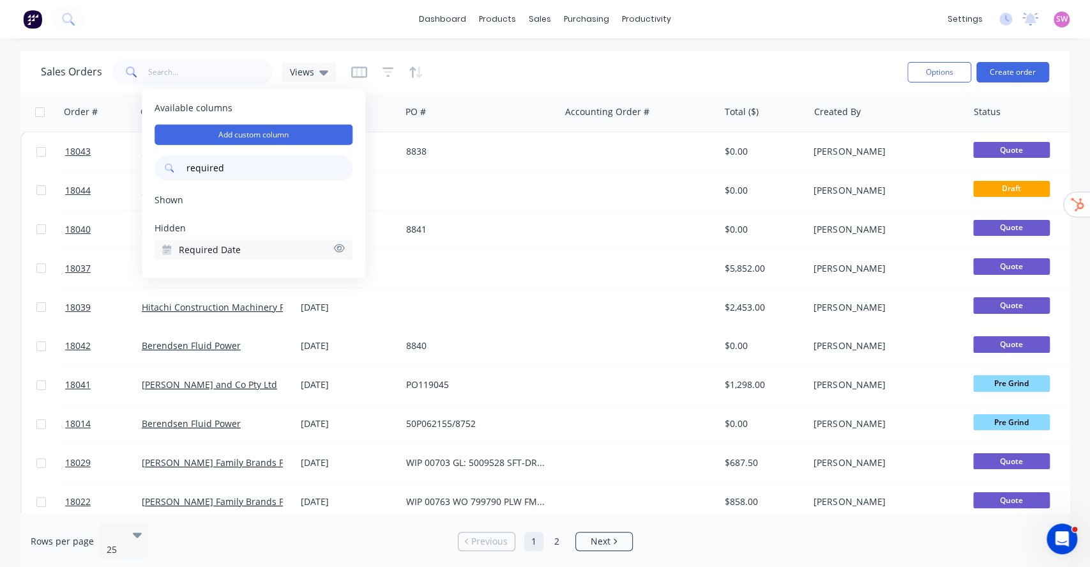
click at [597, 71] on div "Sales Orders Views" at bounding box center [469, 71] width 857 height 31
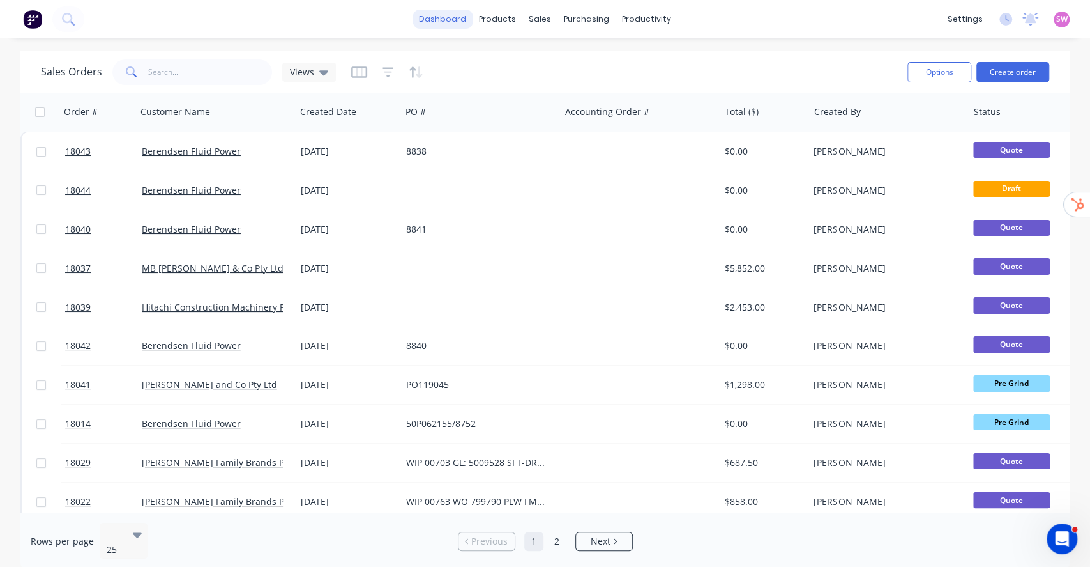
click at [439, 24] on link "dashboard" at bounding box center [443, 19] width 60 height 19
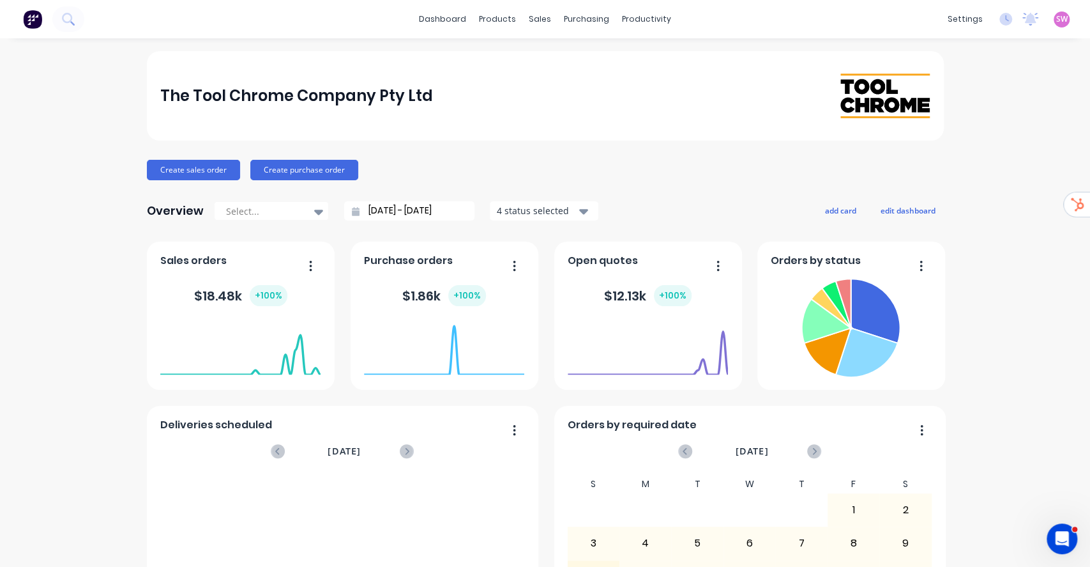
click at [1056, 21] on span "SW" at bounding box center [1061, 18] width 11 height 11
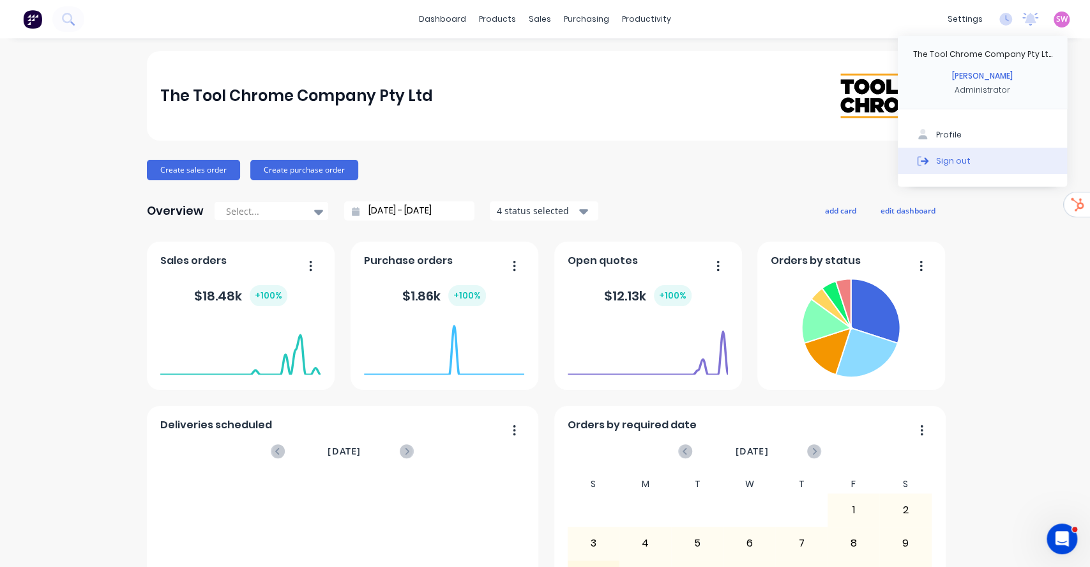
click at [938, 167] on button "Sign out" at bounding box center [982, 161] width 169 height 26
